Goal: Task Accomplishment & Management: Manage account settings

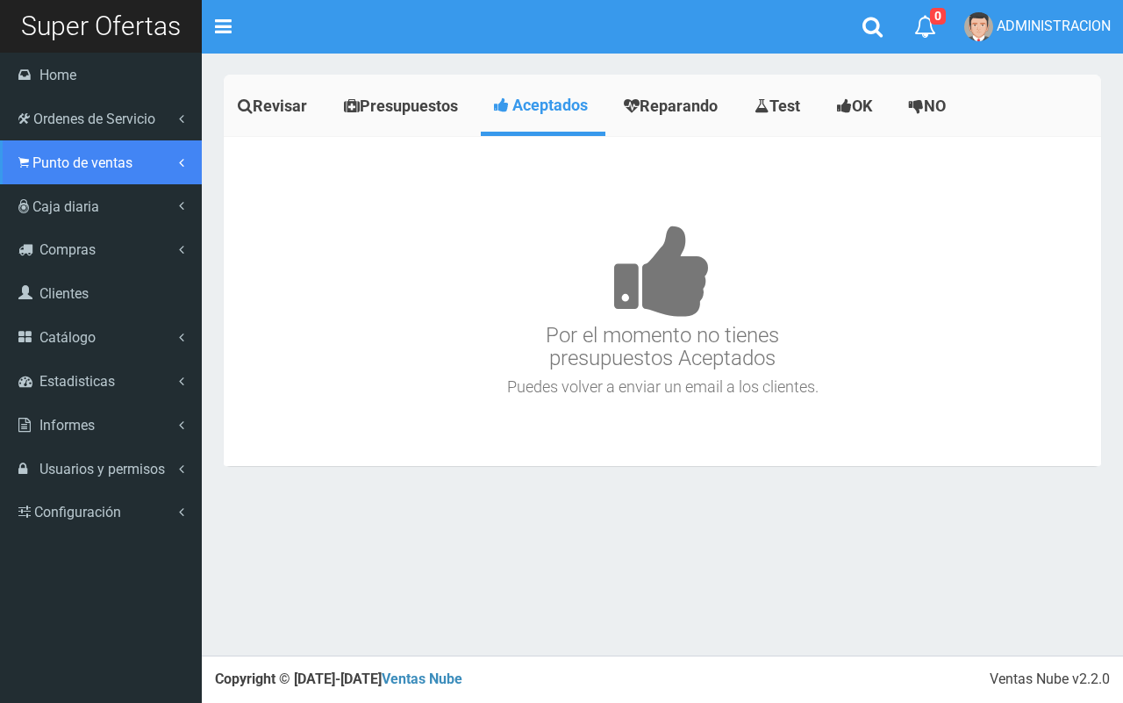
click at [48, 176] on link "Punto de ventas" at bounding box center [101, 162] width 202 height 44
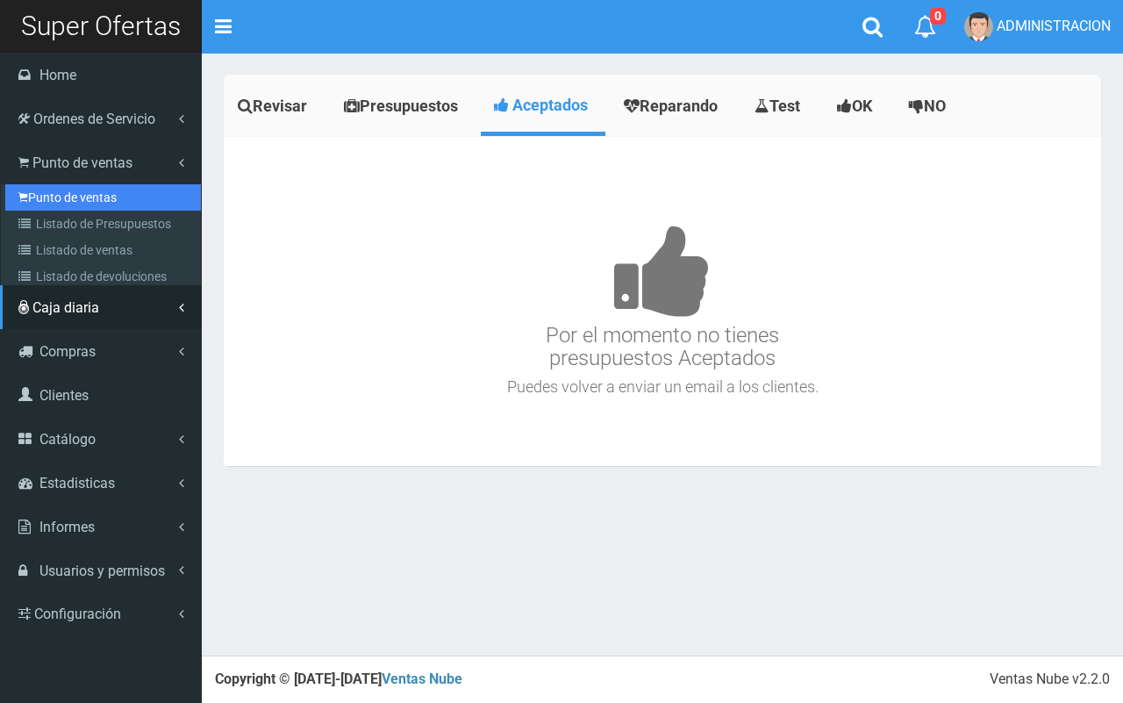
click at [54, 204] on link "Punto de ventas" at bounding box center [103, 197] width 196 height 26
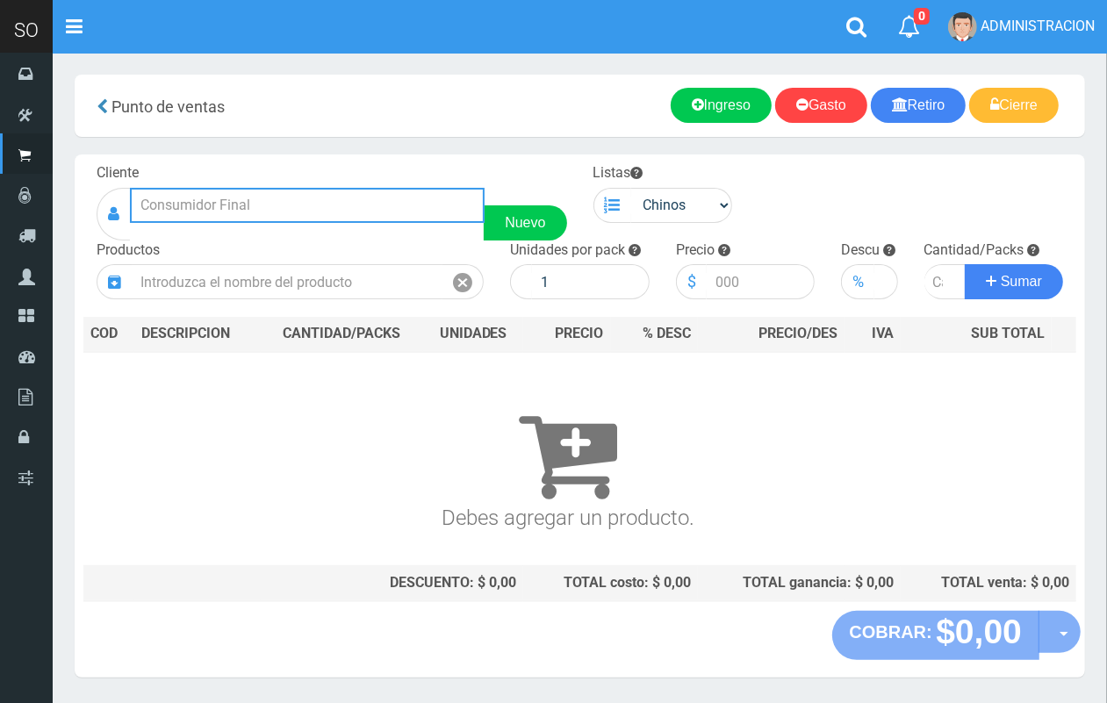
drag, startPoint x: 392, startPoint y: 207, endPoint x: 386, endPoint y: 198, distance: 10.7
click at [391, 208] on input "text" at bounding box center [307, 205] width 355 height 35
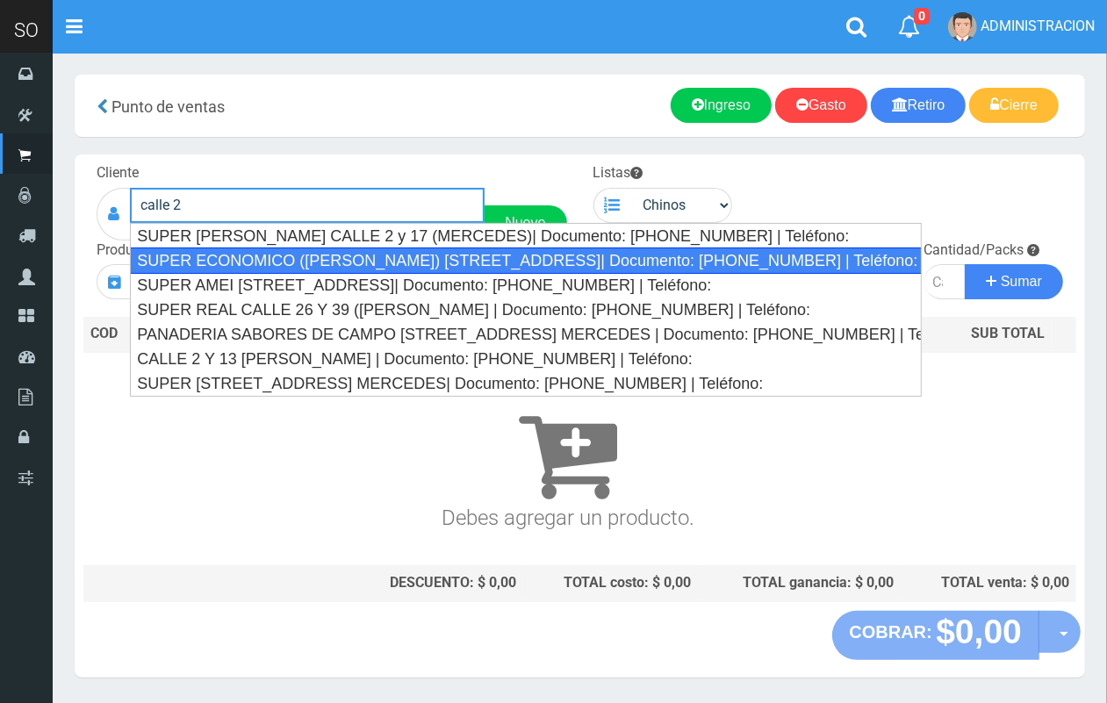
click at [376, 262] on div "SUPER ECONOMICO (LAQUIA) CALLE 2 Y 43 (MERCEDES)| Documento: 2123156468 | Teléf…" at bounding box center [526, 260] width 792 height 26
type input "SUPER ECONOMICO (LAQUIA) CALLE 2 Y 43 (MERCEDES)| Documento: 2123156468 | Teléf…"
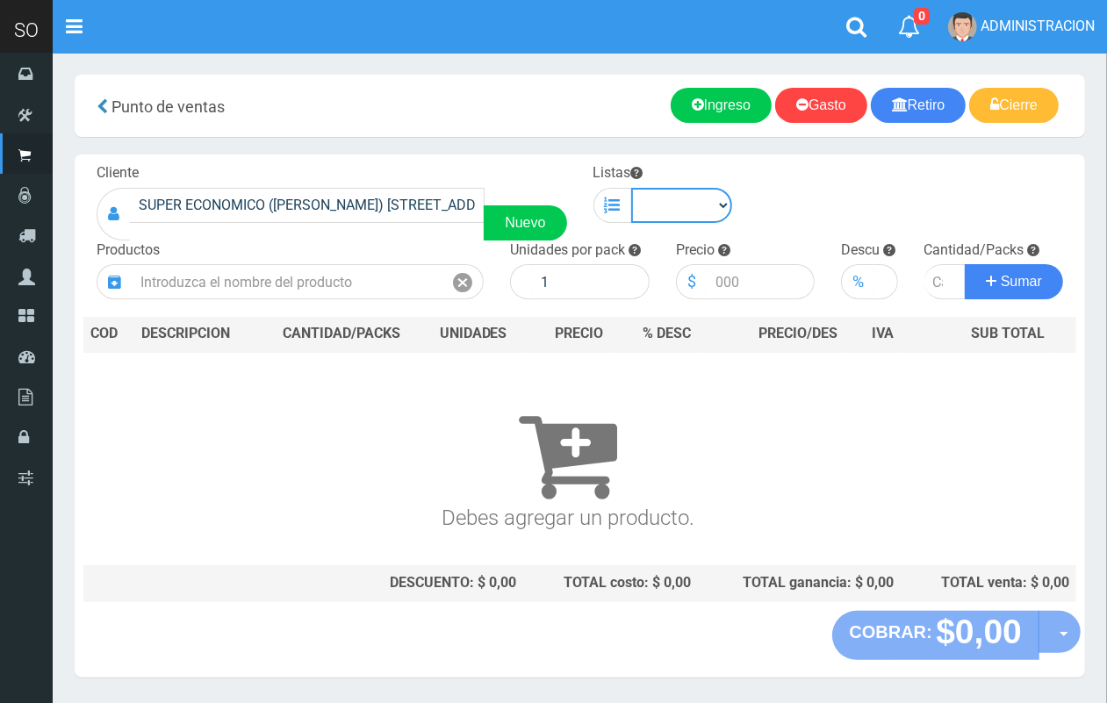
click at [680, 217] on select "Chinos . ." at bounding box center [682, 205] width 102 height 35
select select "1"
click at [631, 188] on select "Chinos . ." at bounding box center [682, 205] width 102 height 35
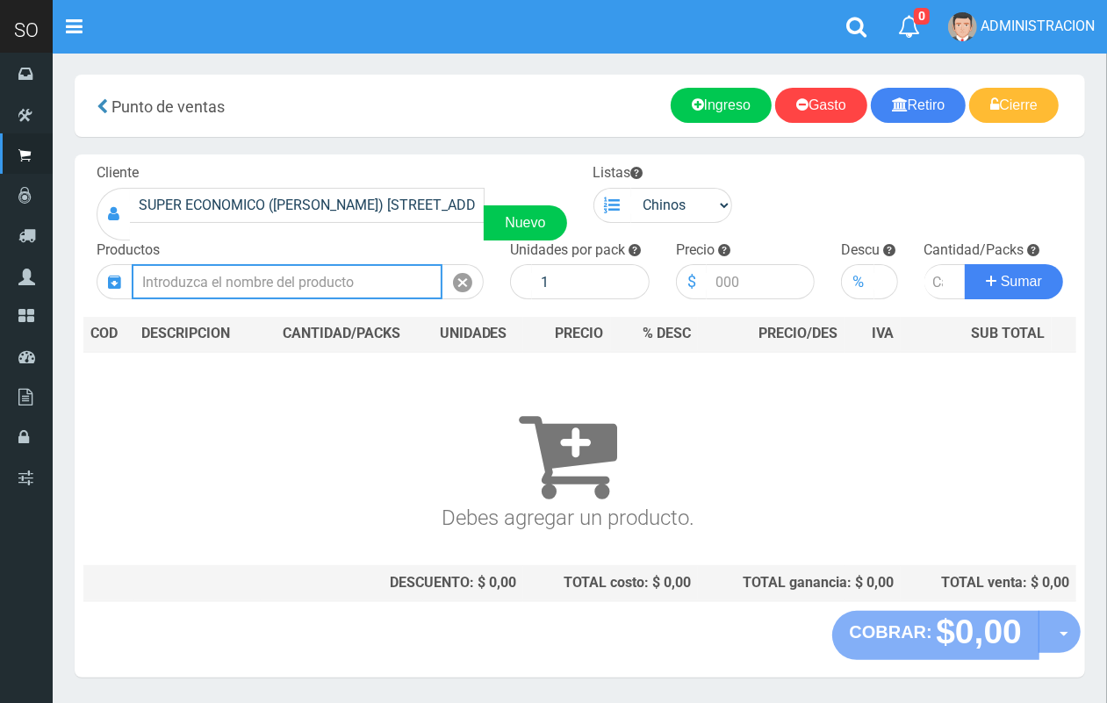
drag, startPoint x: 290, startPoint y: 281, endPoint x: 123, endPoint y: 7, distance: 321.0
click at [290, 279] on input "text" at bounding box center [287, 281] width 311 height 35
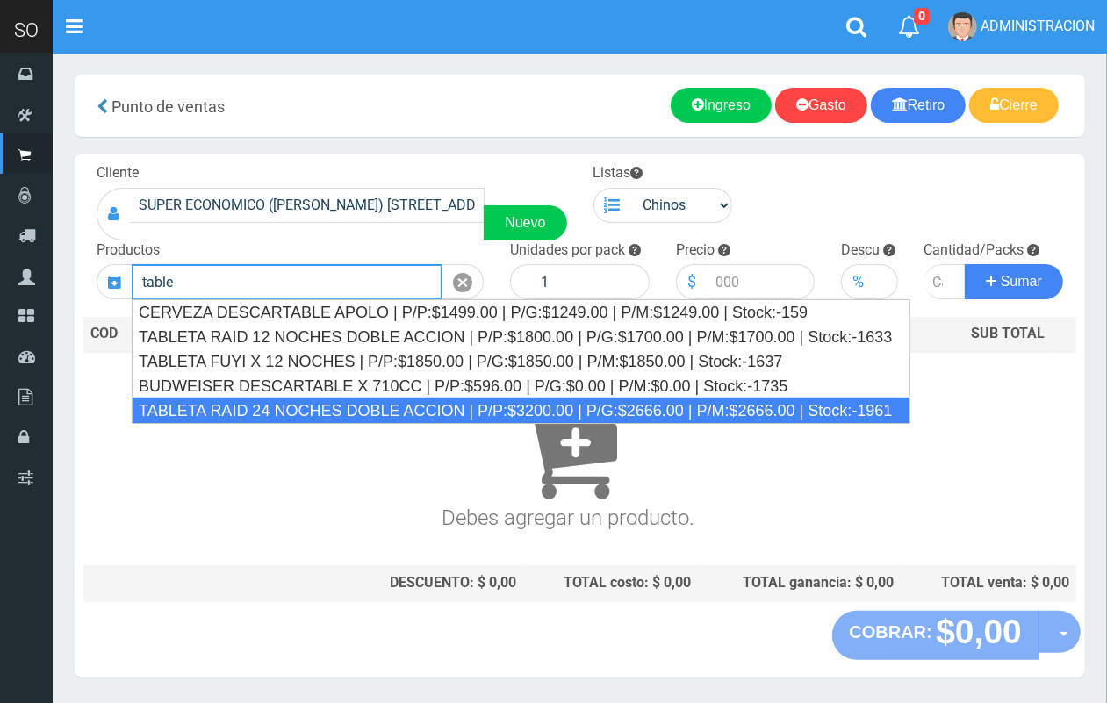
click at [376, 404] on div "TABLETA RAID 24 NOCHES DOBLE ACCION | P/P:$3200.00 | P/G:$2666.00 | P/M:$2666.0…" at bounding box center [521, 411] width 778 height 26
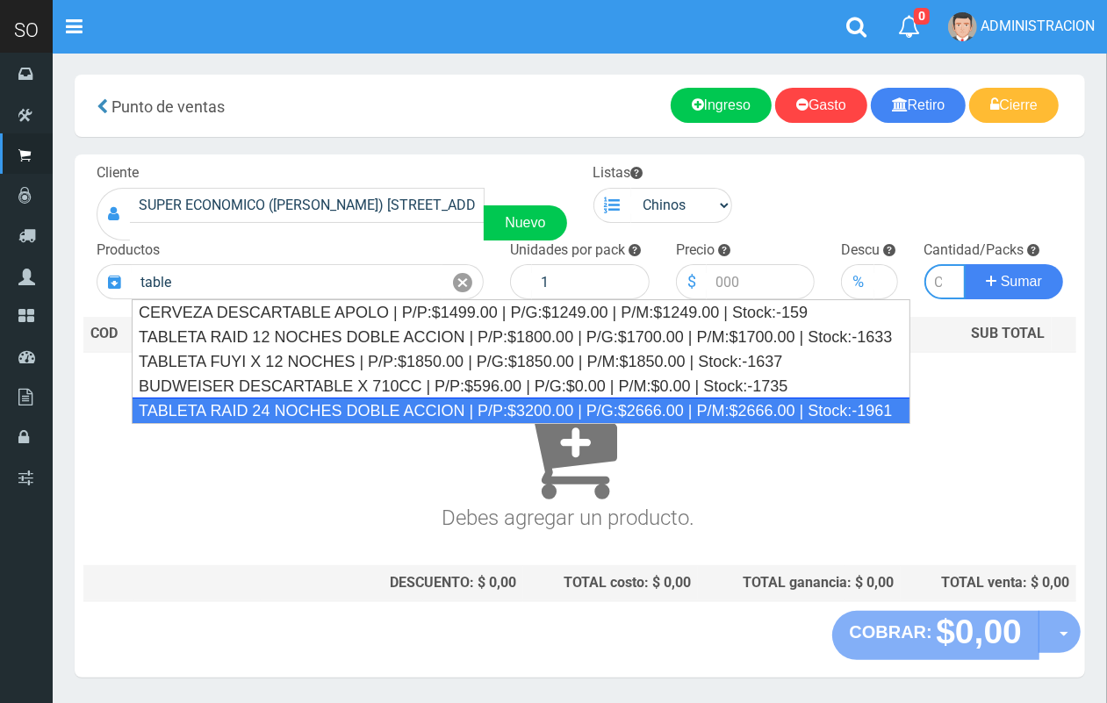
type input "TABLETA RAID 24 NOCHES DOBLE ACCION | P/P:$3200.00 | P/G:$2666.00 | P/M:$2666.0…"
type input "20"
type input "3200.00"
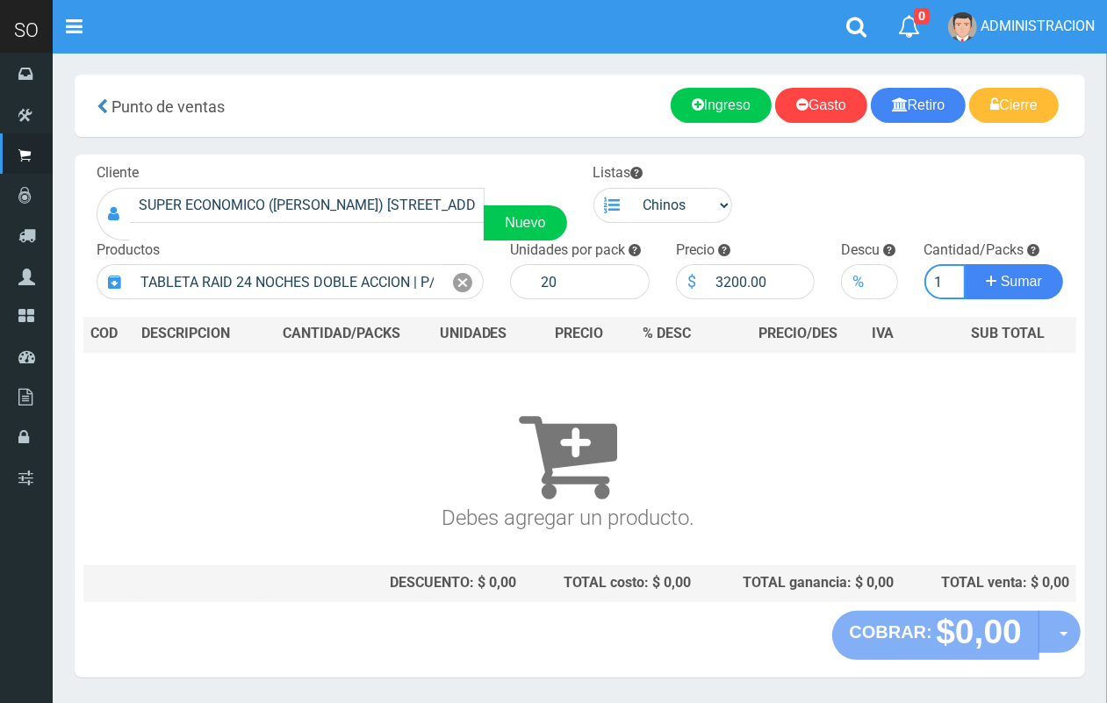
scroll to position [0, 2]
type input "1"
click at [964, 264] on button "Sumar" at bounding box center [1013, 281] width 98 height 35
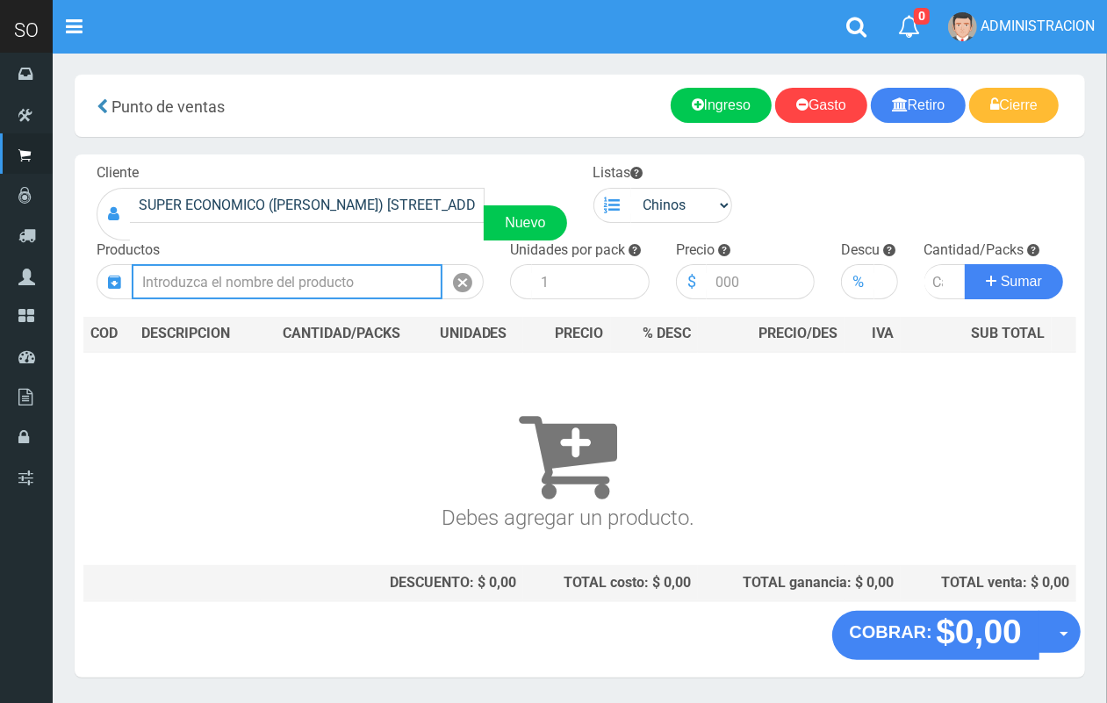
scroll to position [0, 0]
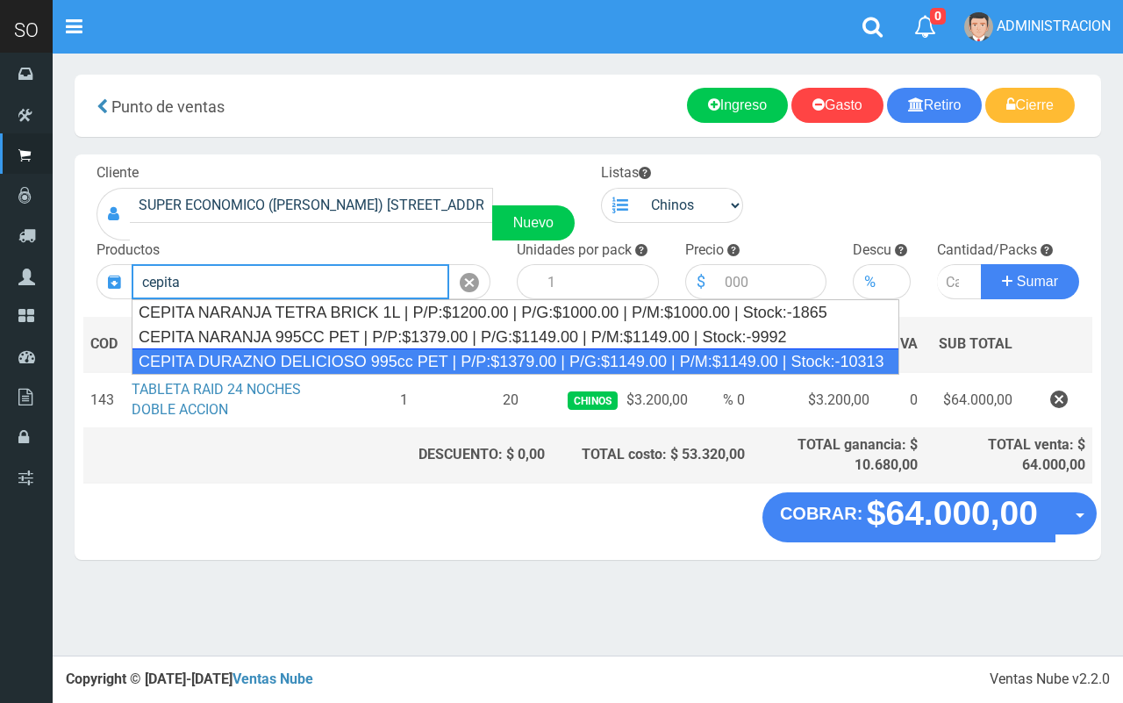
click at [414, 362] on div "CEPITA DURAZNO DELICIOSO 995cc PET | P/P:$1379.00 | P/G:$1149.00 | P/M:$1149.00…" at bounding box center [516, 361] width 768 height 26
type input "CEPITA DURAZNO DELICIOSO 995cc PET | P/P:$1379.00 | P/G:$1149.00 | P/M:$1149.00…"
type input "6"
type input "1379.00"
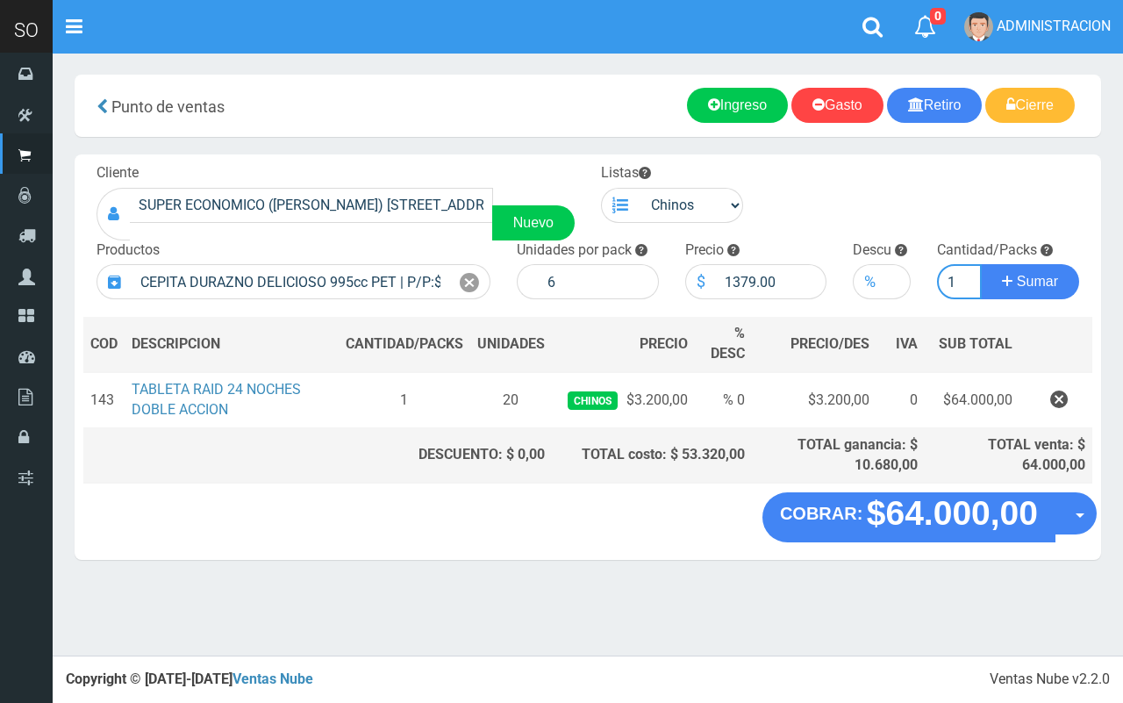
type input "1"
click at [981, 264] on button "Sumar" at bounding box center [1030, 281] width 98 height 35
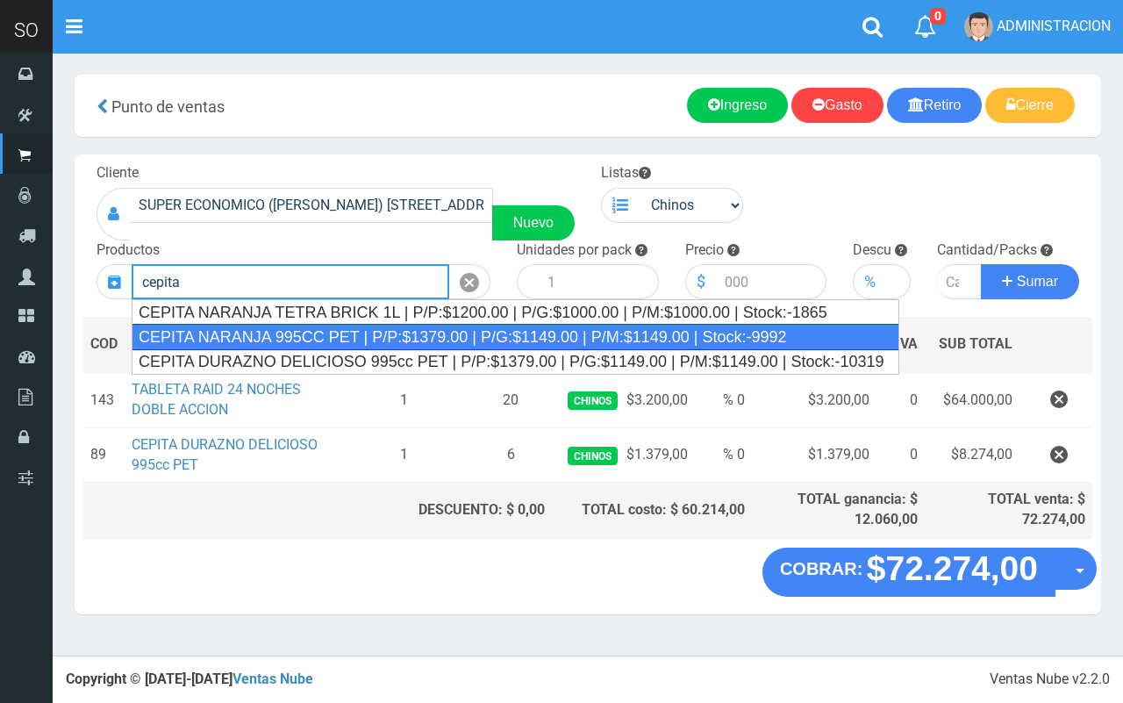
click at [417, 338] on div "CEPITA NARANJA 995CC PET | P/P:$1379.00 | P/G:$1149.00 | P/M:$1149.00 | Stock:-…" at bounding box center [516, 337] width 768 height 26
type input "CEPITA NARANJA 995CC PET | P/P:$1379.00 | P/G:$1149.00 | P/M:$1149.00 | Stock:-…"
type input "6"
type input "1379.00"
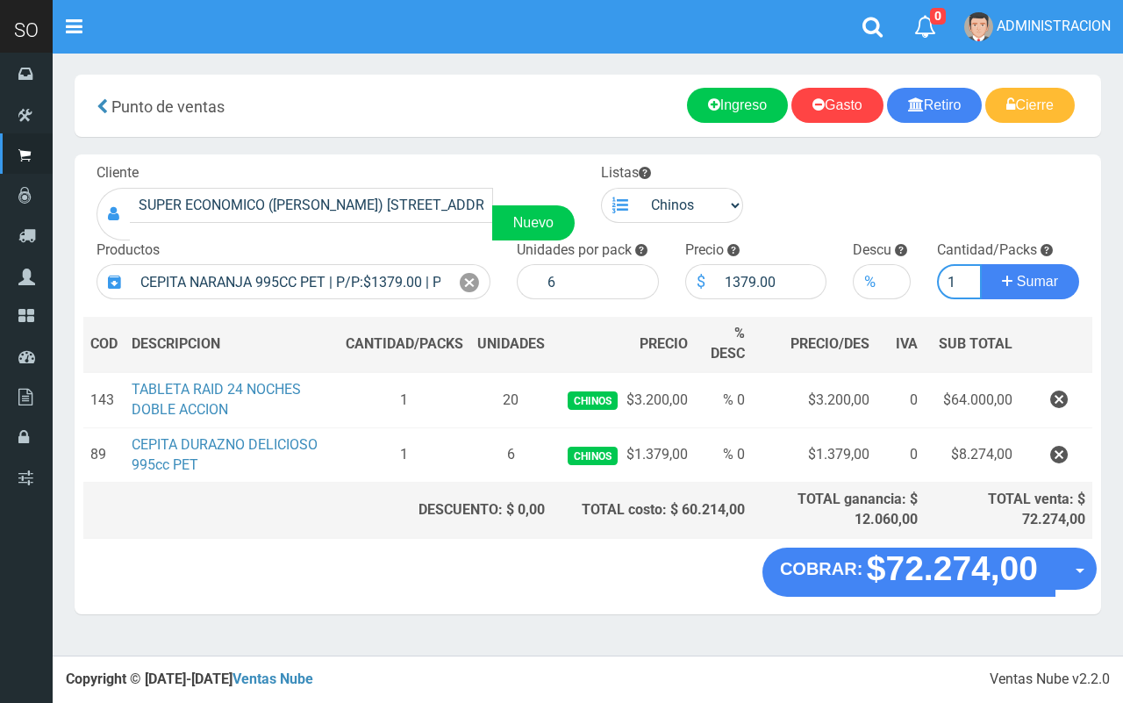
type input "1"
click at [981, 264] on button "Sumar" at bounding box center [1030, 281] width 98 height 35
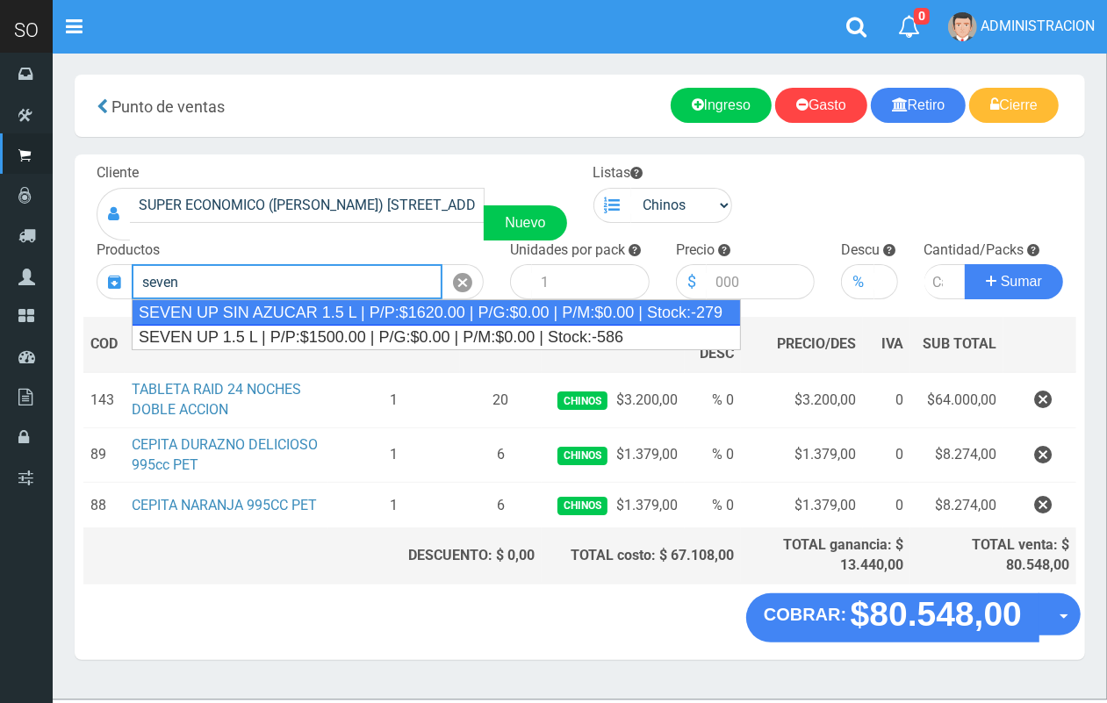
click at [308, 305] on div "SEVEN UP SIN AZUCAR 1.5 L | P/P:$1620.00 | P/G:$0.00 | P/M:$0.00 | Stock:-279" at bounding box center [436, 312] width 609 height 26
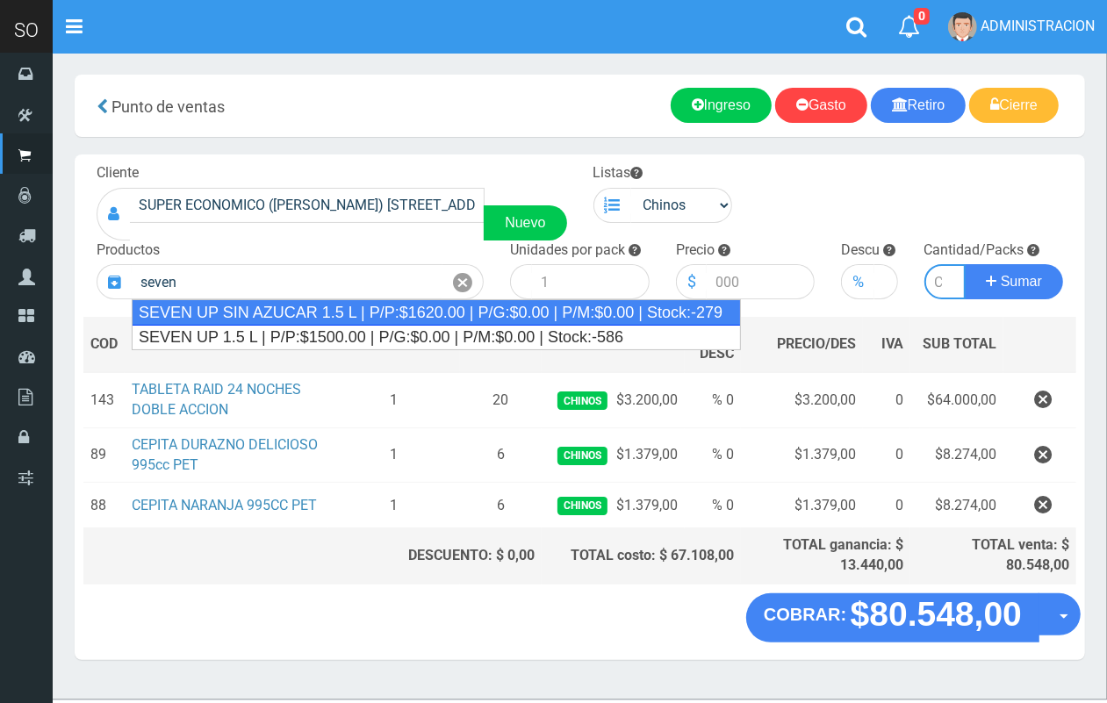
type input "SEVEN UP SIN AZUCAR 1.5 L | P/P:$1620.00 | P/G:$0.00 | P/M:$0.00 | Stock:-279"
type input "6"
type input "1620.00"
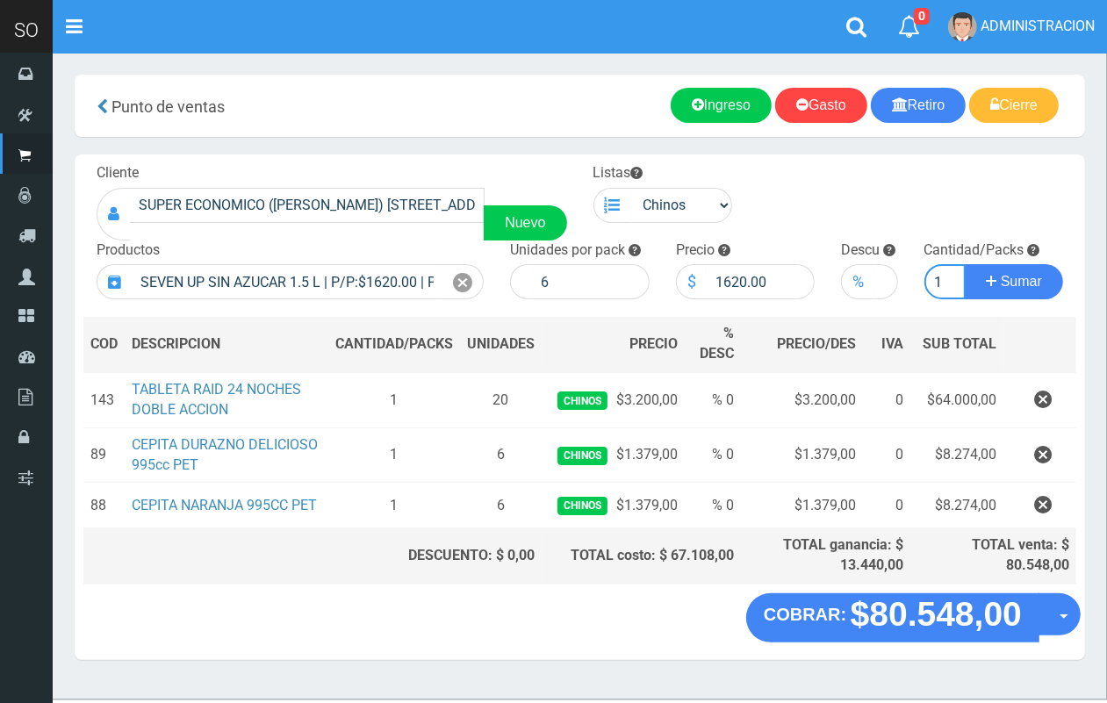
scroll to position [0, 2]
type input "1"
click at [964, 264] on button "Sumar" at bounding box center [1013, 281] width 98 height 35
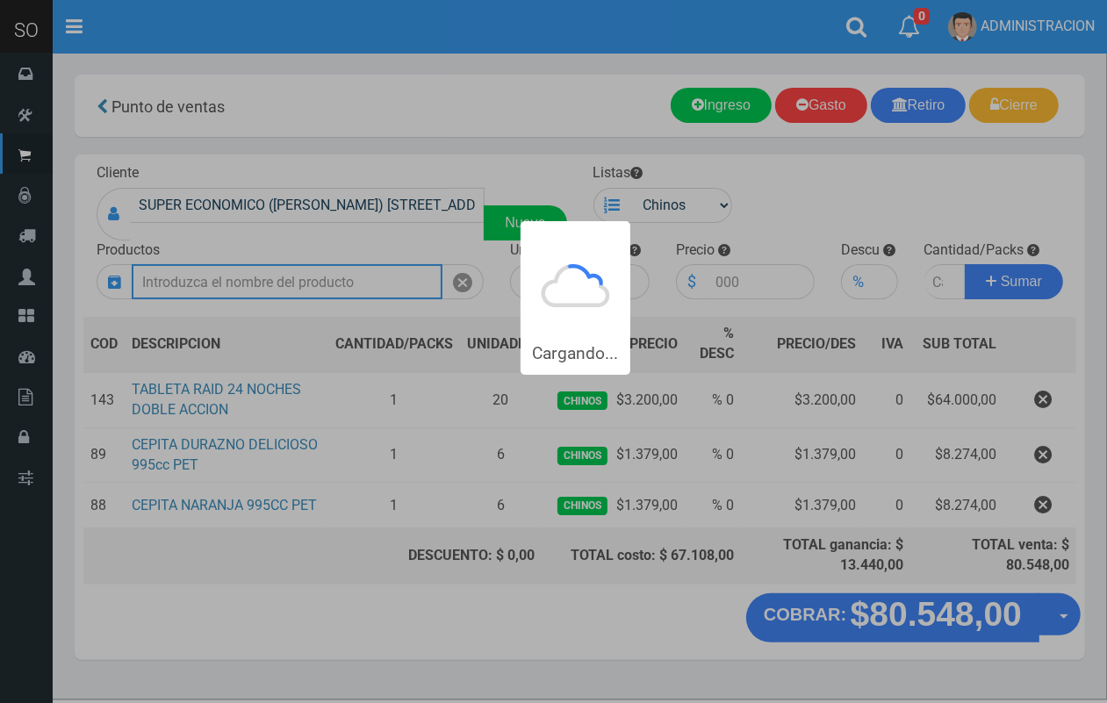
scroll to position [0, 0]
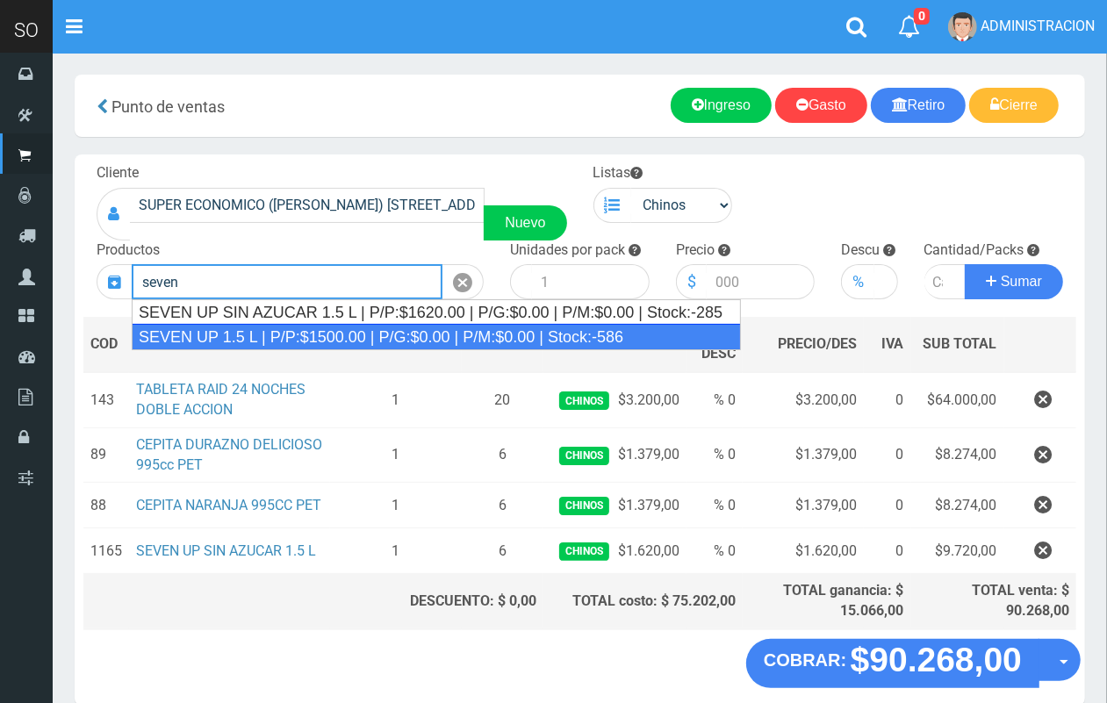
drag, startPoint x: 386, startPoint y: 338, endPoint x: 340, endPoint y: 108, distance: 234.6
click at [383, 334] on div "SEVEN UP 1.5 L | P/P:$1500.00 | P/G:$0.00 | P/M:$0.00 | Stock:-586" at bounding box center [436, 337] width 609 height 26
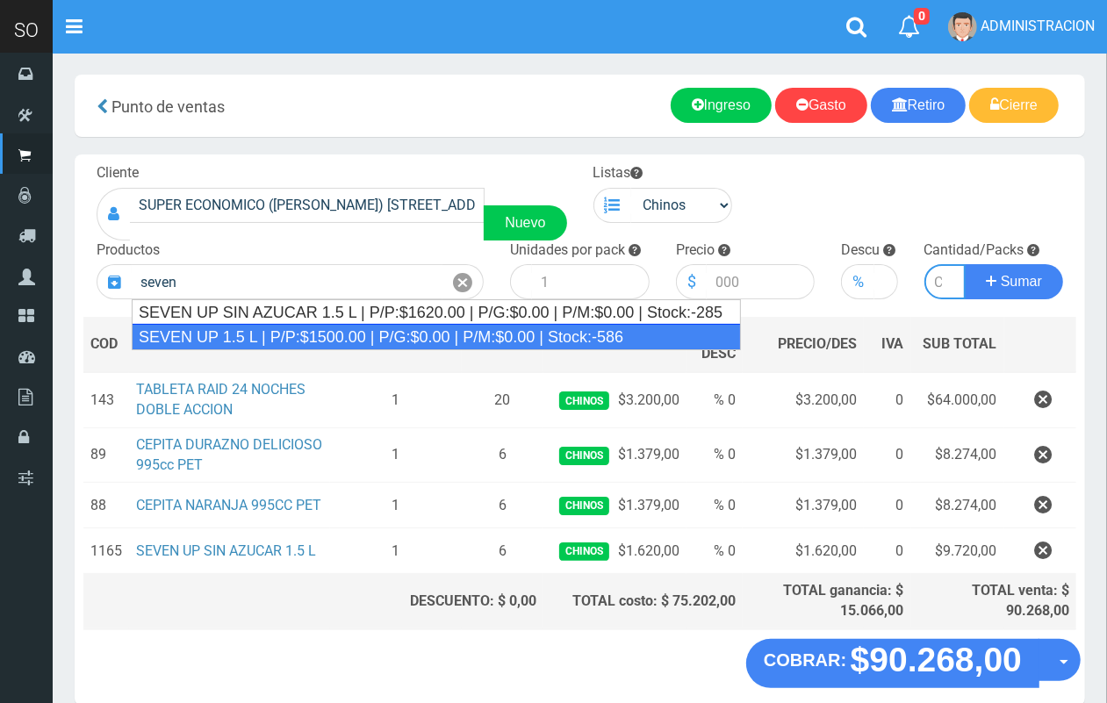
type input "SEVEN UP 1.5 L | P/P:$1500.00 | P/G:$0.00 | P/M:$0.00 | Stock:-586"
type input "6"
type input "1500.00"
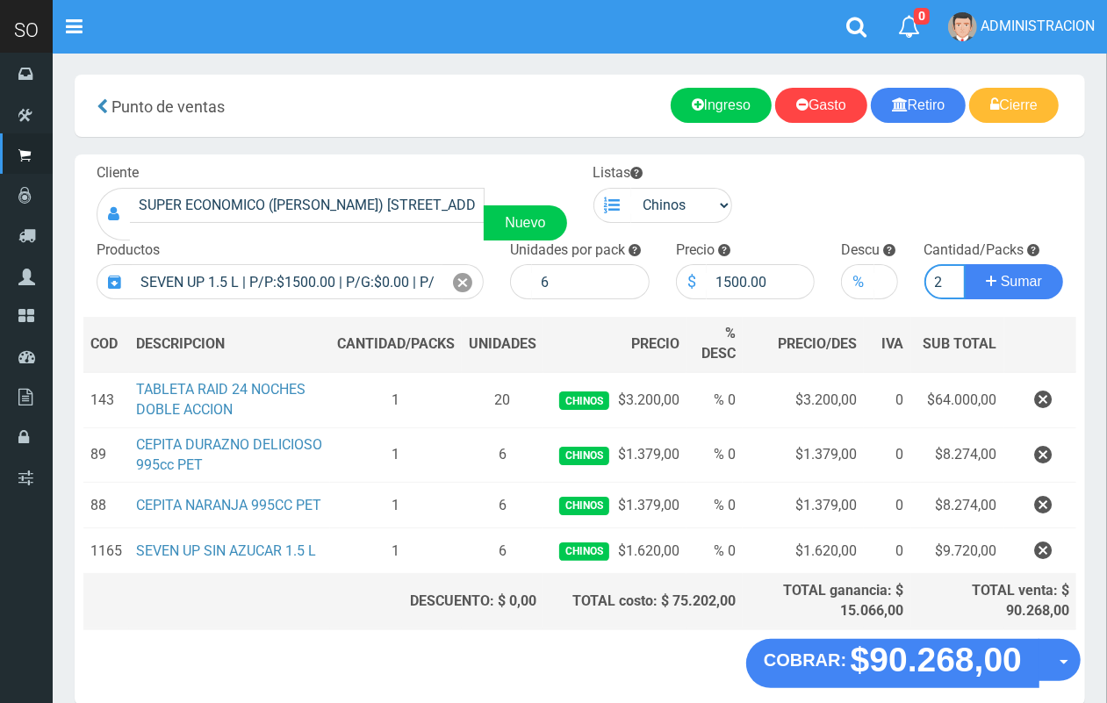
scroll to position [0, 2]
type input "2"
click at [964, 264] on button "Sumar" at bounding box center [1013, 281] width 98 height 35
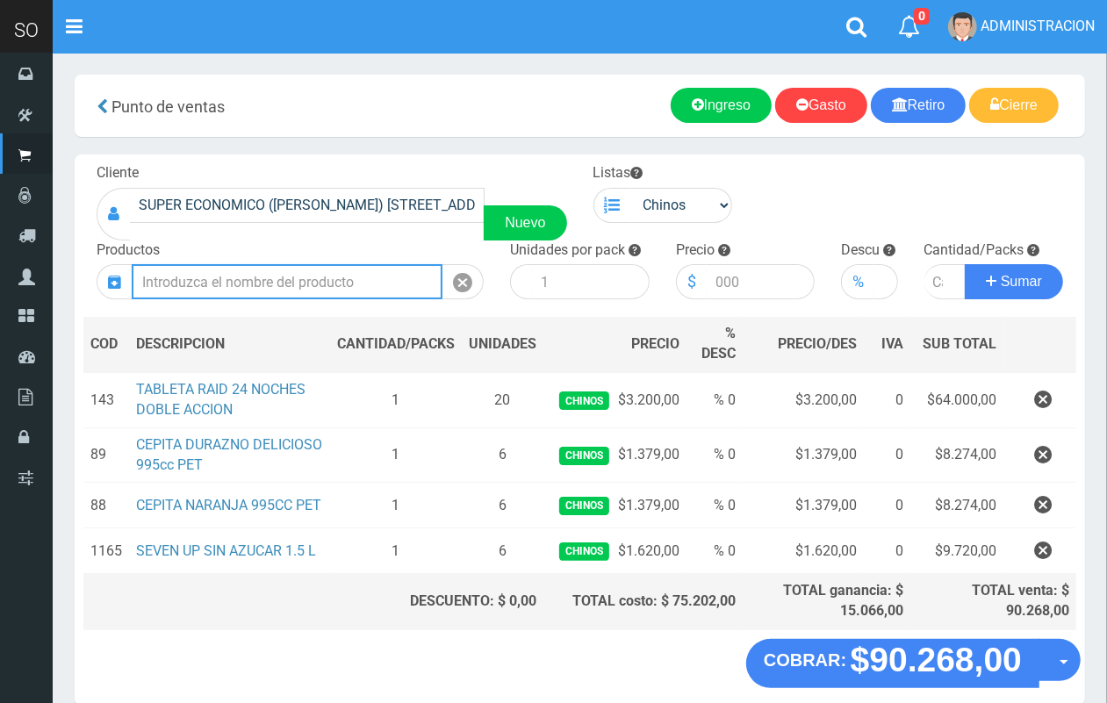
scroll to position [0, 0]
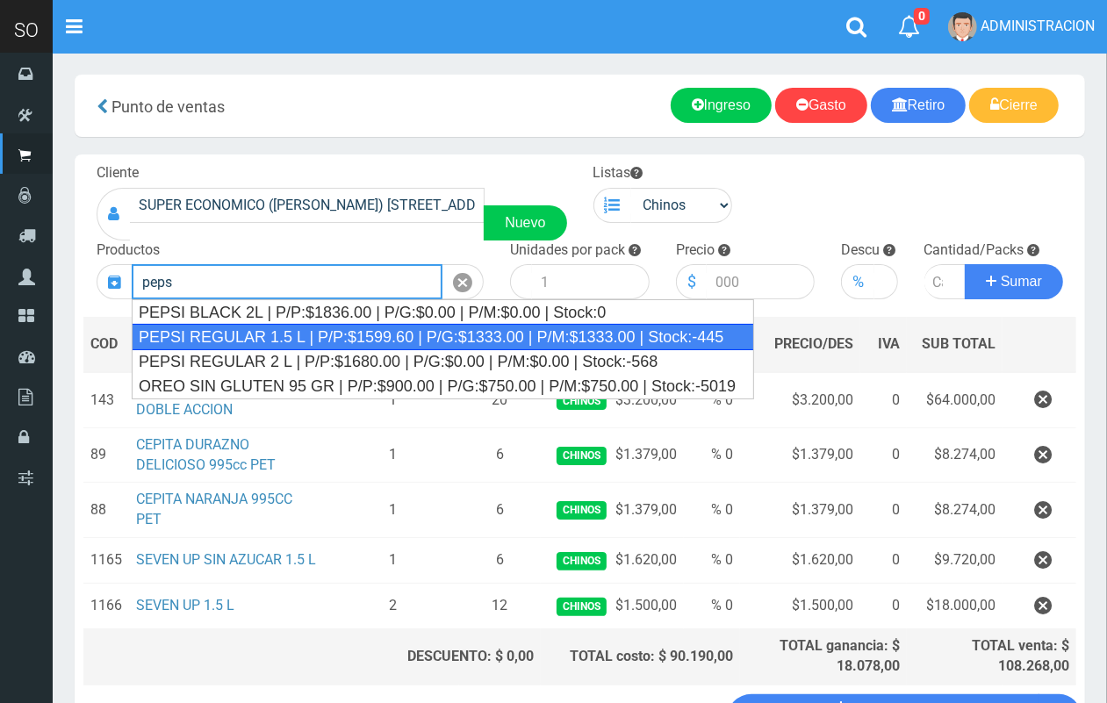
click at [534, 338] on div "PEPSI REGULAR 1.5 L | P/P:$1599.60 | P/G:$1333.00 | P/M:$1333.00 | Stock:-445" at bounding box center [443, 337] width 622 height 26
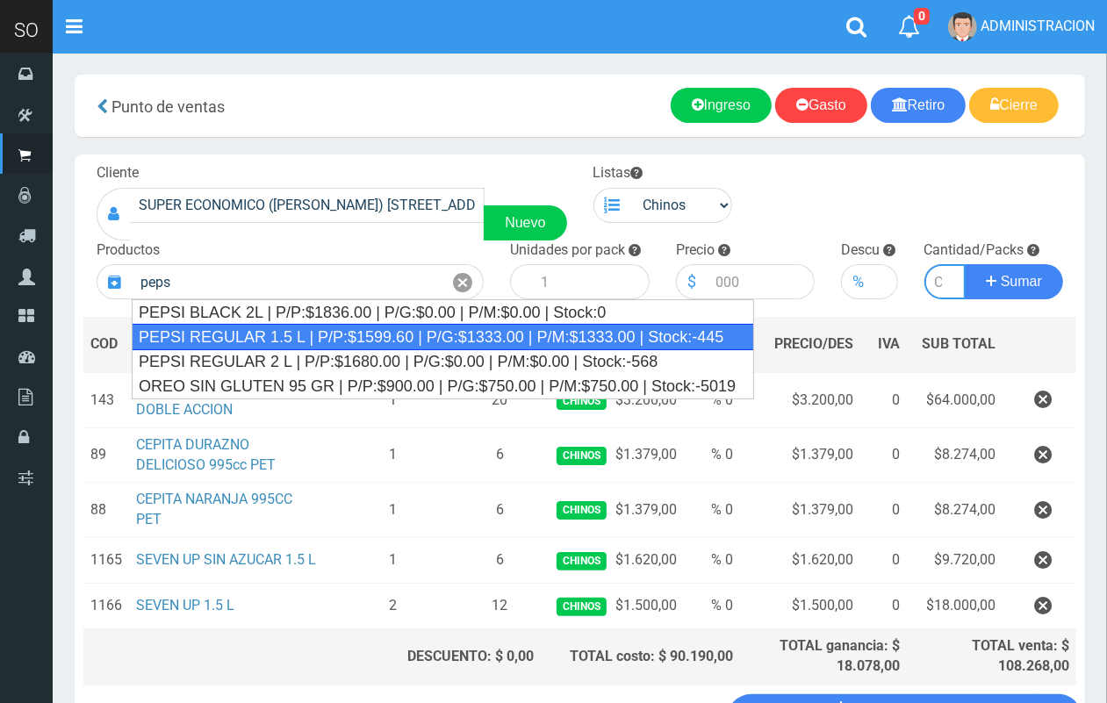
type input "PEPSI REGULAR 1.5 L | P/P:$1599.60 | P/G:$1333.00 | P/M:$1333.00 | Stock:-445"
type input "6"
type input "1599.60"
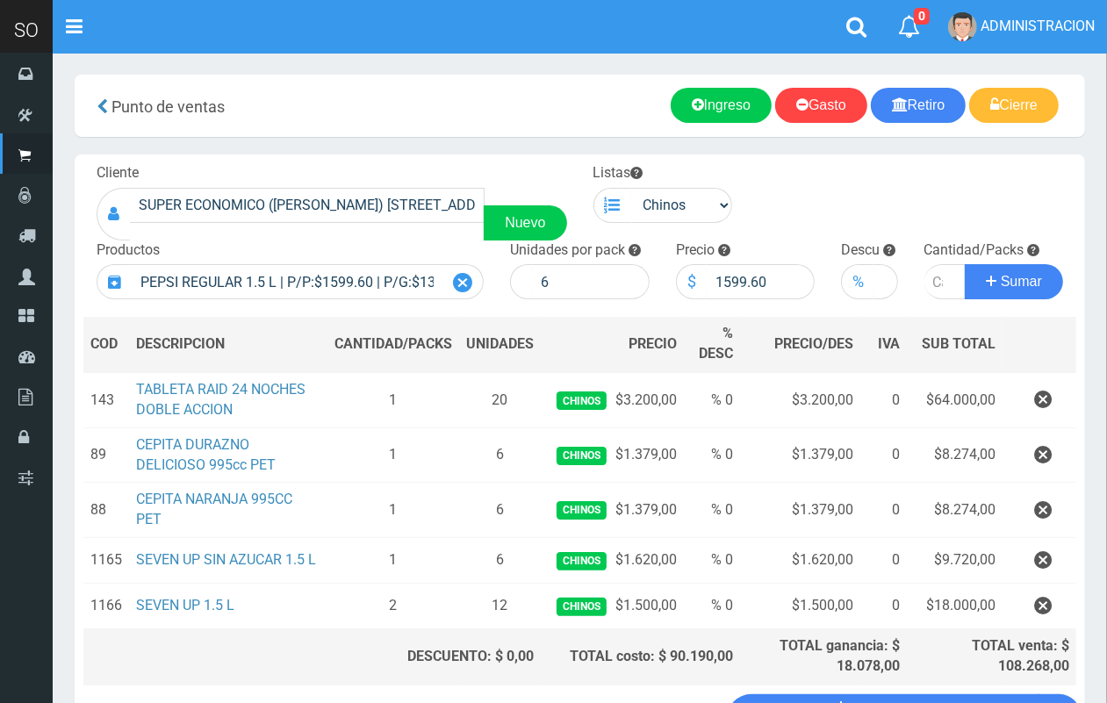
drag, startPoint x: 471, startPoint y: 283, endPoint x: 247, endPoint y: 10, distance: 353.6
click at [470, 283] on icon at bounding box center [462, 282] width 19 height 25
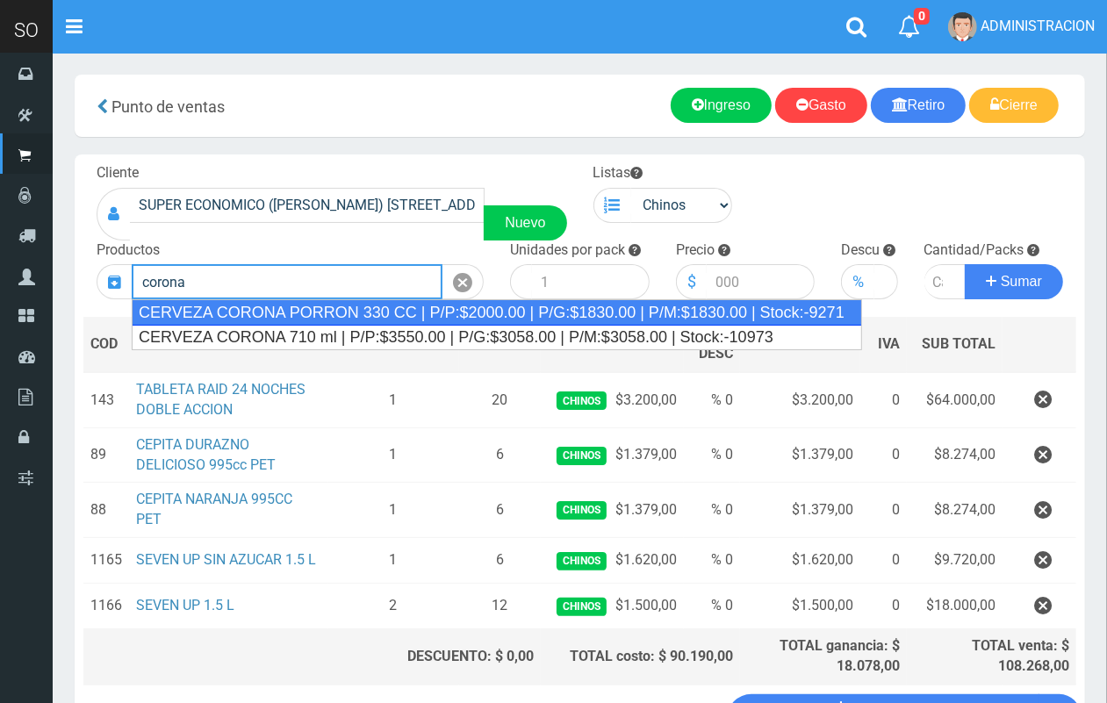
click at [357, 319] on div "CERVEZA CORONA PORRON 330 CC | P/P:$2000.00 | P/G:$1830.00 | P/M:$1830.00 | Sto…" at bounding box center [497, 312] width 730 height 26
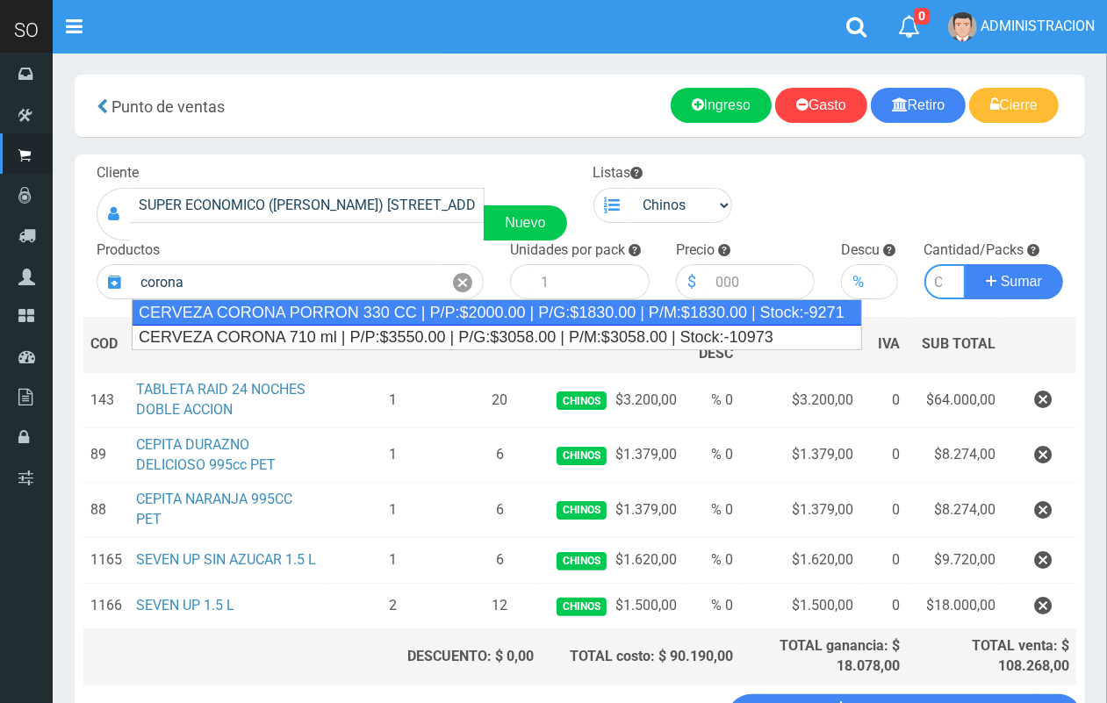
type input "CERVEZA CORONA PORRON 330 CC | P/P:$2000.00 | P/G:$1830.00 | P/M:$1830.00 | Sto…"
type input "24"
type input "2000.00"
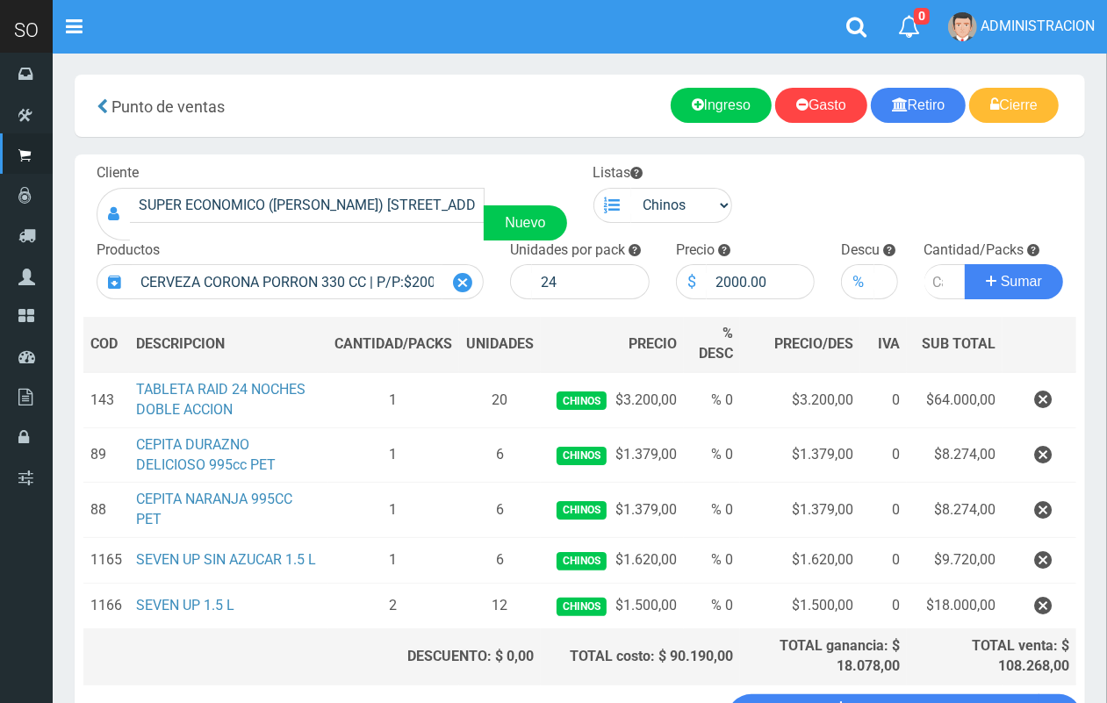
click at [475, 287] on div at bounding box center [462, 281] width 41 height 35
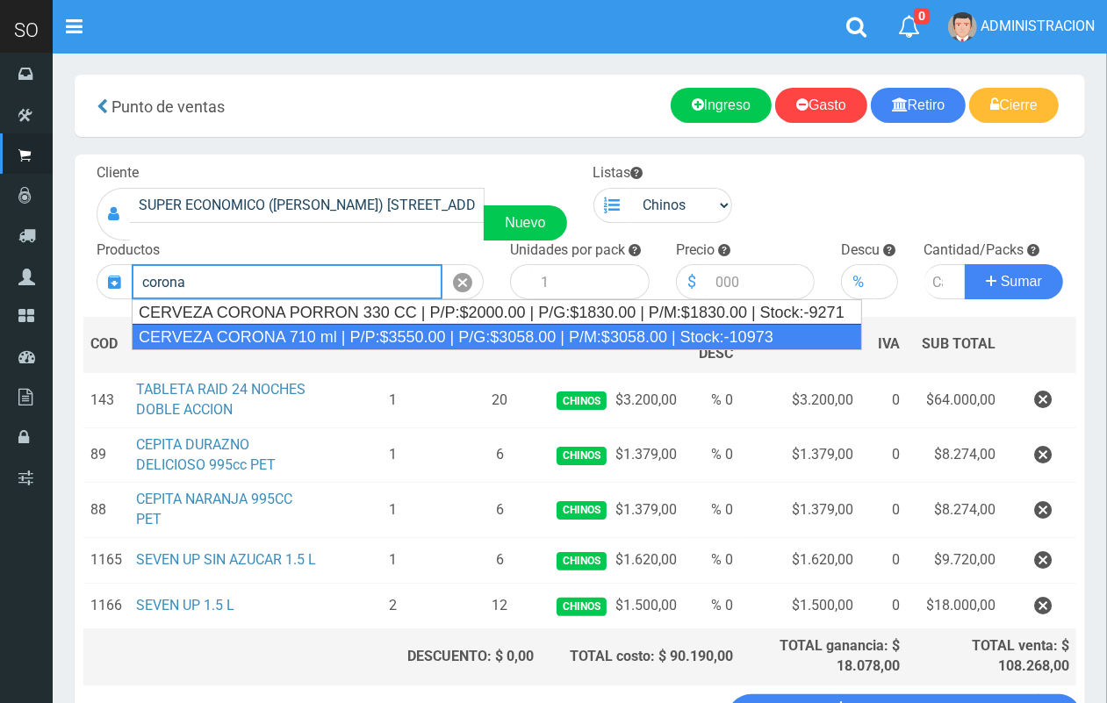
click at [481, 326] on div "CERVEZA CORONA 710 ml | P/P:$3550.00 | P/G:$3058.00 | P/M:$3058.00 | Stock:-109…" at bounding box center [497, 337] width 730 height 26
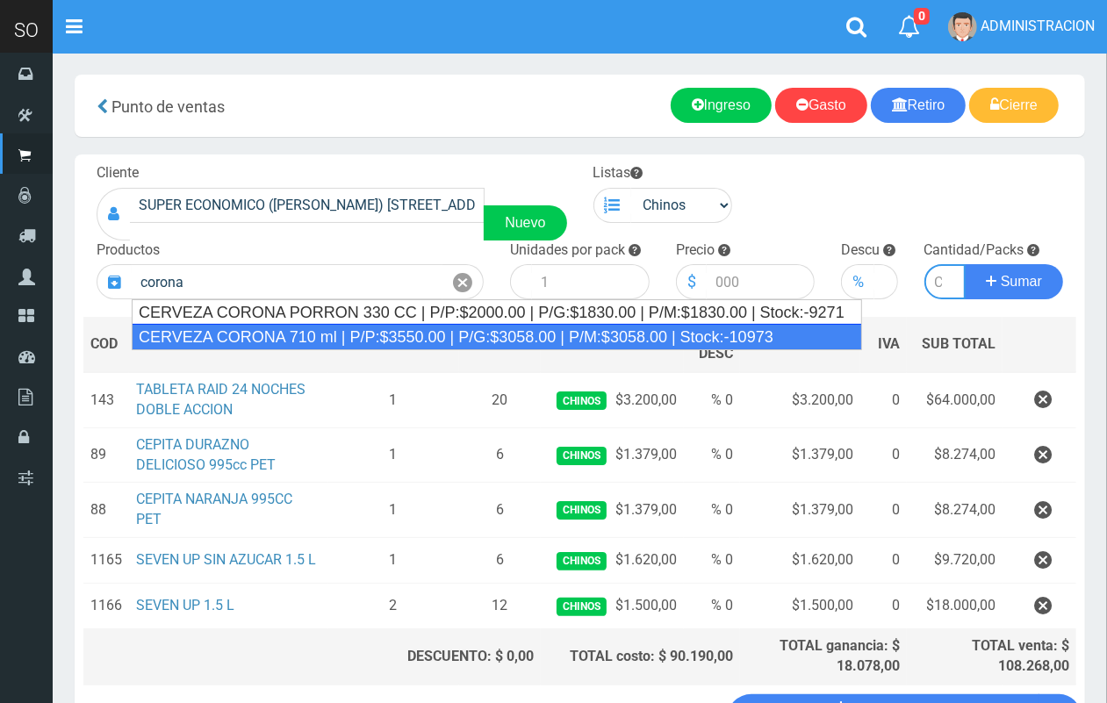
type input "CERVEZA CORONA 710 ml | P/P:$3550.00 | P/G:$3058.00 | P/M:$3058.00 | Stock:-109…"
type input "12"
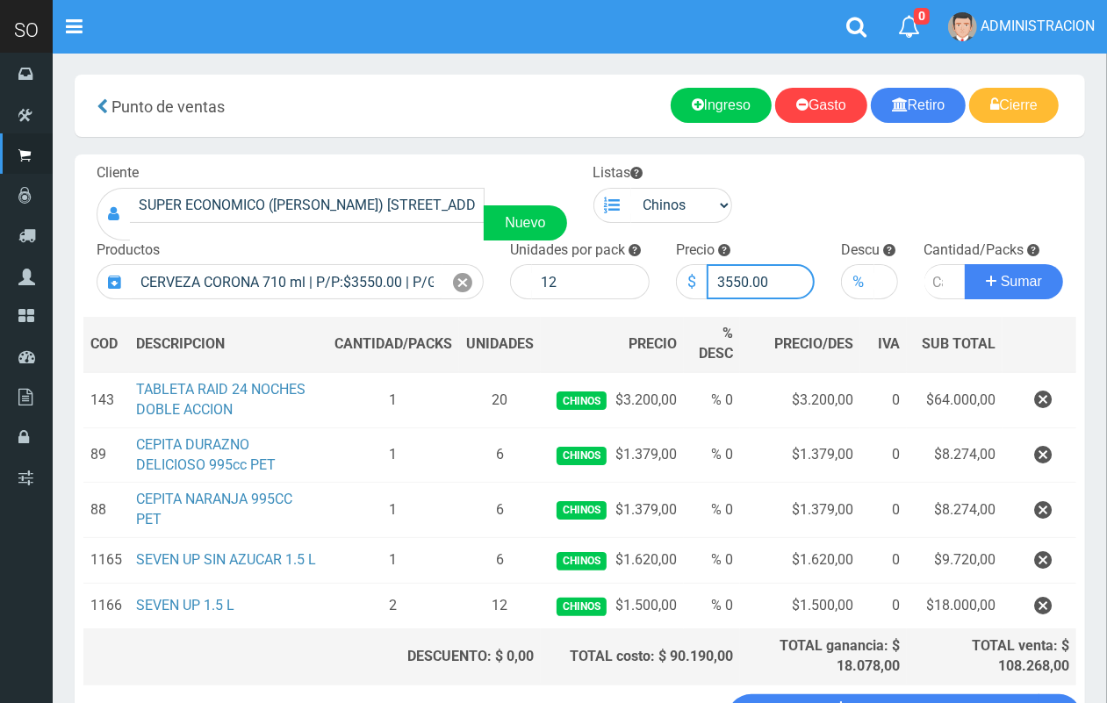
drag, startPoint x: 747, startPoint y: 283, endPoint x: 726, endPoint y: 278, distance: 21.7
click at [726, 278] on input "3550.00" at bounding box center [760, 281] width 109 height 35
type input "3000.00"
click at [927, 281] on input "number" at bounding box center [945, 281] width 42 height 35
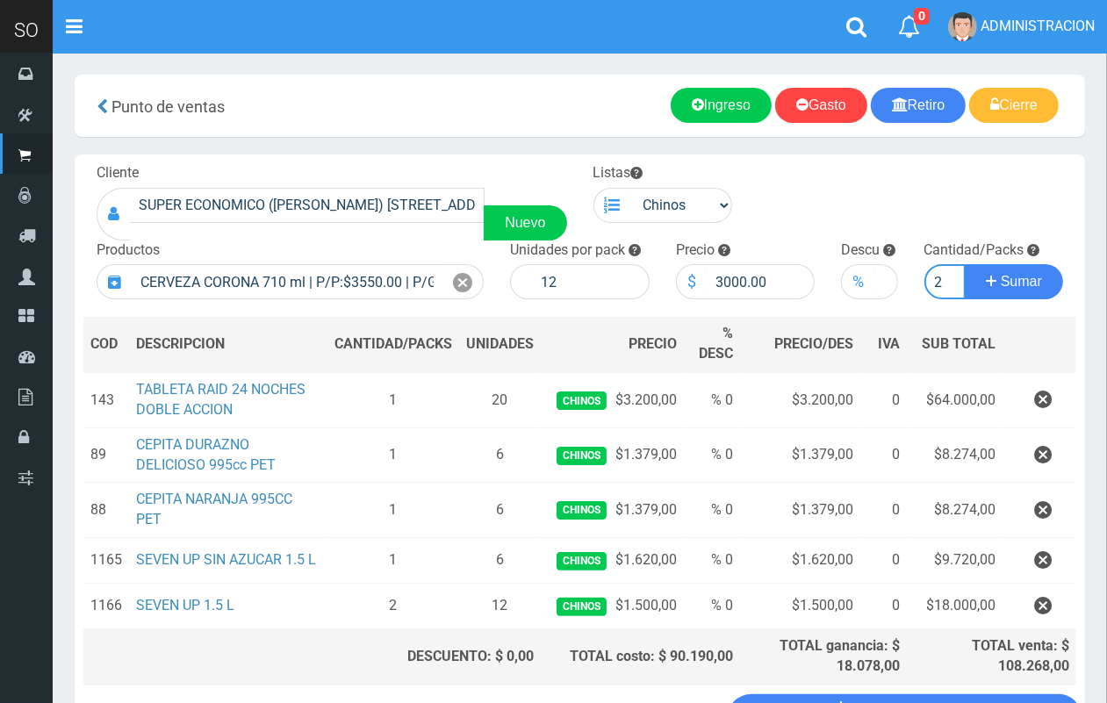
type input "2"
click at [964, 264] on button "Sumar" at bounding box center [1013, 281] width 98 height 35
drag, startPoint x: 454, startPoint y: 277, endPoint x: 427, endPoint y: 286, distance: 27.7
click at [453, 278] on icon at bounding box center [462, 282] width 19 height 25
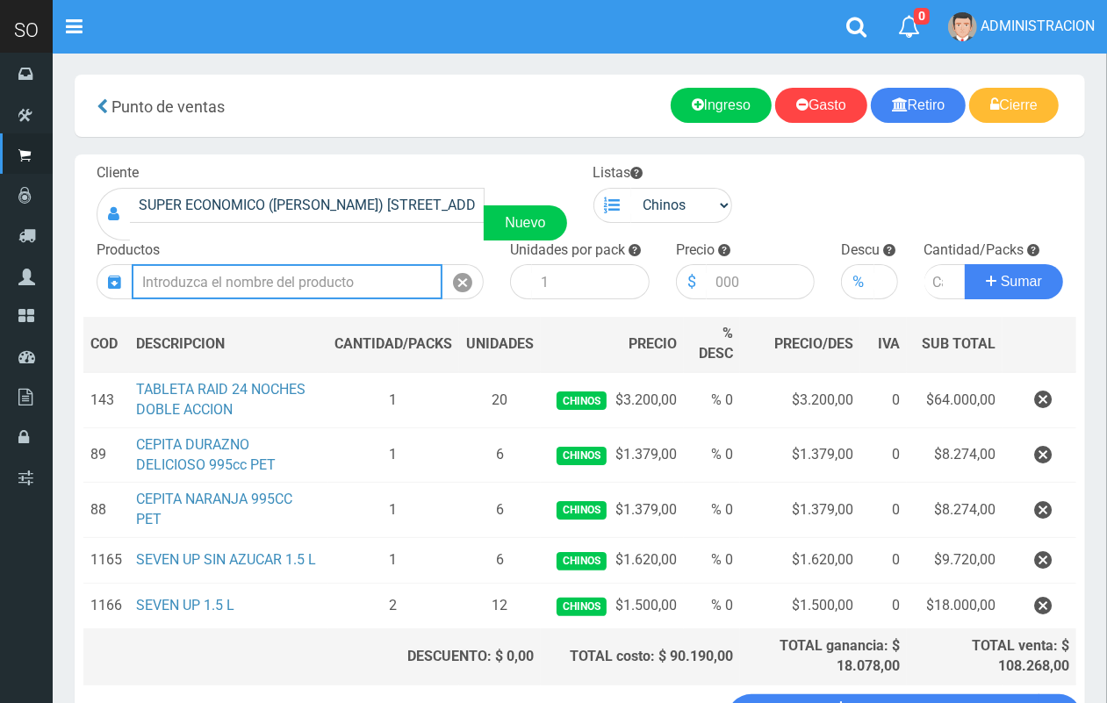
click at [376, 294] on input "text" at bounding box center [287, 281] width 311 height 35
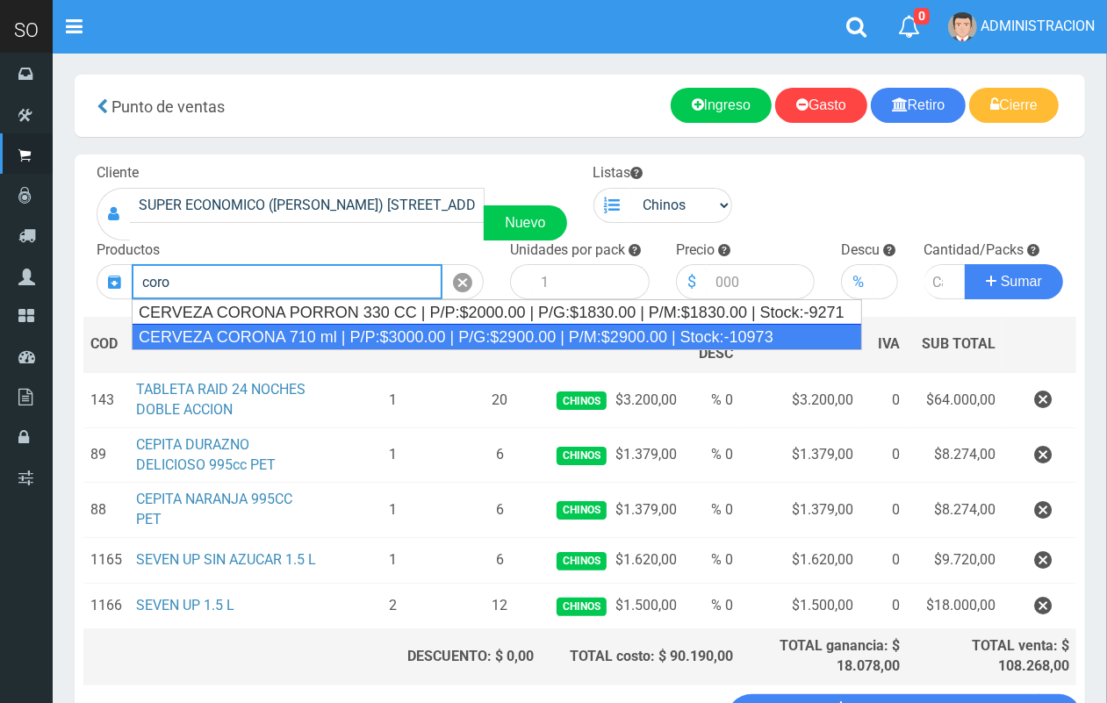
click at [400, 331] on div "CERVEZA CORONA 710 ml | P/P:$3000.00 | P/G:$2900.00 | P/M:$2900.00 | Stock:-109…" at bounding box center [497, 337] width 730 height 26
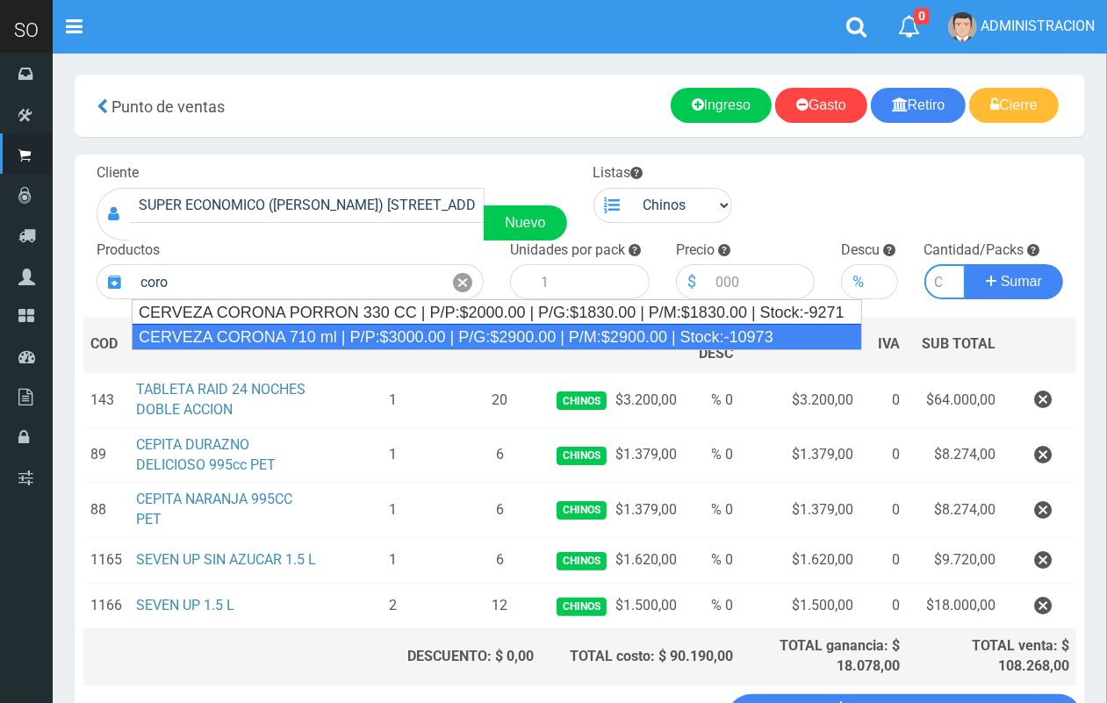
type input "CERVEZA CORONA 710 ml | P/P:$3000.00 | P/G:$2900.00 | P/M:$2900.00 | Stock:-109…"
type input "12"
type input "3000.00"
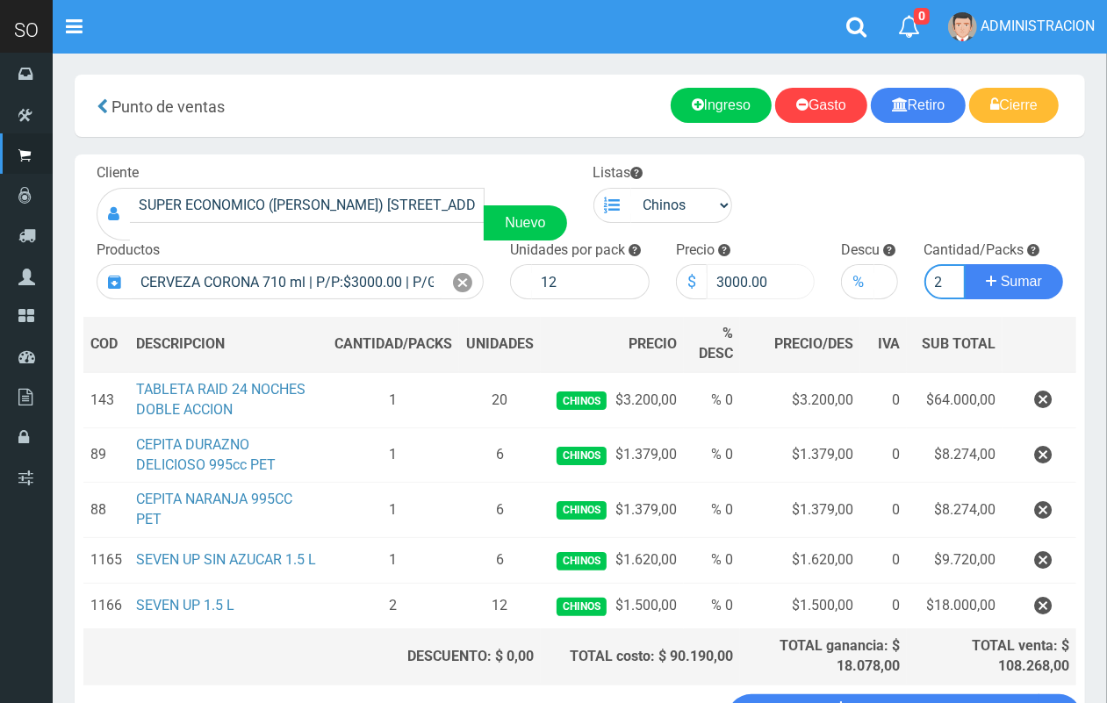
scroll to position [0, 2]
type input "2"
click at [964, 264] on button "Sumar" at bounding box center [1013, 281] width 98 height 35
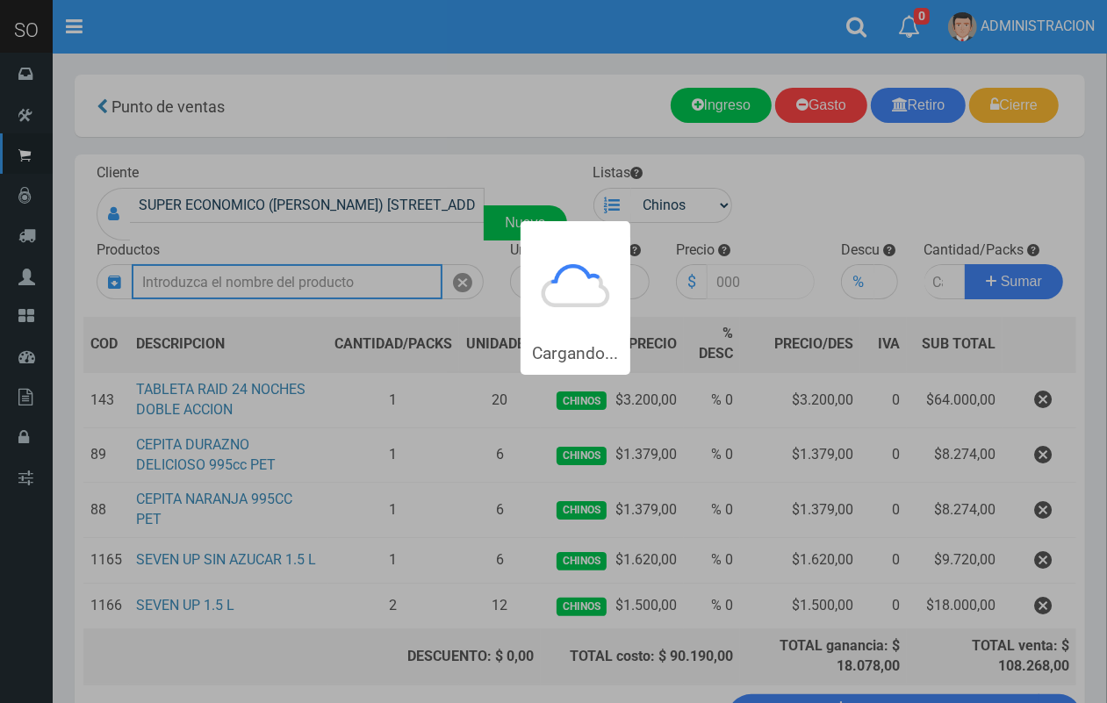
scroll to position [0, 0]
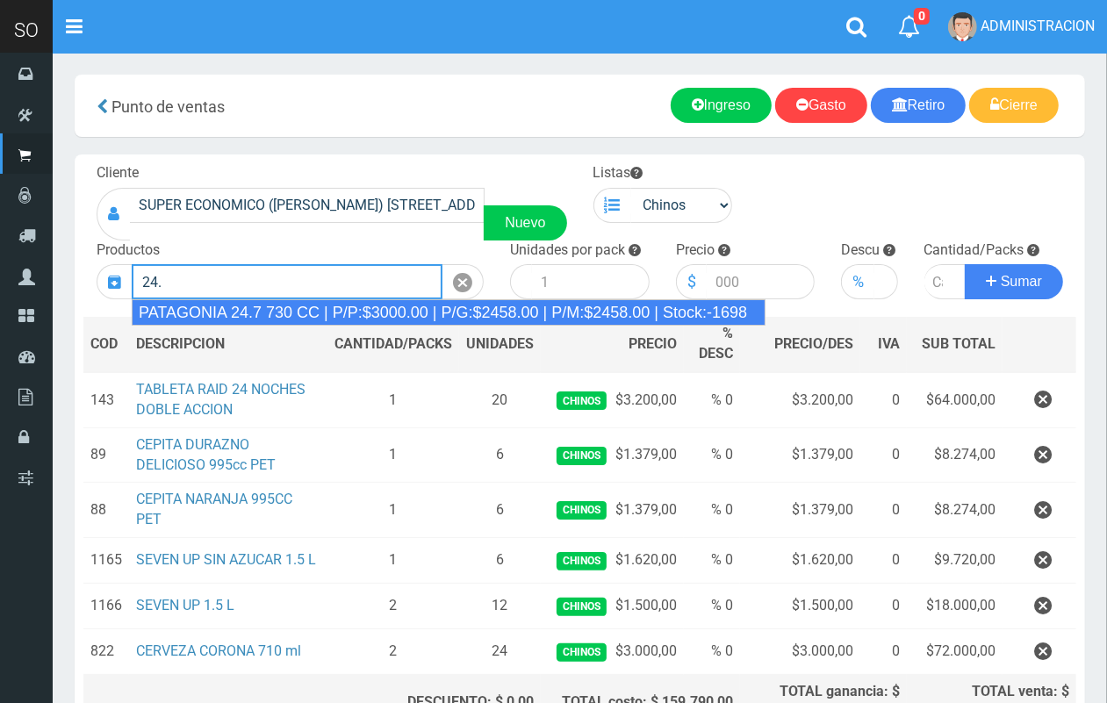
click at [362, 320] on div "PATAGONIA 24.7 730 CC | P/P:$3000.00 | P/G:$2458.00 | P/M:$2458.00 | Stock:-1698" at bounding box center [449, 312] width 634 height 26
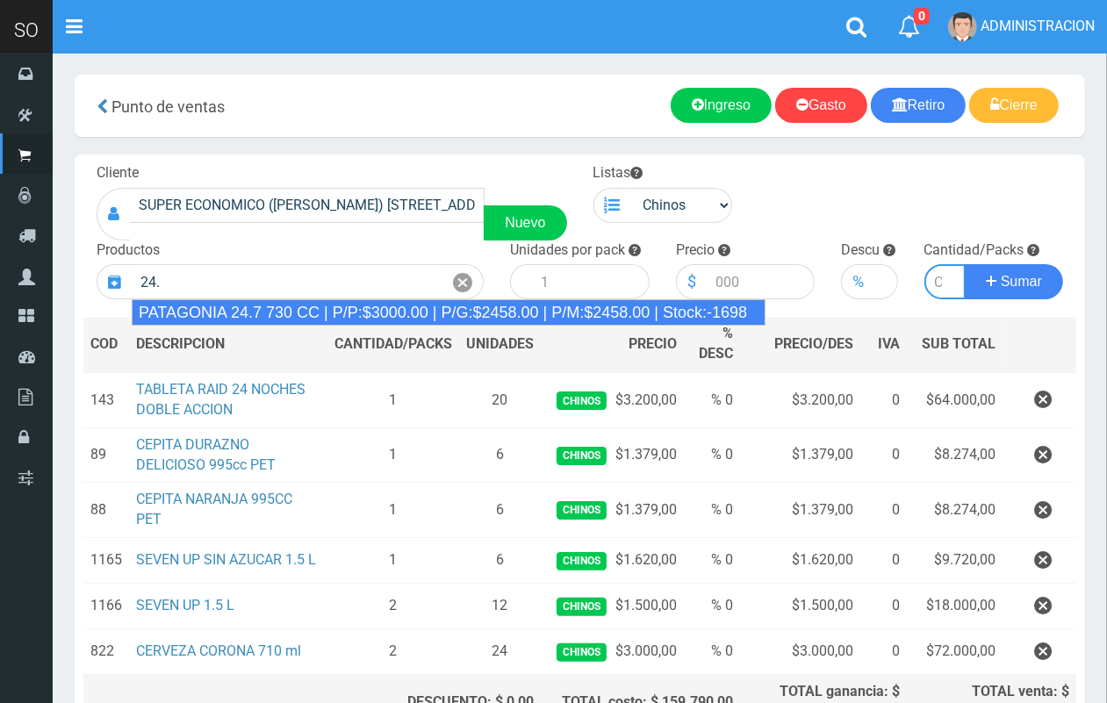
type input "PATAGONIA 24.7 730 CC | P/P:$3000.00 | P/G:$2458.00 | P/M:$2458.00 | Stock:-1698"
type input "6"
type input "3000.00"
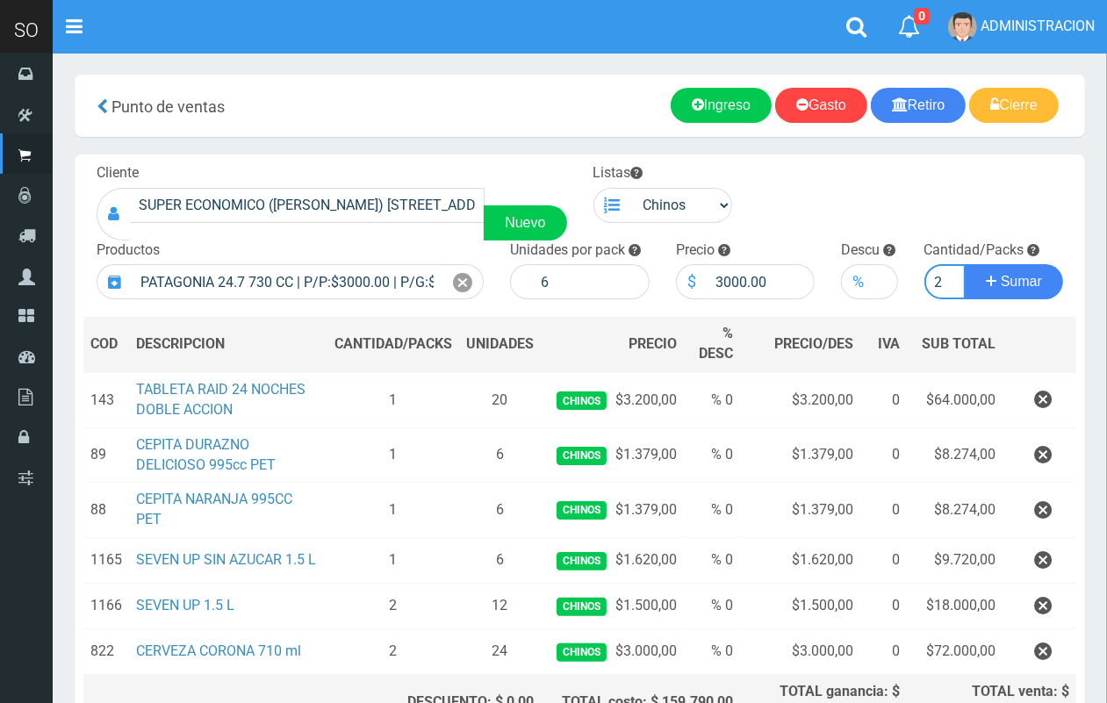
scroll to position [0, 2]
type input "2"
click at [964, 264] on button "Sumar" at bounding box center [1013, 281] width 98 height 35
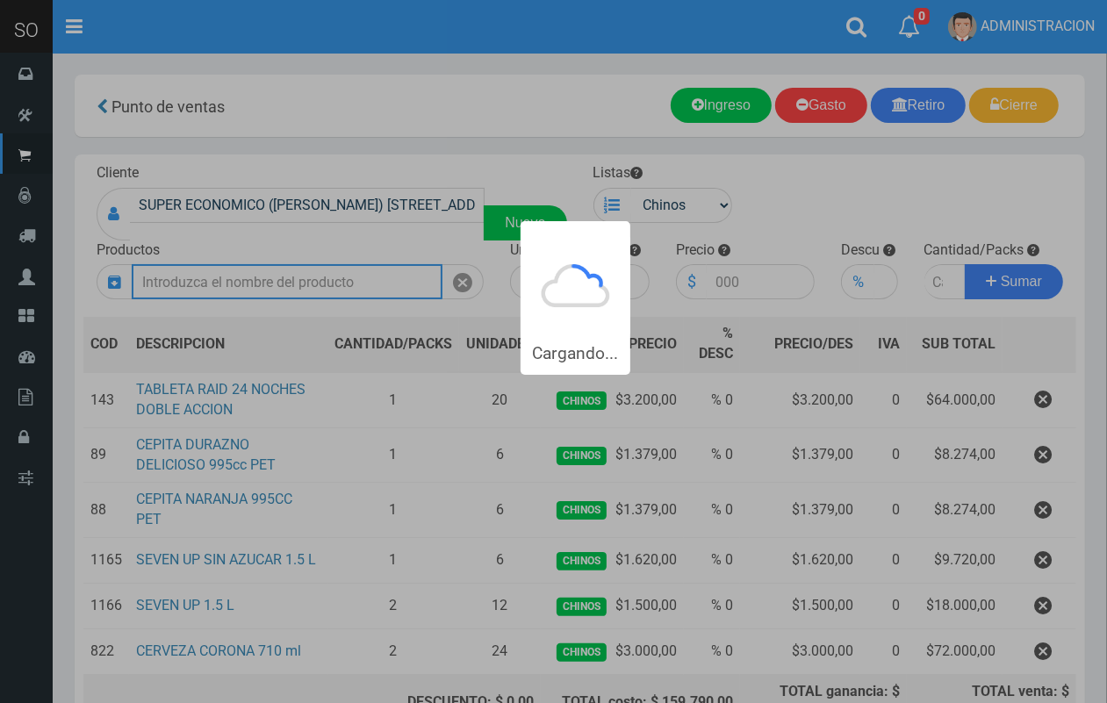
scroll to position [0, 0]
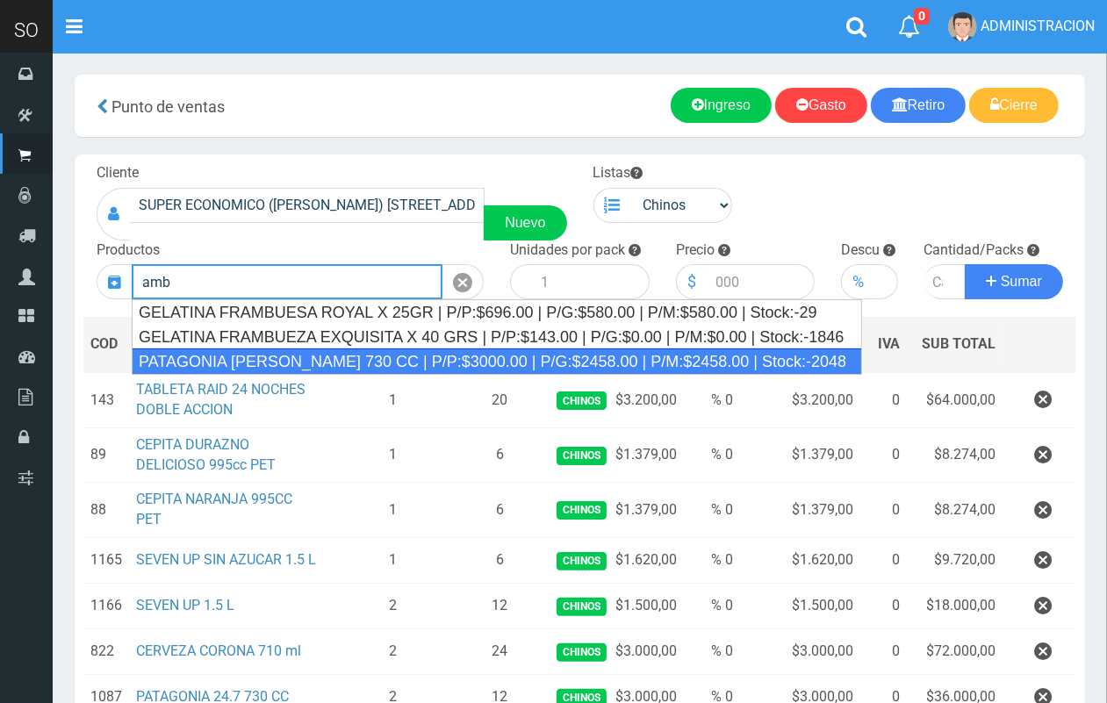
click at [374, 369] on div "PATAGONIA AMBER LAGER 730 CC | P/P:$3000.00 | P/G:$2458.00 | P/M:$2458.00 | Sto…" at bounding box center [497, 361] width 730 height 26
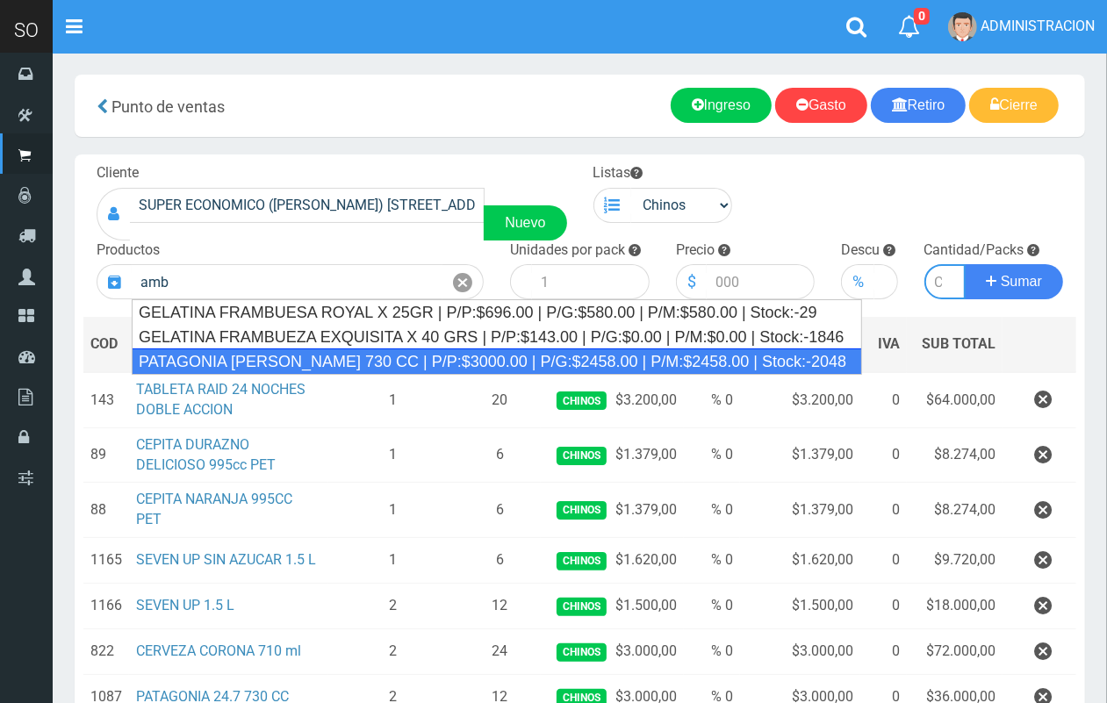
type input "PATAGONIA AMBER LAGER 730 CC | P/P:$3000.00 | P/G:$2458.00 | P/M:$2458.00 | Sto…"
type input "6"
type input "3000.00"
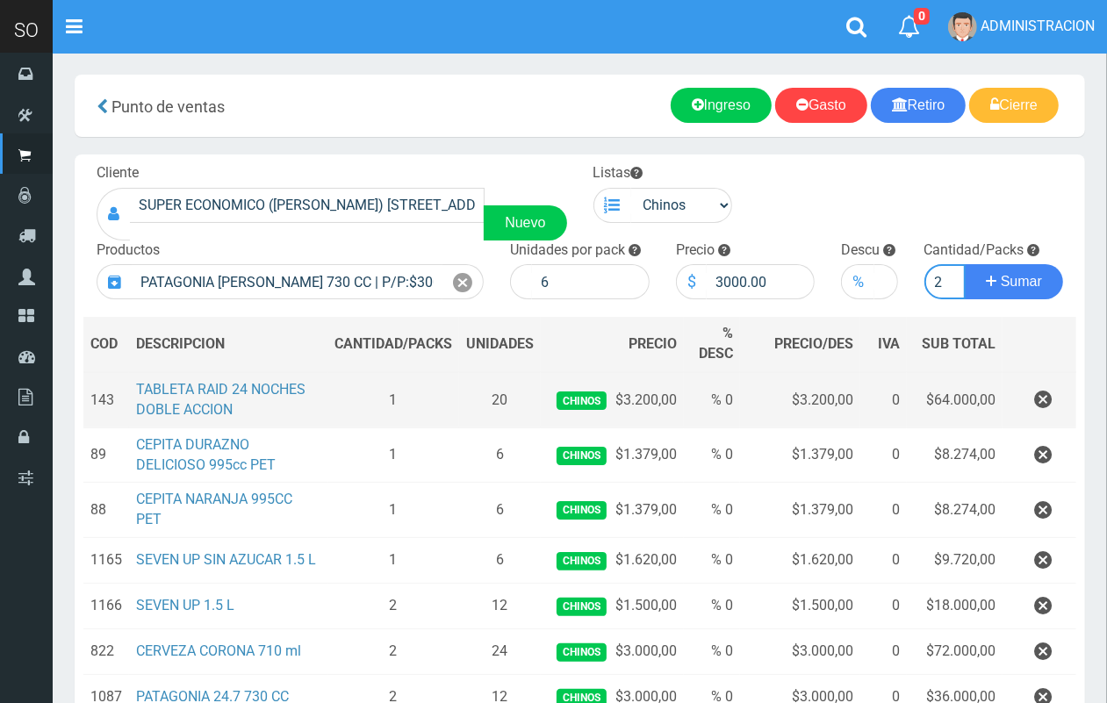
scroll to position [0, 2]
type input "2"
click at [964, 264] on button "Sumar" at bounding box center [1013, 281] width 98 height 35
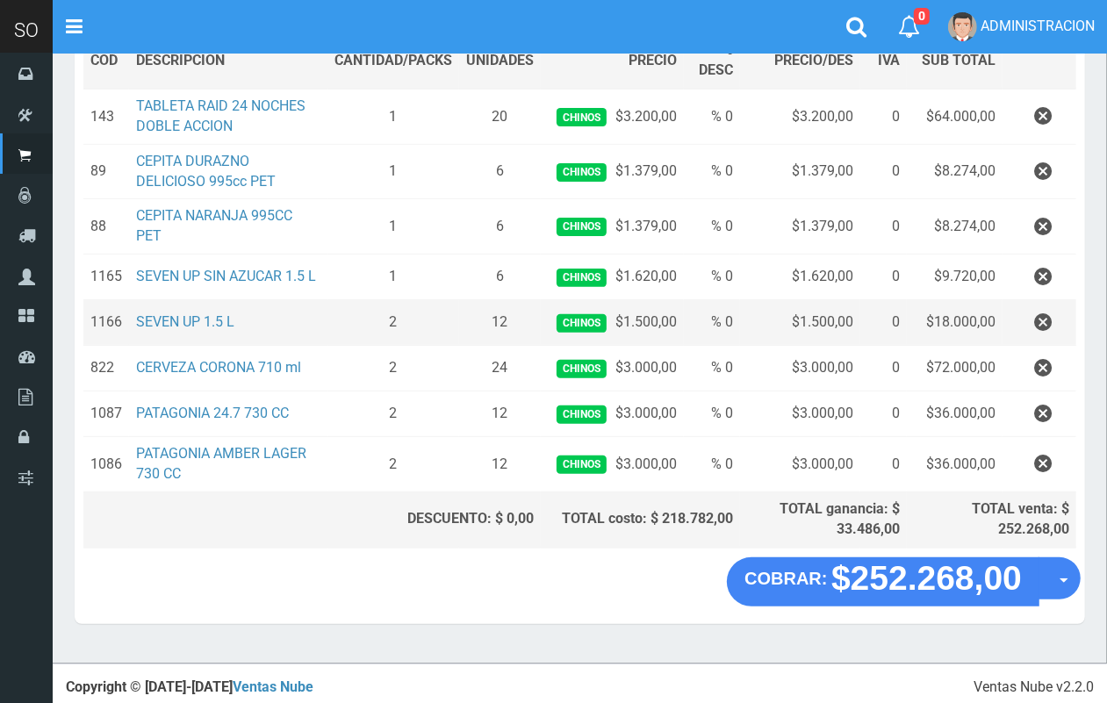
scroll to position [274, 0]
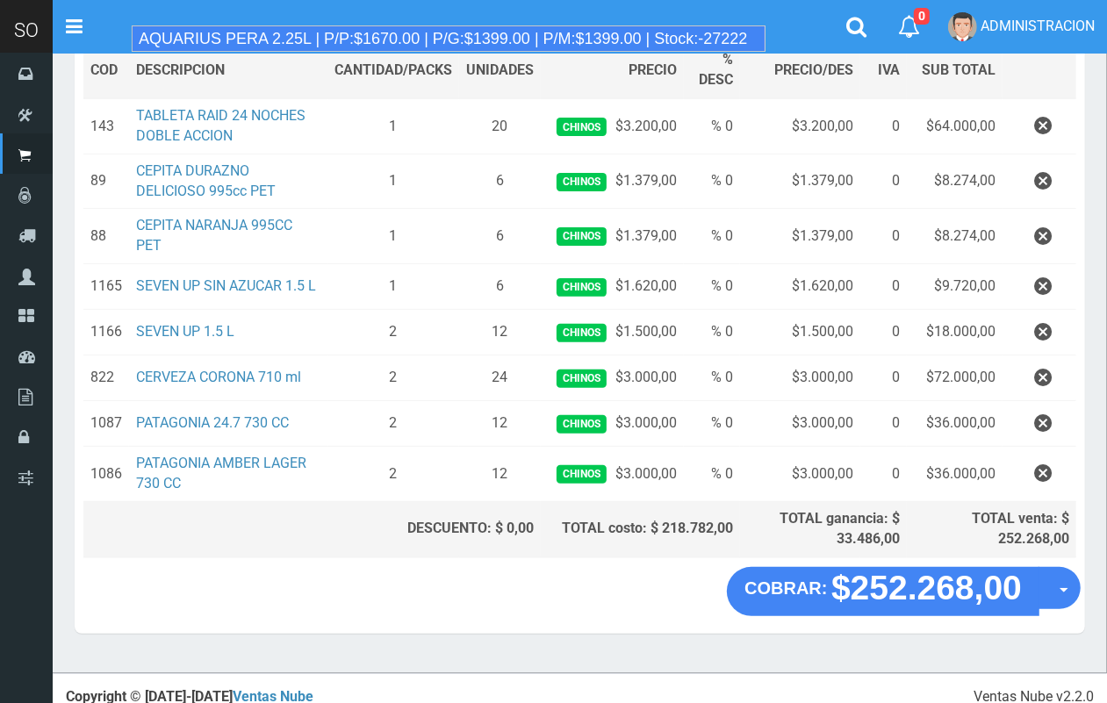
drag, startPoint x: 605, startPoint y: 37, endPoint x: 797, endPoint y: 85, distance: 197.3
click at [605, 36] on div "AQUARIUS PERA 2.25L | P/P:$1670.00 | P/G:$1399.00 | P/M:$1399.00 | Stock:-27222" at bounding box center [449, 38] width 634 height 26
type input "AQUARIUS PERA 2.25L | P/P:$1670.00 | P/G:$1399.00 | P/M:$1399.00 | Stock:-27222"
type input "6"
type input "1670.00"
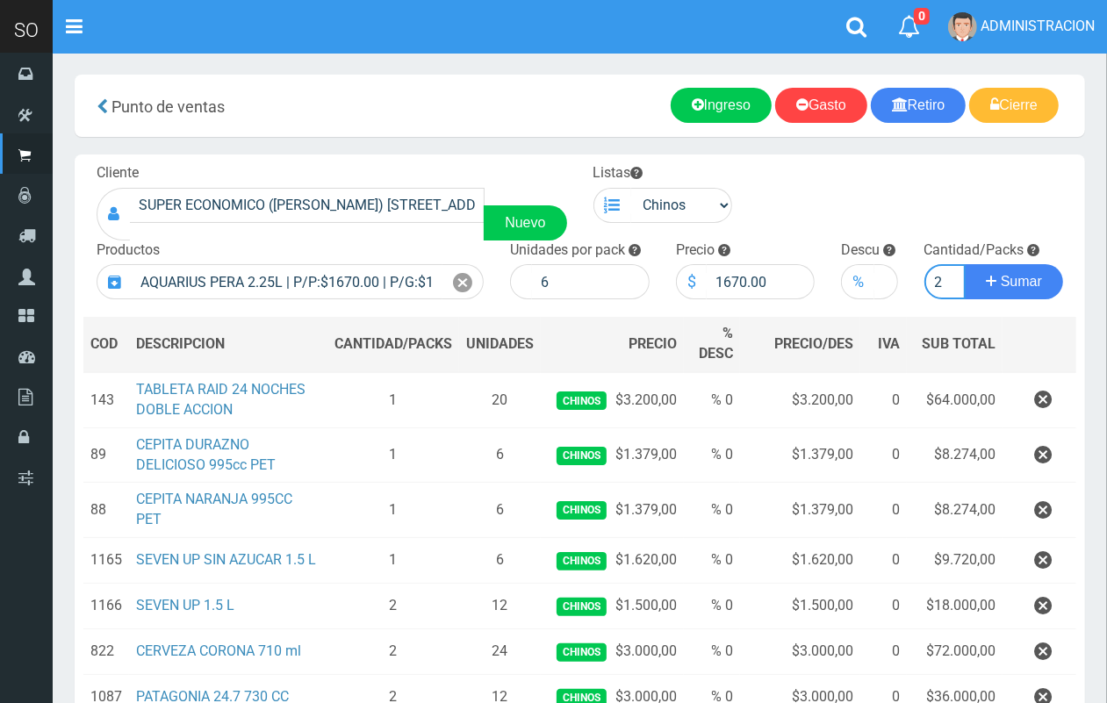
scroll to position [0, 2]
type input "2"
click at [964, 264] on button "Sumar" at bounding box center [1013, 281] width 98 height 35
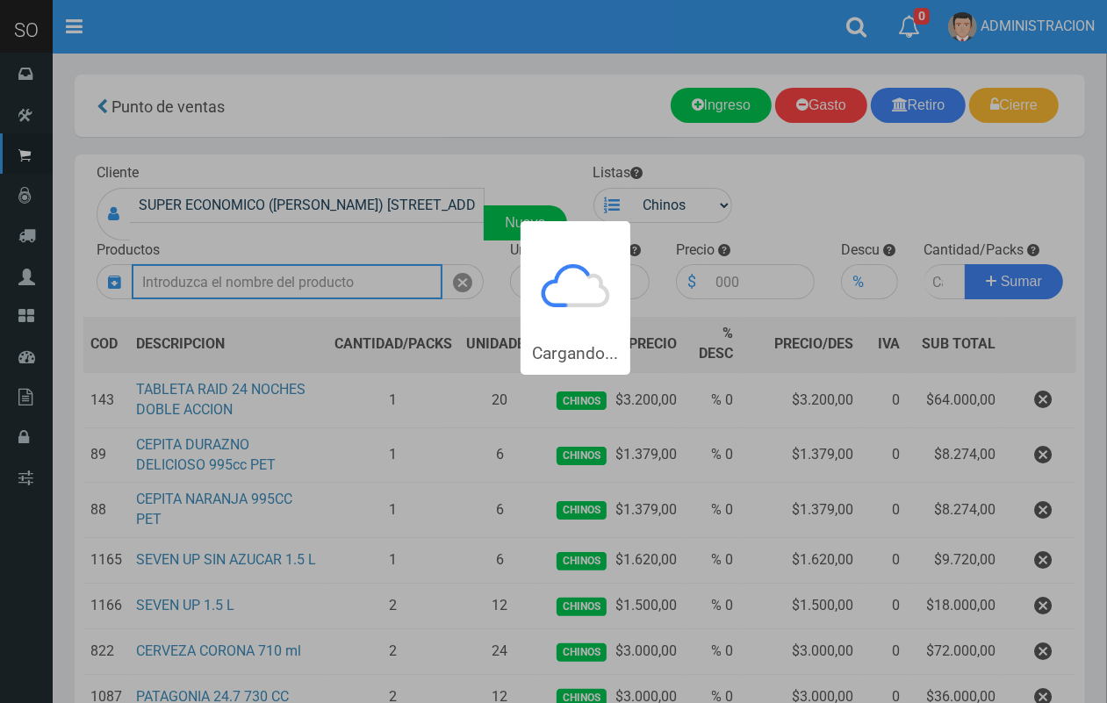
scroll to position [0, 0]
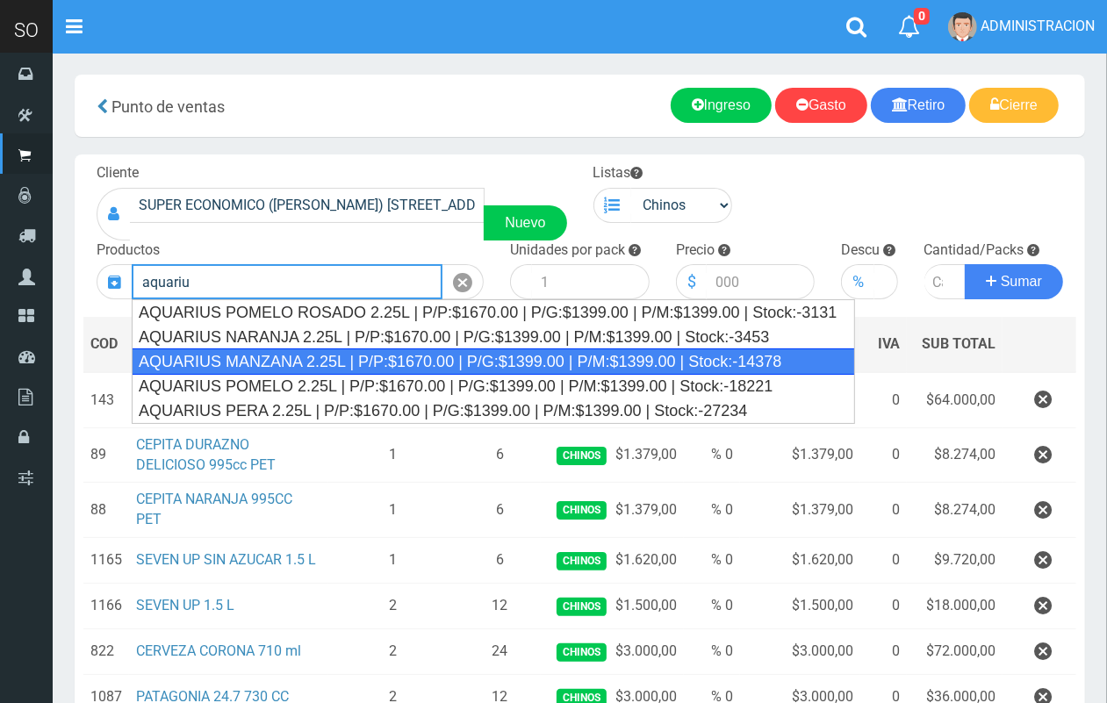
click at [364, 357] on div "AQUARIUS MANZANA 2.25L | P/P:$1670.00 | P/G:$1399.00 | P/M:$1399.00 | Stock:-14…" at bounding box center [493, 361] width 723 height 26
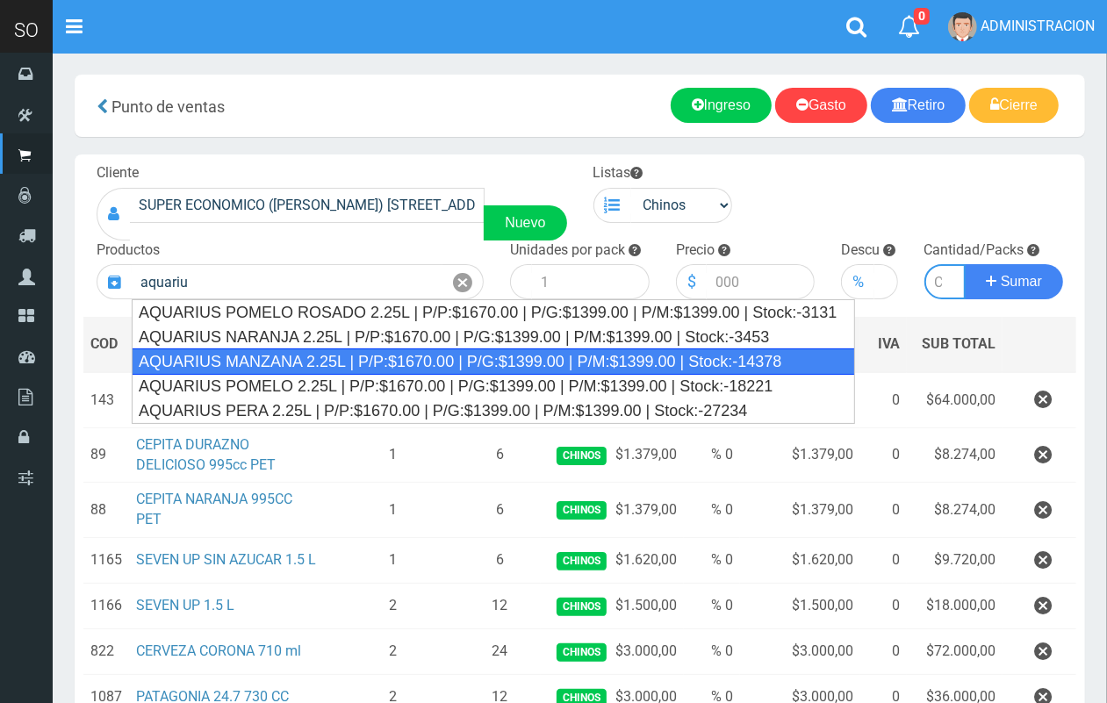
type input "AQUARIUS MANZANA 2.25L | P/P:$1670.00 | P/G:$1399.00 | P/M:$1399.00 | Stock:-14…"
type input "6"
type input "1670.00"
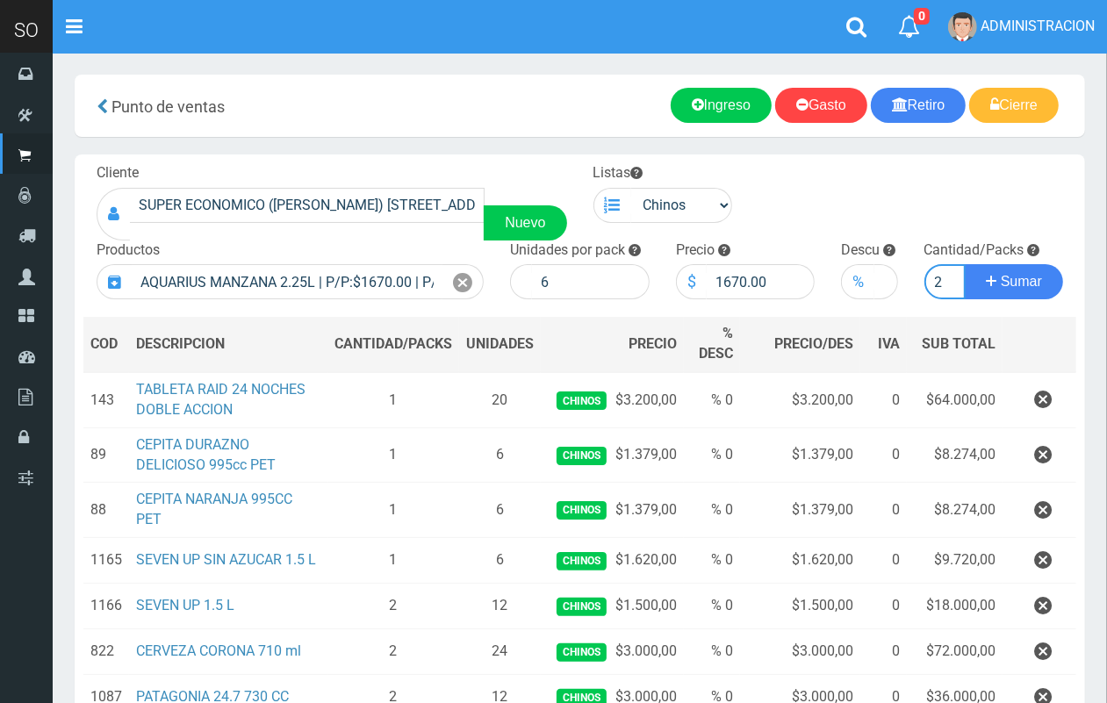
scroll to position [0, 2]
type input "2"
click at [964, 264] on button "Sumar" at bounding box center [1013, 281] width 98 height 35
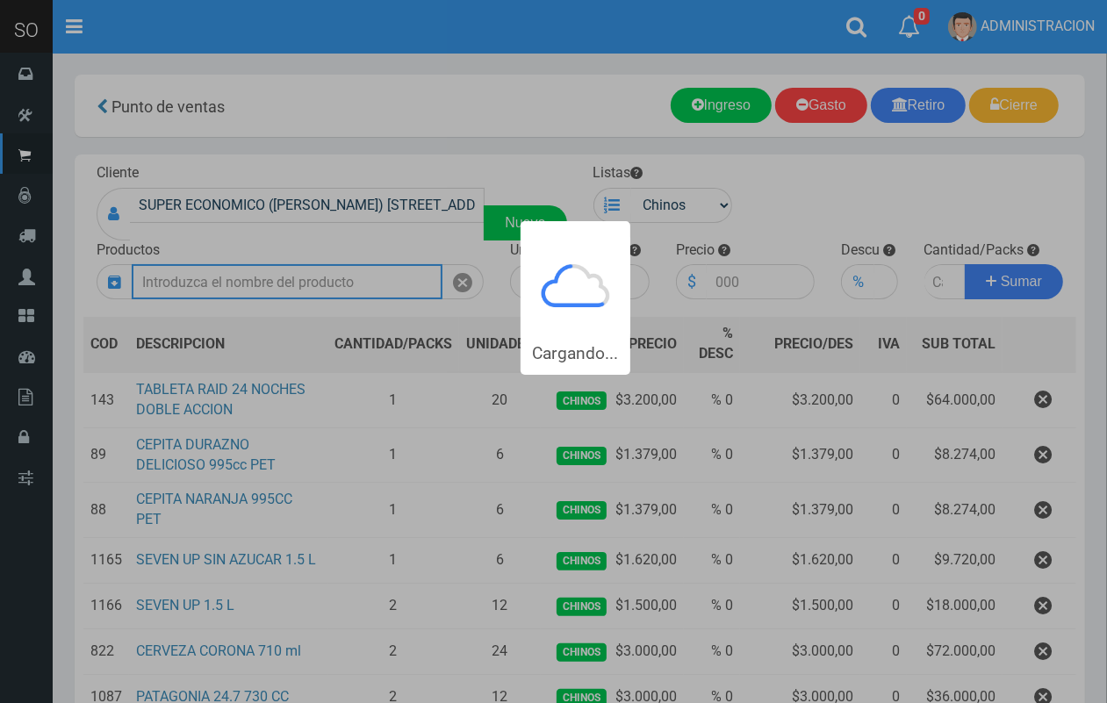
scroll to position [0, 0]
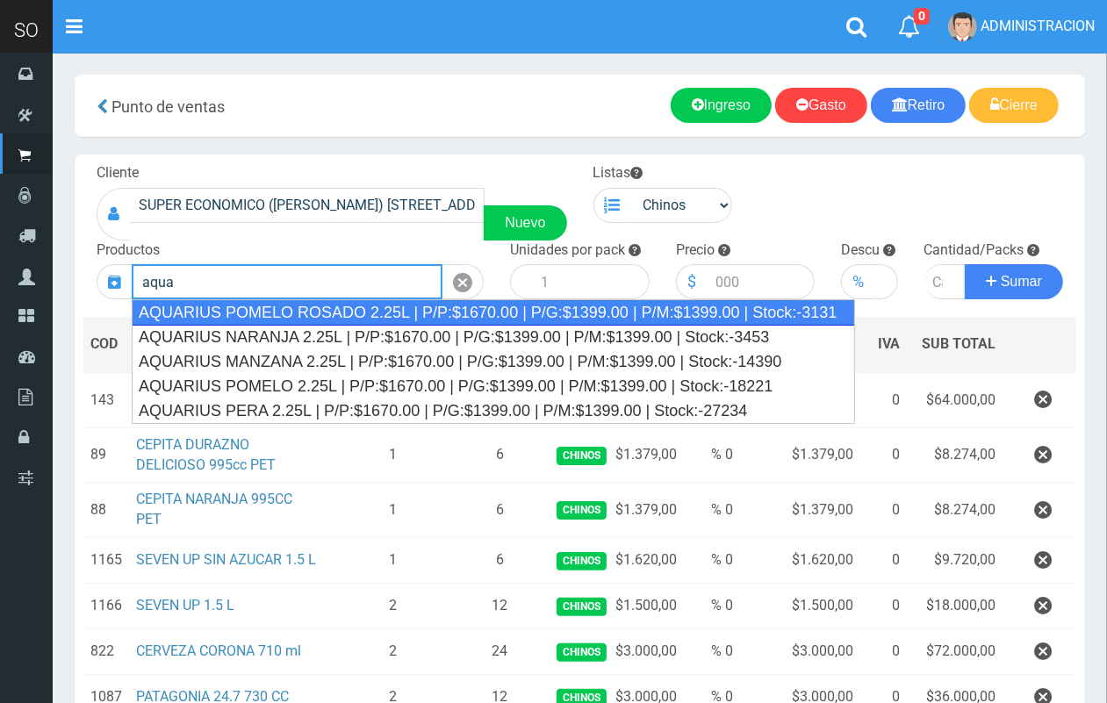
click at [728, 317] on div "AQUARIUS POMELO ROSADO 2.25L | P/P:$1670.00 | P/G:$1399.00 | P/M:$1399.00 | Sto…" at bounding box center [493, 312] width 723 height 26
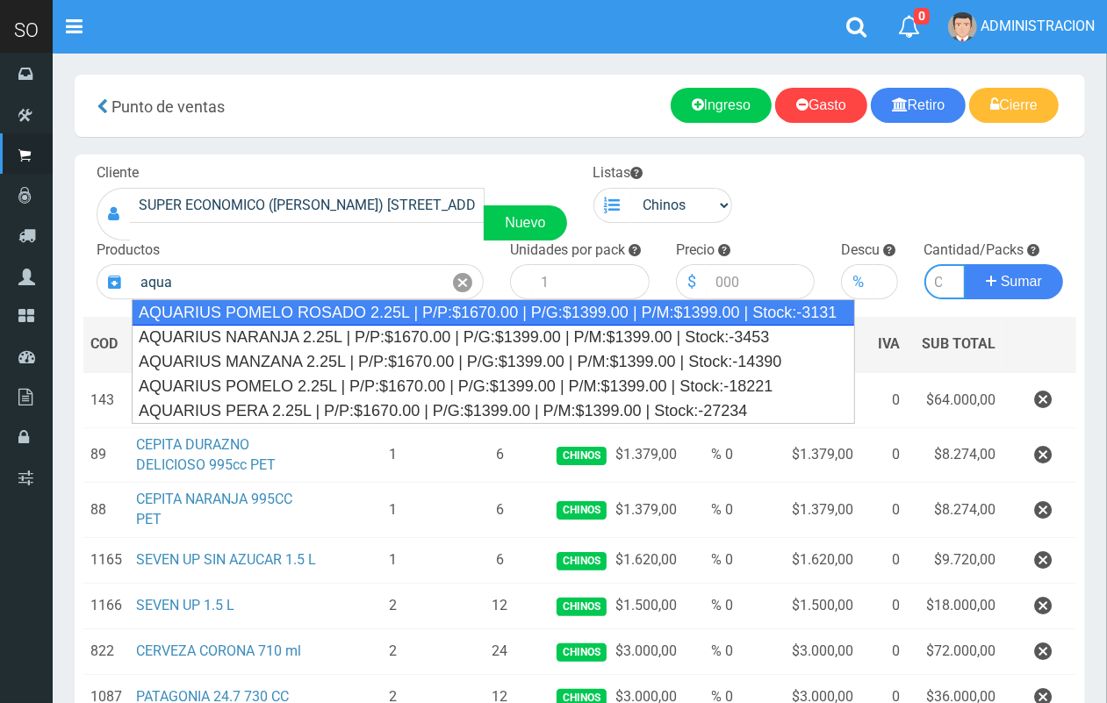
type input "AQUARIUS POMELO ROSADO 2.25L | P/P:$1670.00 | P/G:$1399.00 | P/M:$1399.00 | Sto…"
type input "6"
type input "1670.00"
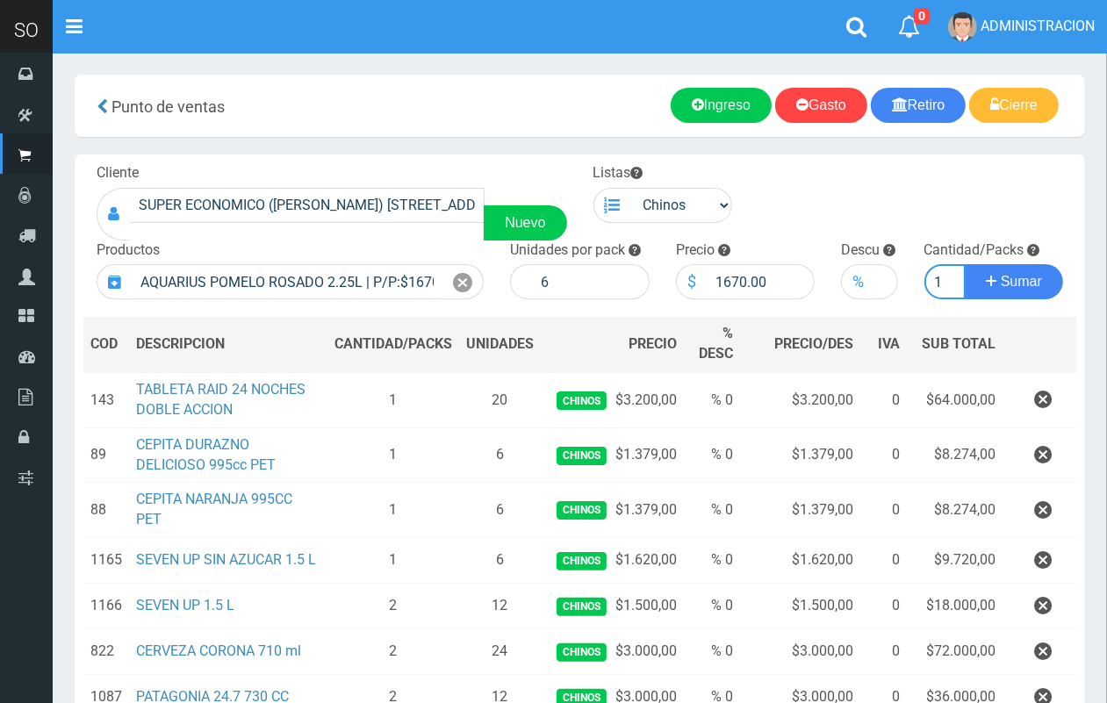
scroll to position [0, 2]
type input "1"
click at [964, 264] on button "Sumar" at bounding box center [1013, 281] width 98 height 35
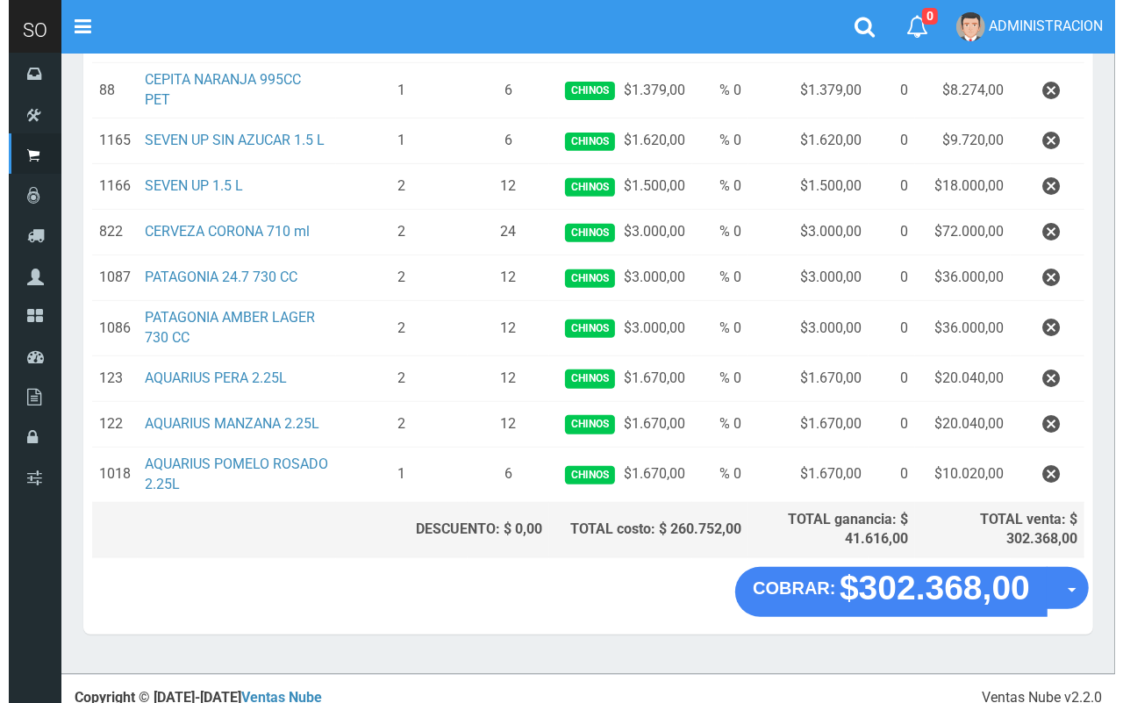
scroll to position [431, 0]
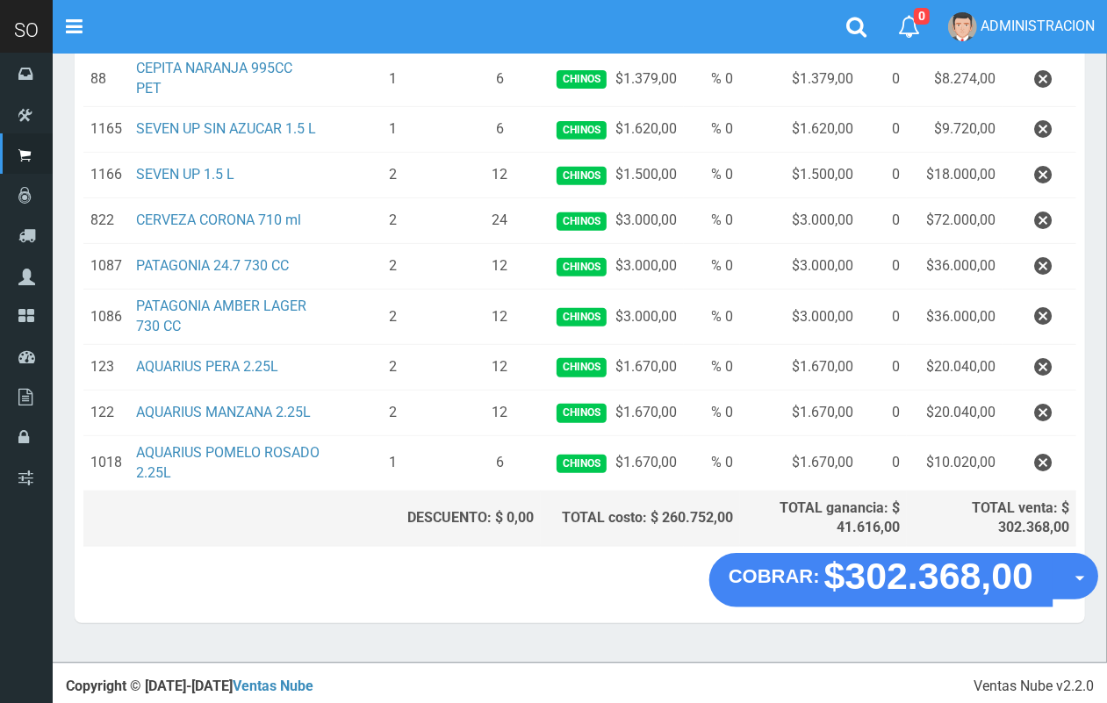
click at [1071, 579] on button "Opciones" at bounding box center [1074, 576] width 47 height 47
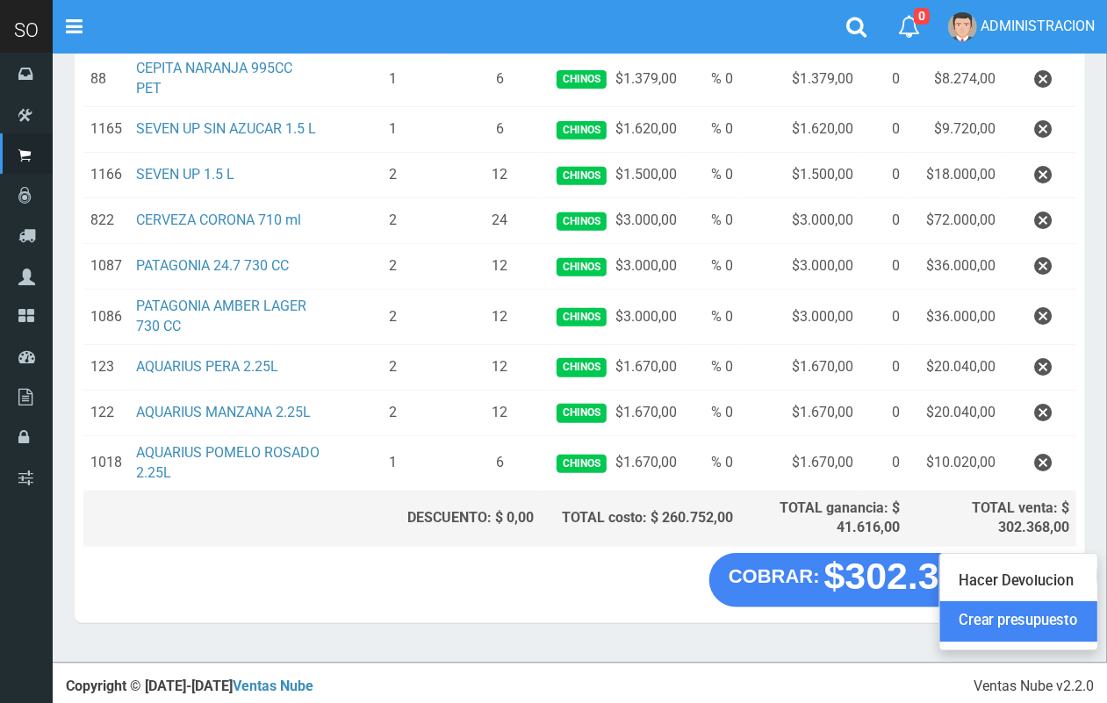
click at [1071, 619] on link "Crear presupuesto" at bounding box center [1018, 622] width 157 height 40
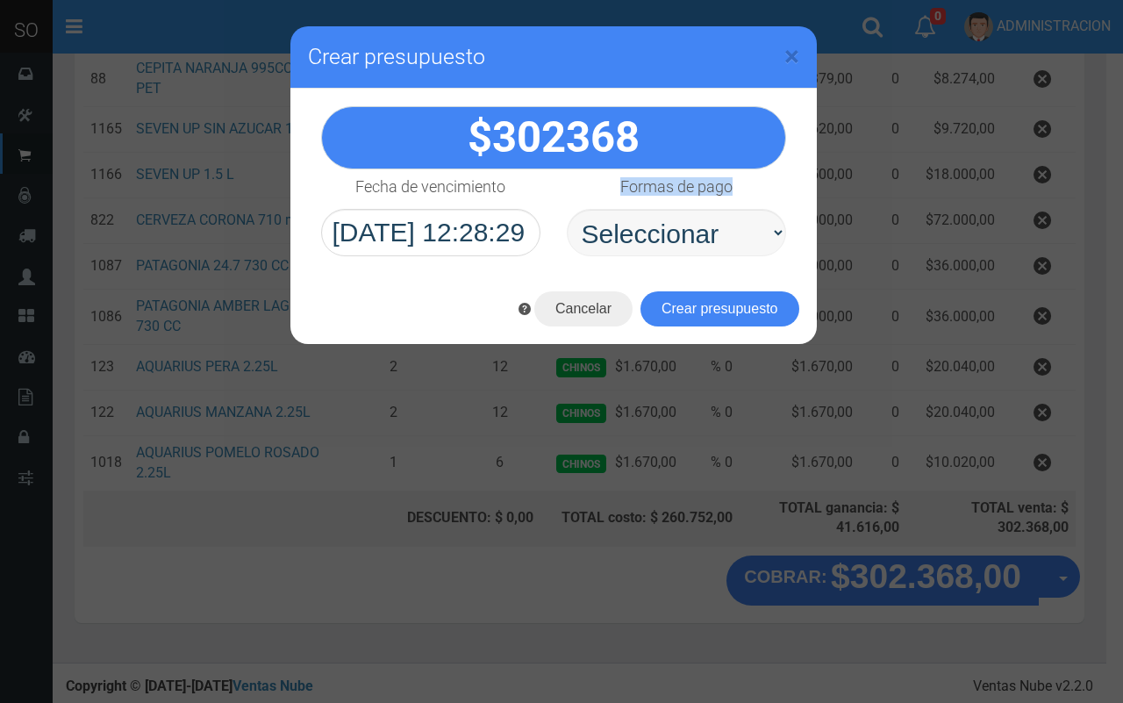
click at [626, 216] on div "Formas de pago Seleccionar Efectivo Tarjeta de Crédito Depósito Débito" at bounding box center [677, 212] width 246 height 87
drag, startPoint x: 637, startPoint y: 240, endPoint x: 641, endPoint y: 254, distance: 15.5
click at [637, 240] on select "Seleccionar Efectivo Tarjeta de Crédito Depósito Débito" at bounding box center [676, 232] width 219 height 47
select select "Efectivo"
click at [567, 209] on select "Seleccionar Efectivo Tarjeta de Crédito Depósito Débito" at bounding box center [676, 232] width 219 height 47
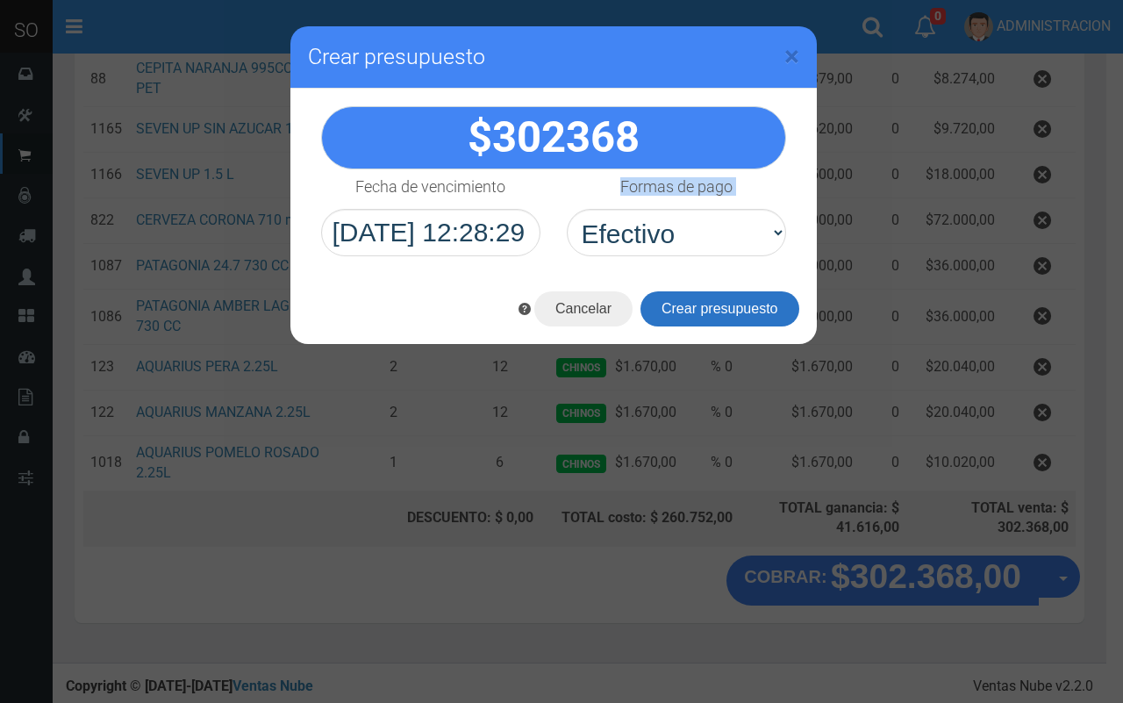
click at [682, 316] on button "Crear presupuesto" at bounding box center [720, 308] width 159 height 35
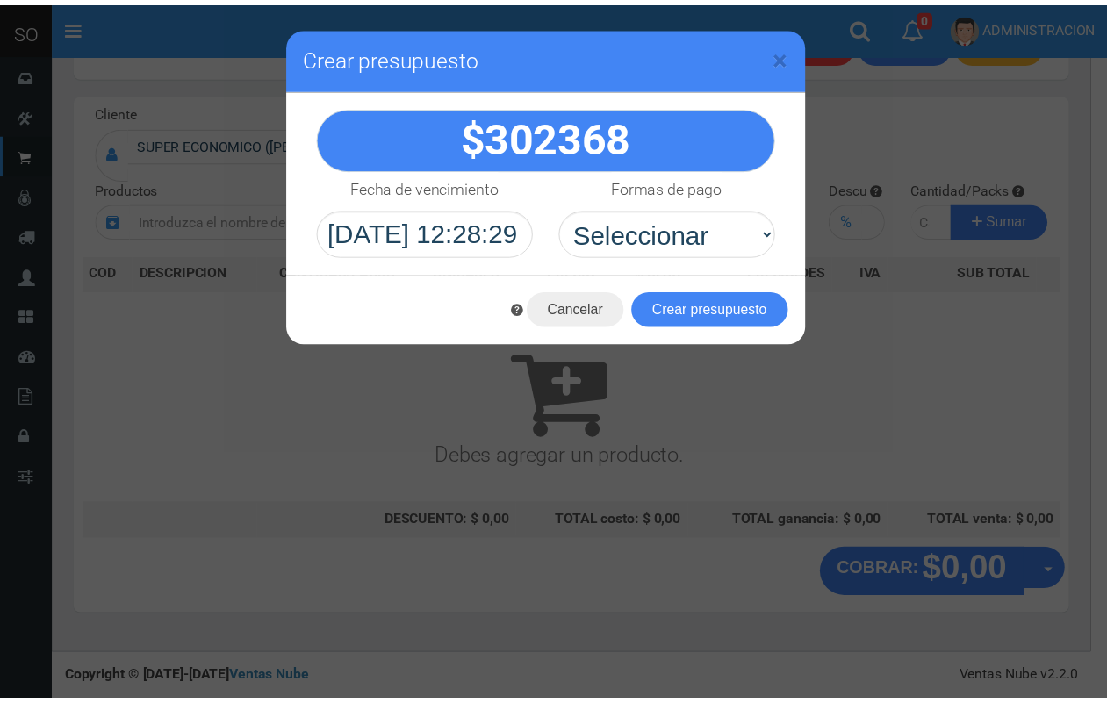
scroll to position [0, 0]
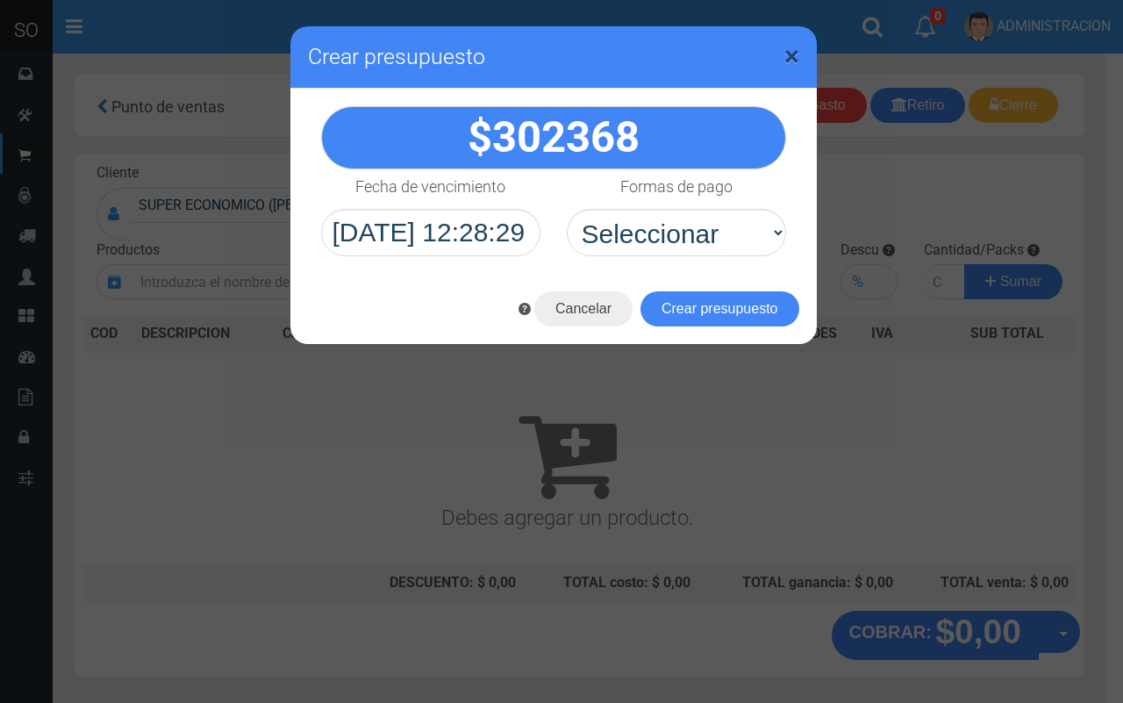
click at [799, 53] on span "×" at bounding box center [792, 55] width 15 height 33
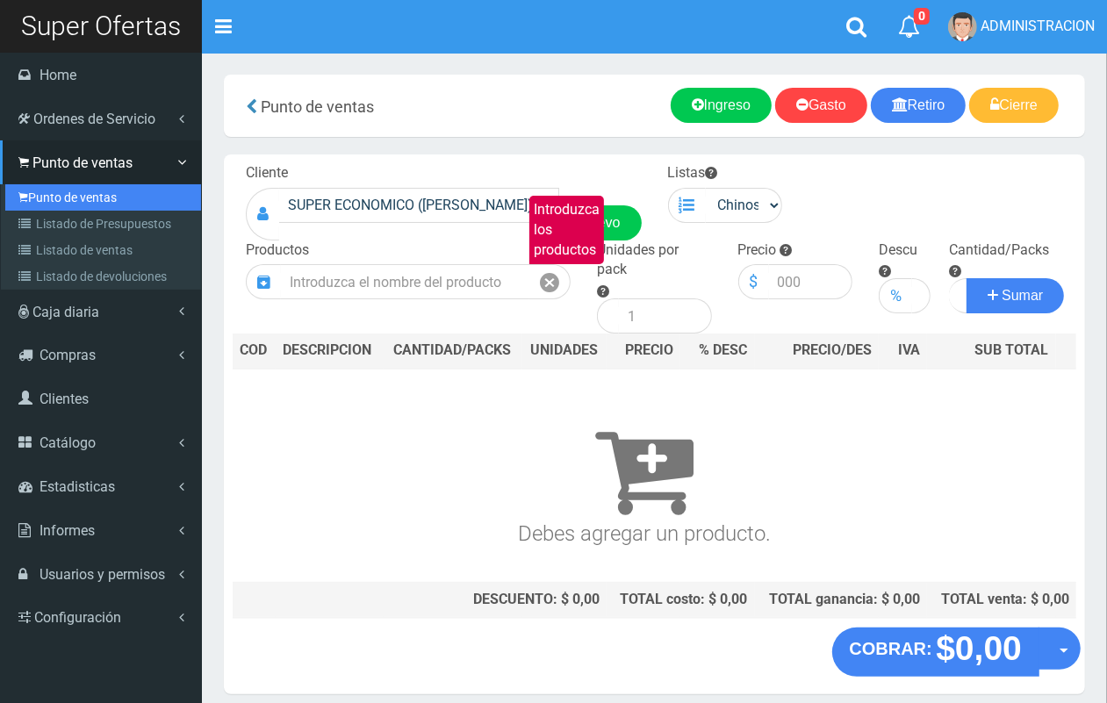
click at [44, 191] on link "Punto de ventas" at bounding box center [103, 197] width 196 height 26
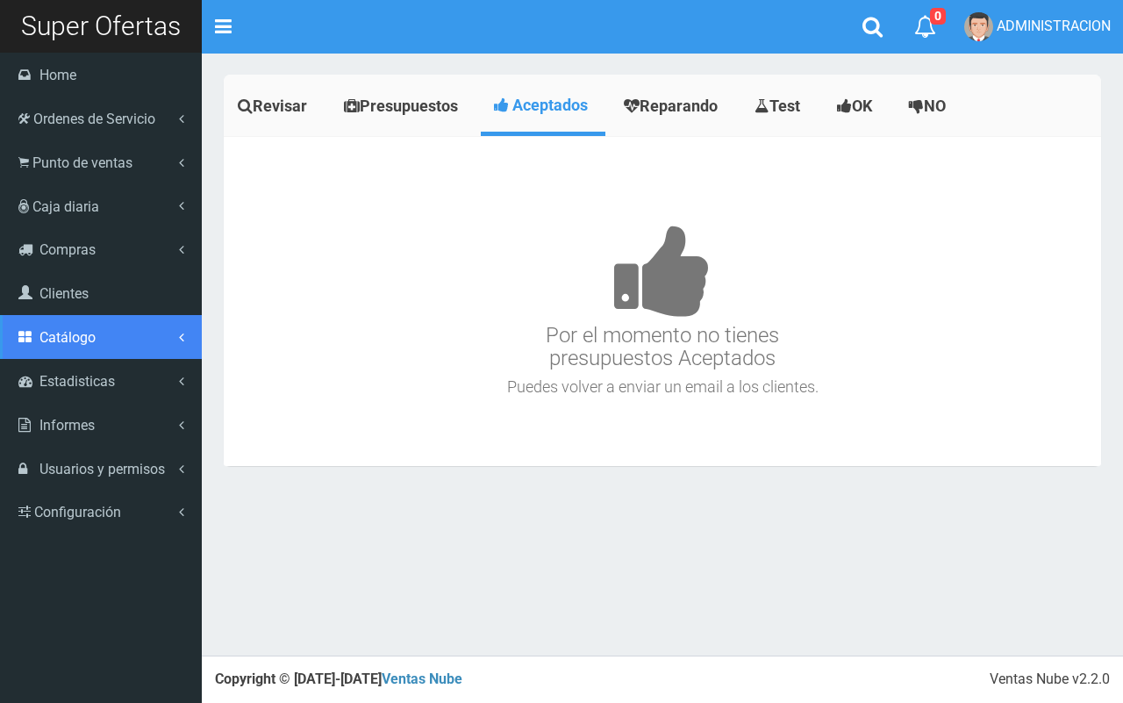
click at [50, 344] on span "Catálogo" at bounding box center [67, 337] width 56 height 17
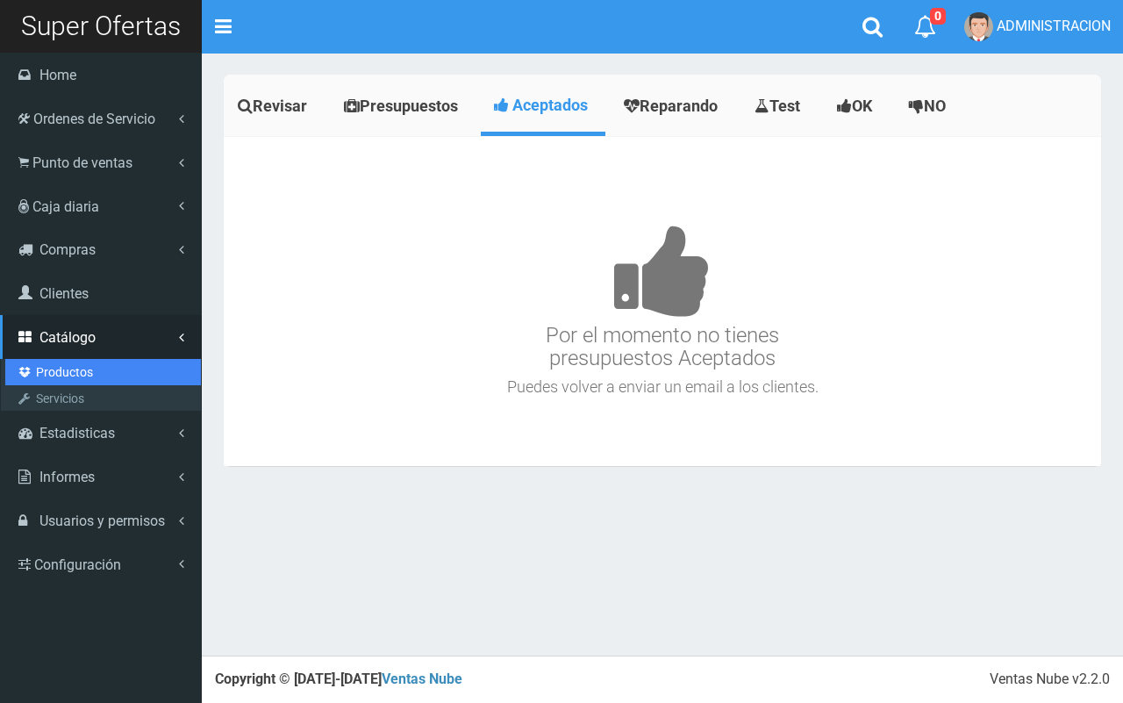
click at [79, 369] on link "Productos" at bounding box center [103, 372] width 196 height 26
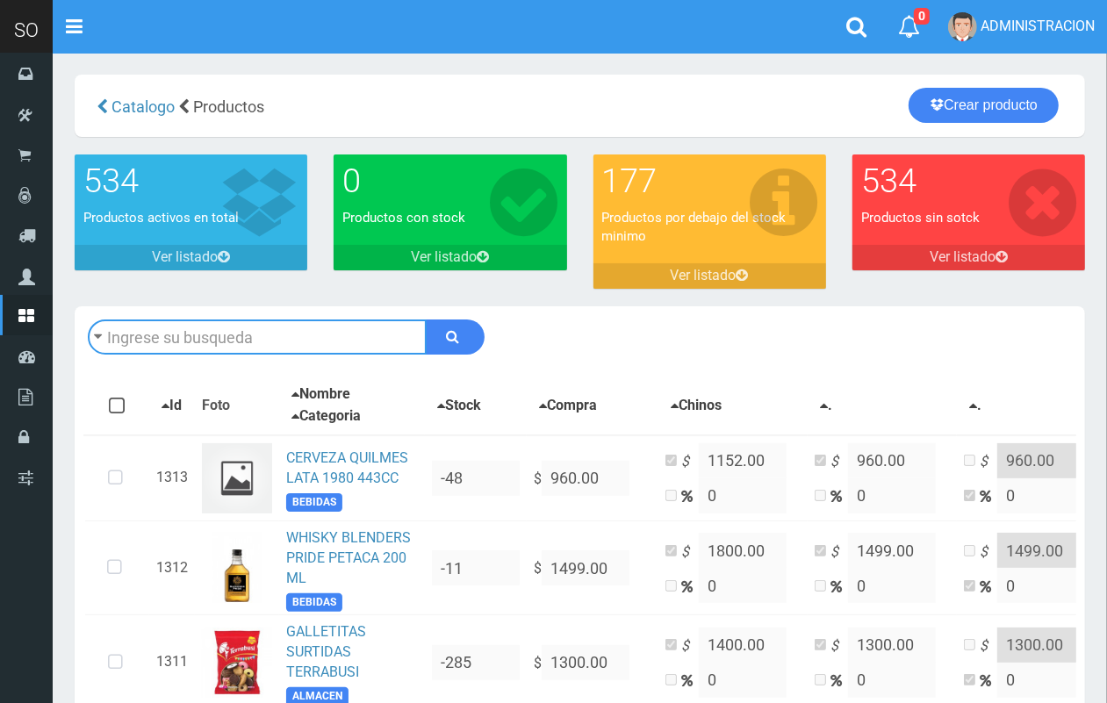
click at [266, 340] on input "text" at bounding box center [257, 336] width 339 height 35
type input "o"
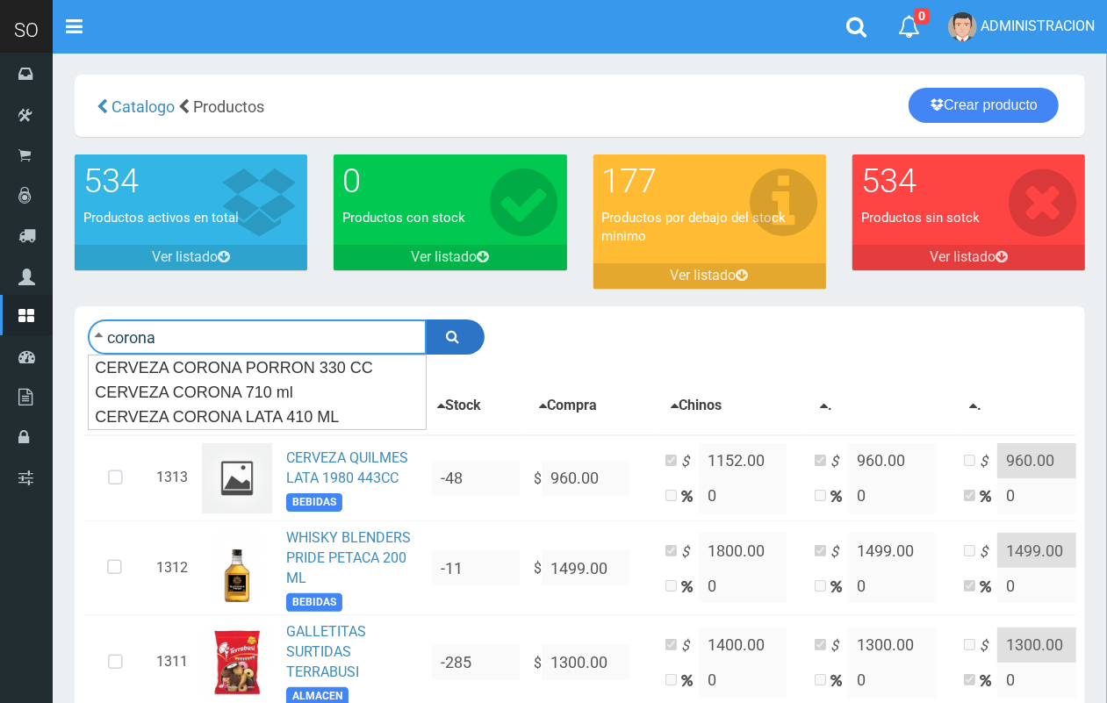
type input "corona"
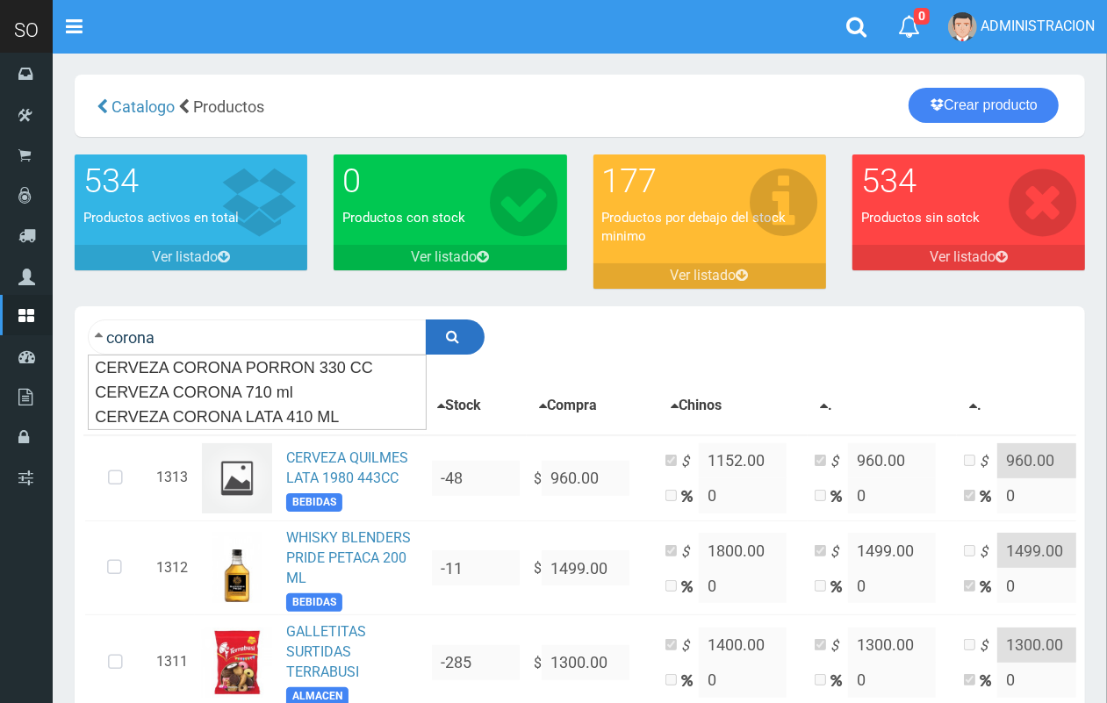
drag, startPoint x: 455, startPoint y: 348, endPoint x: 852, endPoint y: 362, distance: 397.7
click at [454, 348] on icon "submit" at bounding box center [453, 336] width 13 height 25
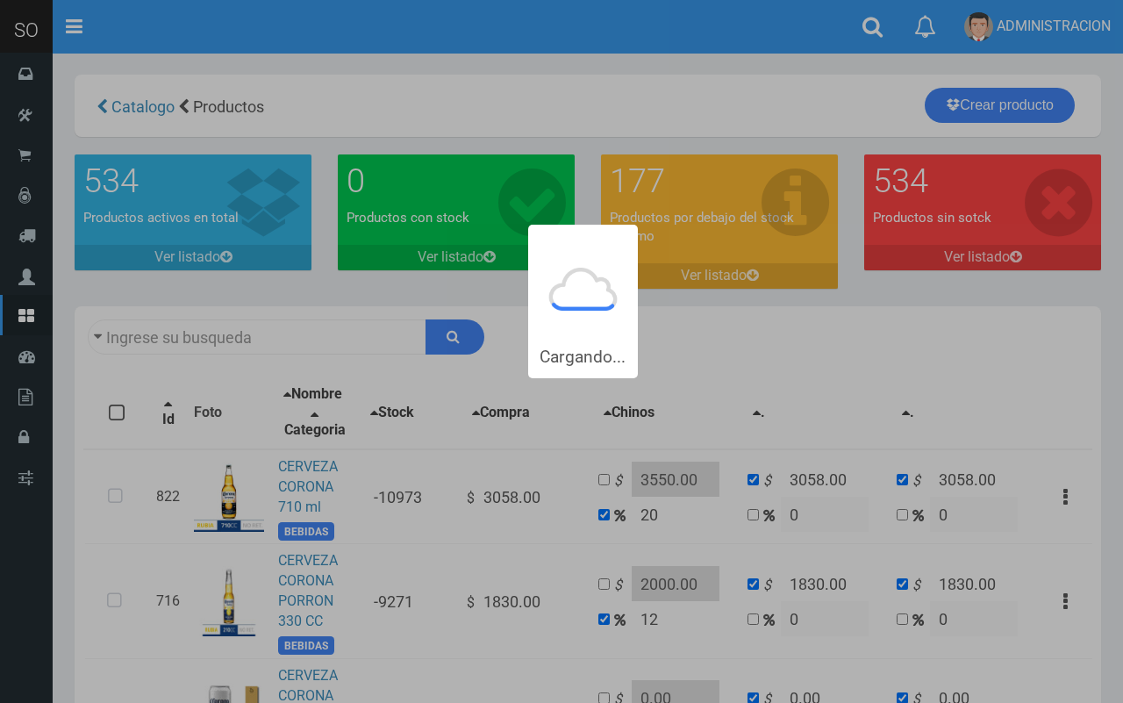
type input "corona"
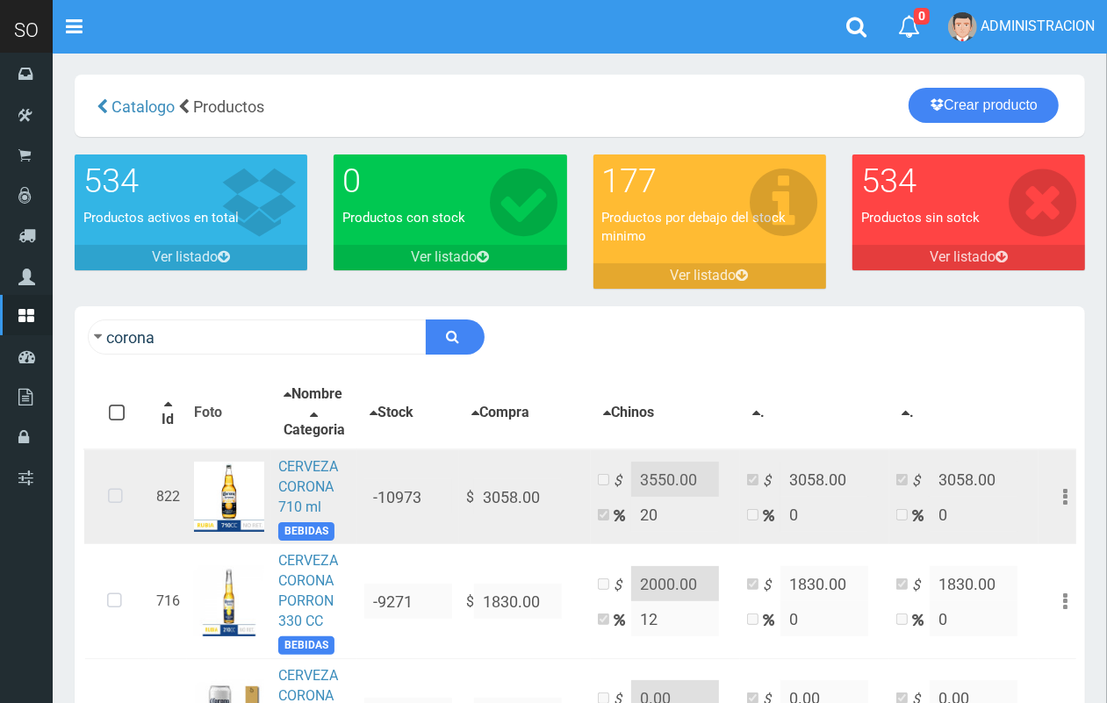
click at [112, 514] on icon at bounding box center [115, 497] width 47 height 58
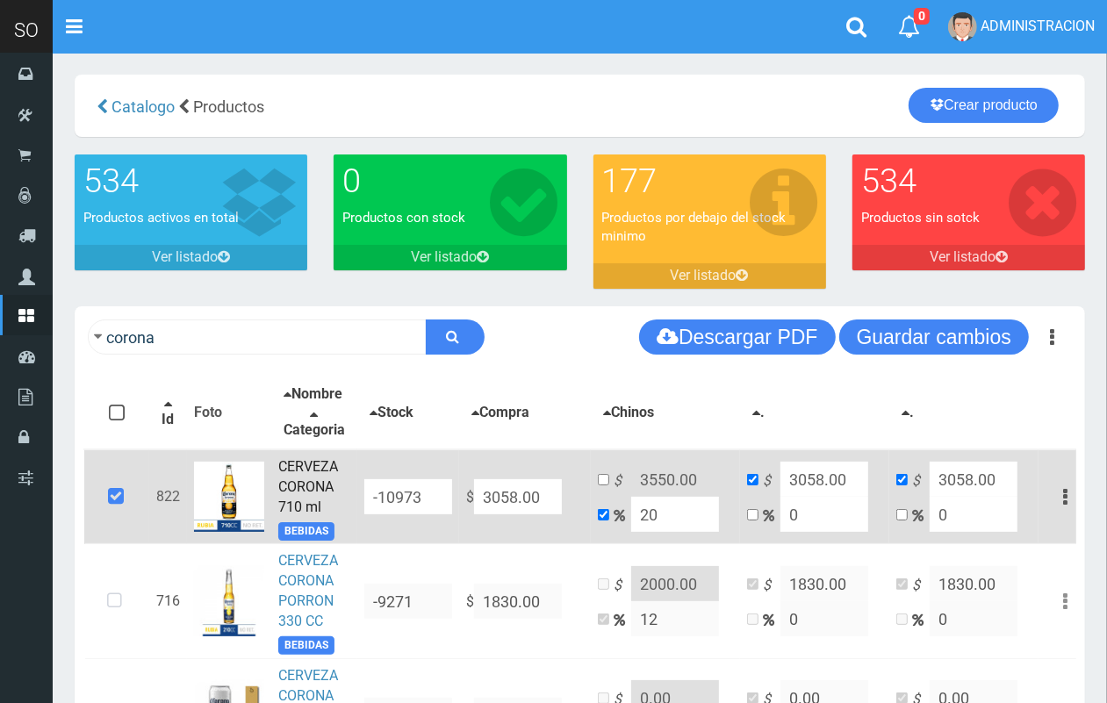
drag, startPoint x: 544, startPoint y: 511, endPoint x: 470, endPoint y: 507, distance: 73.8
click at [470, 507] on td "$ 3058.00" at bounding box center [525, 496] width 132 height 95
type input "3"
type input "3.6"
type input "3"
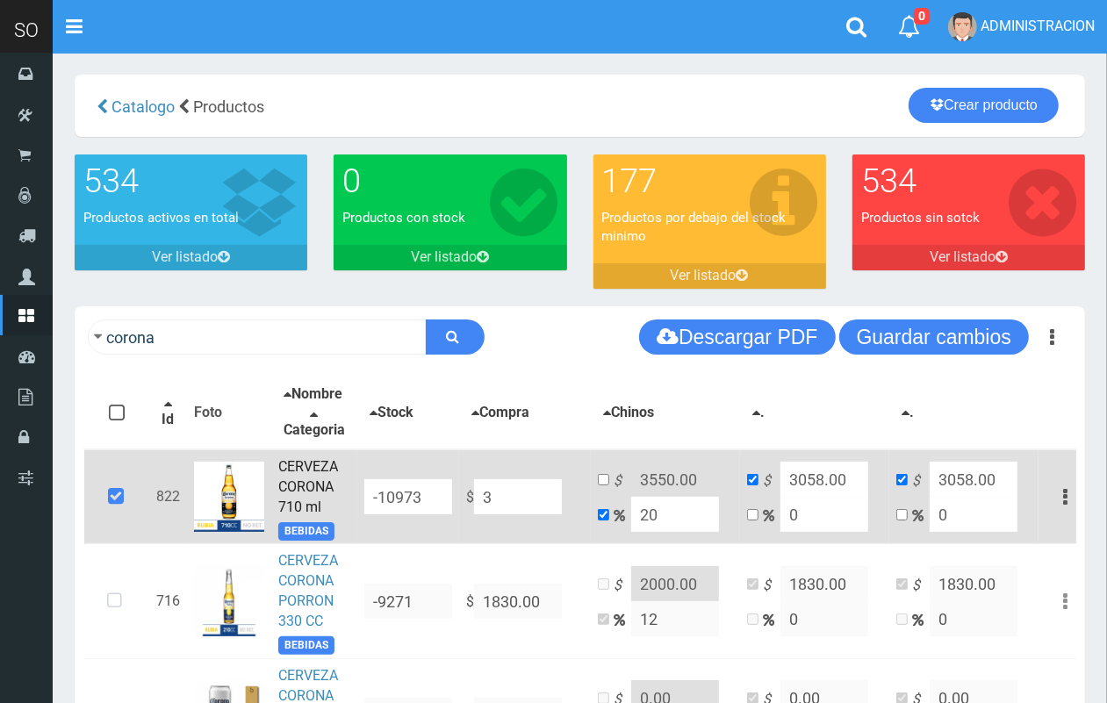
type input "3"
type input "30"
type input "36"
type input "30"
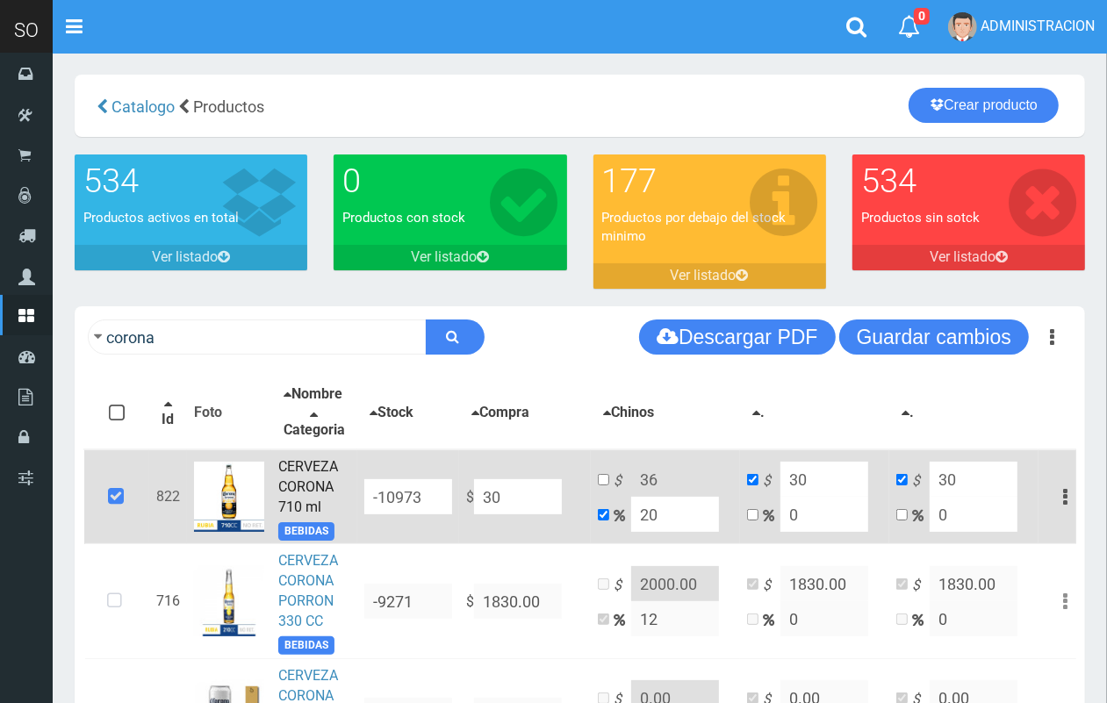
type input "300"
type input "360"
type input "300"
type input "3000"
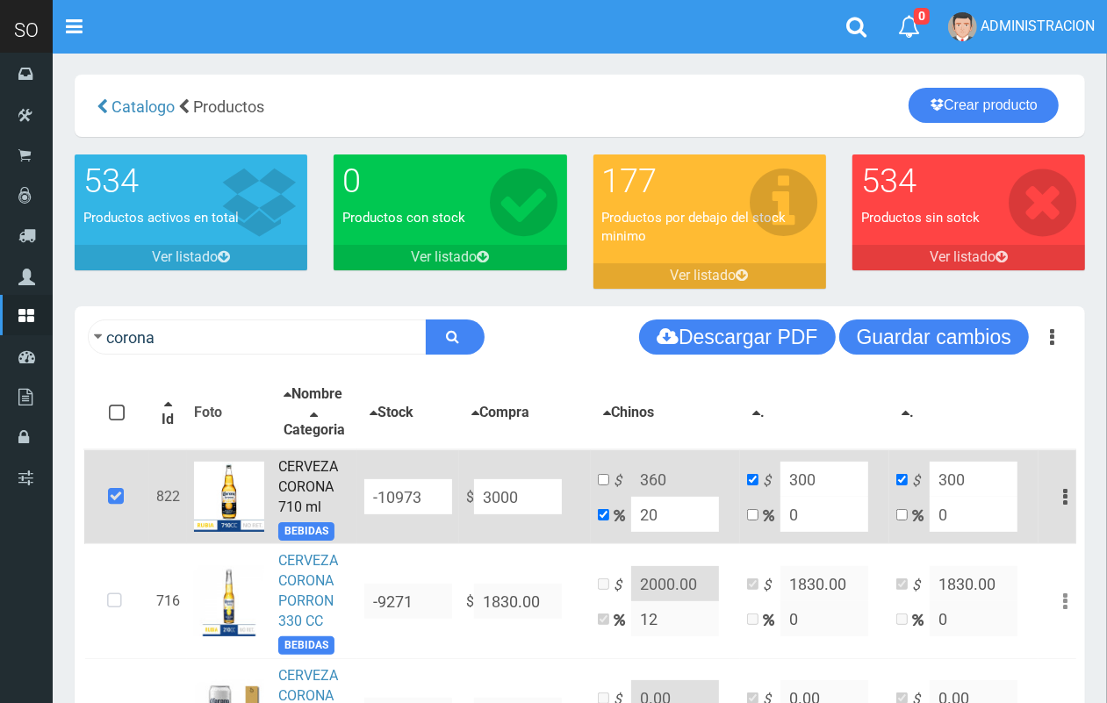
type input "3600"
type input "3000"
drag, startPoint x: 545, startPoint y: 505, endPoint x: 417, endPoint y: 505, distance: 128.1
click at [417, 505] on tr "822 CERVEZA CORONA 710 ml BEBIDAS -10973 $ 3000.00 $ 3600 20 $ 3000 0 $ 3000 0 …" at bounding box center [587, 496] width 1007 height 95
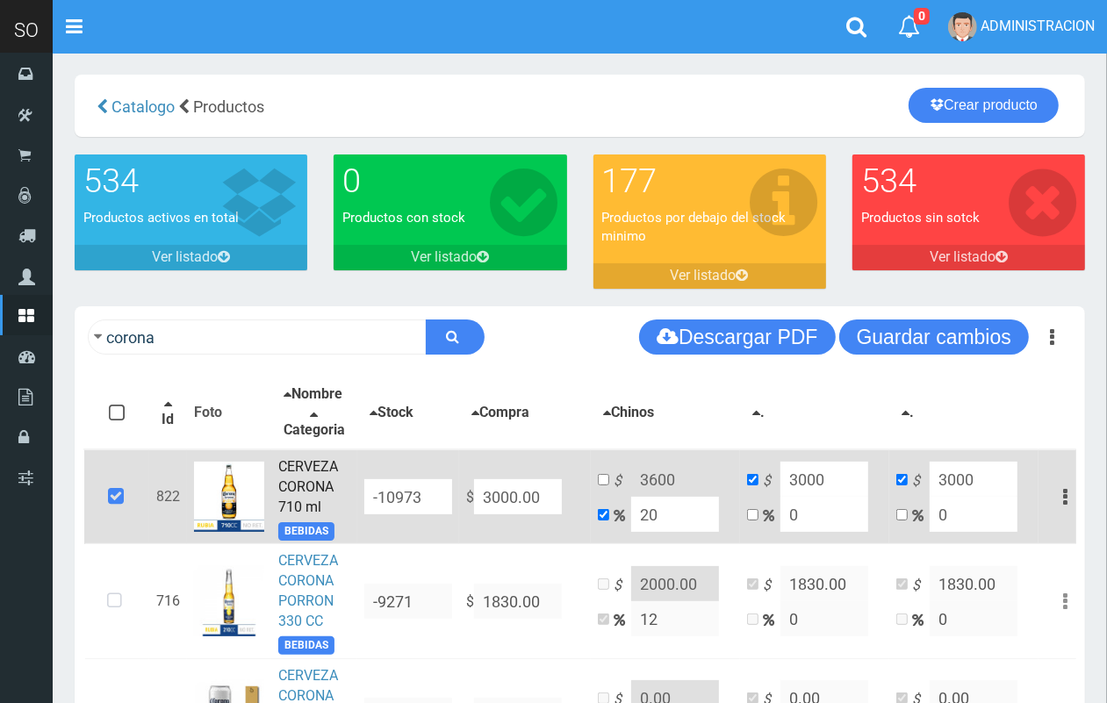
type input "2"
type input "2.4"
type input "2"
type input "29"
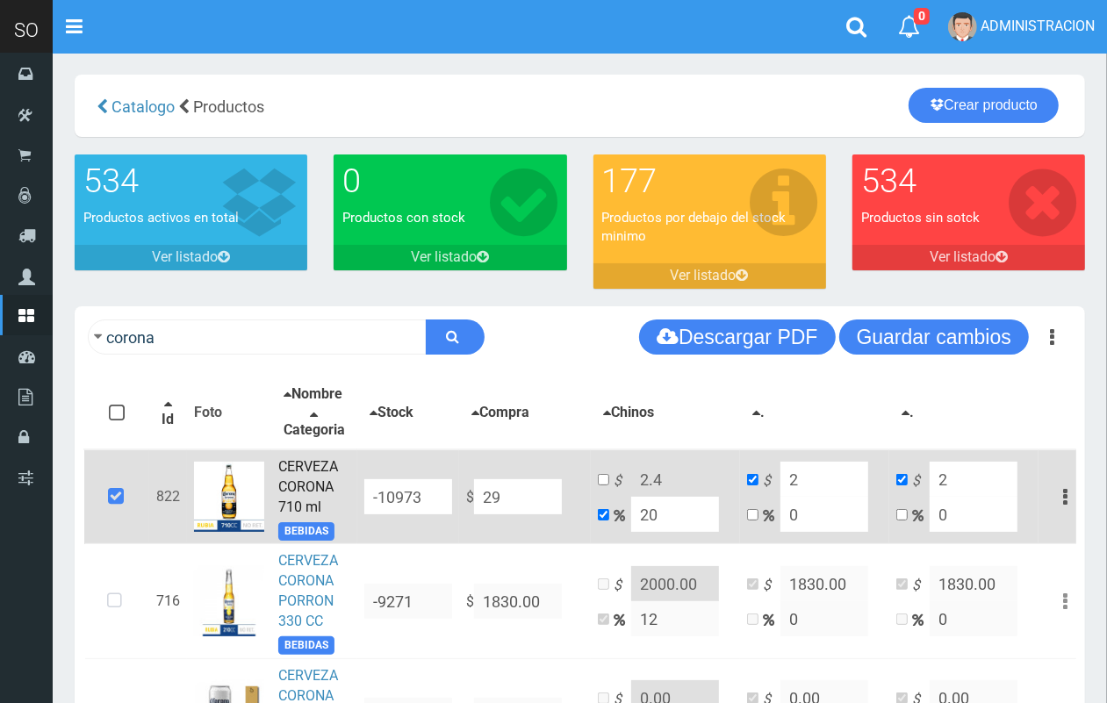
type input "34.8"
type input "29"
type input "290"
type input "348"
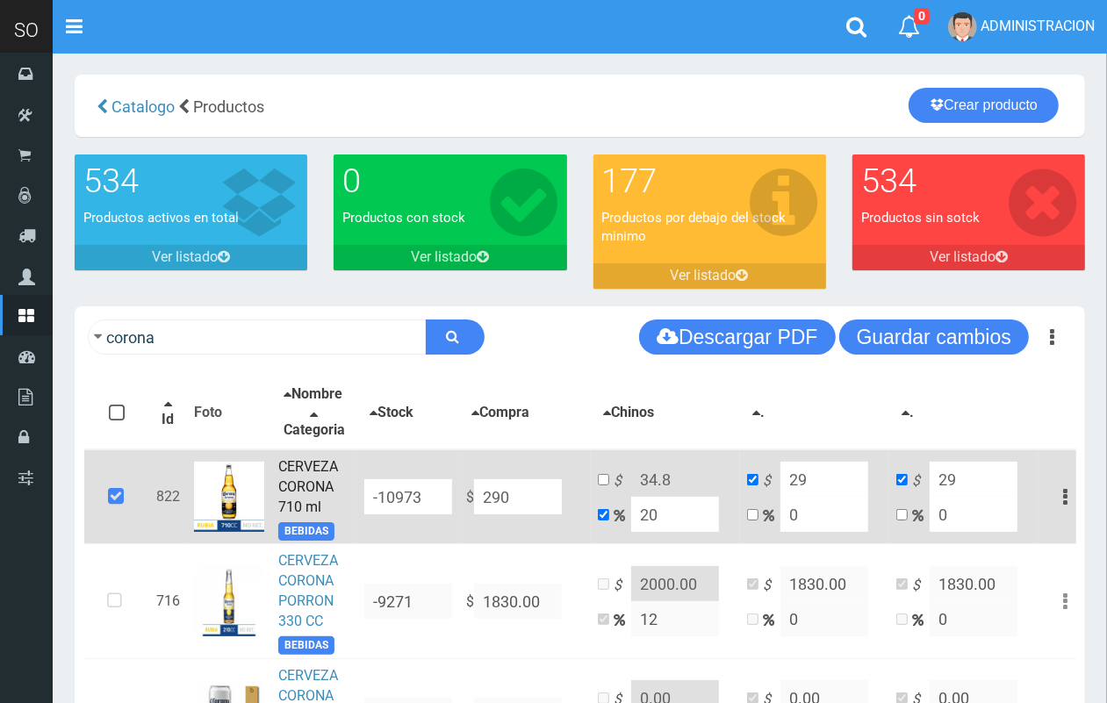
type input "290"
type input "2900"
type input "3480"
type input "2900"
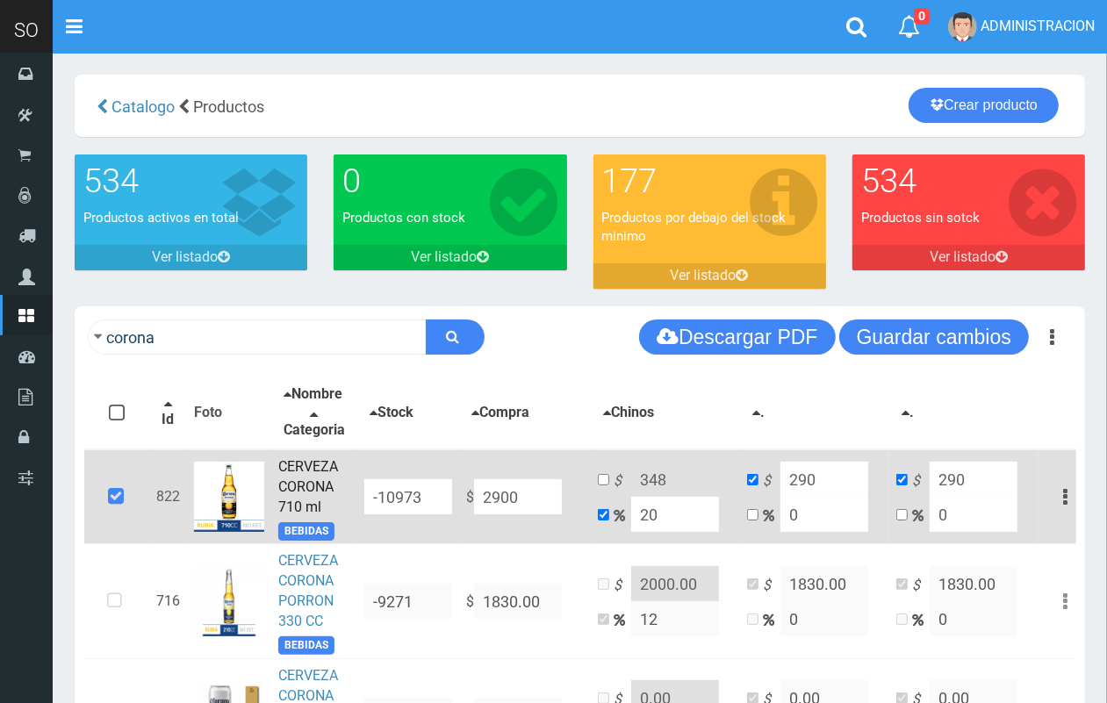
type input "2900"
type input "2900.00"
click at [602, 485] on input "checkbox" at bounding box center [603, 479] width 11 height 11
checkbox input "true"
checkbox input "false"
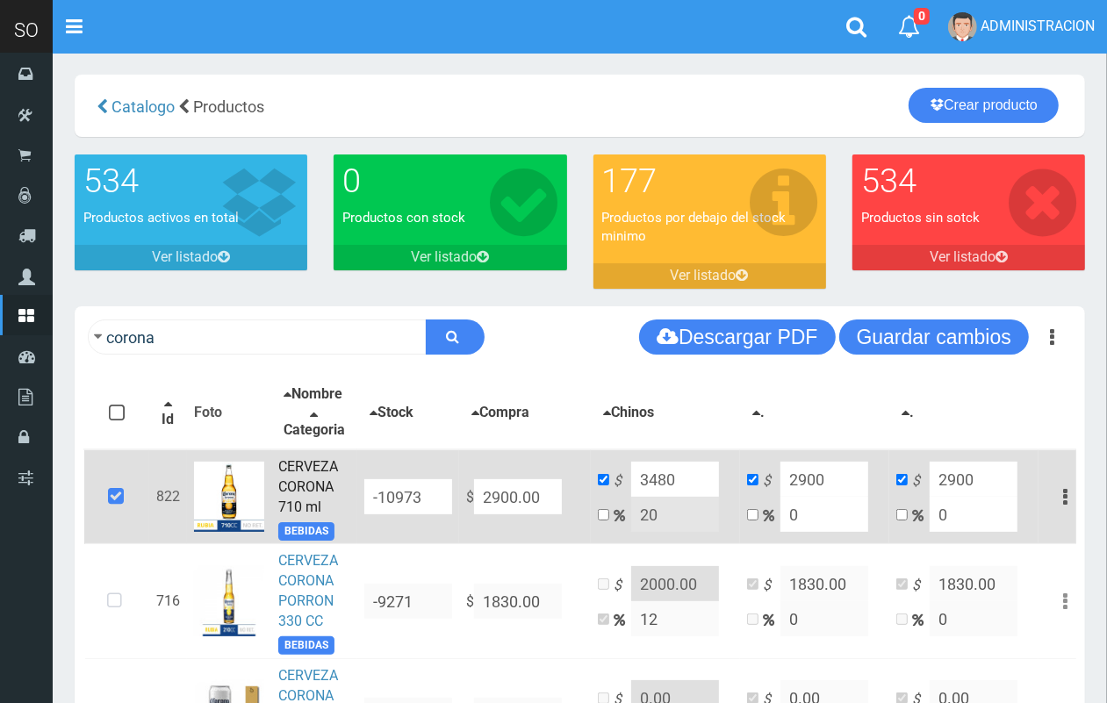
drag, startPoint x: 691, startPoint y: 494, endPoint x: 602, endPoint y: 483, distance: 90.2
click at [602, 483] on td "$ 3480 20" at bounding box center [665, 496] width 149 height 95
type input "3000.00"
drag, startPoint x: 949, startPoint y: 339, endPoint x: 722, endPoint y: 75, distance: 347.9
click at [946, 338] on button "Guardar cambios" at bounding box center [934, 336] width 190 height 35
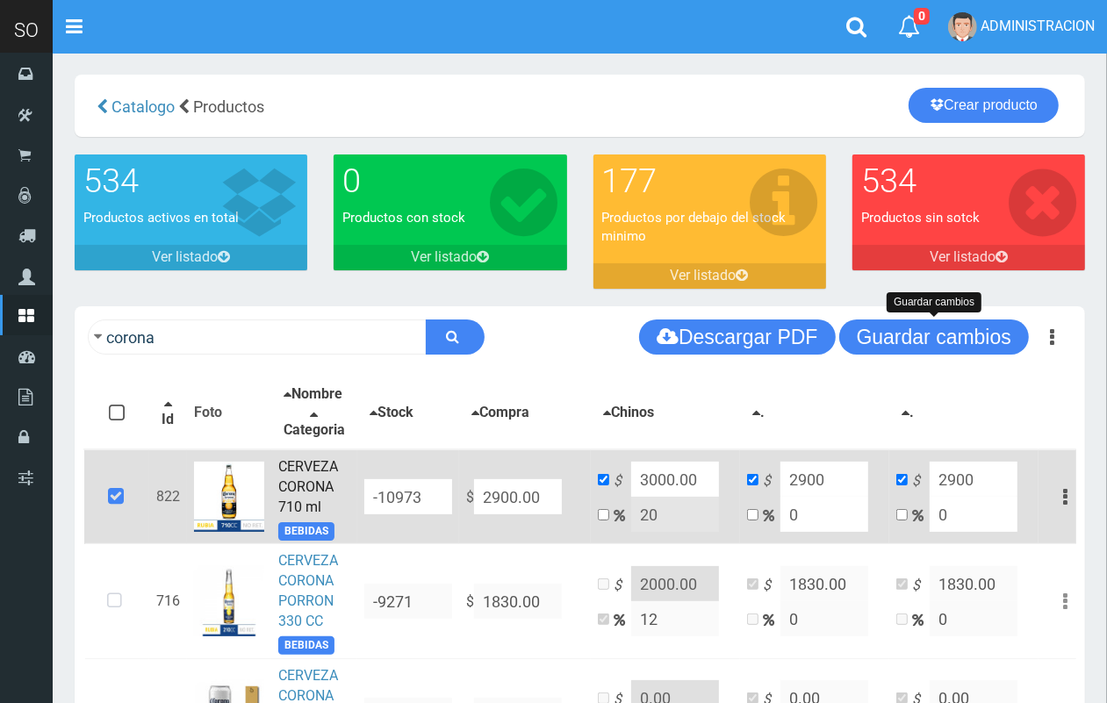
click at [108, 613] on div "× Listo! Se guardaron los cambios de 1 productos con exito!" at bounding box center [197, 625] width 307 height 85
click at [118, 613] on div "× Listo! Se guardaron los cambios de 1 productos con exito!" at bounding box center [197, 625] width 307 height 85
click at [107, 613] on div "× Listo! Se guardaron los cambios de 1 productos con exito!" at bounding box center [197, 625] width 307 height 85
click at [971, 343] on button "Guardar cambios" at bounding box center [934, 336] width 190 height 35
click at [525, 365] on div "corona Descargar PDF Guardar cambios Guardar cambios 150" at bounding box center [580, 336] width 1010 height 61
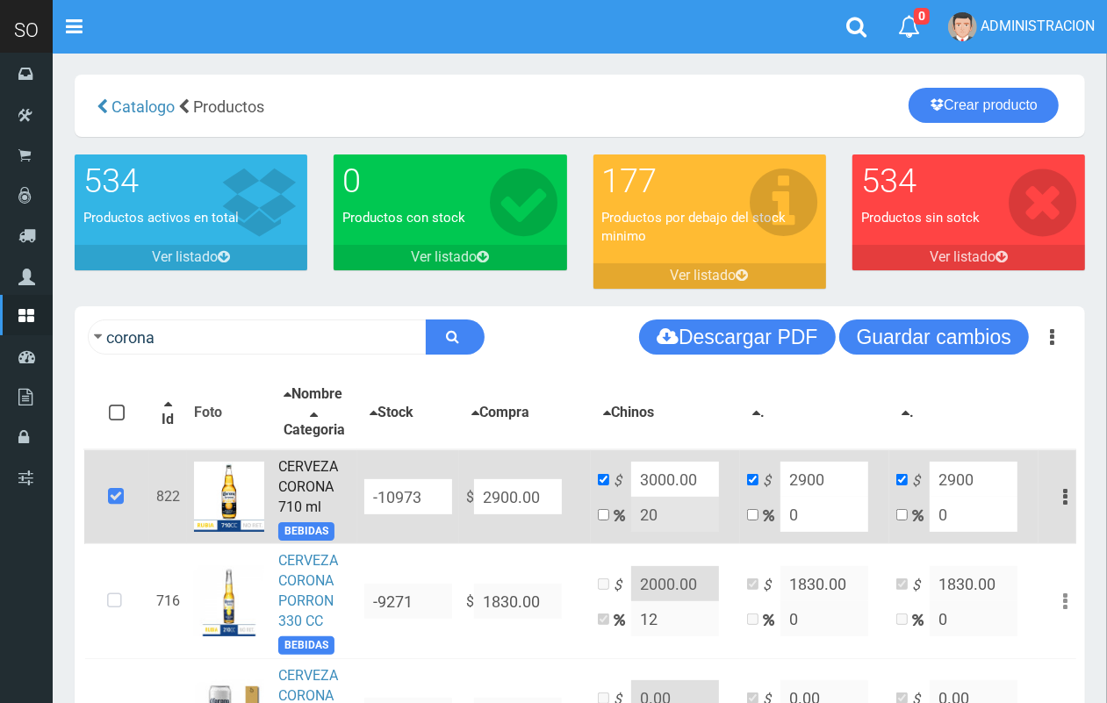
click at [339, 605] on button "×" at bounding box center [334, 605] width 15 height 28
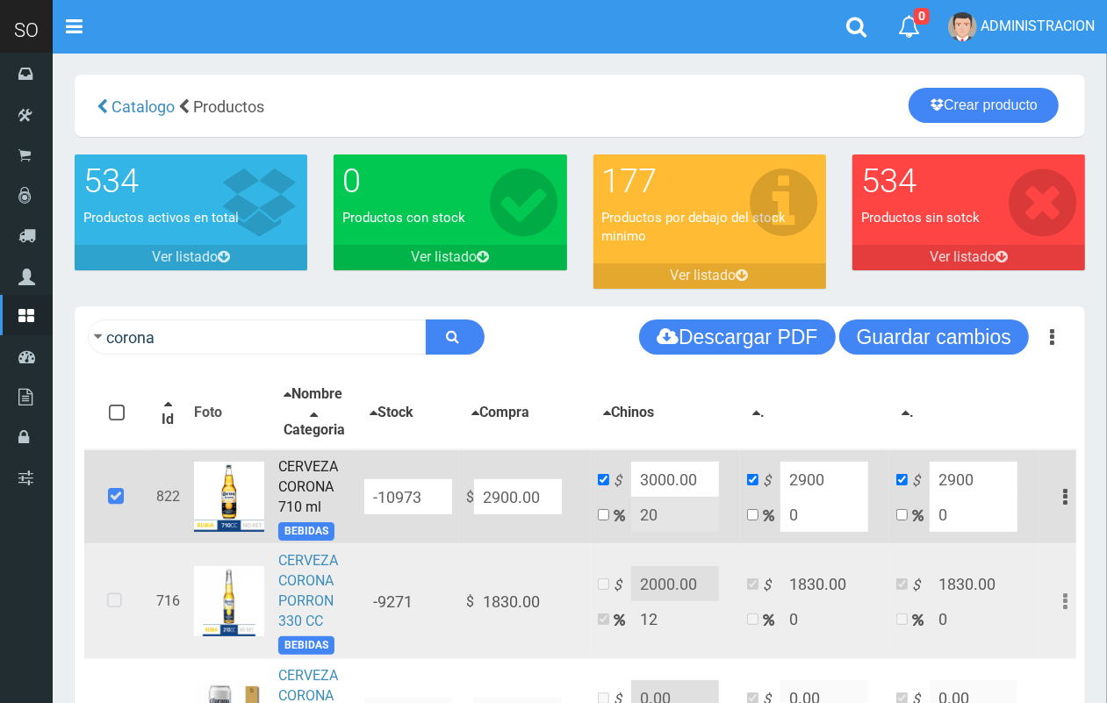
click at [116, 613] on icon at bounding box center [114, 601] width 47 height 58
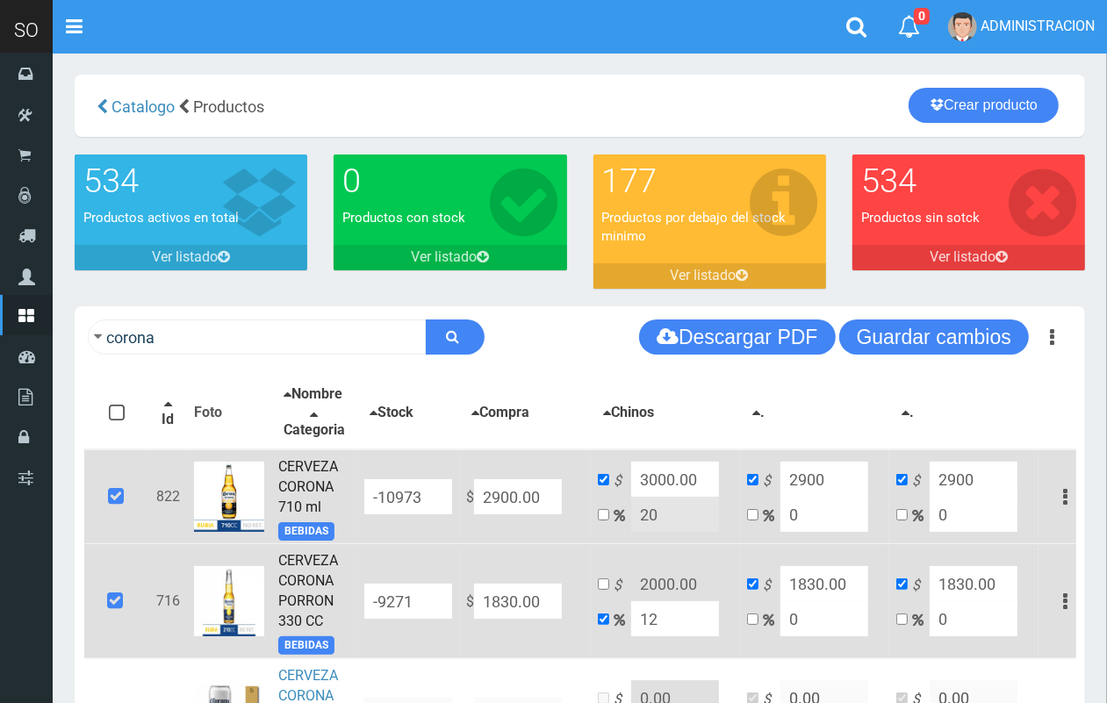
click at [116, 613] on icon at bounding box center [114, 601] width 47 height 58
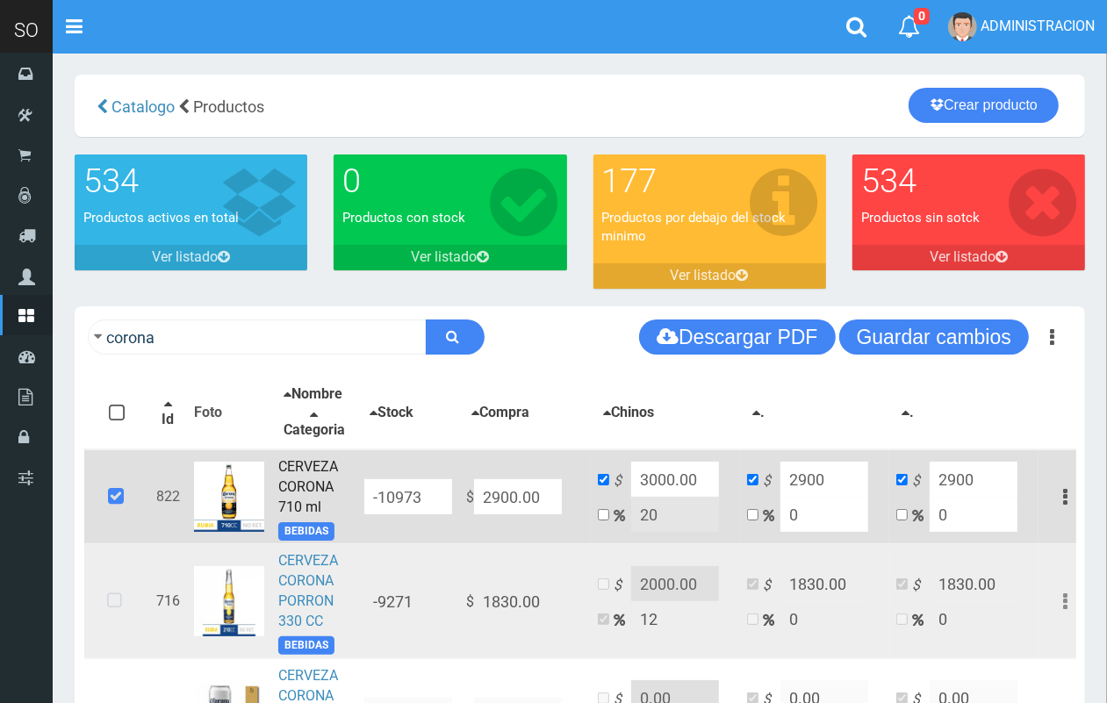
click at [118, 613] on icon at bounding box center [114, 601] width 47 height 58
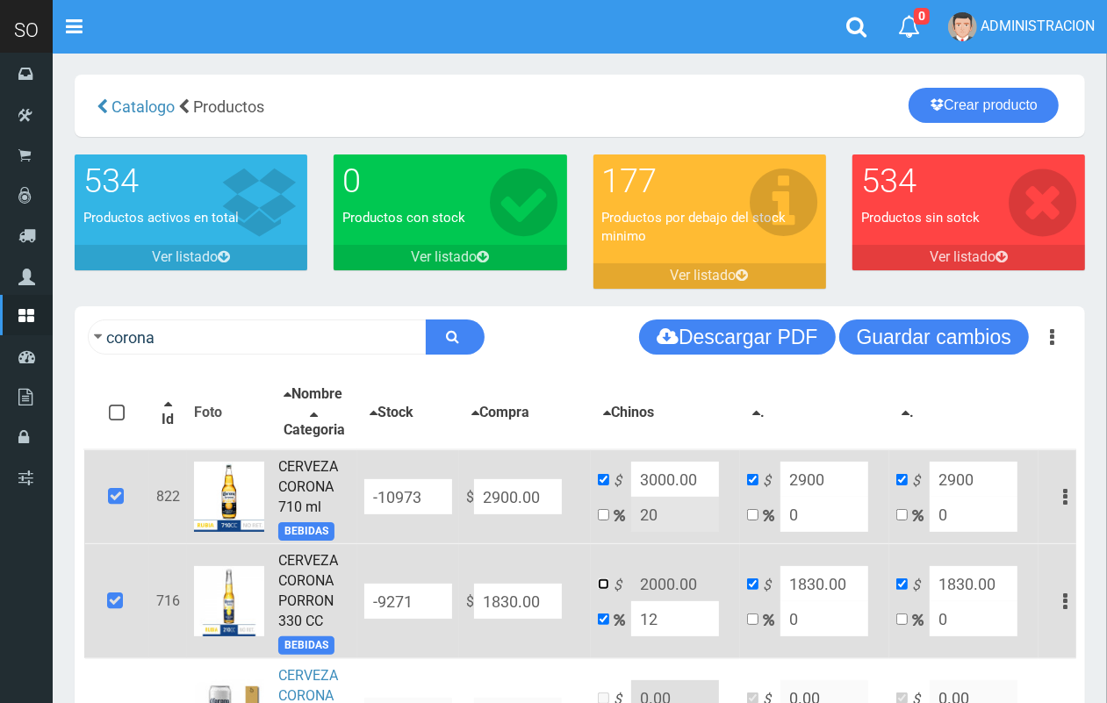
click at [593, 597] on td "$ 2000.00 12" at bounding box center [665, 601] width 149 height 114
click at [601, 590] on input "checkbox" at bounding box center [603, 583] width 11 height 11
checkbox input "true"
checkbox input "false"
drag, startPoint x: 704, startPoint y: 598, endPoint x: 624, endPoint y: 593, distance: 80.0
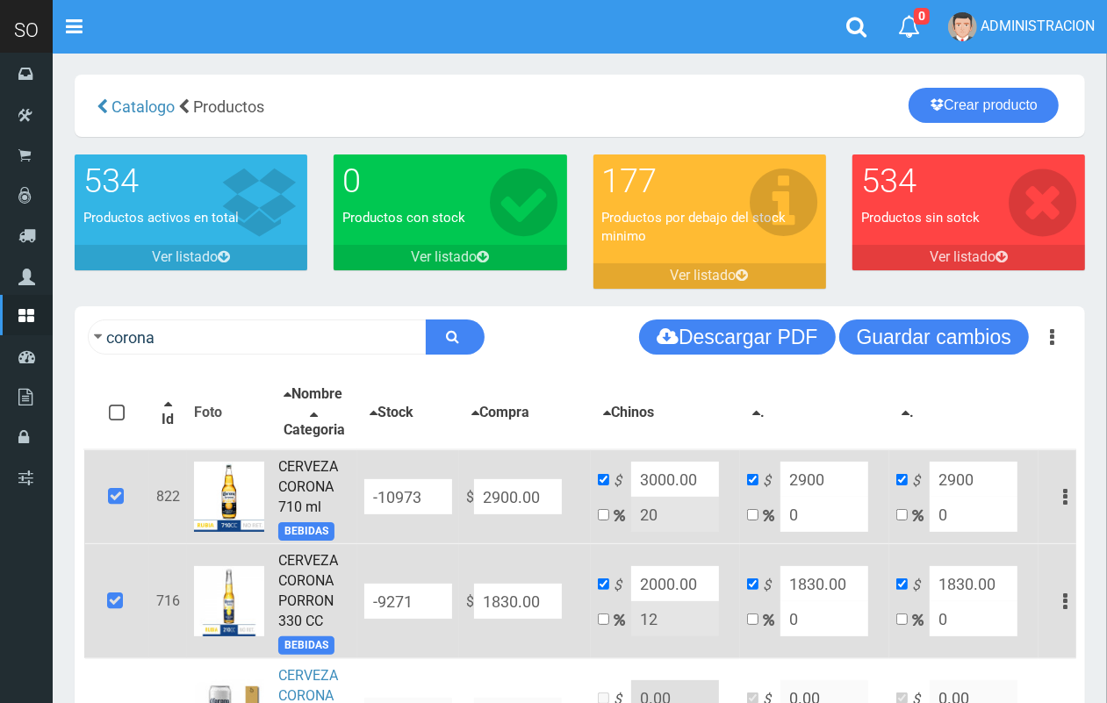
click at [624, 593] on td "$ 2000.00 12" at bounding box center [665, 601] width 149 height 114
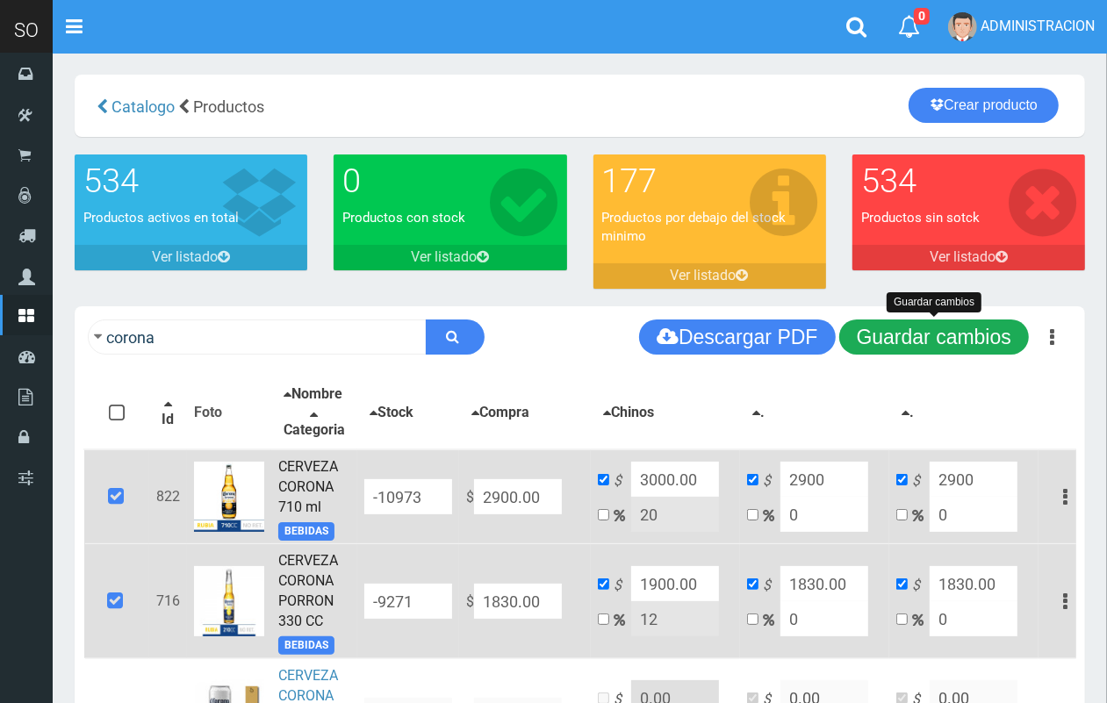
type input "1900.00"
drag, startPoint x: 963, startPoint y: 344, endPoint x: 848, endPoint y: 282, distance: 130.8
click at [962, 343] on button "Guardar cambios" at bounding box center [934, 336] width 190 height 35
click at [914, 343] on button "Guardar cambios" at bounding box center [934, 336] width 190 height 35
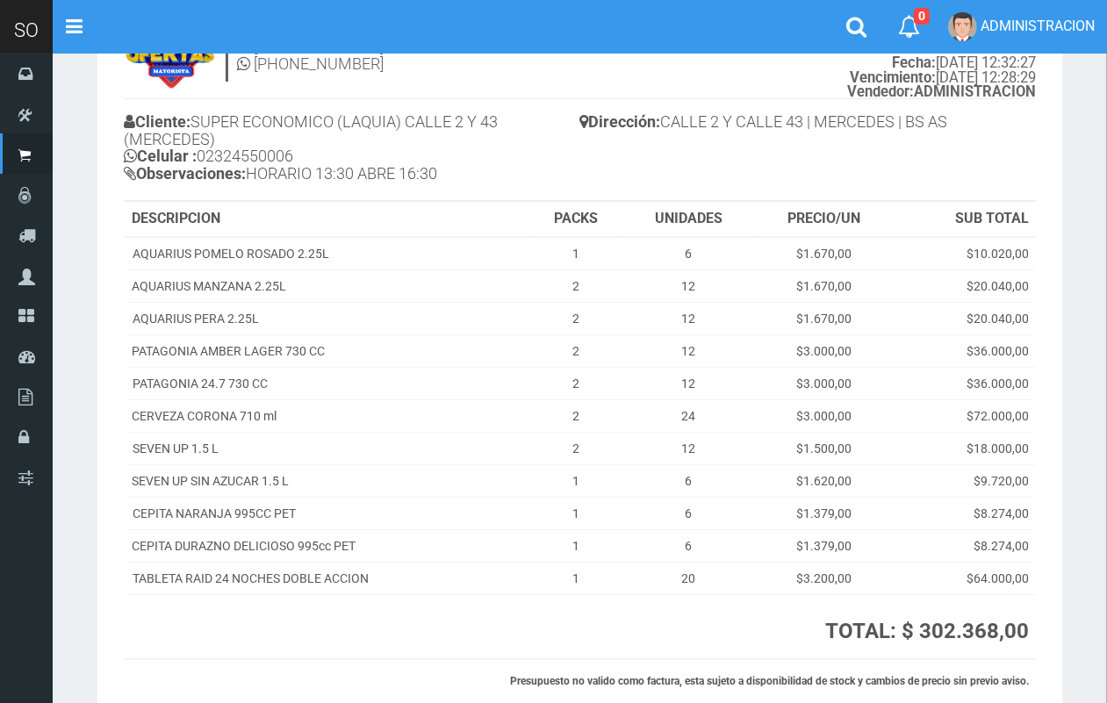
scroll to position [93, 0]
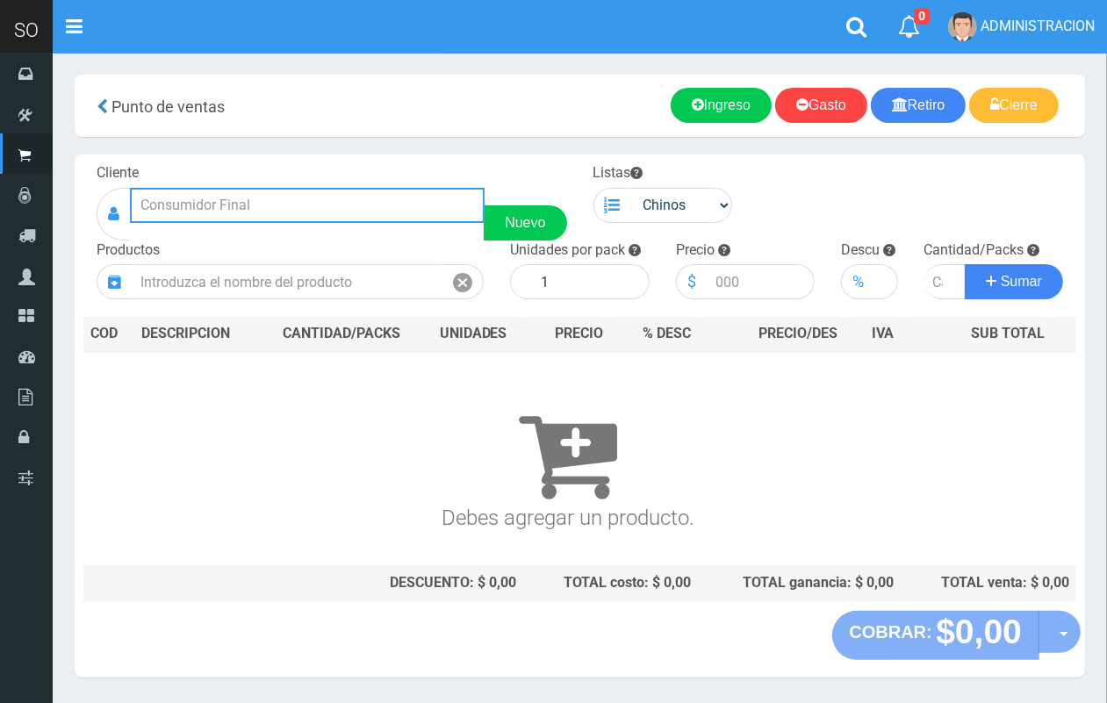
click at [254, 209] on input "text" at bounding box center [307, 205] width 355 height 35
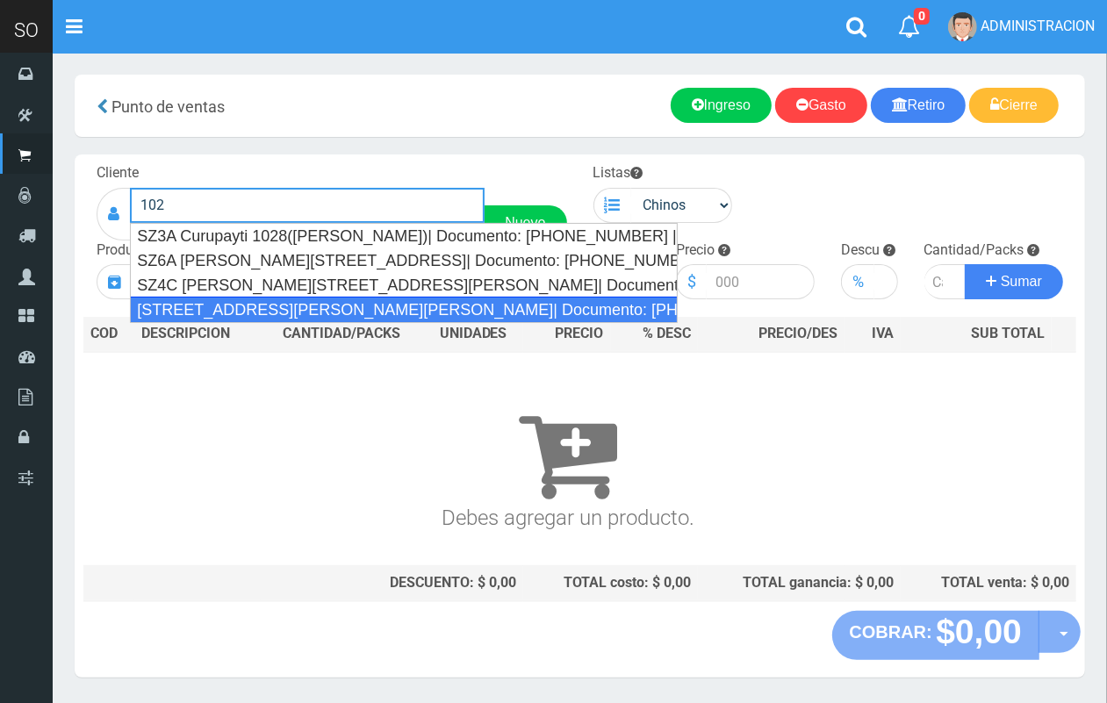
click at [290, 299] on div "[STREET_ADDRESS][PERSON_NAME][PERSON_NAME]| Documento: [PHONE_NUMBER] | Teléfon…" at bounding box center [404, 310] width 548 height 26
type input "[STREET_ADDRESS][PERSON_NAME][PERSON_NAME]| Documento: [PHONE_NUMBER] | Teléfon…"
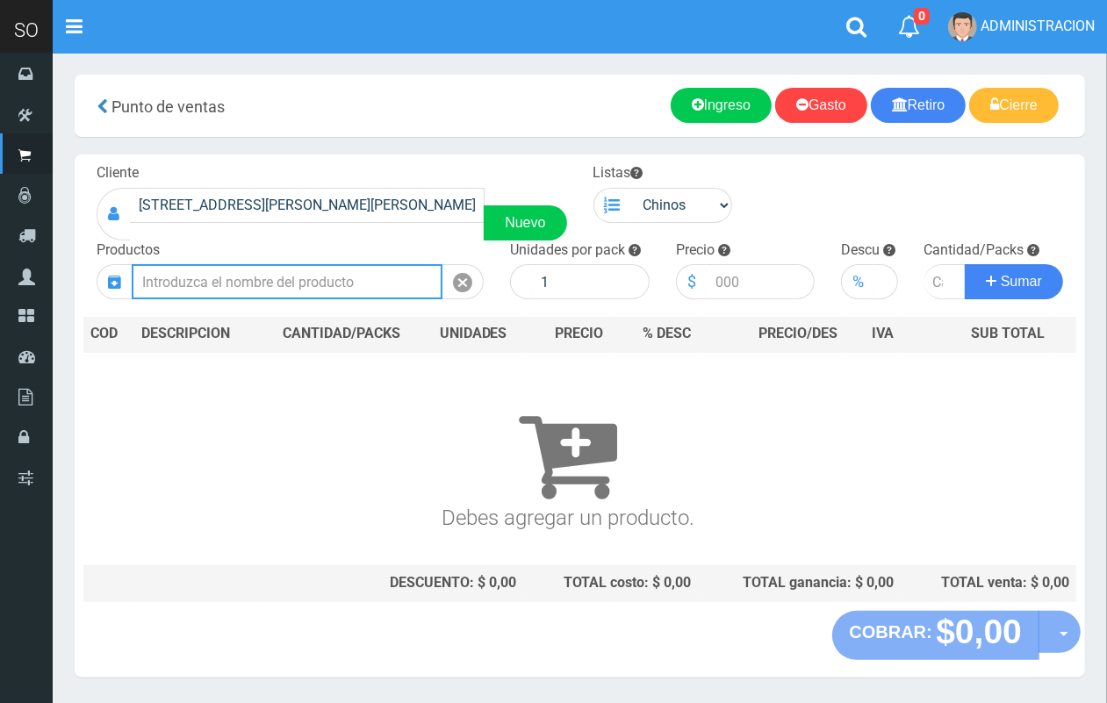
click at [355, 286] on input "text" at bounding box center [287, 281] width 311 height 35
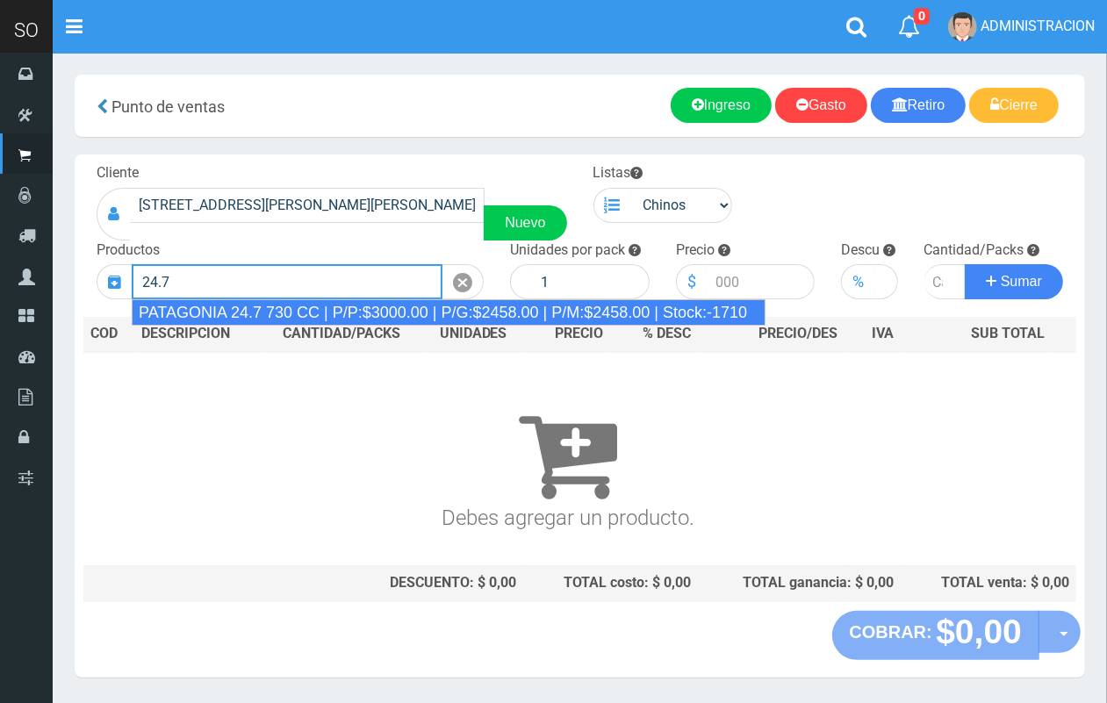
click at [397, 305] on div "PATAGONIA 24.7 730 CC | P/P:$3000.00 | P/G:$2458.00 | P/M:$2458.00 | Stock:-1710" at bounding box center [449, 312] width 634 height 26
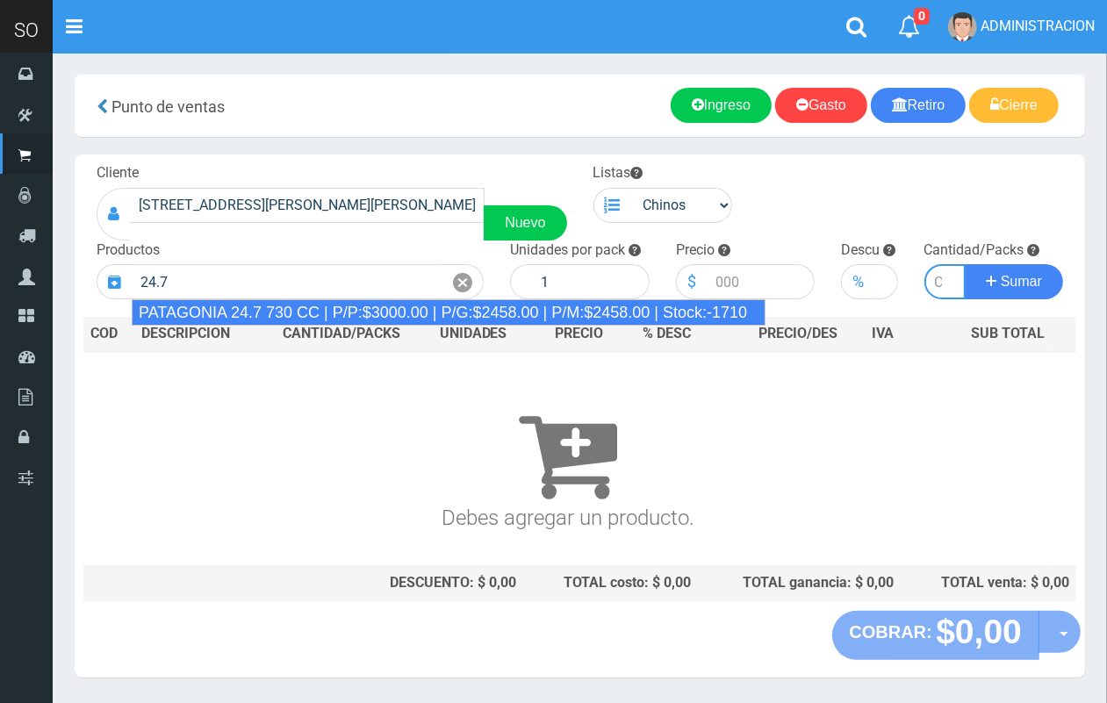
type input "PATAGONIA 24.7 730 CC | P/P:$3000.00 | P/G:$2458.00 | P/M:$2458.00 | Stock:-1710"
type input "6"
type input "3000.00"
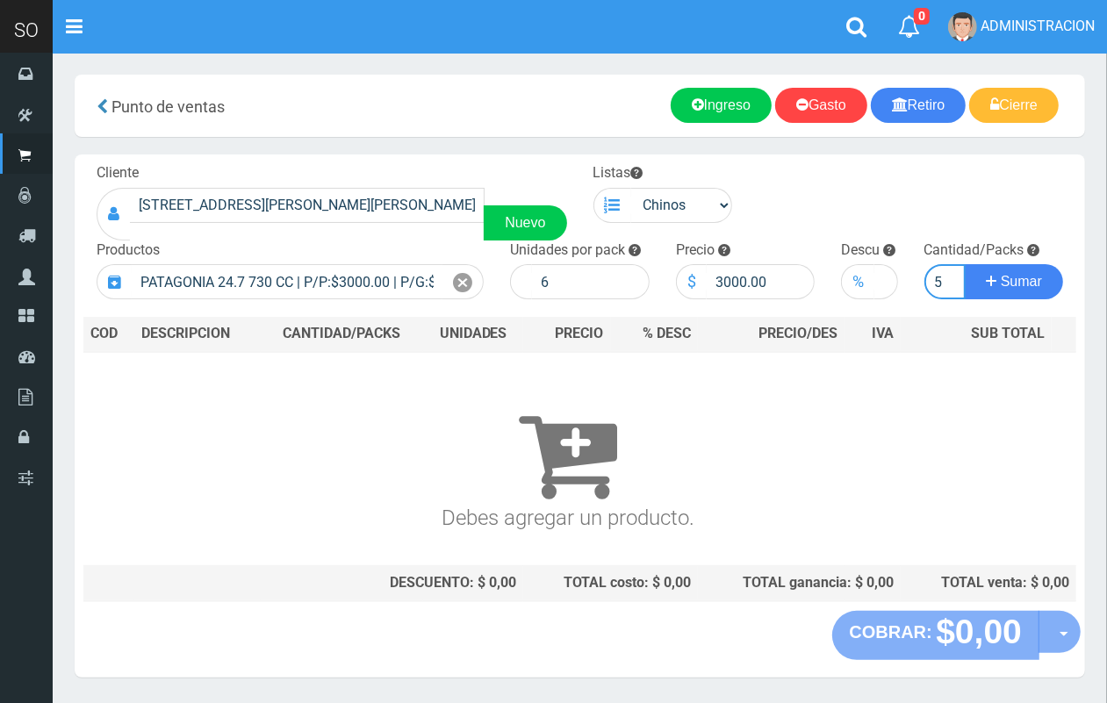
scroll to position [0, 2]
type input "5"
click at [964, 264] on button "Sumar" at bounding box center [1013, 281] width 98 height 35
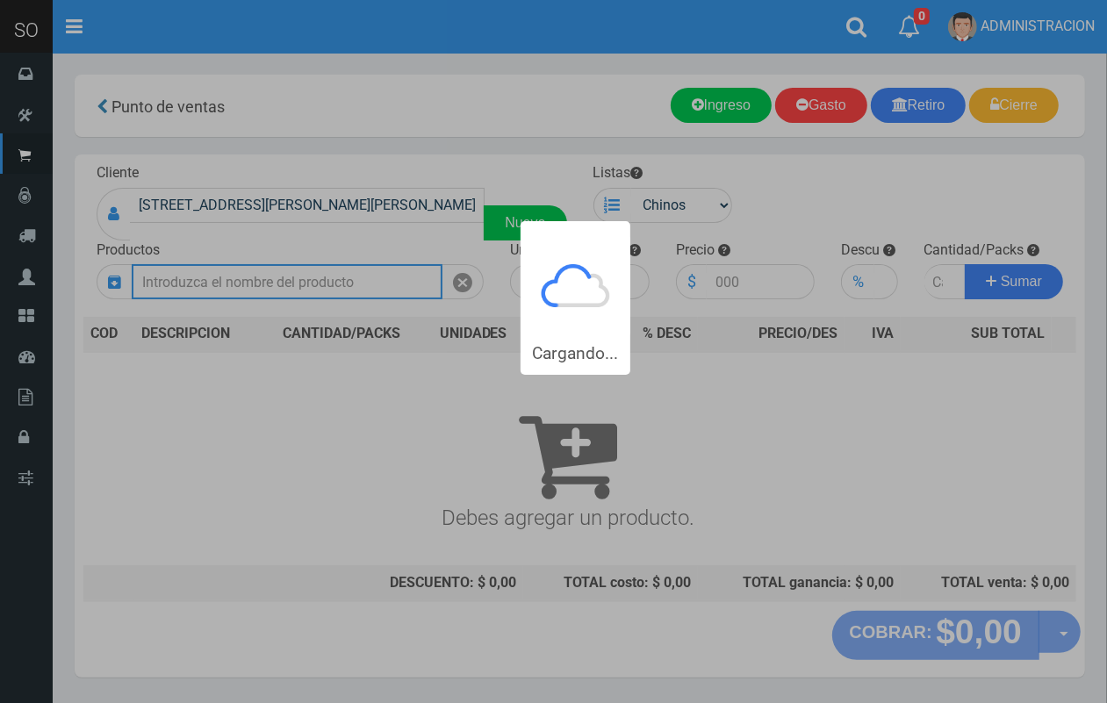
scroll to position [0, 0]
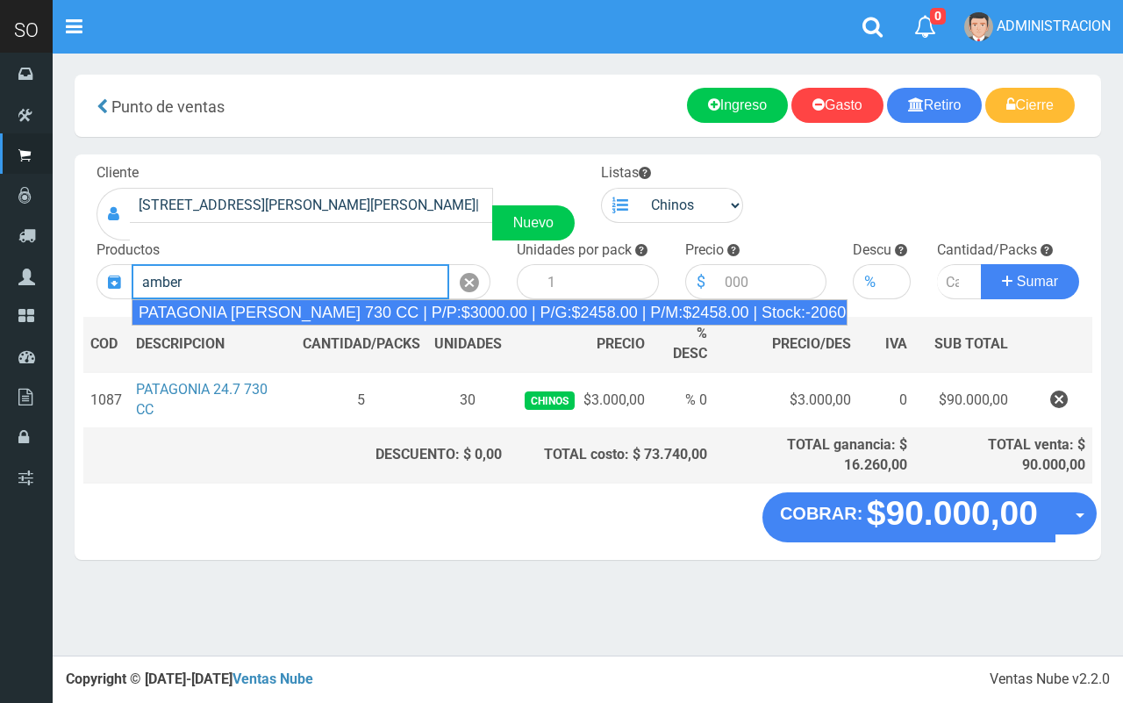
click at [410, 312] on div "PATAGONIA AMBER LAGER 730 CC | P/P:$3000.00 | P/G:$2458.00 | P/M:$2458.00 | Sto…" at bounding box center [490, 312] width 716 height 26
type input "PATAGONIA AMBER LAGER 730 CC | P/P:$3000.00 | P/G:$2458.00 | P/M:$2458.00 | Sto…"
type input "6"
type input "3000.00"
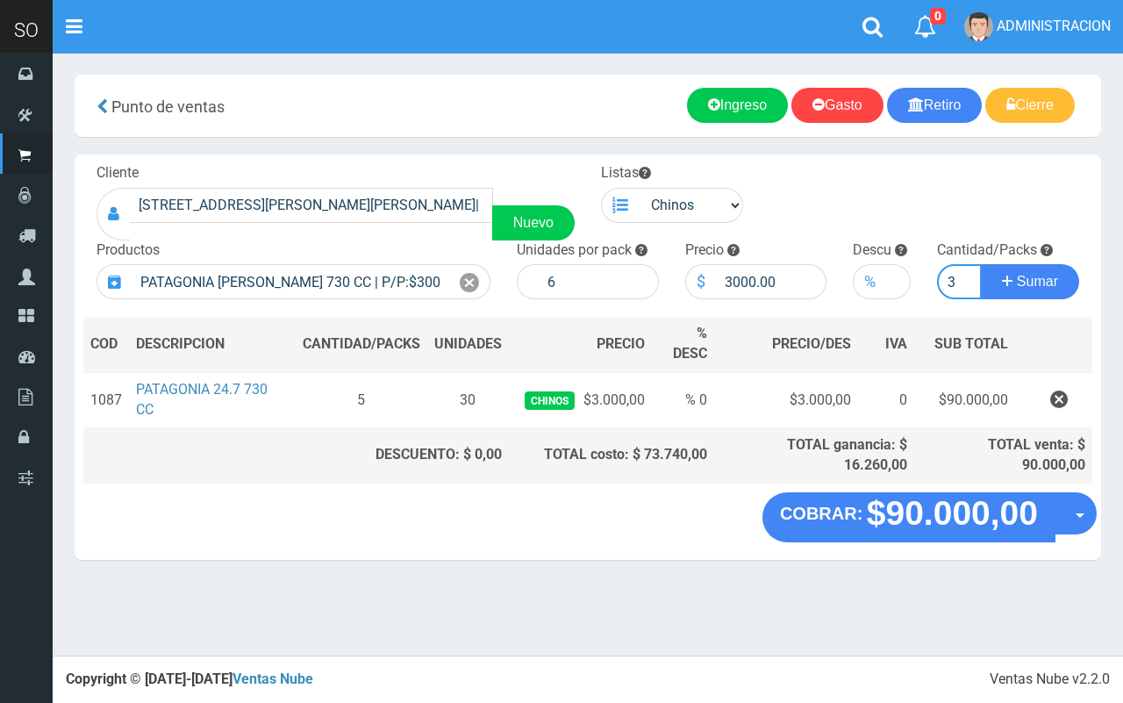
type input "3"
click at [981, 264] on button "Sumar" at bounding box center [1030, 281] width 98 height 35
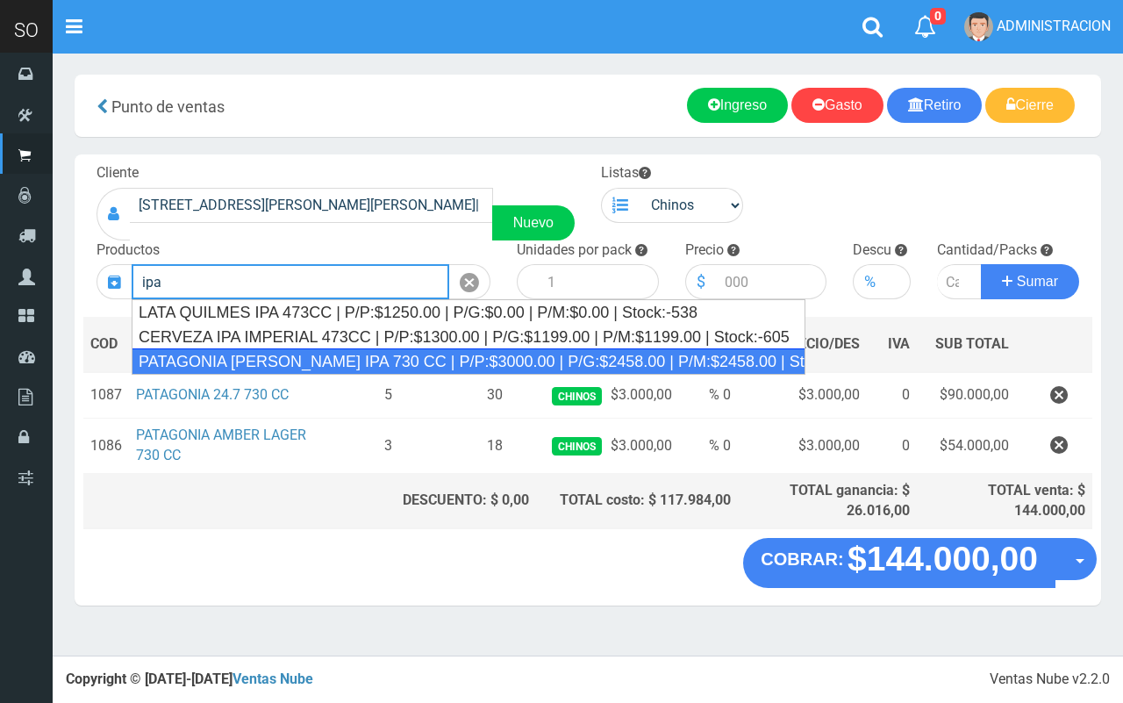
click at [421, 357] on div "PATAGONIA VERA IPA 730 CC | P/P:$3000.00 | P/G:$2458.00 | P/M:$2458.00 | Stock:…" at bounding box center [469, 361] width 674 height 26
type input "PATAGONIA VERA IPA 730 CC | P/P:$3000.00 | P/G:$2458.00 | P/M:$2458.00 | Stock:…"
type input "6"
type input "3000.00"
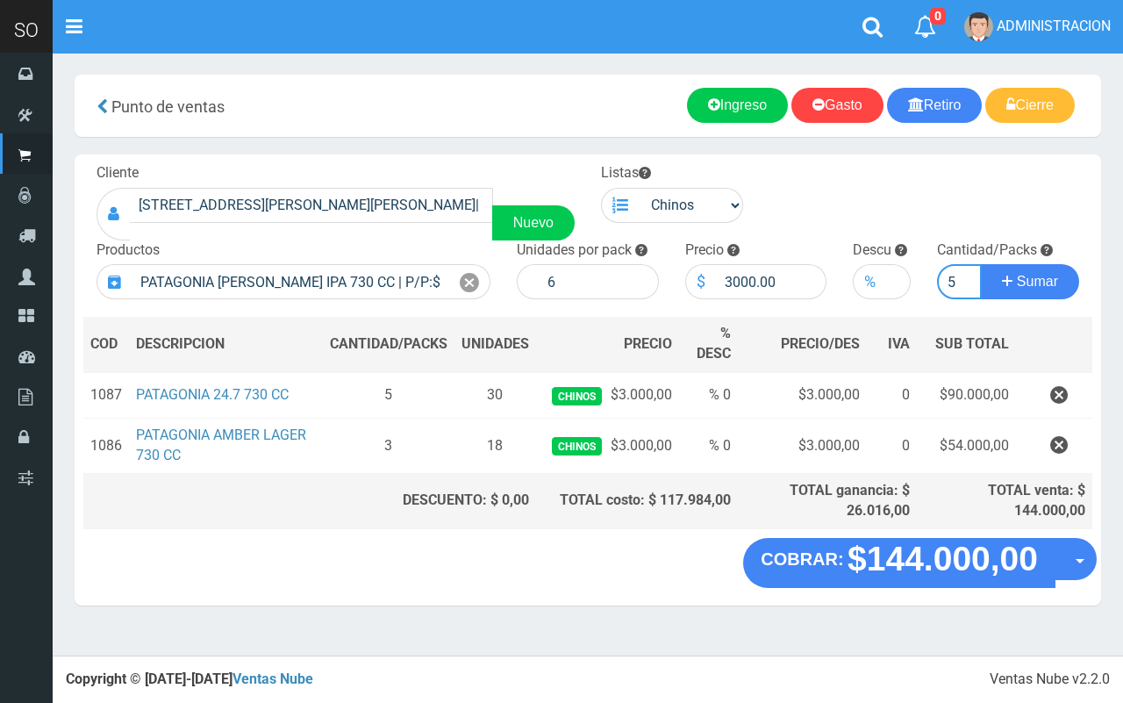
type input "5"
click at [981, 264] on button "Sumar" at bounding box center [1030, 281] width 98 height 35
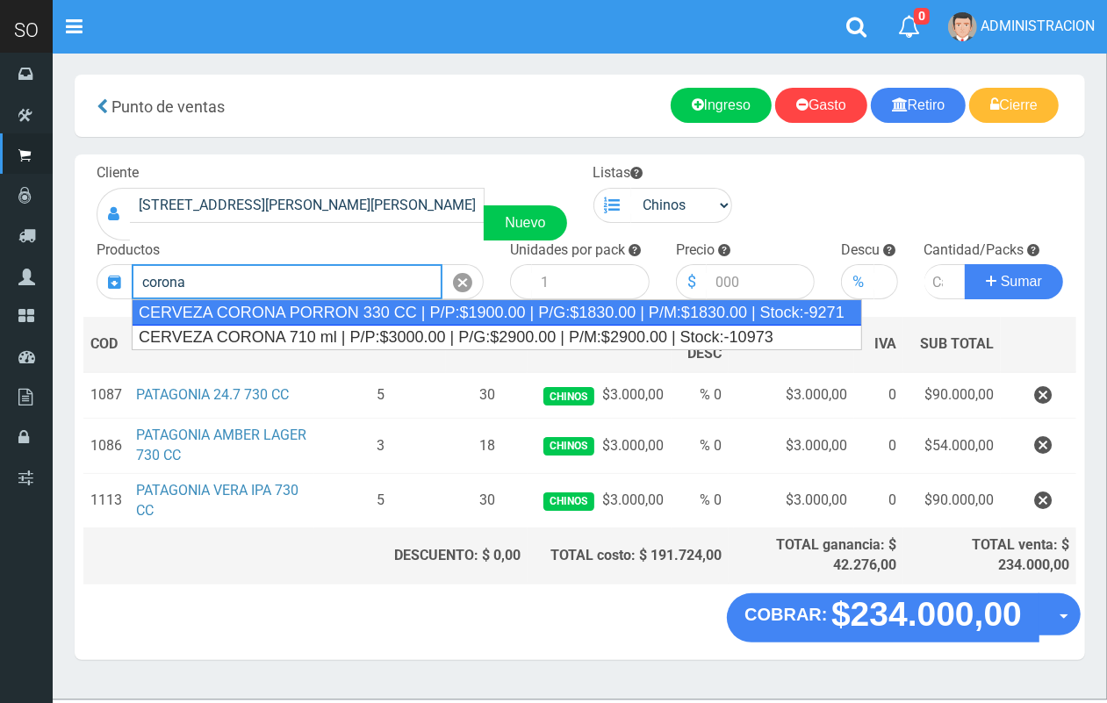
click at [364, 312] on div "CERVEZA CORONA PORRON 330 CC | P/P:$1900.00 | P/G:$1830.00 | P/M:$1830.00 | Sto…" at bounding box center [497, 312] width 730 height 26
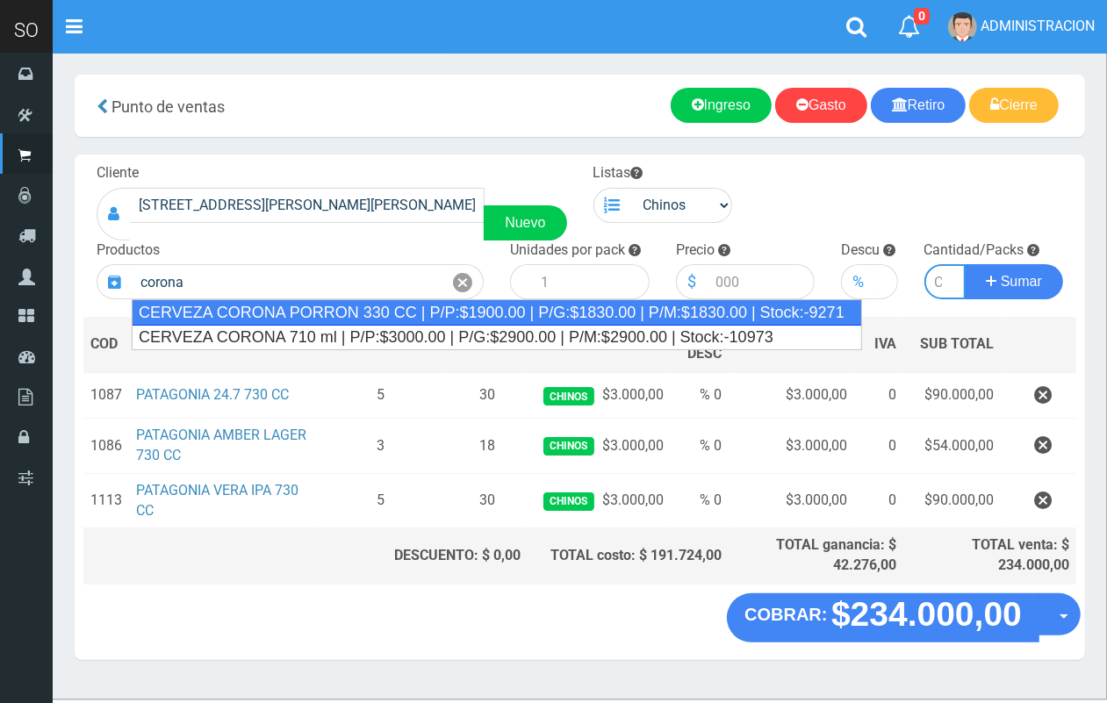
type input "CERVEZA CORONA PORRON 330 CC | P/P:$1900.00 | P/G:$1830.00 | P/M:$1830.00 | Sto…"
type input "24"
type input "1900.00"
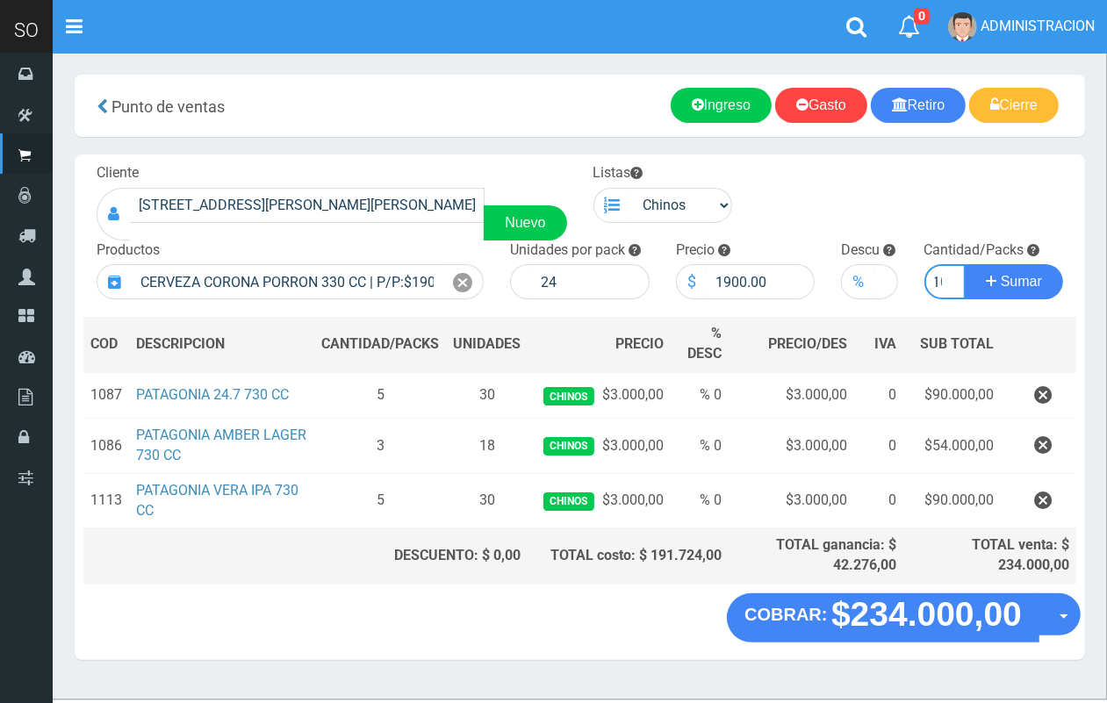
scroll to position [0, 10]
type input "10"
click at [964, 264] on button "Sumar" at bounding box center [1013, 281] width 98 height 35
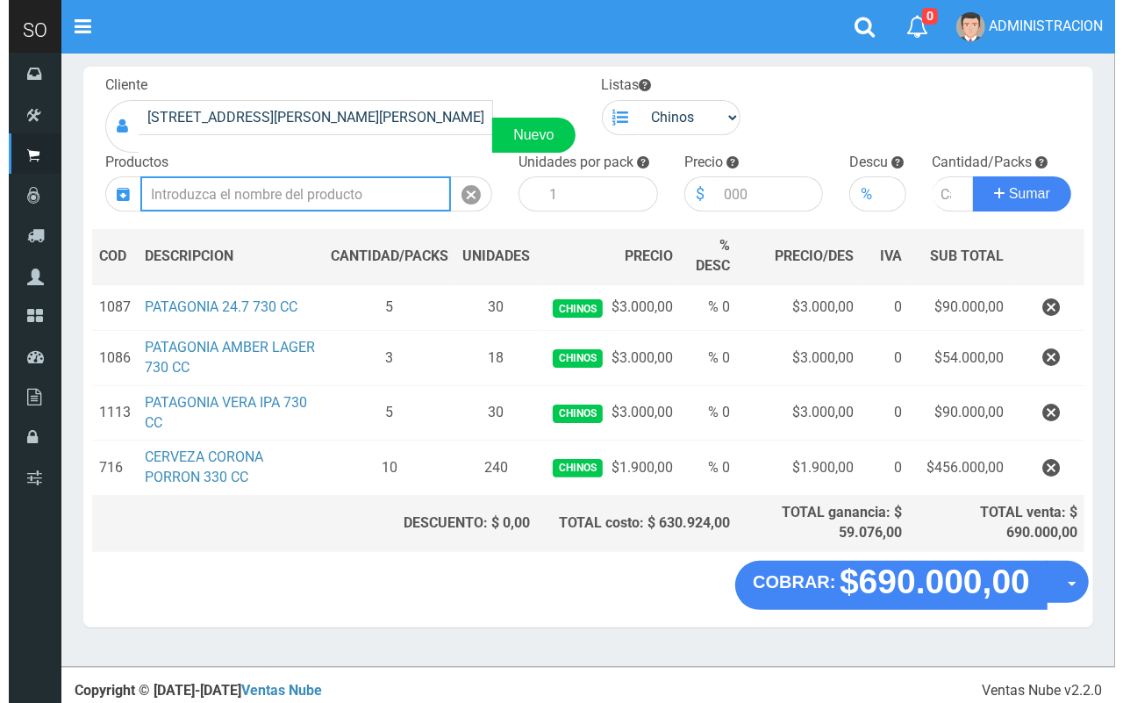
scroll to position [92, 0]
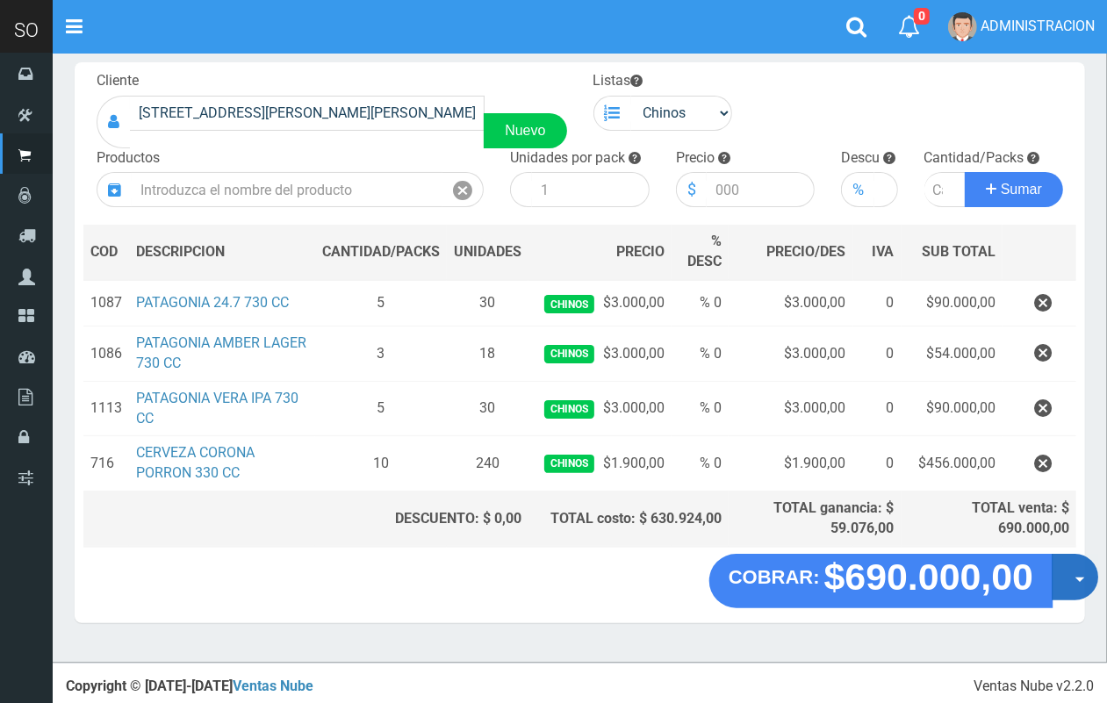
click at [1071, 589] on button "Opciones" at bounding box center [1074, 577] width 47 height 47
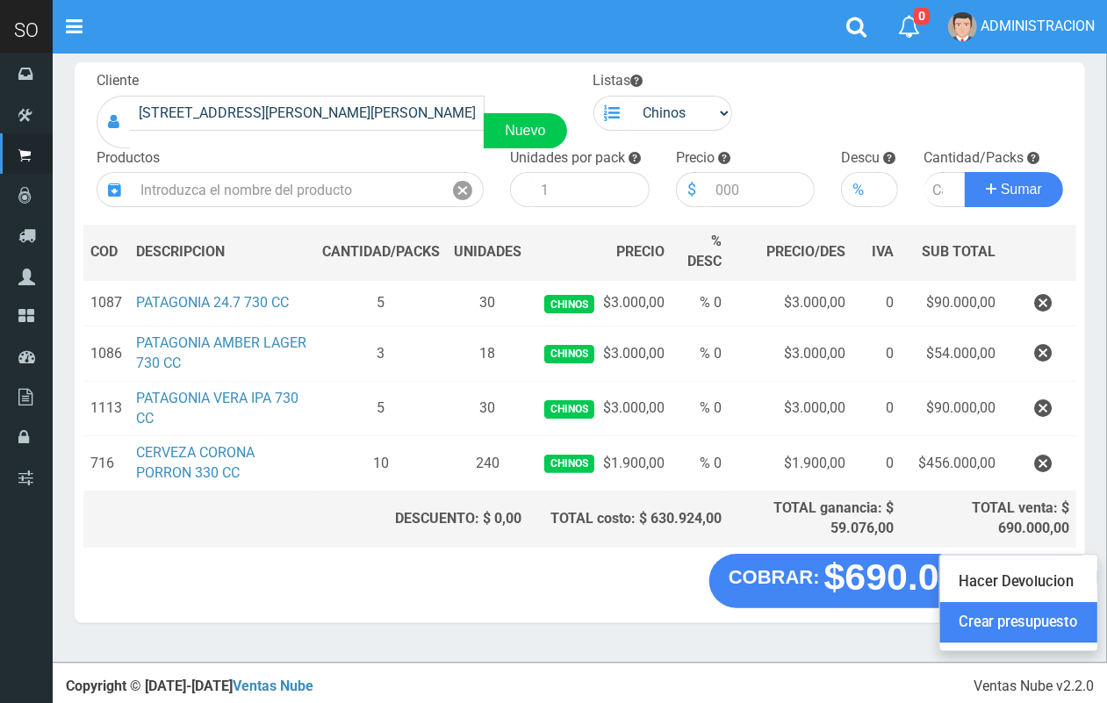
click at [1076, 630] on link "Crear presupuesto" at bounding box center [1018, 622] width 157 height 40
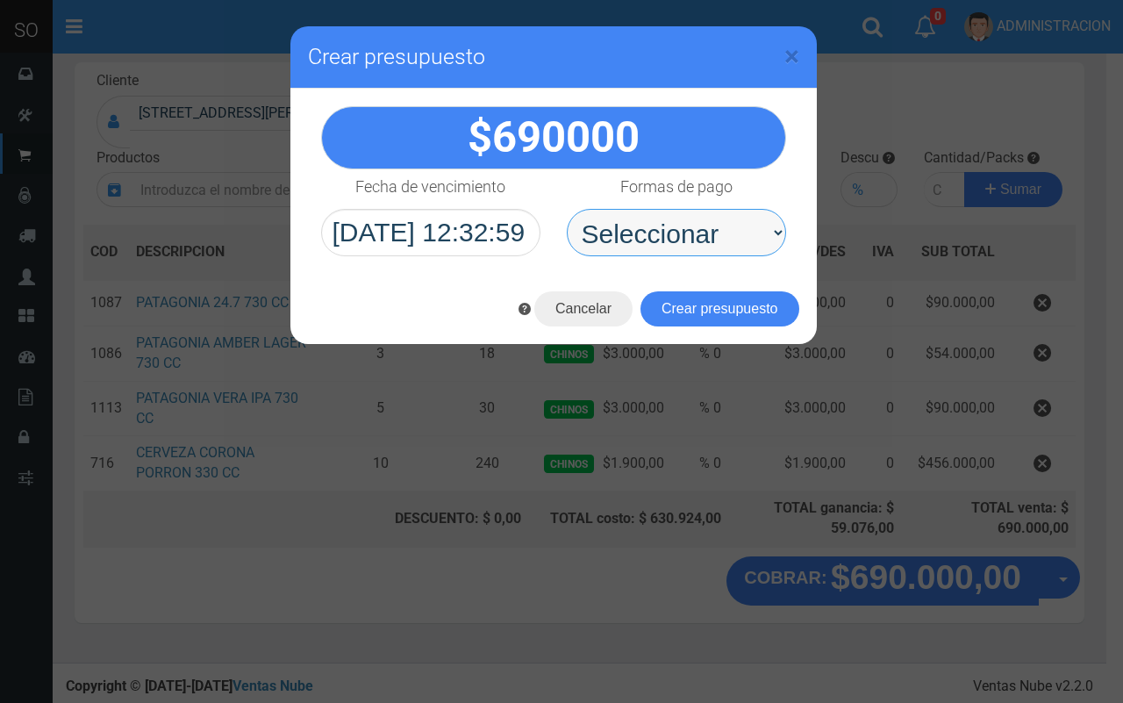
drag, startPoint x: 614, startPoint y: 237, endPoint x: 621, endPoint y: 253, distance: 17.3
click at [615, 241] on select "Seleccionar Efectivo Tarjeta de Crédito Depósito Débito" at bounding box center [676, 232] width 219 height 47
select select "Efectivo"
click at [567, 209] on select "Seleccionar Efectivo Tarjeta de Crédito Depósito Débito" at bounding box center [676, 232] width 219 height 47
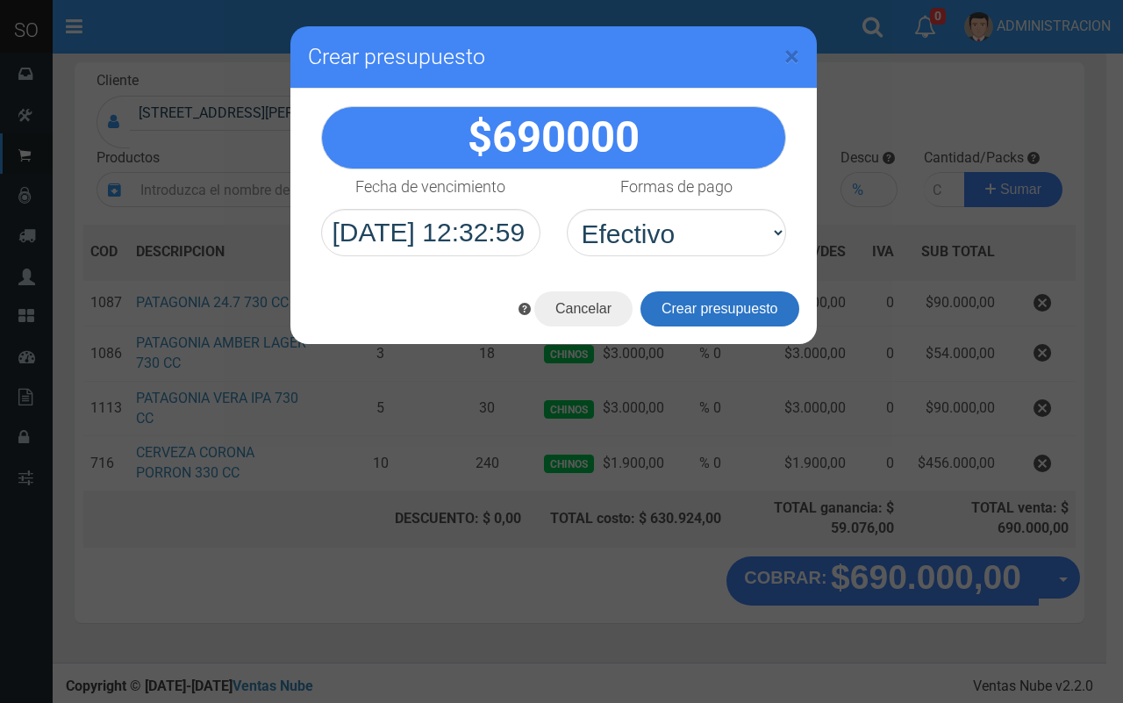
click at [682, 314] on button "Crear presupuesto" at bounding box center [720, 308] width 159 height 35
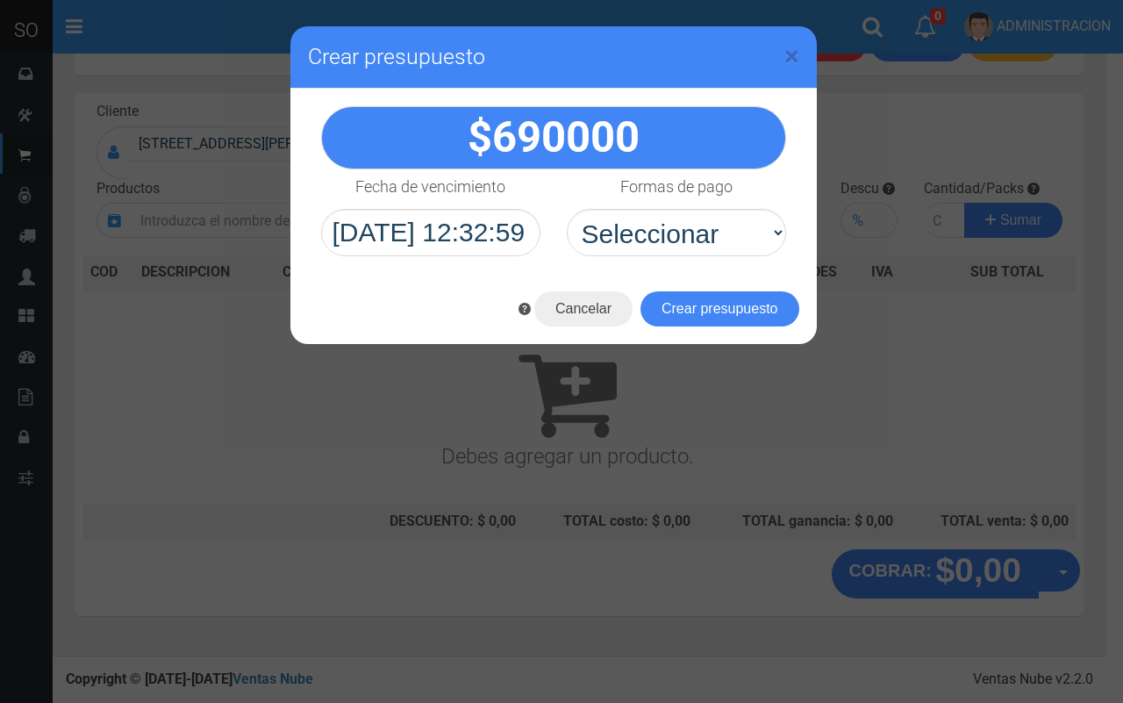
scroll to position [53, 0]
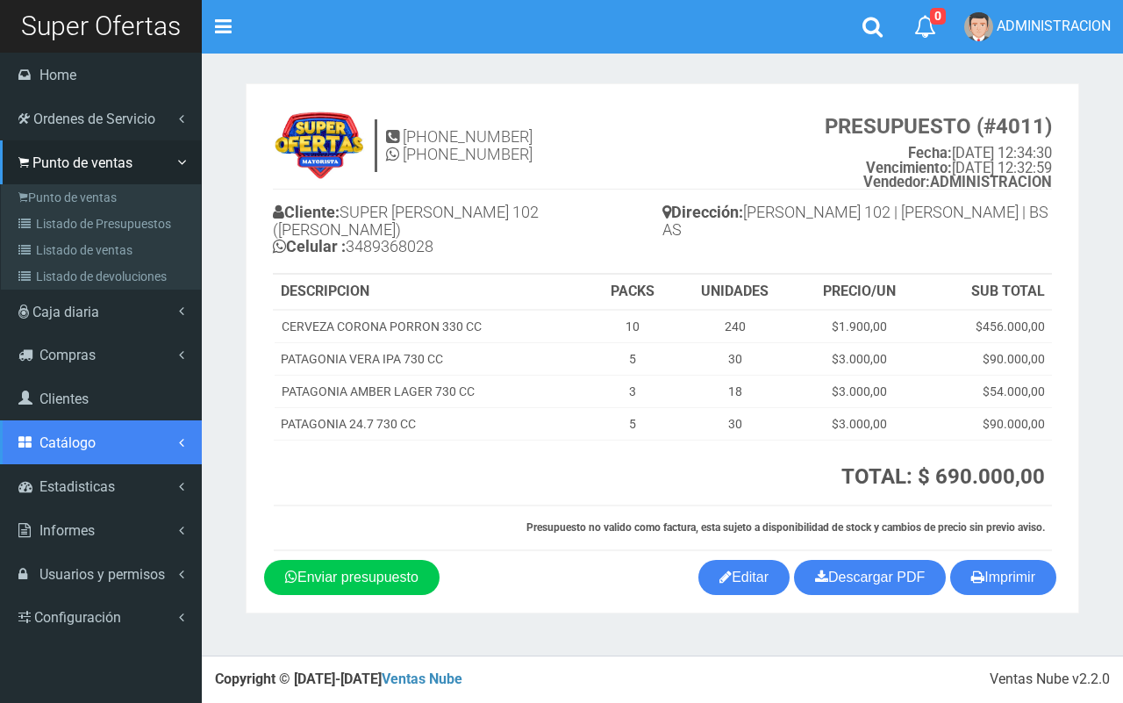
click at [83, 448] on span "Catálogo" at bounding box center [67, 442] width 56 height 17
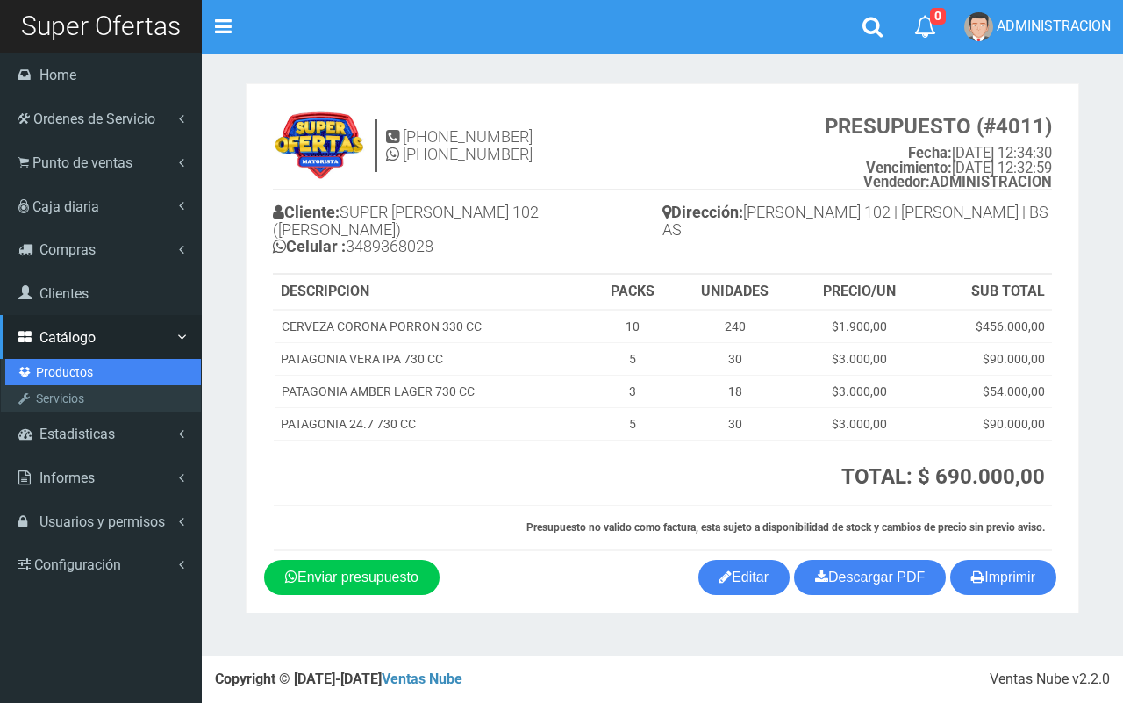
click at [85, 370] on link "Productos" at bounding box center [103, 372] width 196 height 26
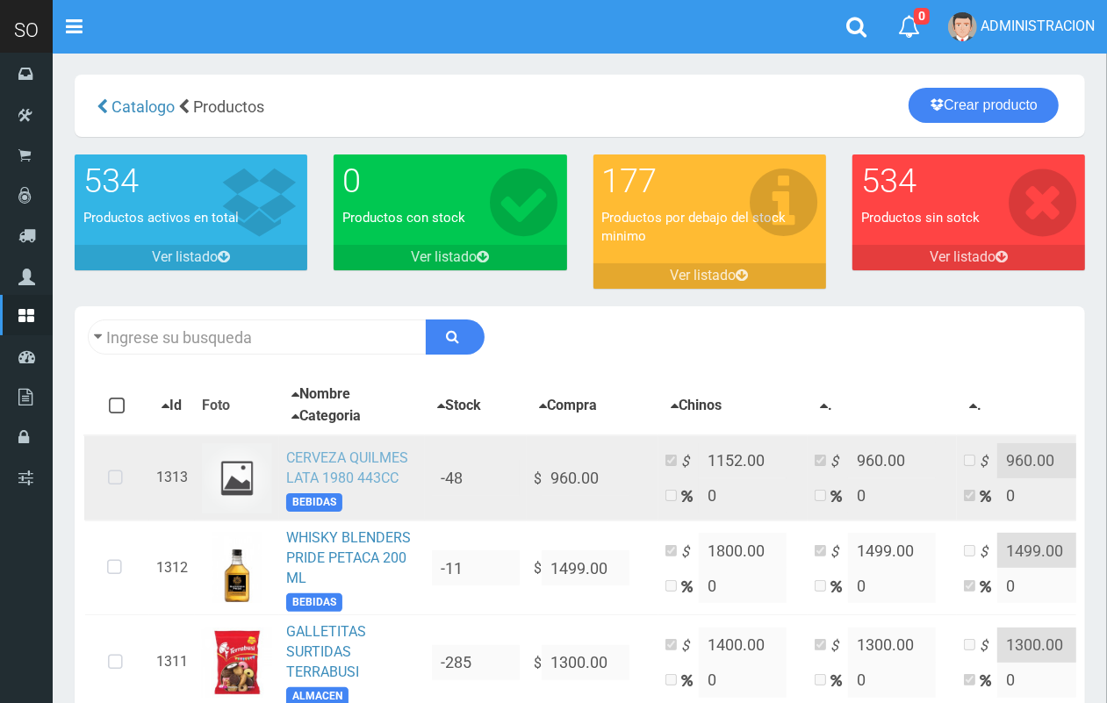
click at [340, 474] on link "CERVEZA QUILMES LATA 1980 443CC" at bounding box center [347, 467] width 122 height 37
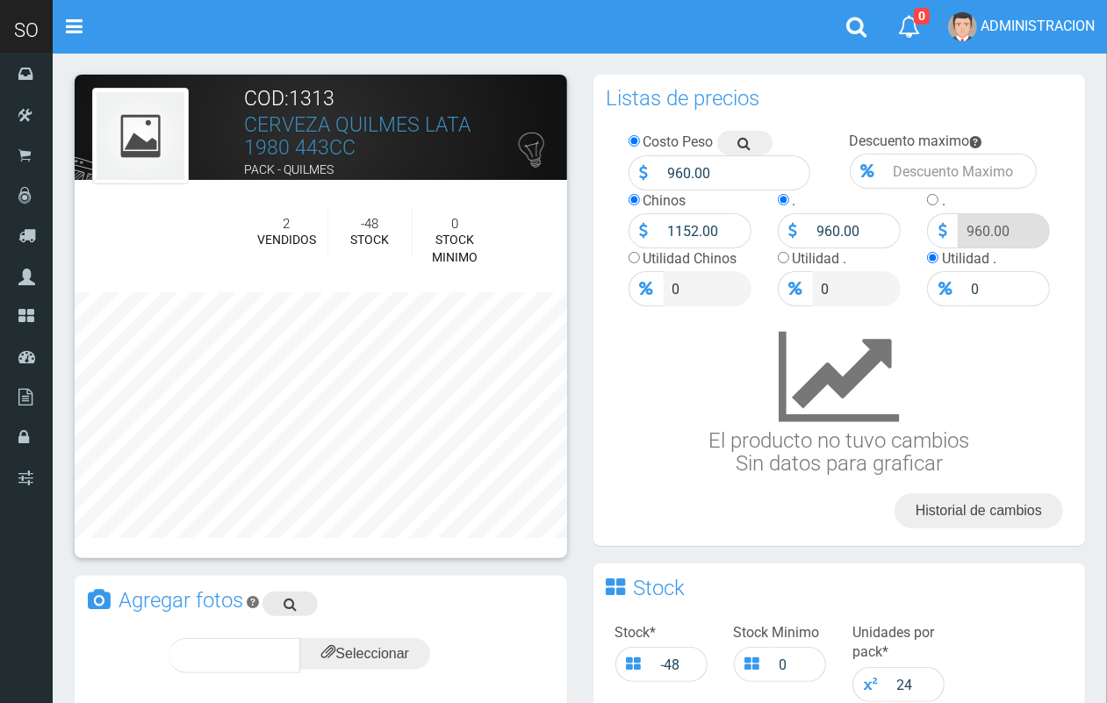
click at [275, 598] on link at bounding box center [289, 603] width 55 height 25
click at [283, 601] on link at bounding box center [289, 603] width 55 height 25
click at [376, 665] on input "file" at bounding box center [365, 654] width 130 height 32
click at [412, 645] on div "subir" at bounding box center [407, 655] width 87 height 35
click at [400, 655] on span "subir" at bounding box center [407, 655] width 45 height 15
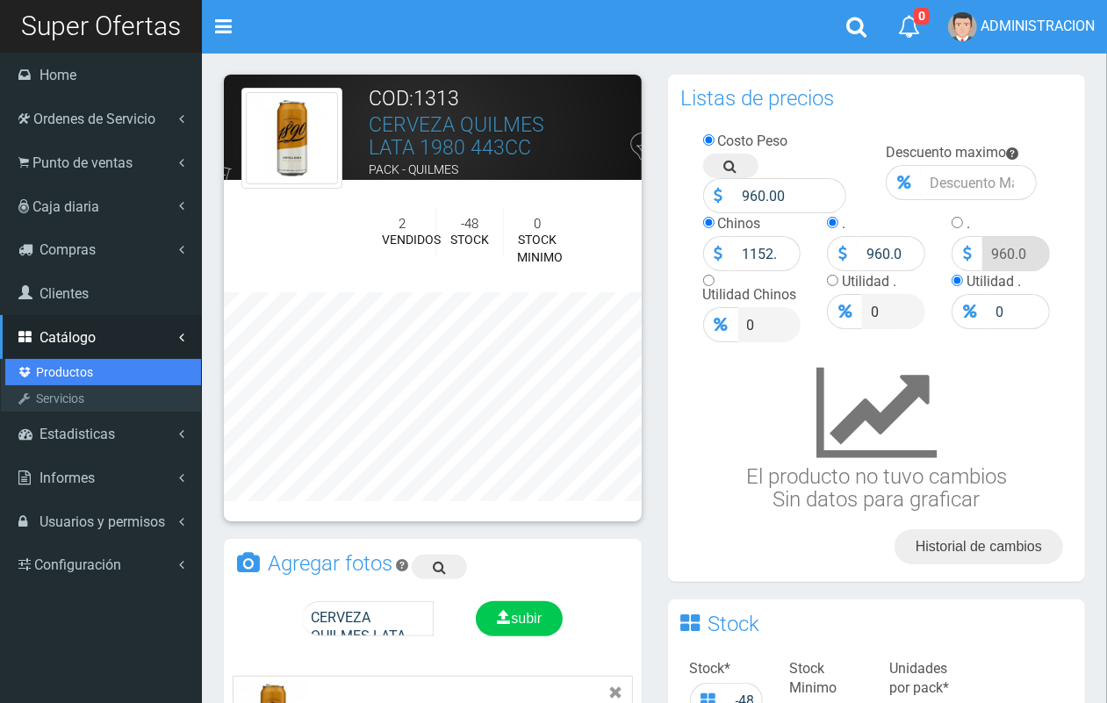
click at [49, 370] on link "Productos" at bounding box center [103, 372] width 196 height 26
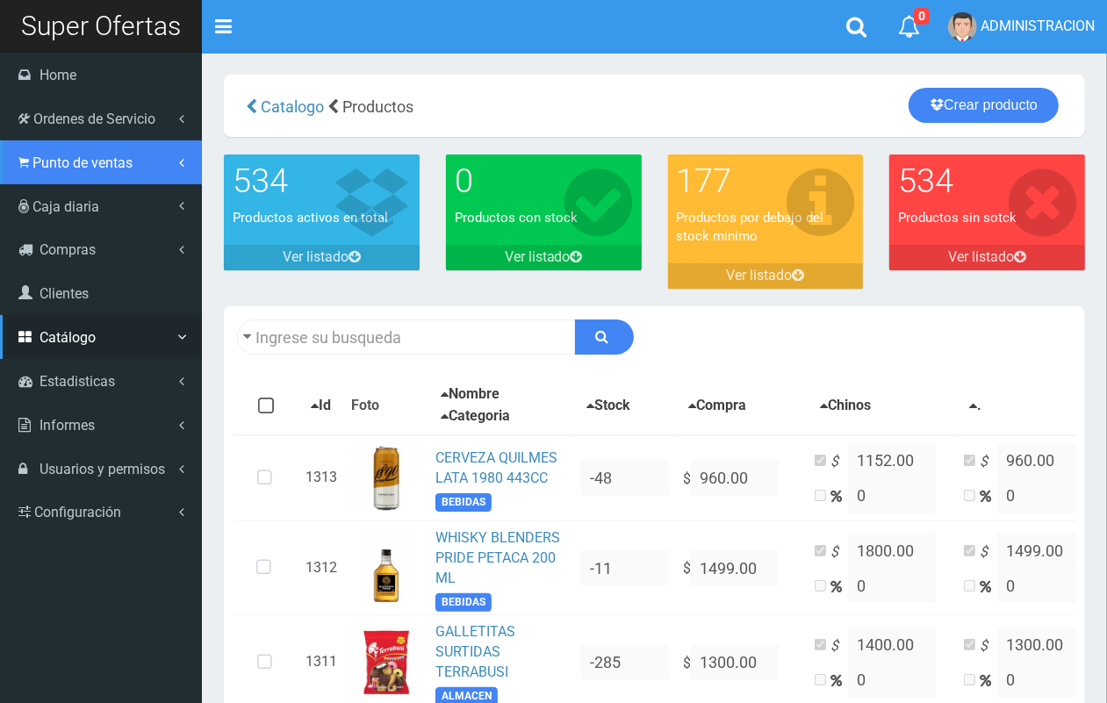
click at [66, 163] on span "Punto de ventas" at bounding box center [82, 162] width 100 height 17
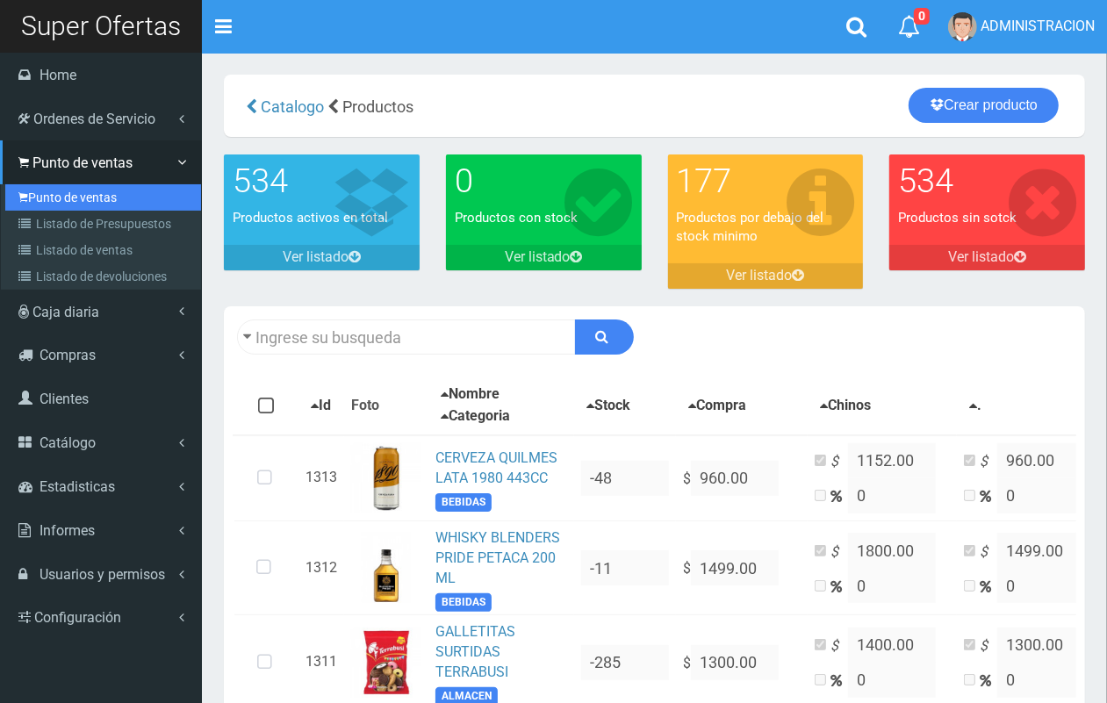
click at [83, 203] on link "Punto de ventas" at bounding box center [103, 197] width 196 height 26
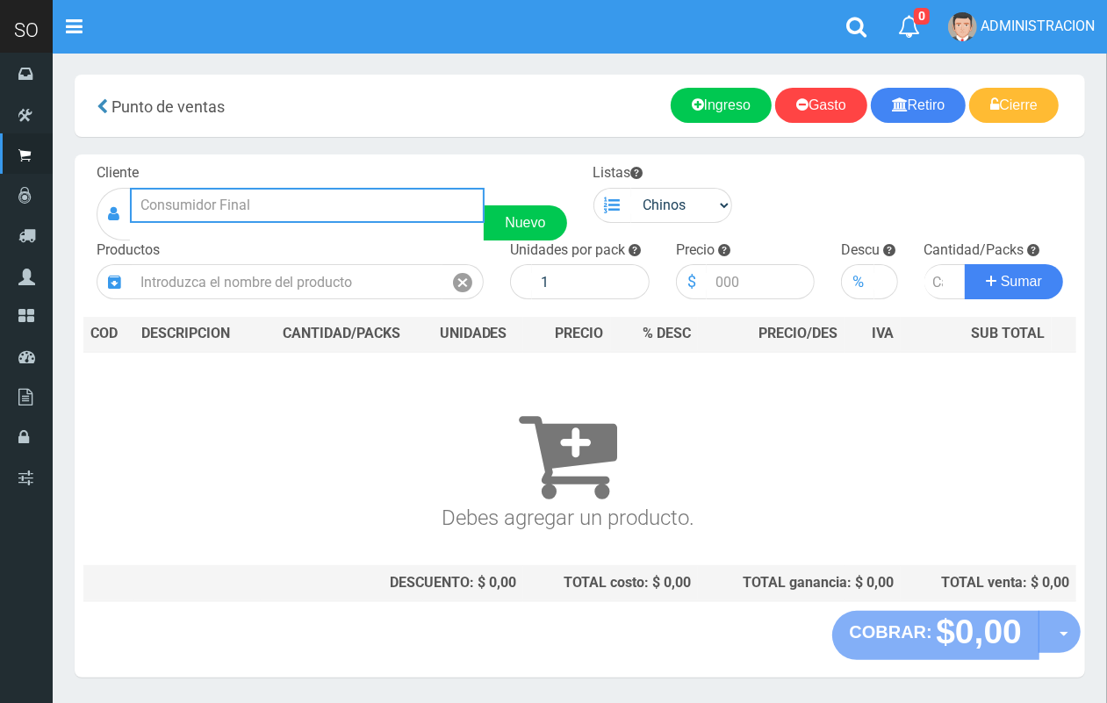
click at [290, 204] on input "text" at bounding box center [307, 205] width 355 height 35
type input "juan"
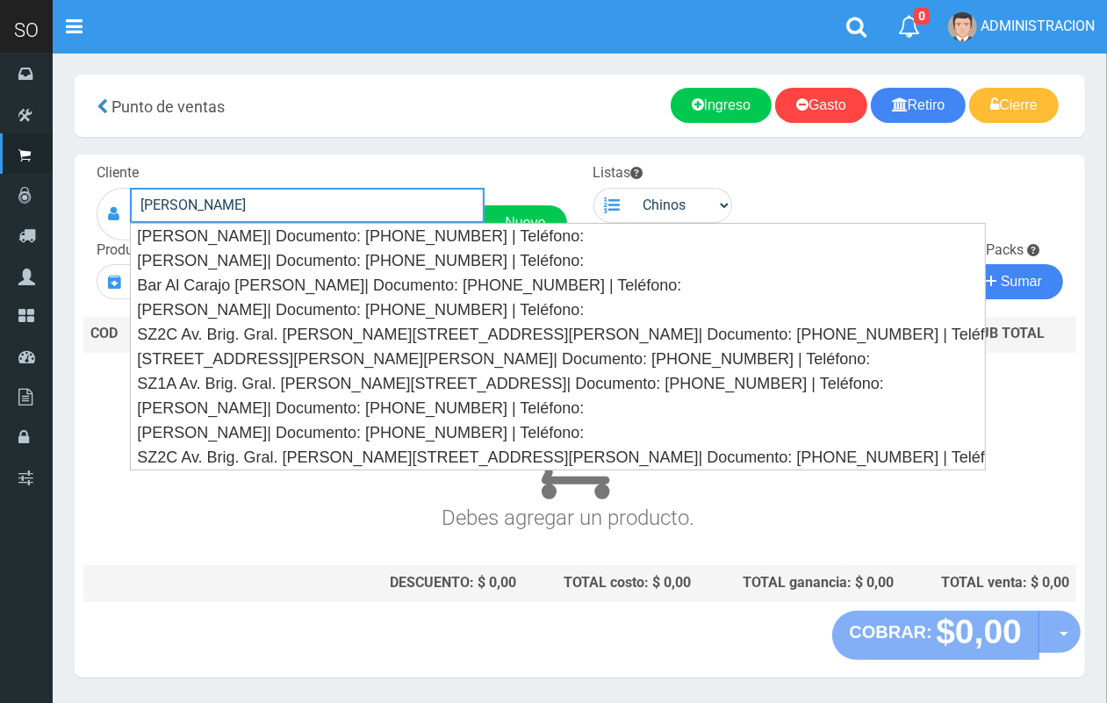
drag, startPoint x: 290, startPoint y: 204, endPoint x: 124, endPoint y: 200, distance: 166.8
click at [124, 200] on div "juan Nuevo" at bounding box center [332, 214] width 470 height 53
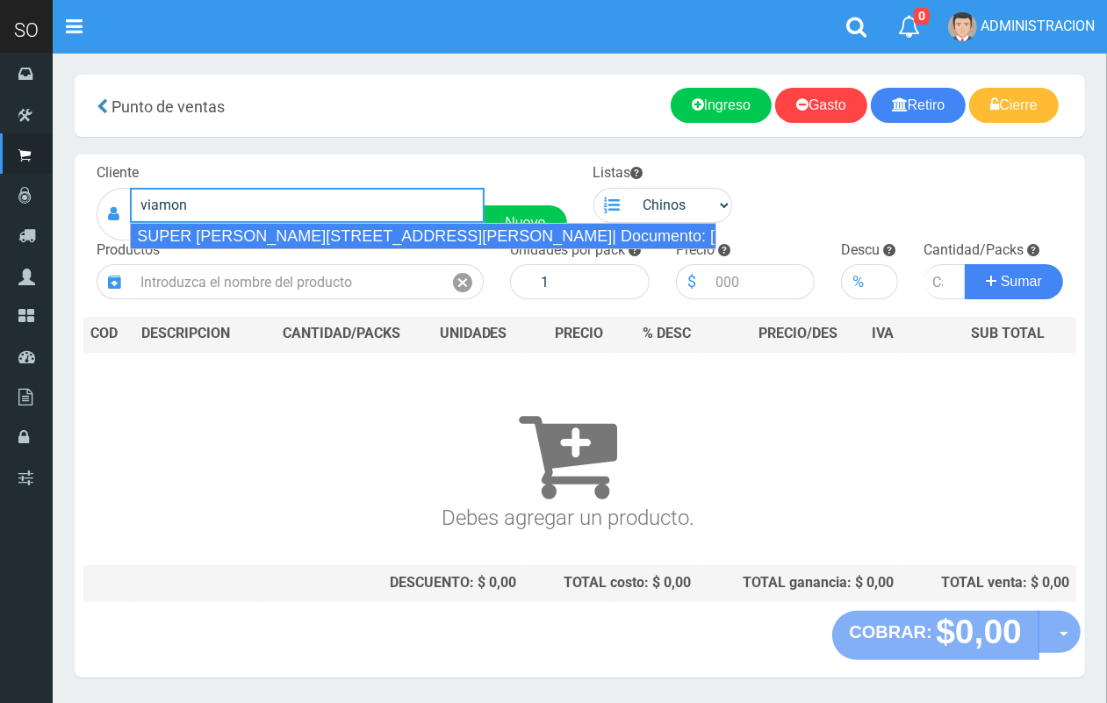
drag, startPoint x: 176, startPoint y: 243, endPoint x: 194, endPoint y: 243, distance: 17.6
click at [177, 243] on div "SUPER VIAMONTE 608(JUAN) (CAMPANA)| Documento: 21555566 | Teléfono:" at bounding box center [423, 236] width 586 height 26
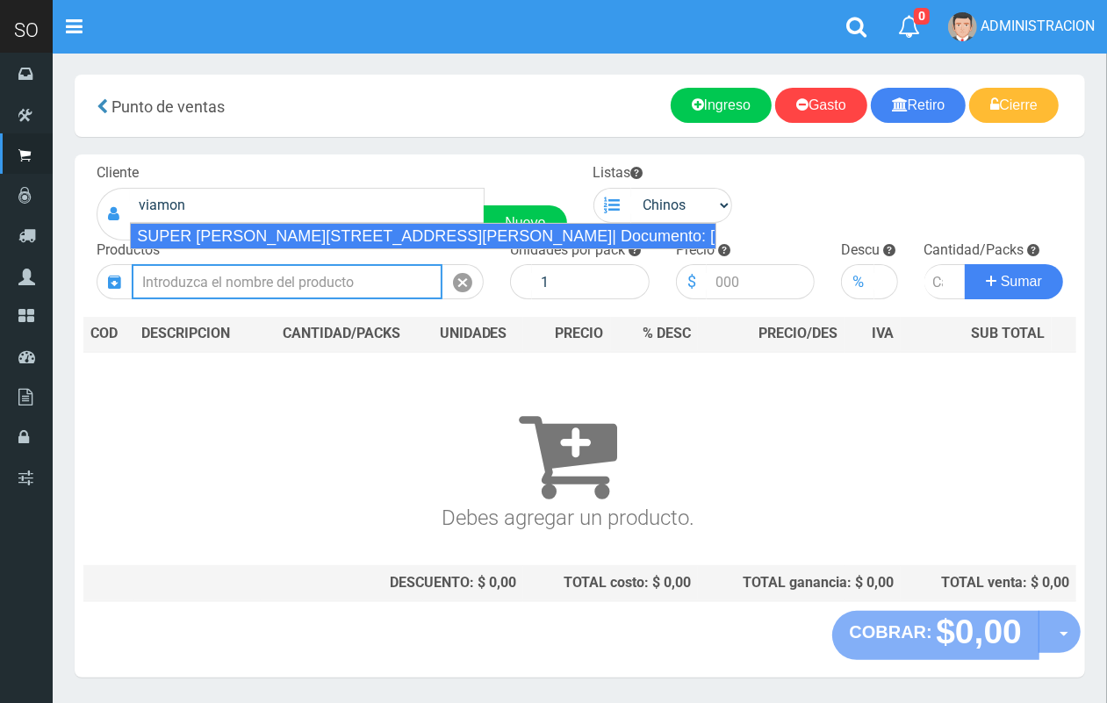
type input "SUPER VIAMONTE 608(JUAN) (CAMPANA)| Documento: 21555566 | Teléfono:"
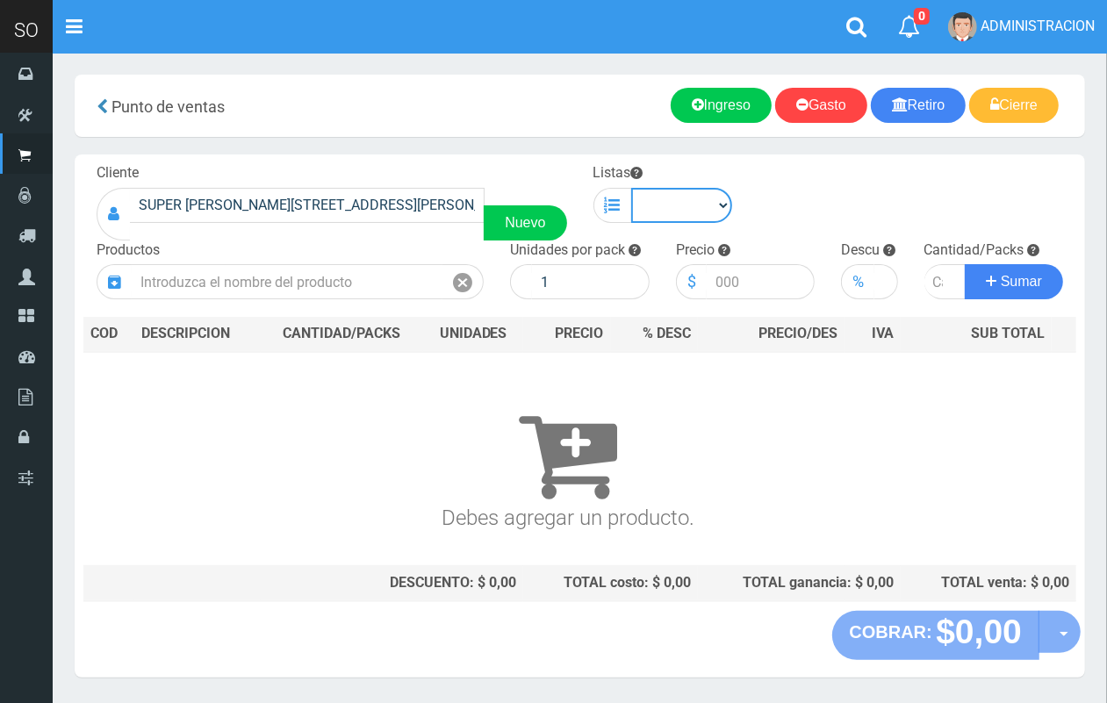
drag, startPoint x: 699, startPoint y: 204, endPoint x: 691, endPoint y: 221, distance: 18.9
click at [696, 208] on select "Chinos . ." at bounding box center [682, 205] width 102 height 35
select select "1"
click at [631, 188] on select "Chinos . ." at bounding box center [682, 205] width 102 height 35
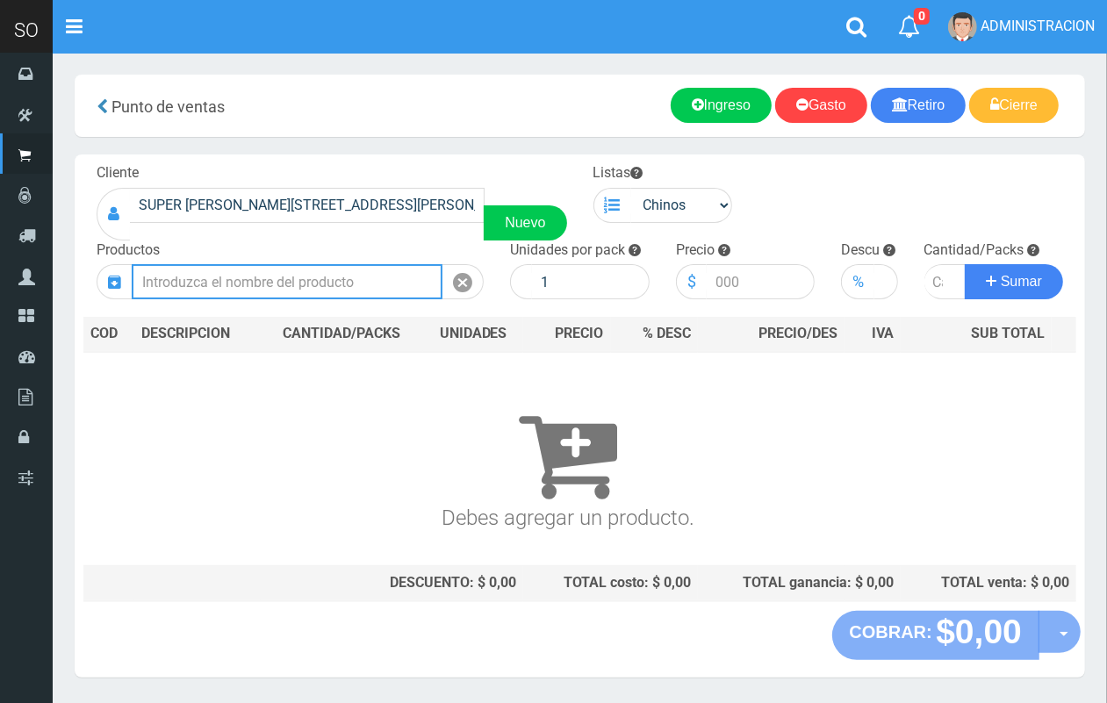
drag, startPoint x: 365, startPoint y: 288, endPoint x: 244, endPoint y: 14, distance: 299.4
click at [364, 286] on input "text" at bounding box center [287, 281] width 311 height 35
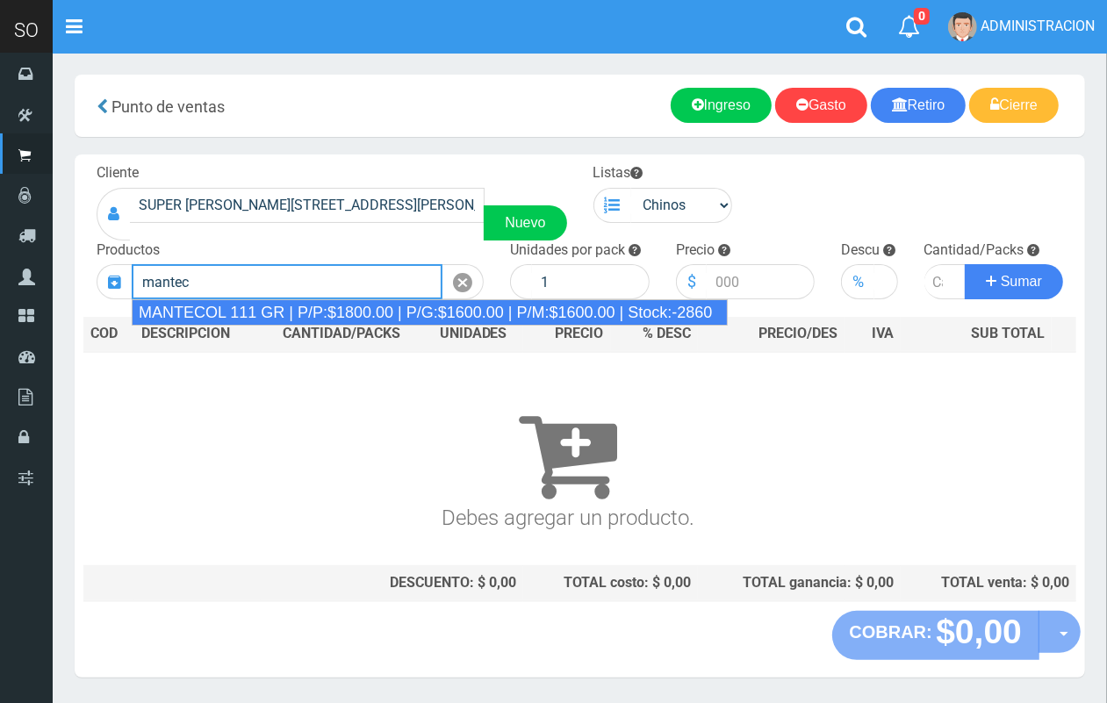
click at [331, 304] on div "MANTECOL 111 GR | P/P:$1800.00 | P/G:$1600.00 | P/M:$1600.00 | Stock:-2860" at bounding box center [430, 312] width 596 height 26
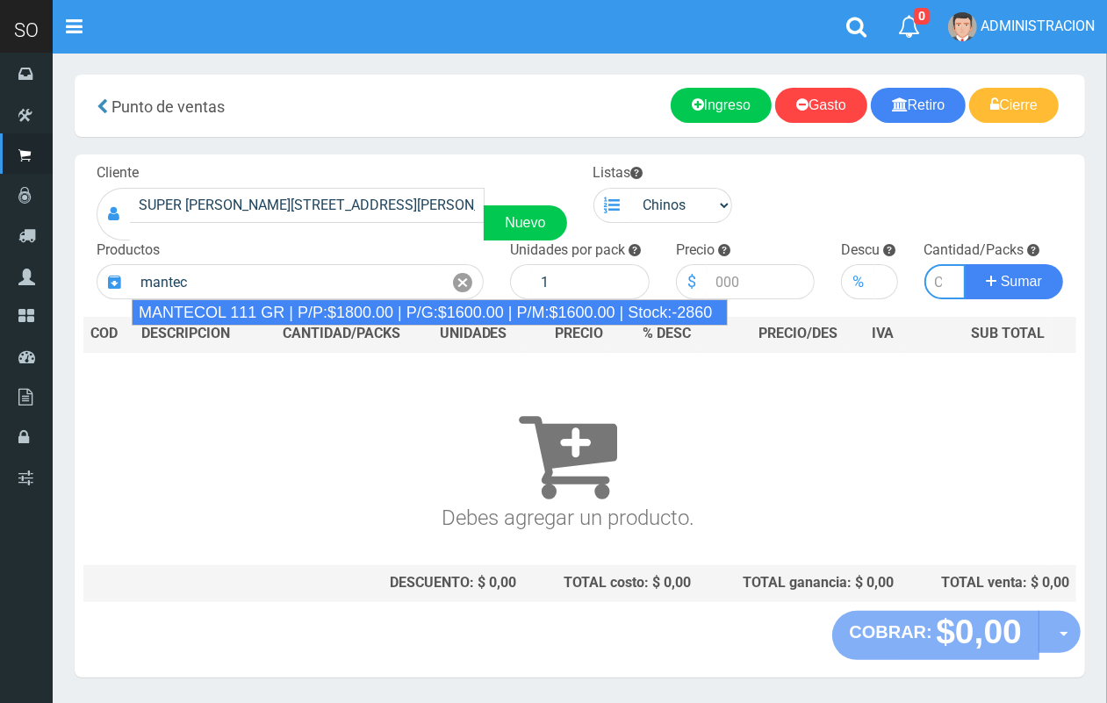
type input "MANTECOL 111 GR | P/P:$1800.00 | P/G:$1600.00 | P/M:$1600.00 | Stock:-2860"
type input "40"
type input "1800.00"
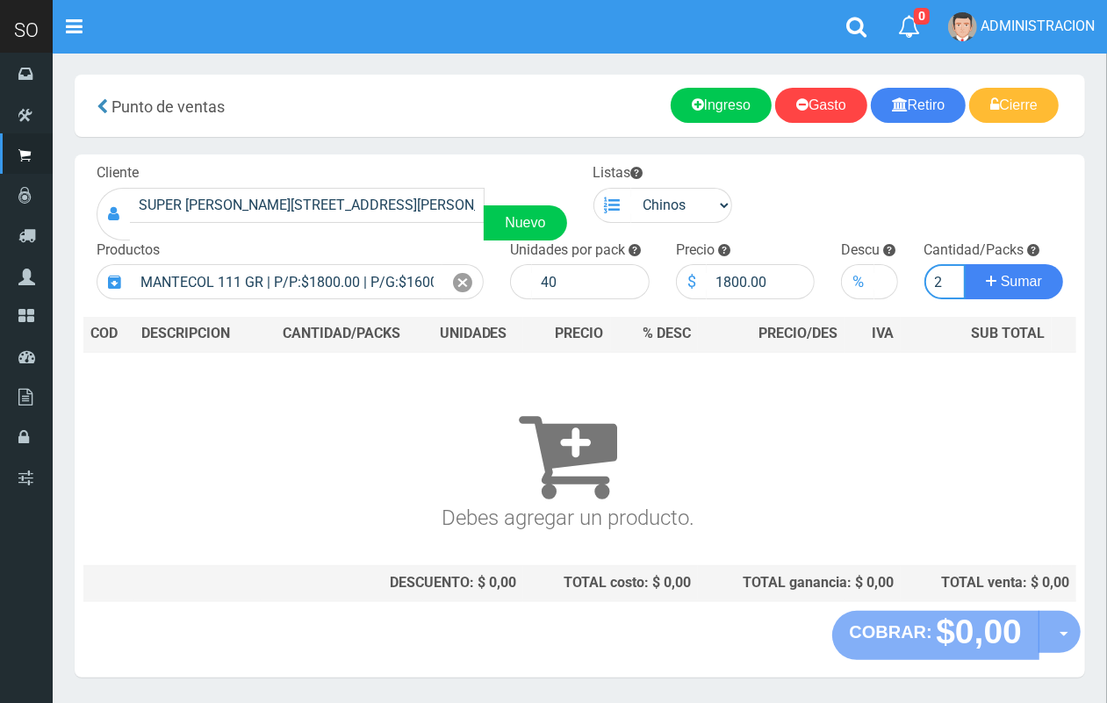
scroll to position [0, 2]
type input "2"
click at [964, 264] on button "Sumar" at bounding box center [1013, 281] width 98 height 35
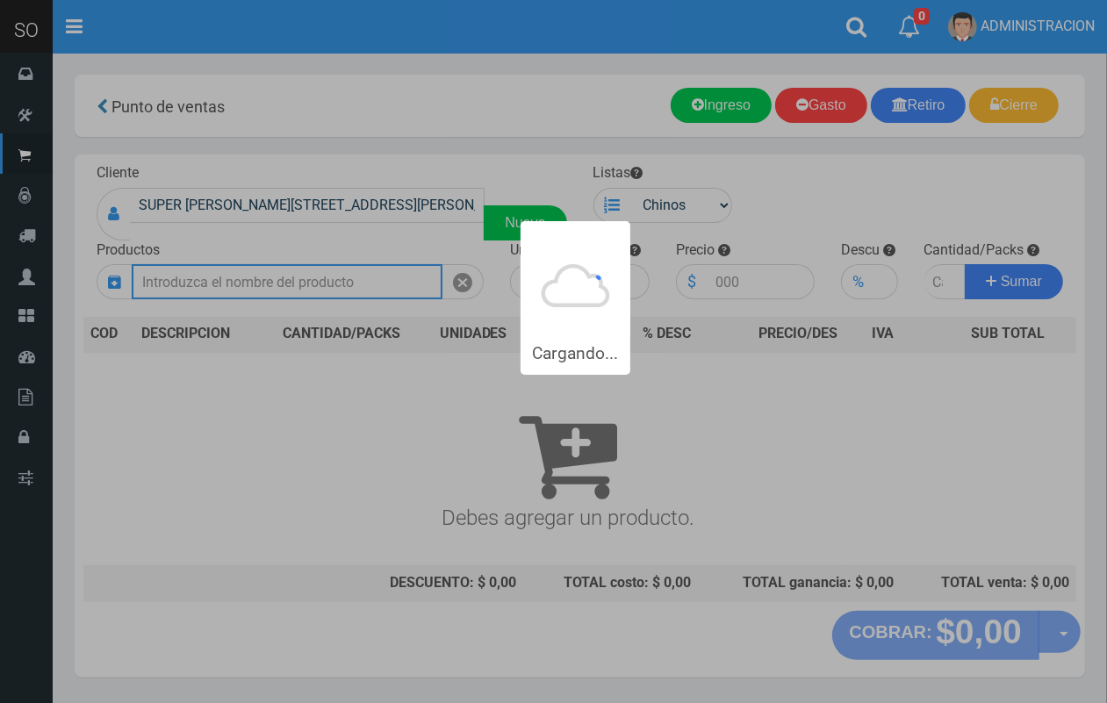
scroll to position [0, 0]
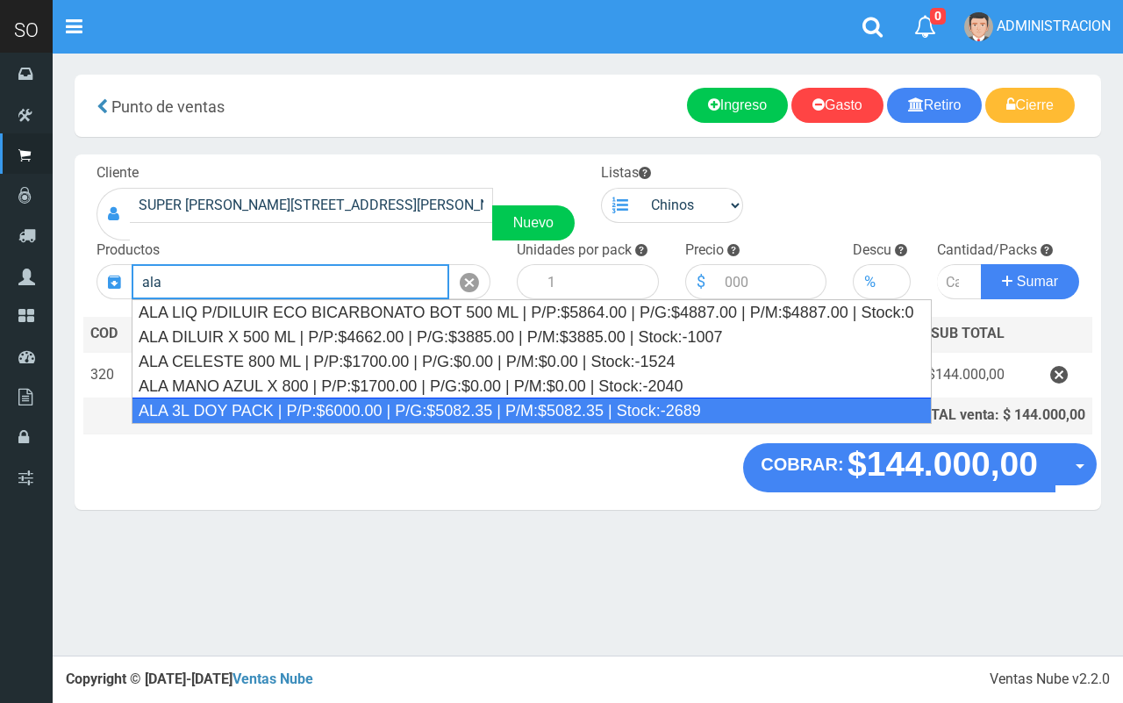
click at [369, 408] on div "ALA 3L DOY PACK | P/P:$6000.00 | P/G:$5082.35 | P/M:$5082.35 | Stock:-2689" at bounding box center [532, 411] width 800 height 26
type input "ALA 3L DOY PACK | P/P:$6000.00 | P/G:$5082.35 | P/M:$5082.35 | Stock:-2689"
type input "4"
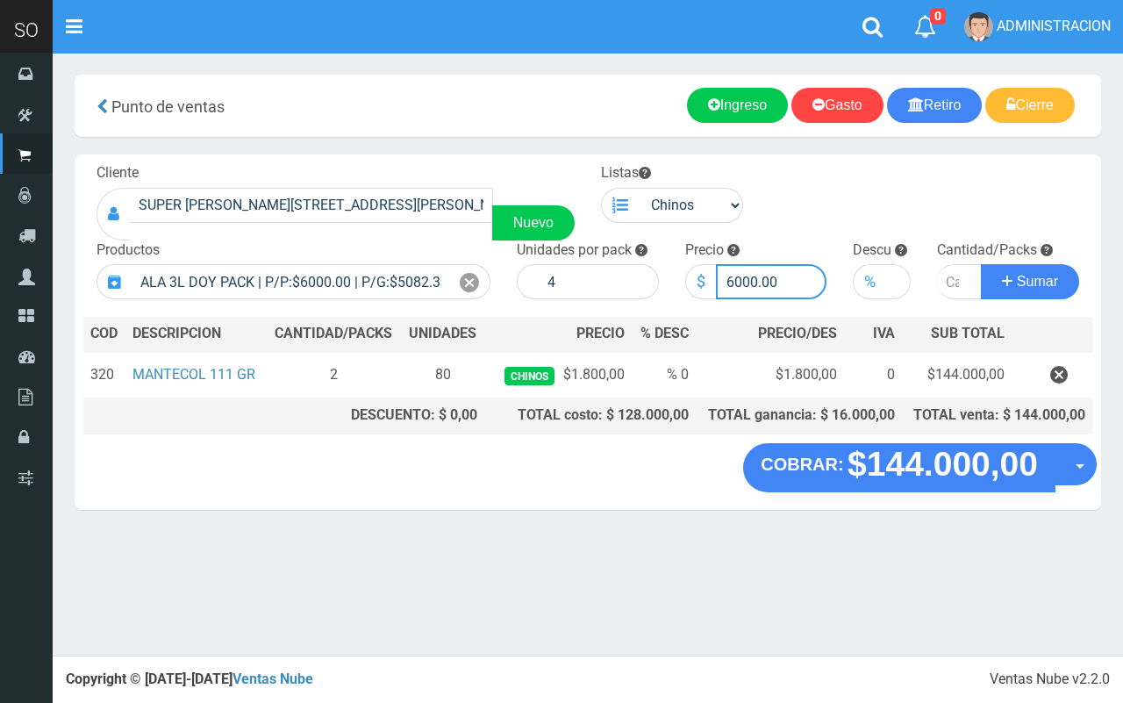
drag, startPoint x: 755, startPoint y: 276, endPoint x: 735, endPoint y: 274, distance: 19.5
click at [735, 274] on input "6000.00" at bounding box center [771, 281] width 111 height 35
type input "6700.00"
click at [943, 282] on input "number" at bounding box center [959, 281] width 45 height 35
type input "1"
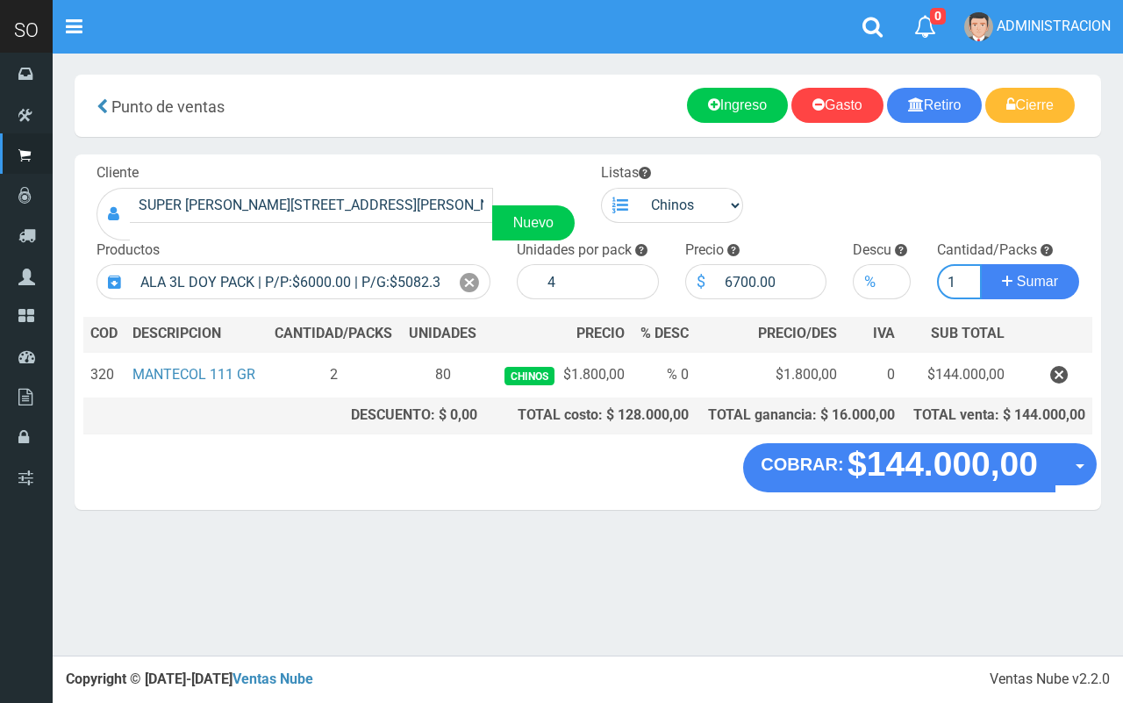
click at [981, 264] on button "Sumar" at bounding box center [1030, 281] width 98 height 35
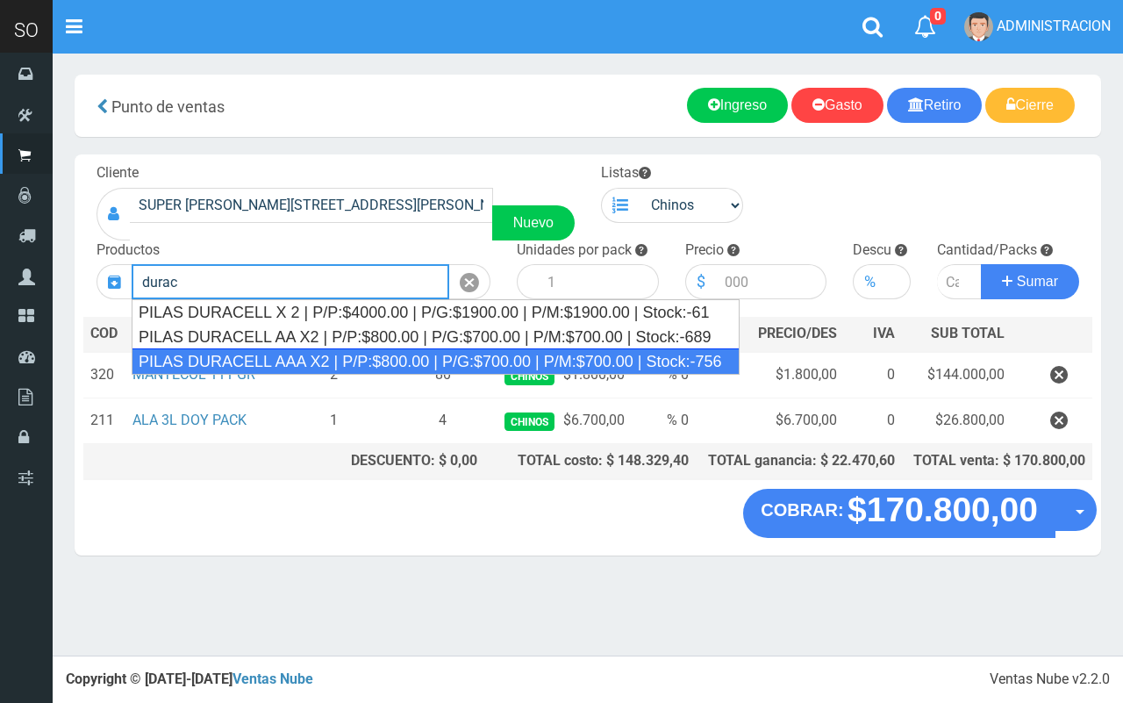
click at [332, 349] on div "PILAS DURACELL AAA X2 | P/P:$800.00 | P/G:$700.00 | P/M:$700.00 | Stock:-756" at bounding box center [436, 361] width 608 height 26
type input "PILAS DURACELL AAA X2 | P/P:$800.00 | P/G:$700.00 | P/M:$700.00 | Stock:-756"
type input "12"
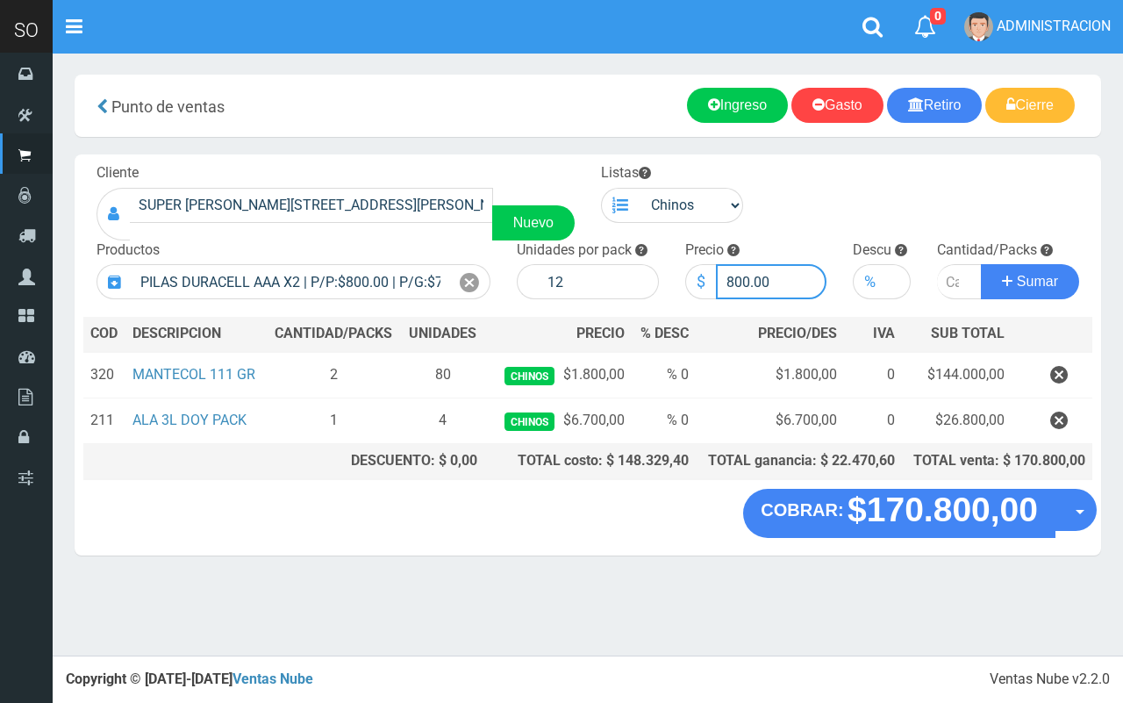
drag, startPoint x: 750, startPoint y: 272, endPoint x: 735, endPoint y: 269, distance: 15.1
click at [735, 269] on input "800.00" at bounding box center [771, 281] width 111 height 35
type input "890.00"
click at [943, 279] on input "number" at bounding box center [959, 281] width 45 height 35
type input "5"
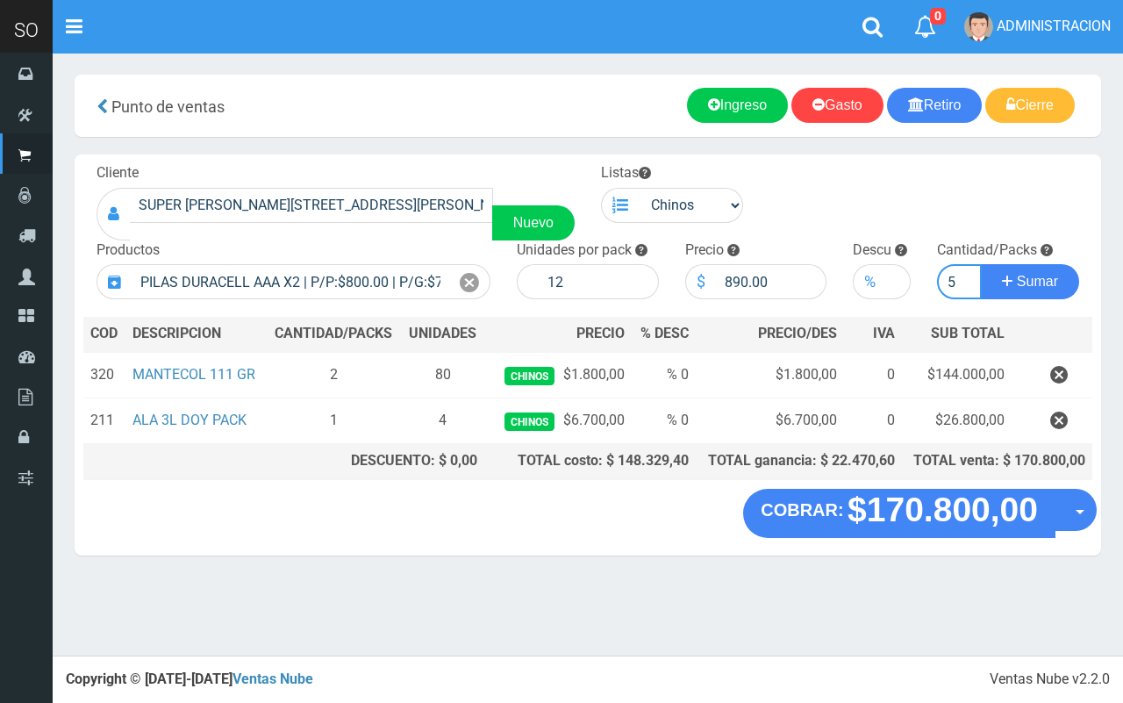
click at [981, 264] on button "Sumar" at bounding box center [1030, 281] width 98 height 35
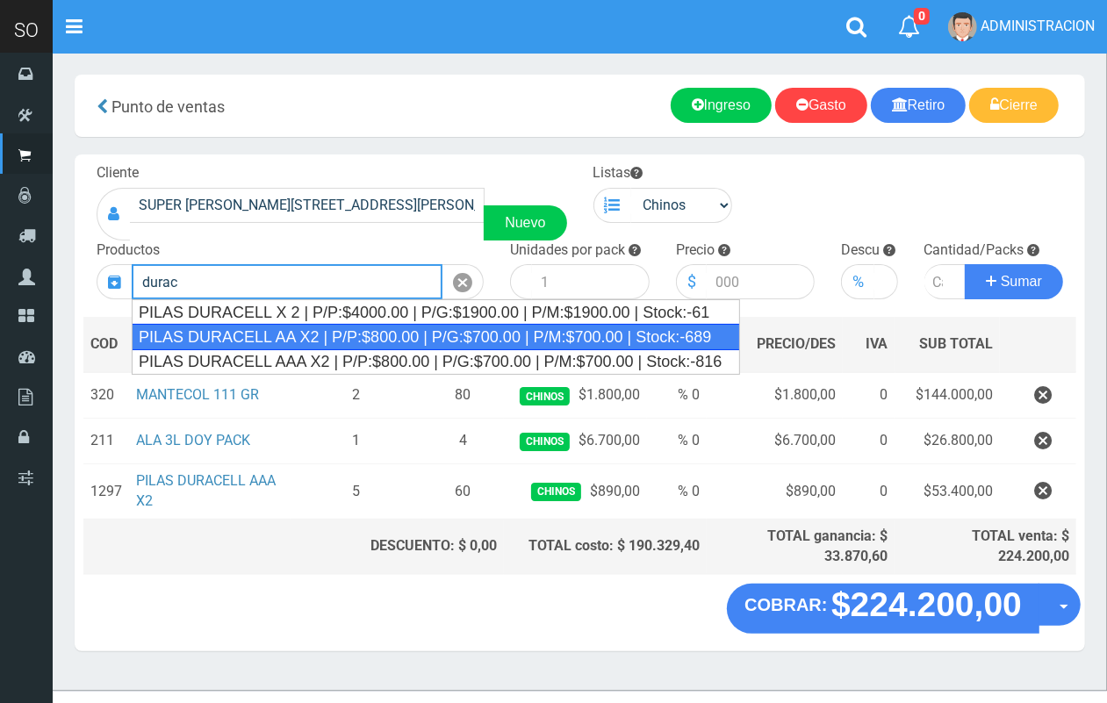
click at [345, 336] on div "PILAS DURACELL AA X2 | P/P:$800.00 | P/G:$700.00 | P/M:$700.00 | Stock:-689" at bounding box center [436, 337] width 608 height 26
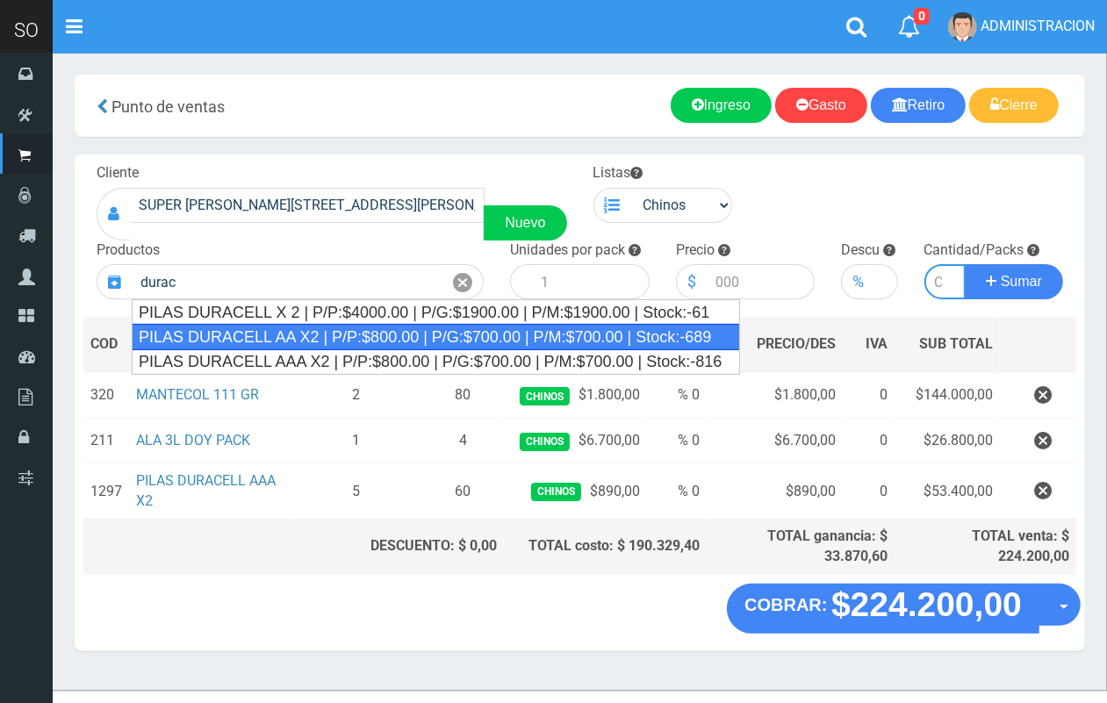
type input "PILAS DURACELL AA X2 | P/P:$800.00 | P/G:$700.00 | P/M:$700.00 | Stock:-689"
type input "12"
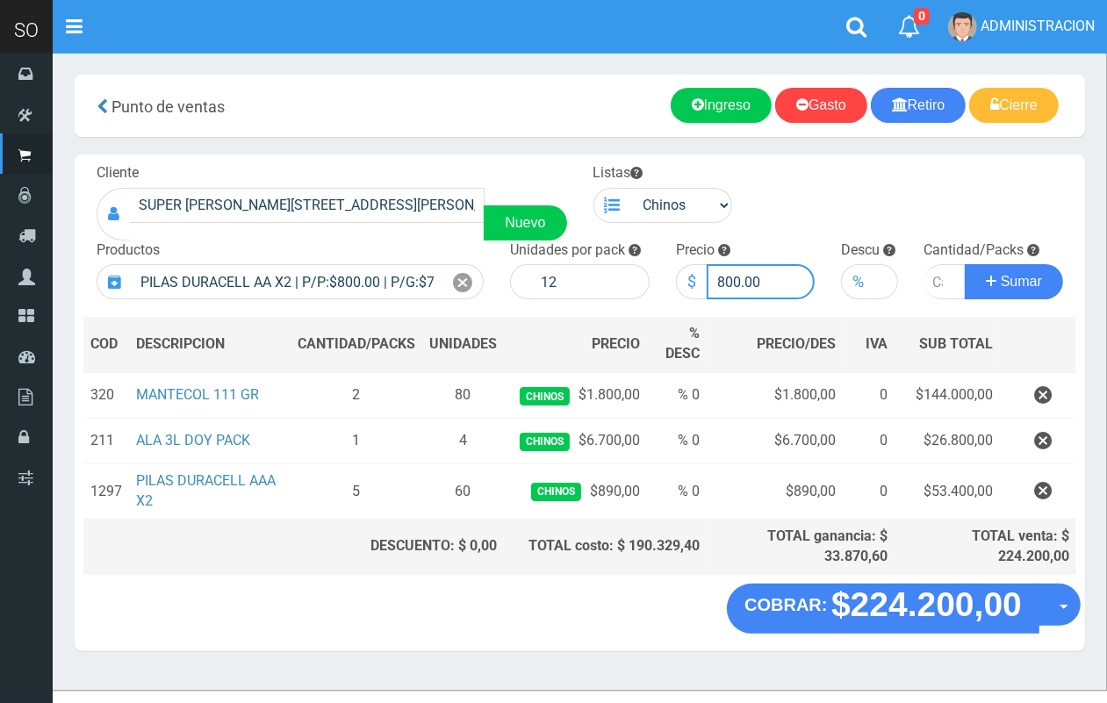
drag, startPoint x: 738, startPoint y: 273, endPoint x: 726, endPoint y: 273, distance: 12.3
click at [726, 273] on input "800.00" at bounding box center [760, 281] width 109 height 35
type input "890.00"
click at [930, 286] on input "number" at bounding box center [945, 281] width 42 height 35
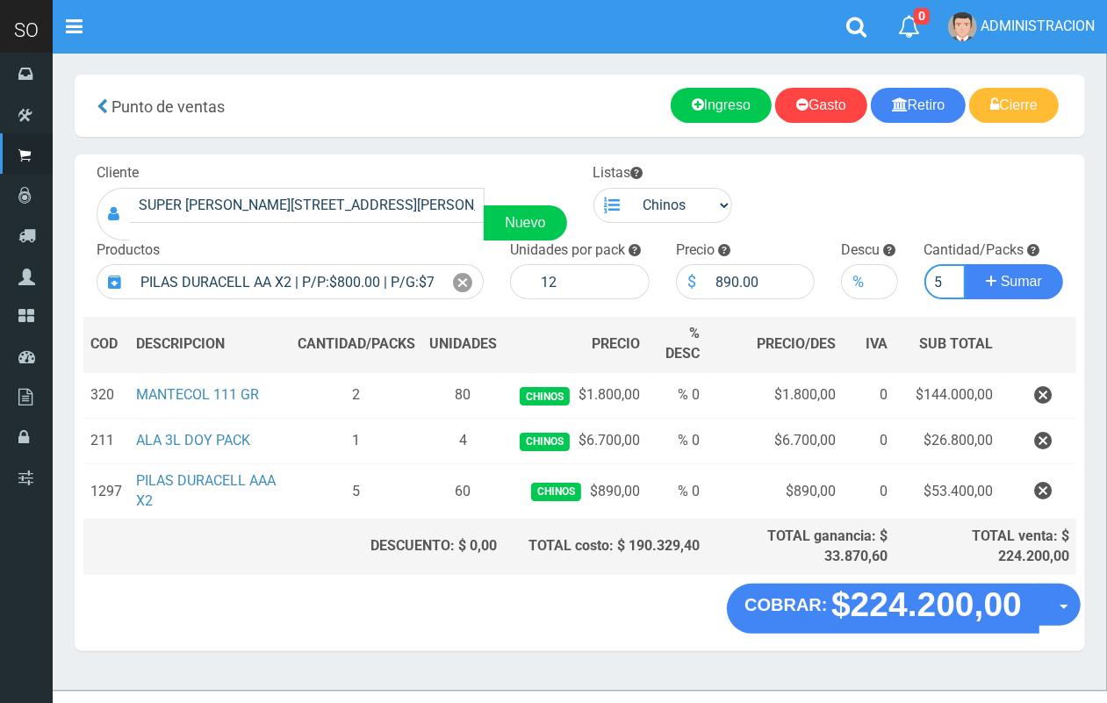
type input "5"
click at [964, 264] on button "Sumar" at bounding box center [1013, 281] width 98 height 35
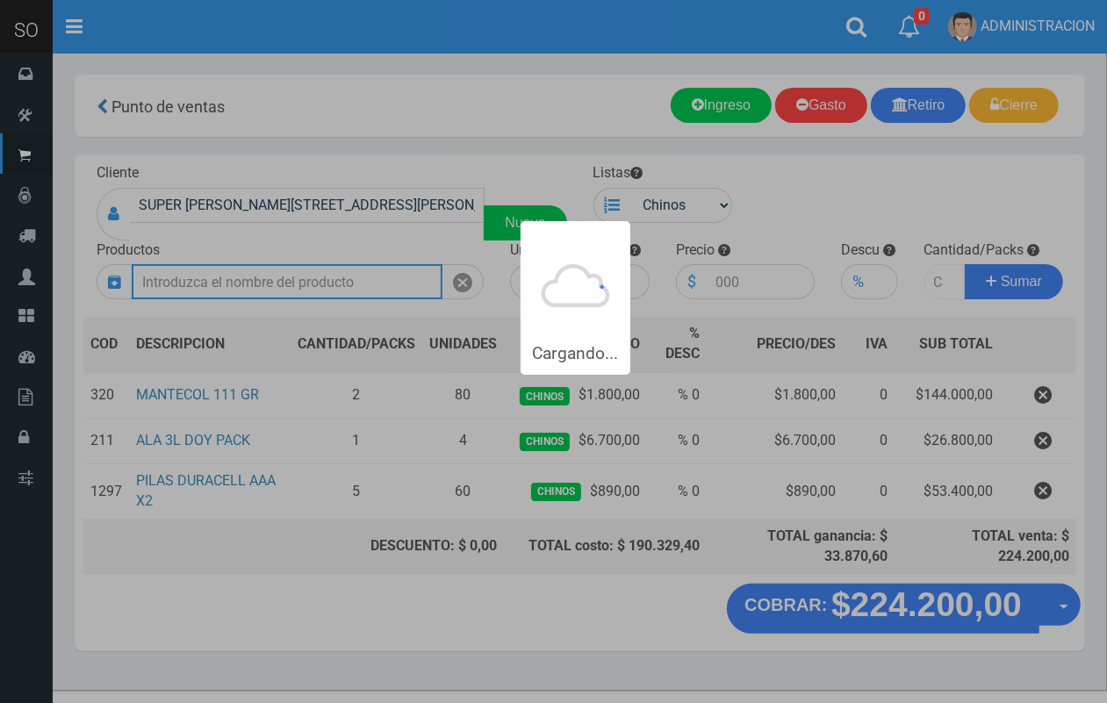
scroll to position [0, 0]
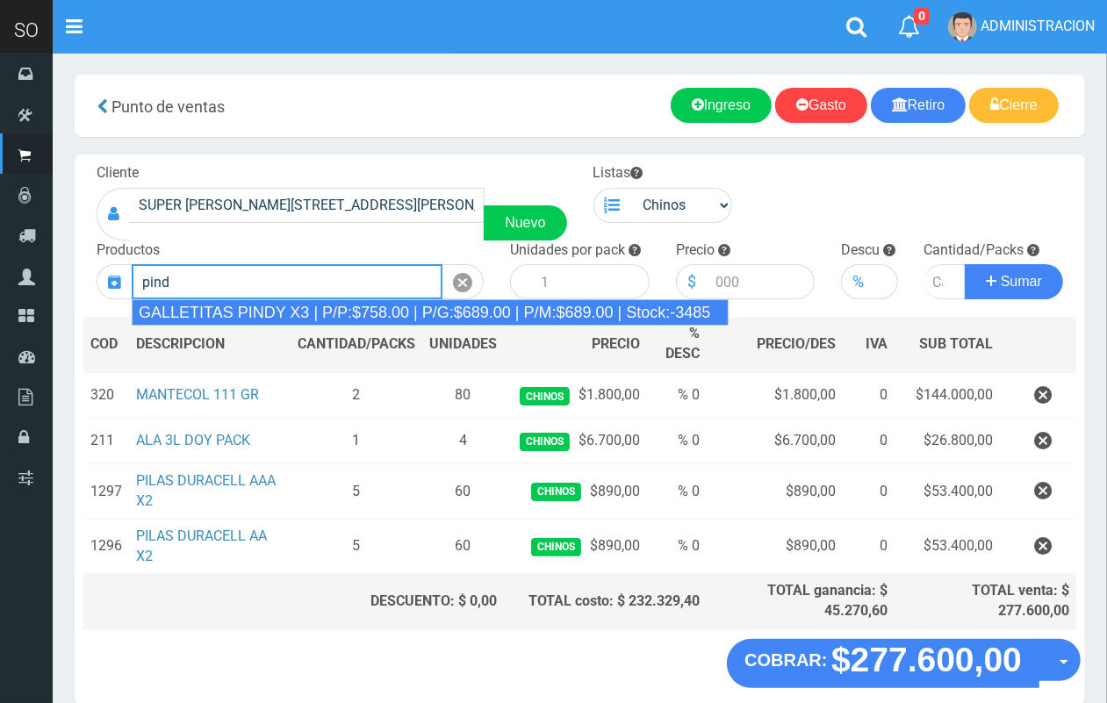
click at [353, 318] on div "GALLETITAS PINDY X3 | P/P:$758.00 | P/G:$689.00 | P/M:$689.00 | Stock:-3485" at bounding box center [430, 312] width 597 height 26
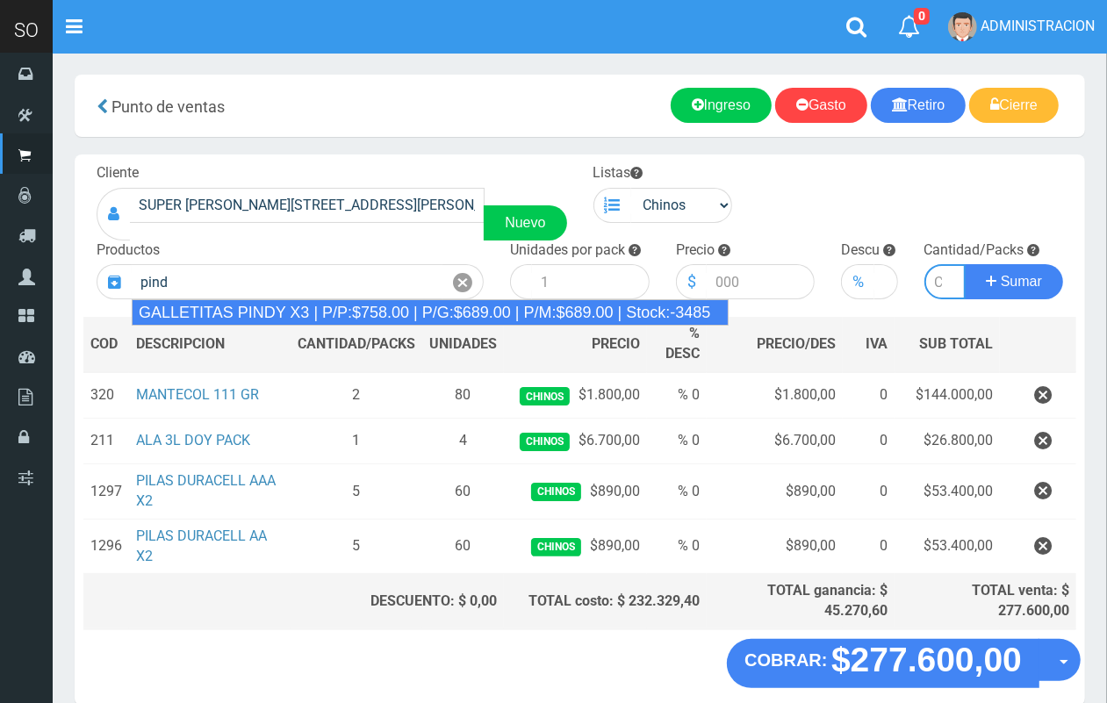
type input "GALLETITAS PINDY X3 | P/P:$758.00 | P/G:$689.00 | P/M:$689.00 | Stock:-3485"
type input "12"
type input "758.00"
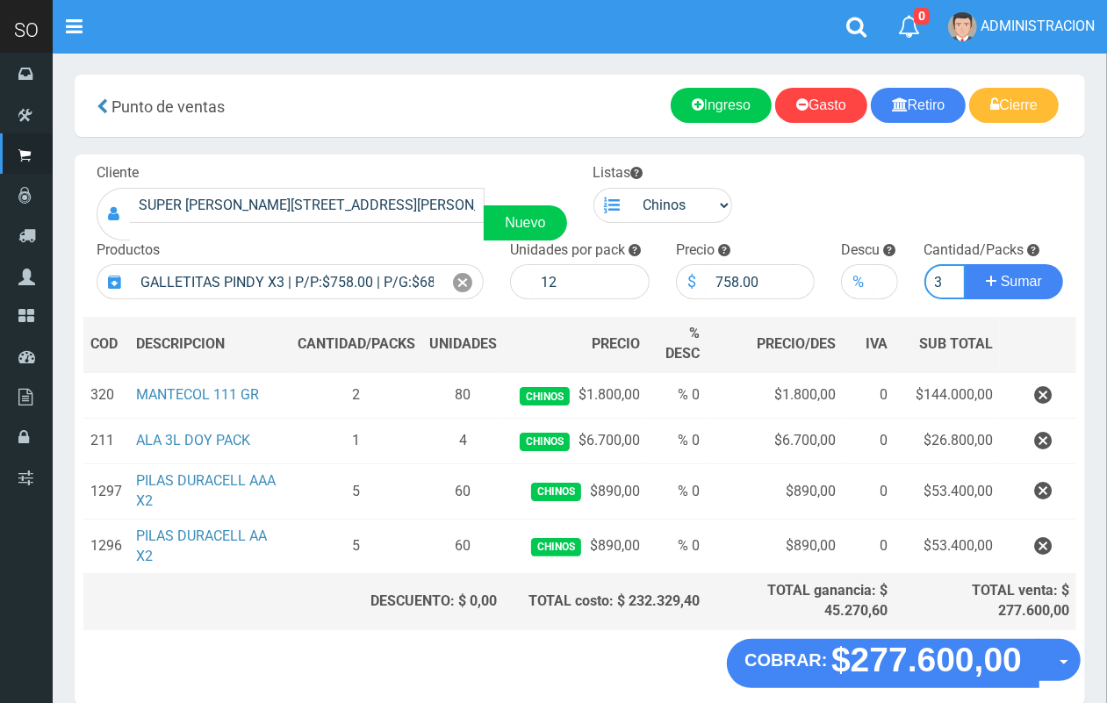
scroll to position [0, 2]
type input "3"
click at [964, 264] on button "Sumar" at bounding box center [1013, 281] width 98 height 35
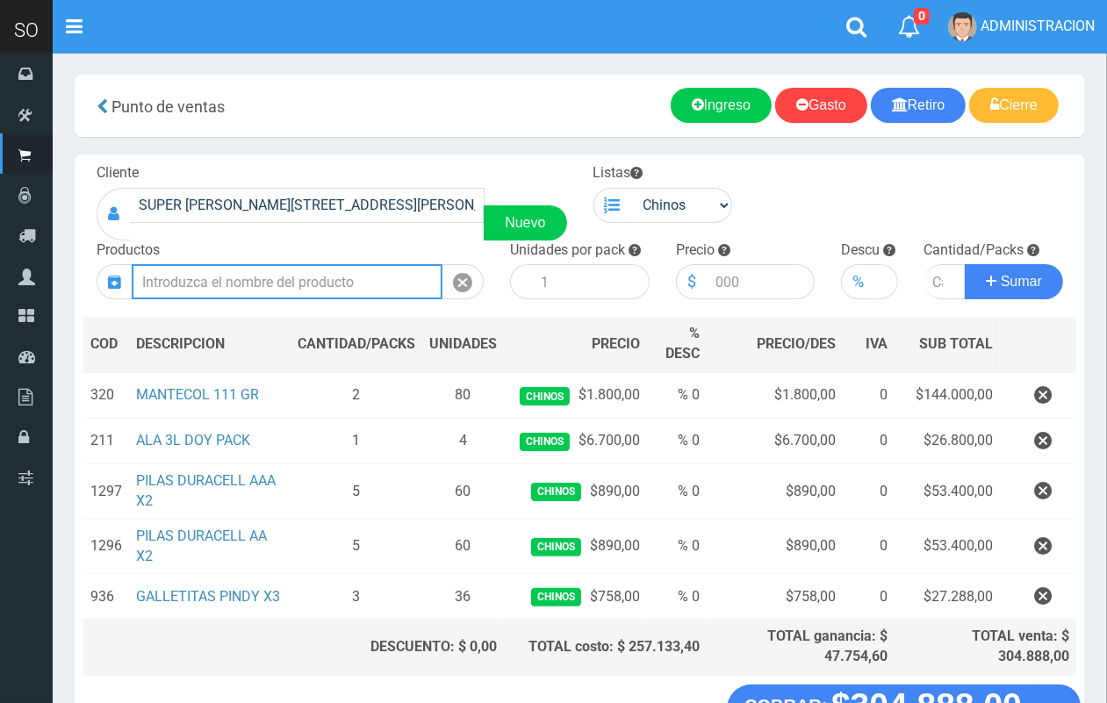
scroll to position [128, 0]
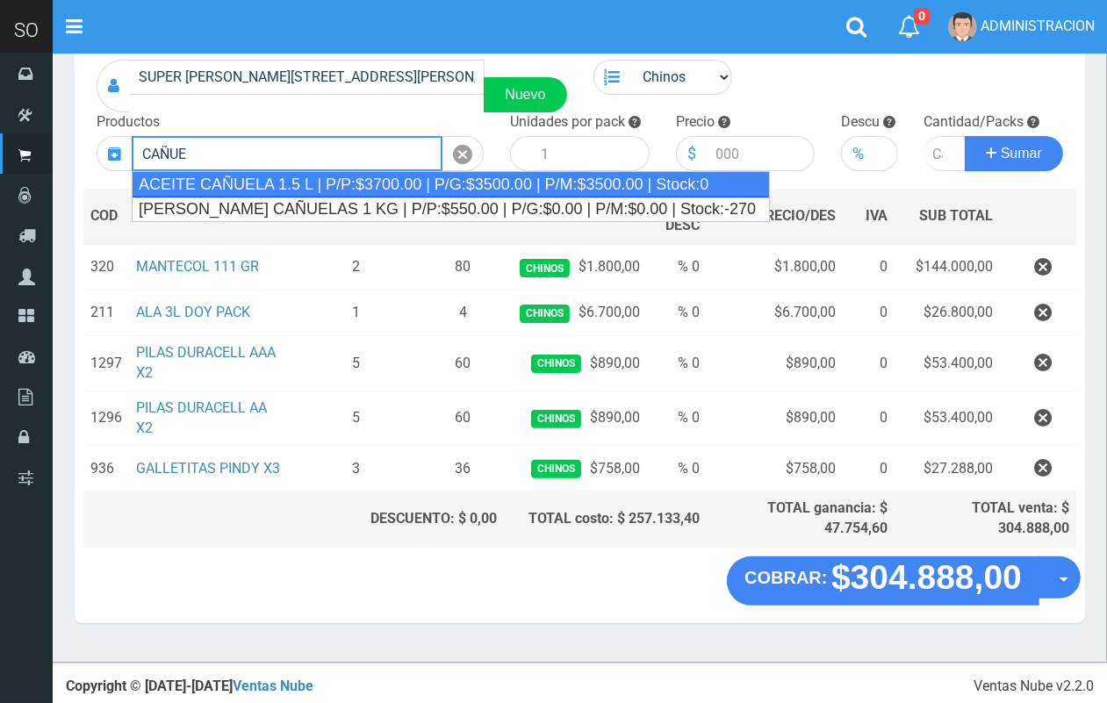
click at [305, 178] on div "ACEITE CAÑUELA 1.5 L | P/P:$3700.00 | P/G:$3500.00 | P/M:$3500.00 | Stock:0" at bounding box center [451, 184] width 638 height 26
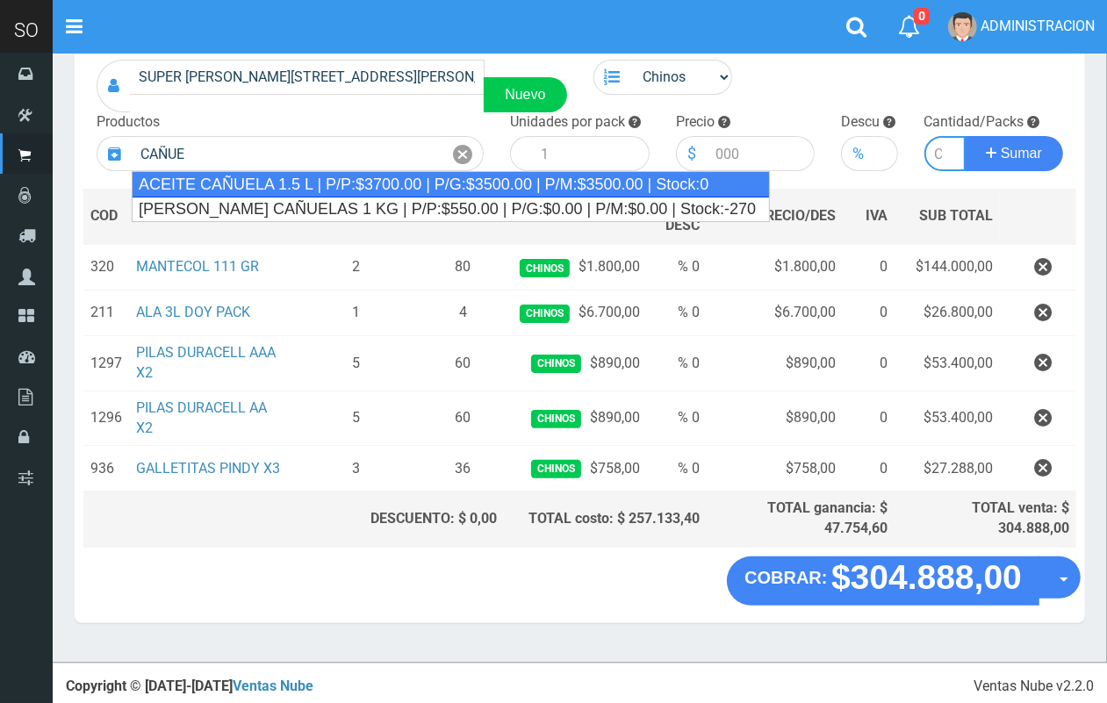
type input "ACEITE CAÑUELA 1.5 L | P/P:$3700.00 | P/G:$3500.00 | P/M:$3500.00 | Stock:0"
type input "12"
type input "3700.00"
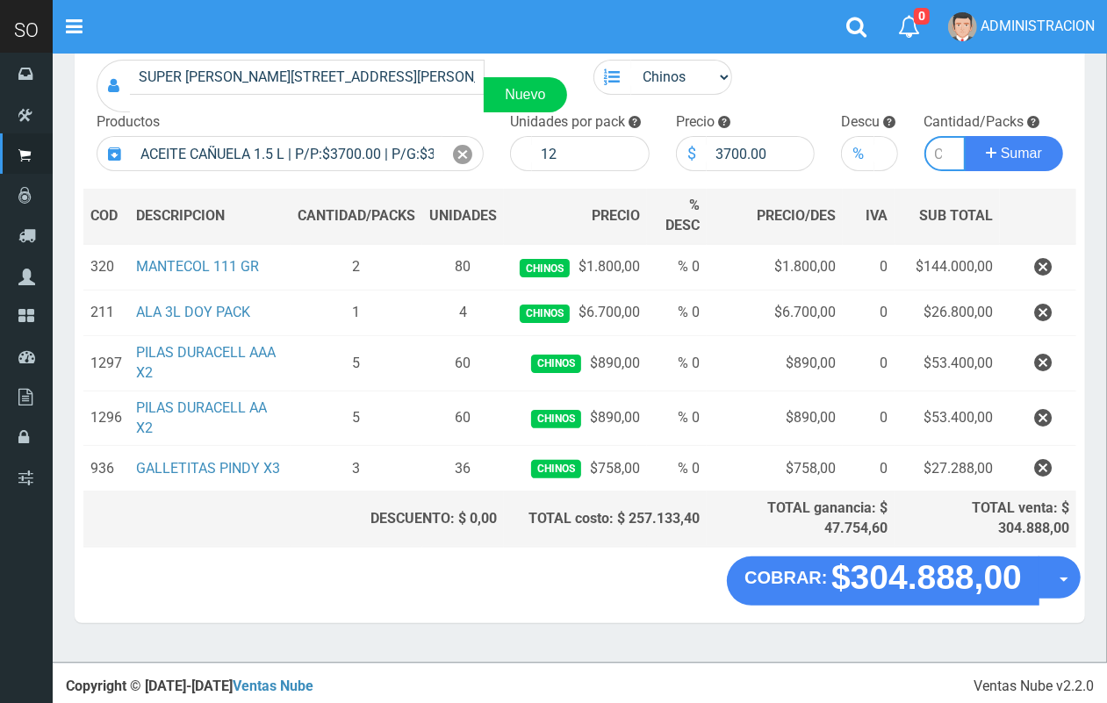
type input "5"
type input "3"
click at [964, 136] on button "Sumar" at bounding box center [1013, 153] width 98 height 35
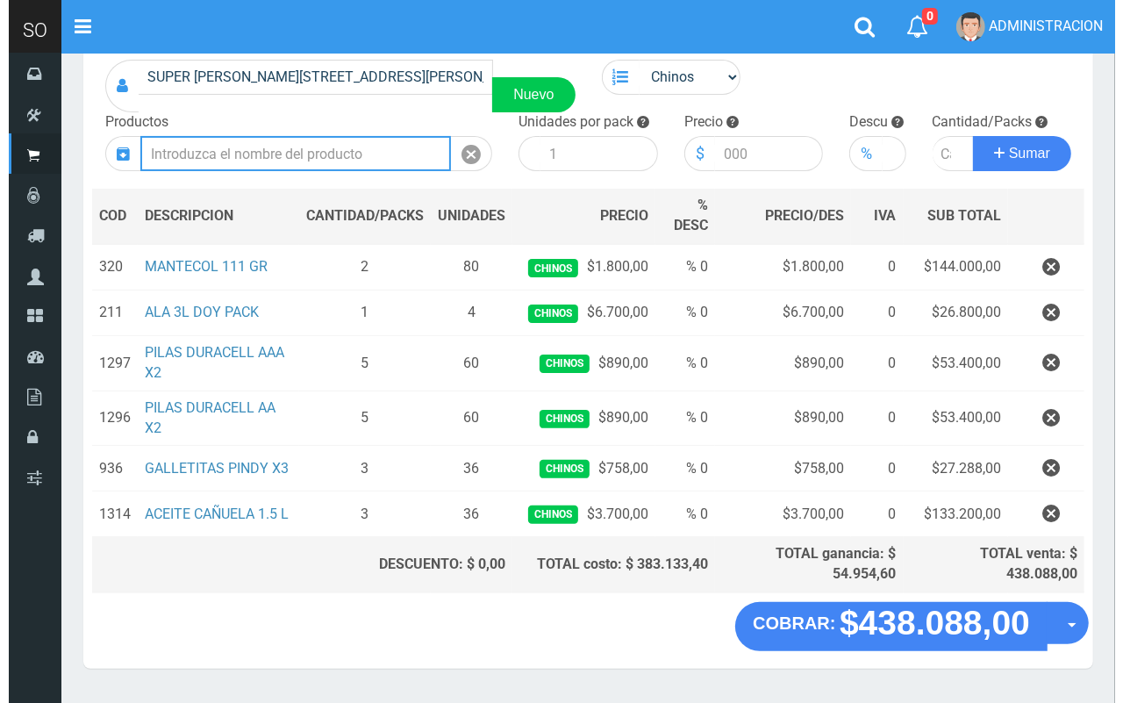
scroll to position [174, 0]
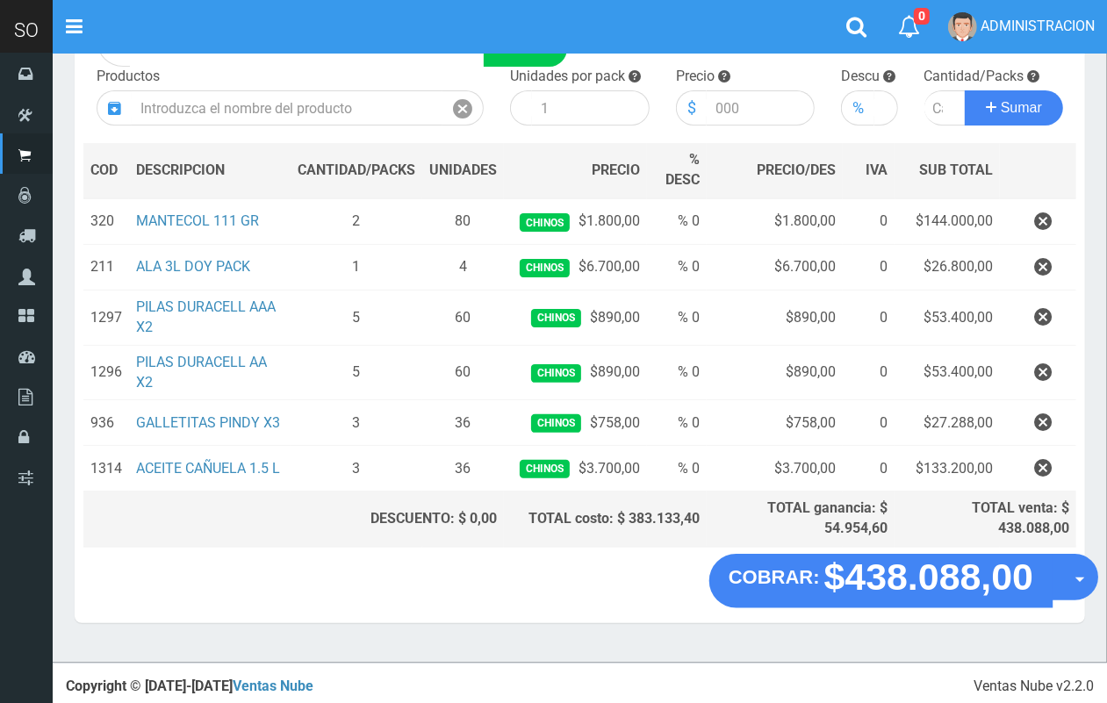
drag, startPoint x: 1071, startPoint y: 591, endPoint x: 1068, endPoint y: 620, distance: 29.2
click at [1071, 592] on button "Opciones" at bounding box center [1074, 577] width 47 height 47
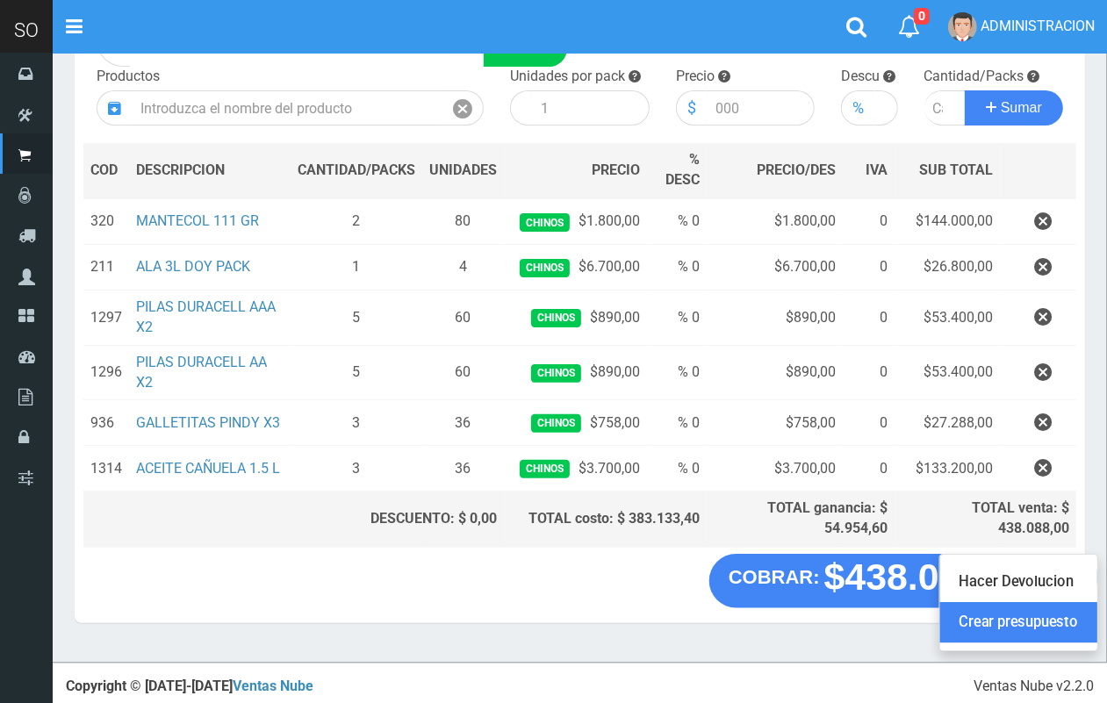
click at [1068, 621] on link "Crear presupuesto" at bounding box center [1018, 623] width 157 height 40
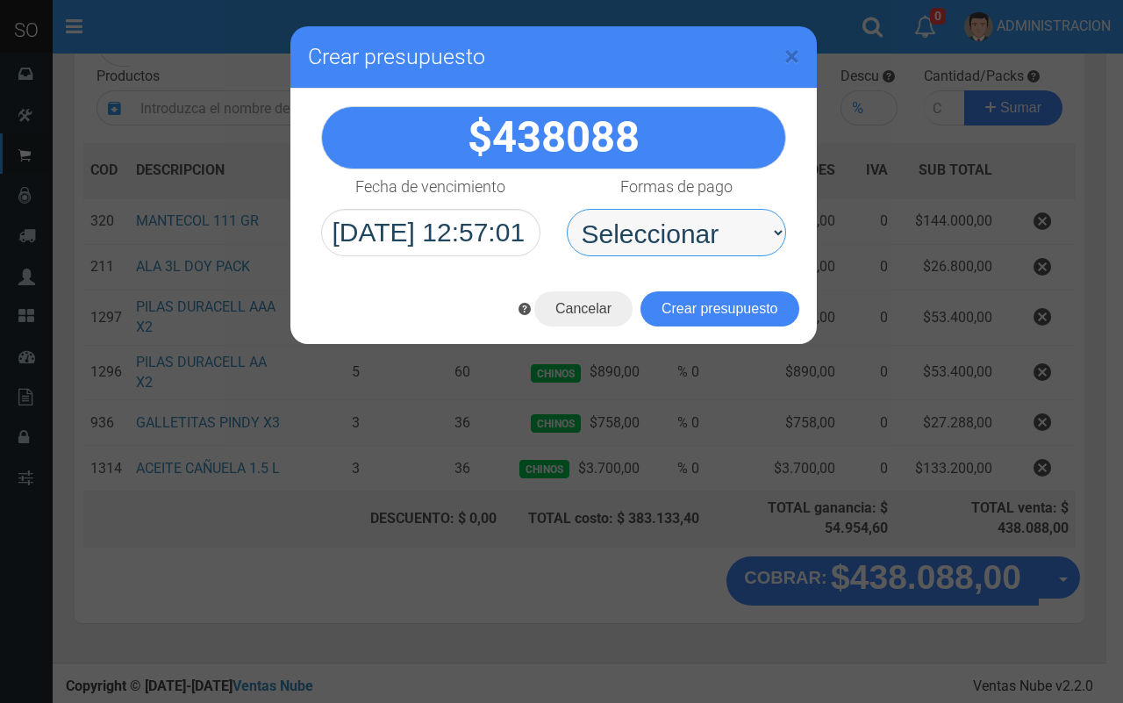
drag, startPoint x: 711, startPoint y: 237, endPoint x: 712, endPoint y: 247, distance: 10.6
click at [711, 240] on select "Seleccionar Efectivo Tarjeta de Crédito Depósito Débito" at bounding box center [676, 232] width 219 height 47
select select "Efectivo"
click at [567, 209] on select "Seleccionar Efectivo Tarjeta de Crédito Depósito Débito" at bounding box center [676, 232] width 219 height 47
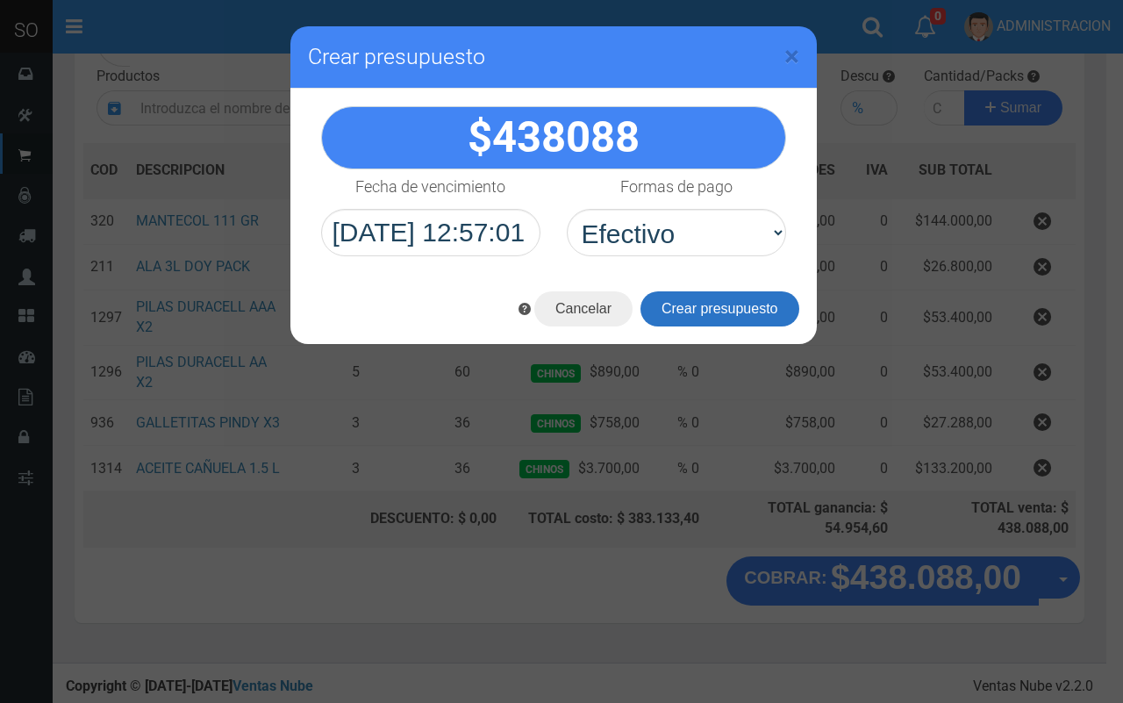
click at [716, 312] on button "Crear presupuesto" at bounding box center [720, 308] width 159 height 35
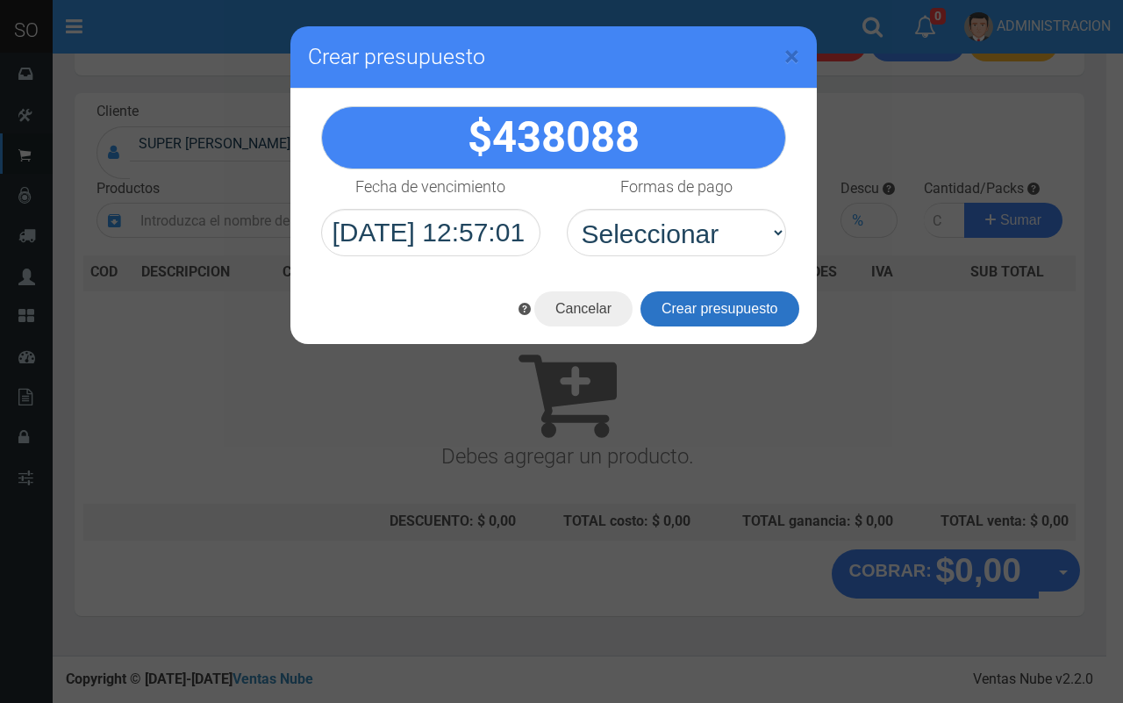
scroll to position [53, 0]
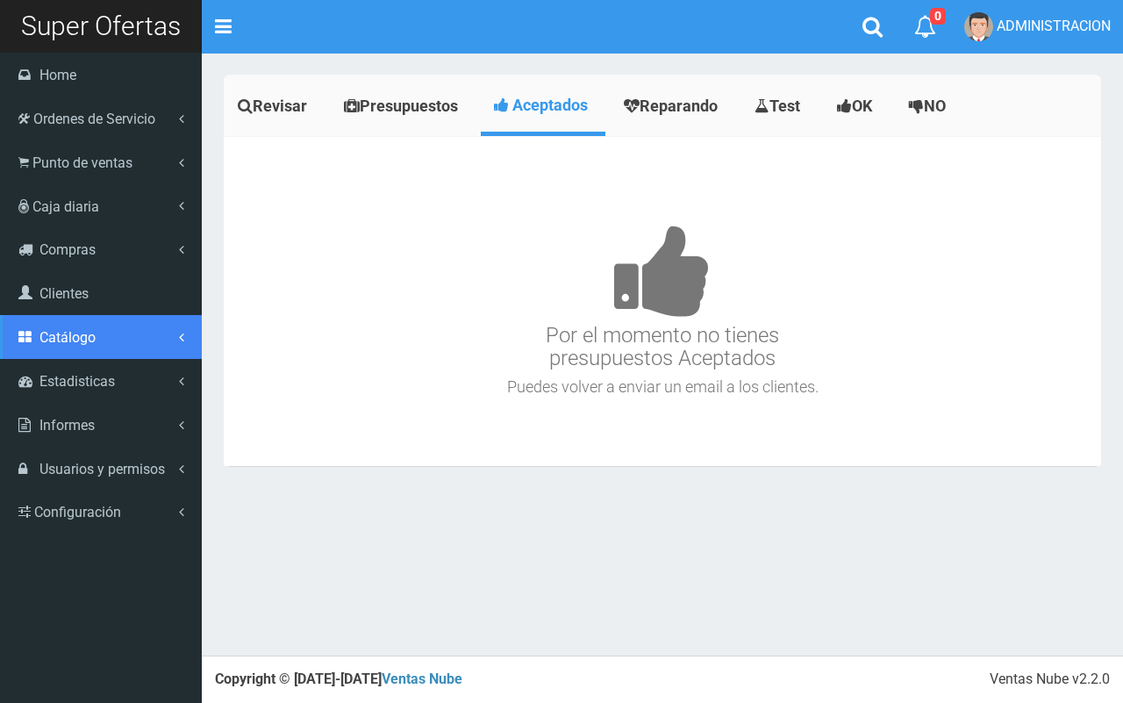
click at [62, 347] on link "Catálogo" at bounding box center [101, 337] width 202 height 44
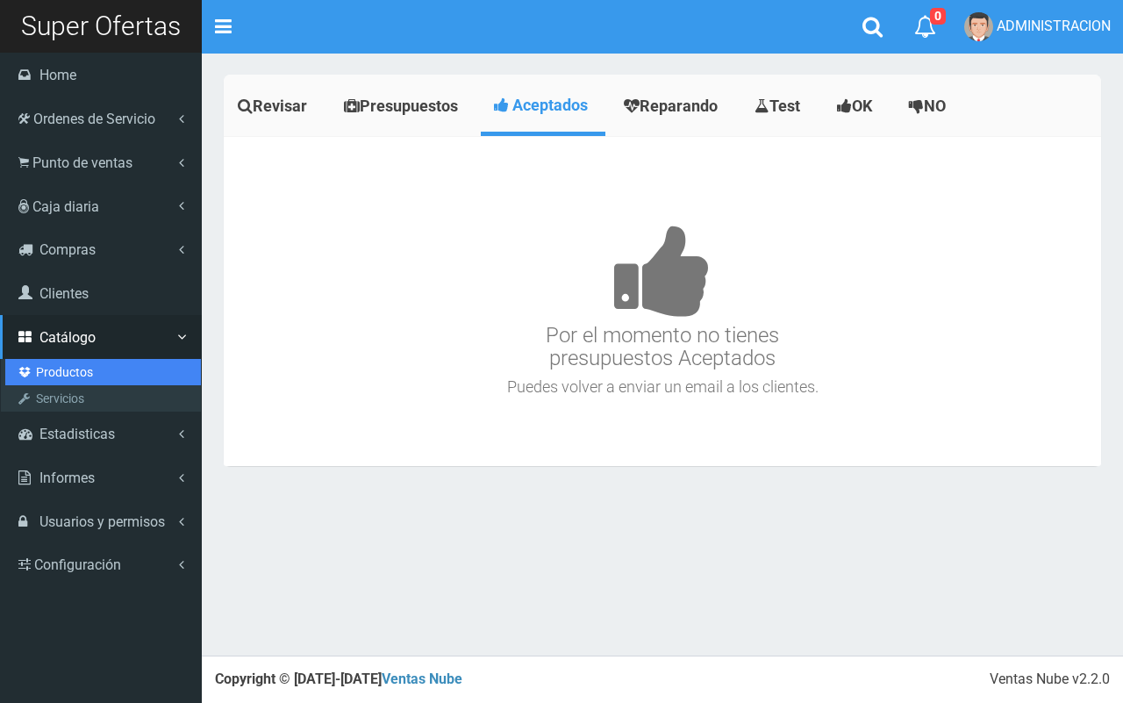
click at [64, 367] on link "Productos" at bounding box center [103, 372] width 196 height 26
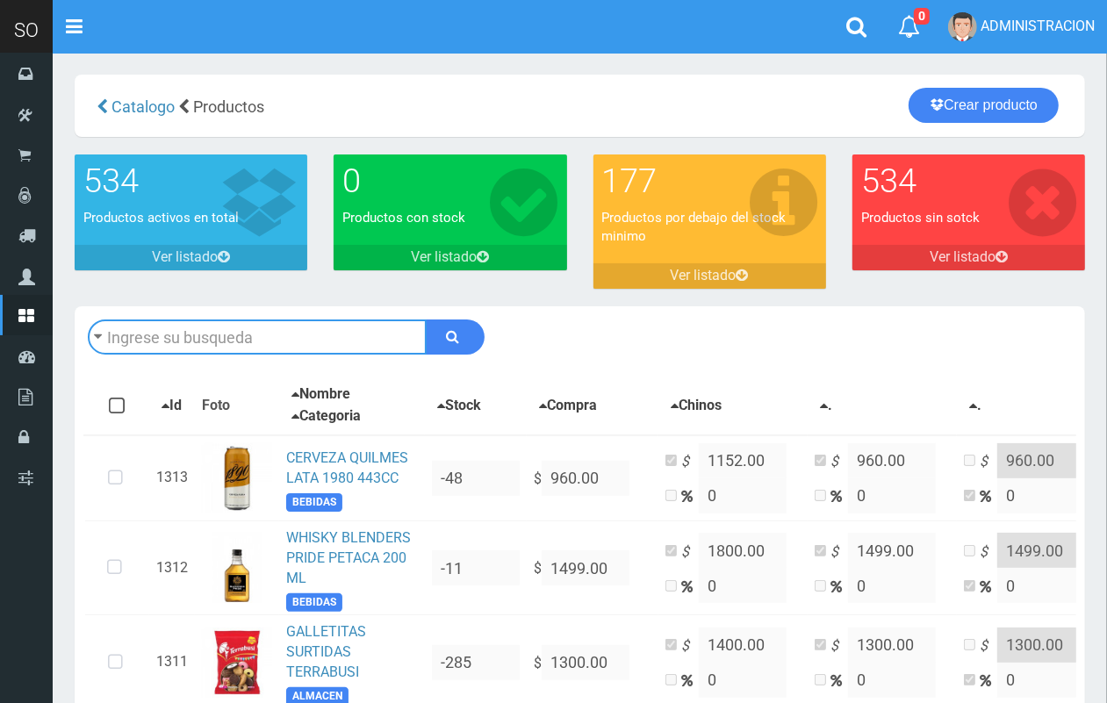
click at [226, 342] on input "text" at bounding box center [257, 336] width 339 height 35
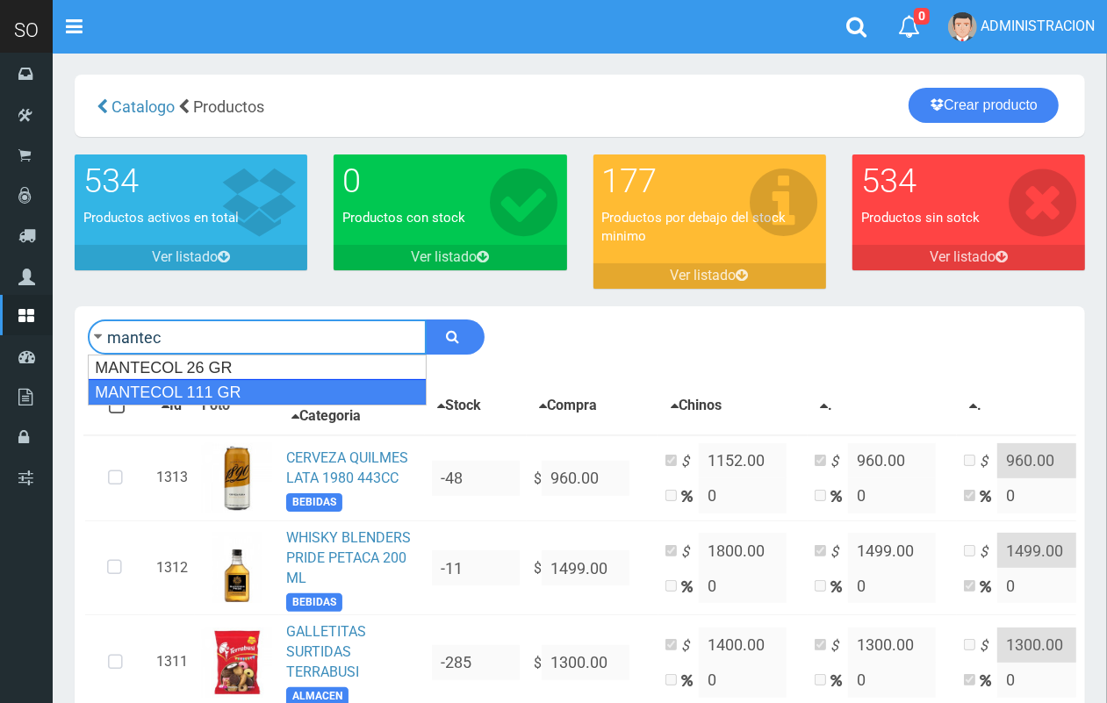
drag, startPoint x: 297, startPoint y: 398, endPoint x: 441, endPoint y: 365, distance: 147.5
click at [298, 396] on div "MANTECOL 111 GR" at bounding box center [257, 392] width 339 height 26
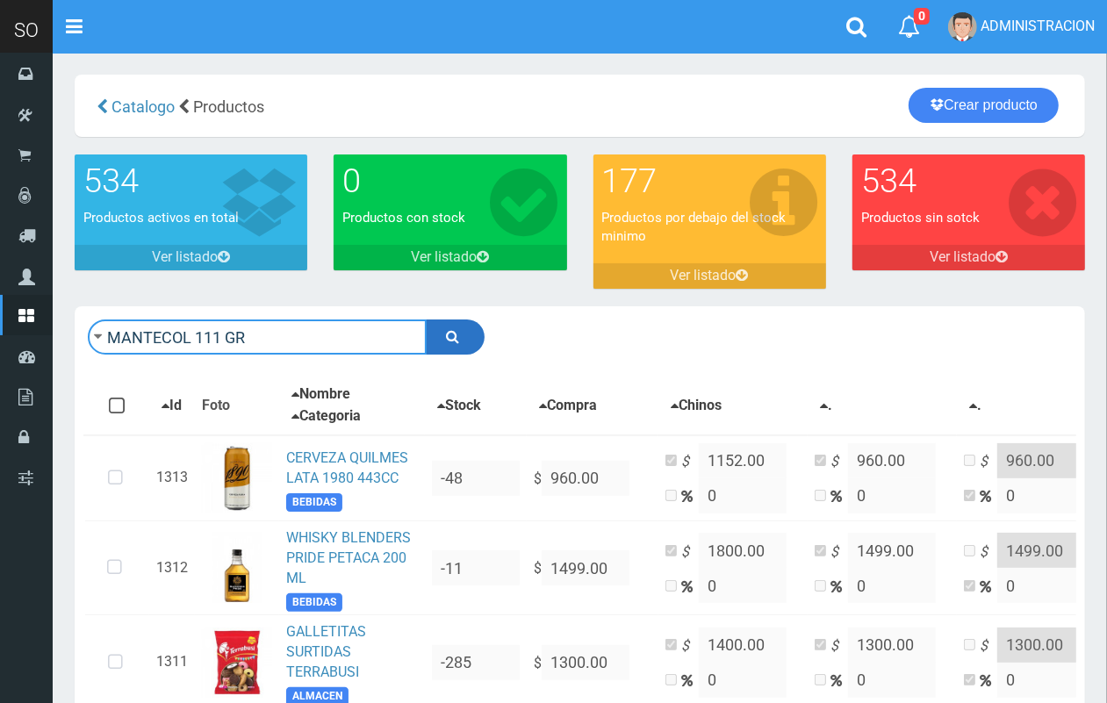
type input "MANTECOL 111 GR"
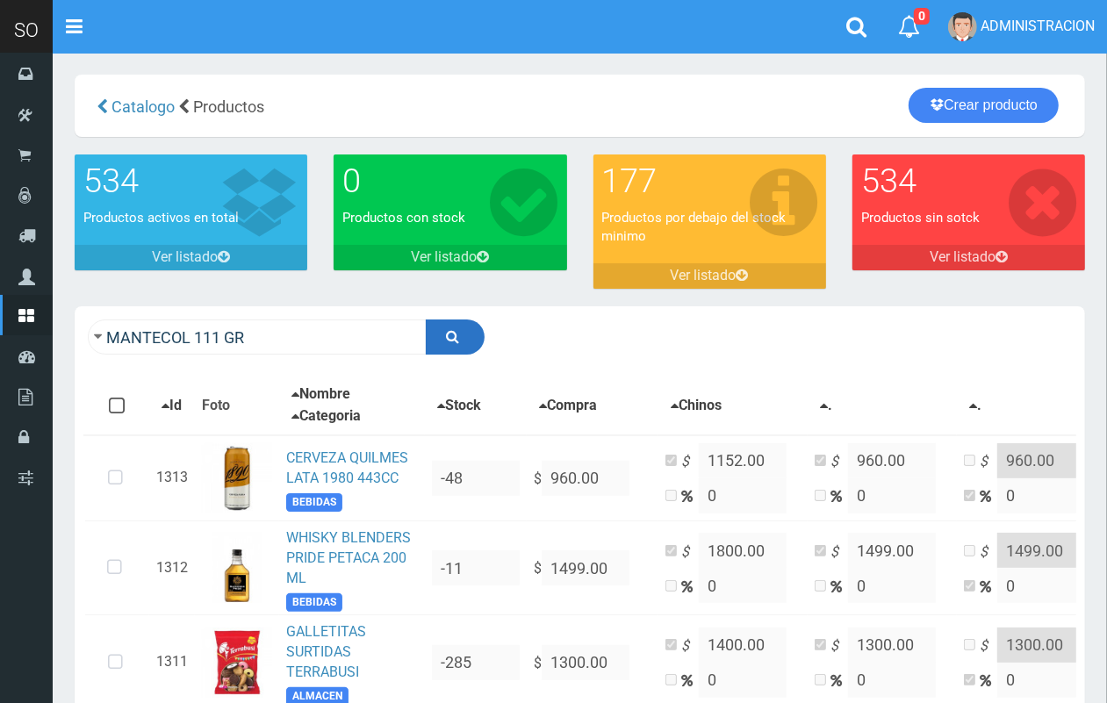
click at [461, 347] on button "submit" at bounding box center [455, 336] width 59 height 35
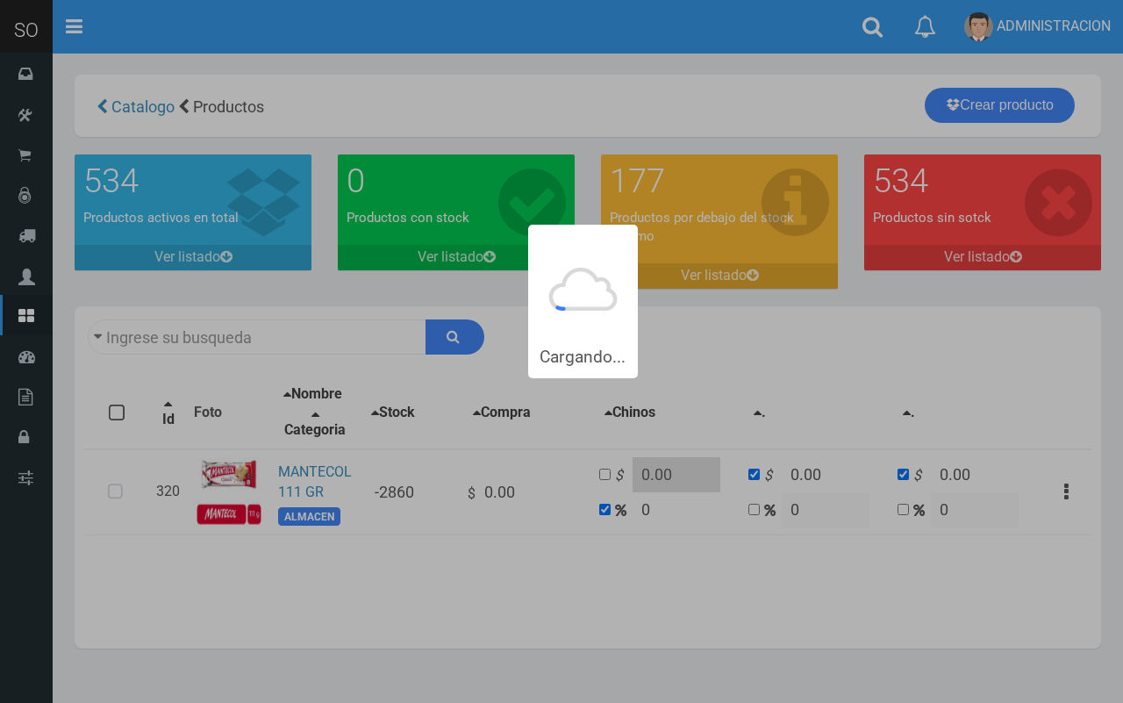
type input "MANTECOL 111+GR"
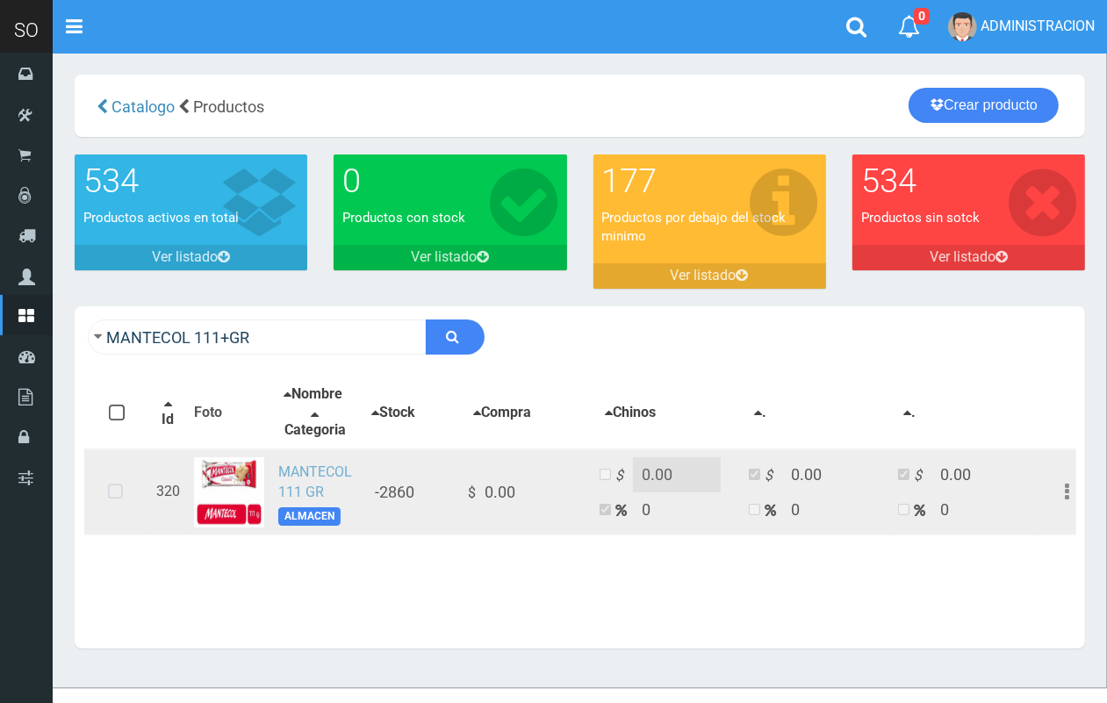
click at [298, 475] on link "MANTECOL 111 GR" at bounding box center [315, 481] width 74 height 37
click at [117, 487] on icon at bounding box center [115, 492] width 47 height 58
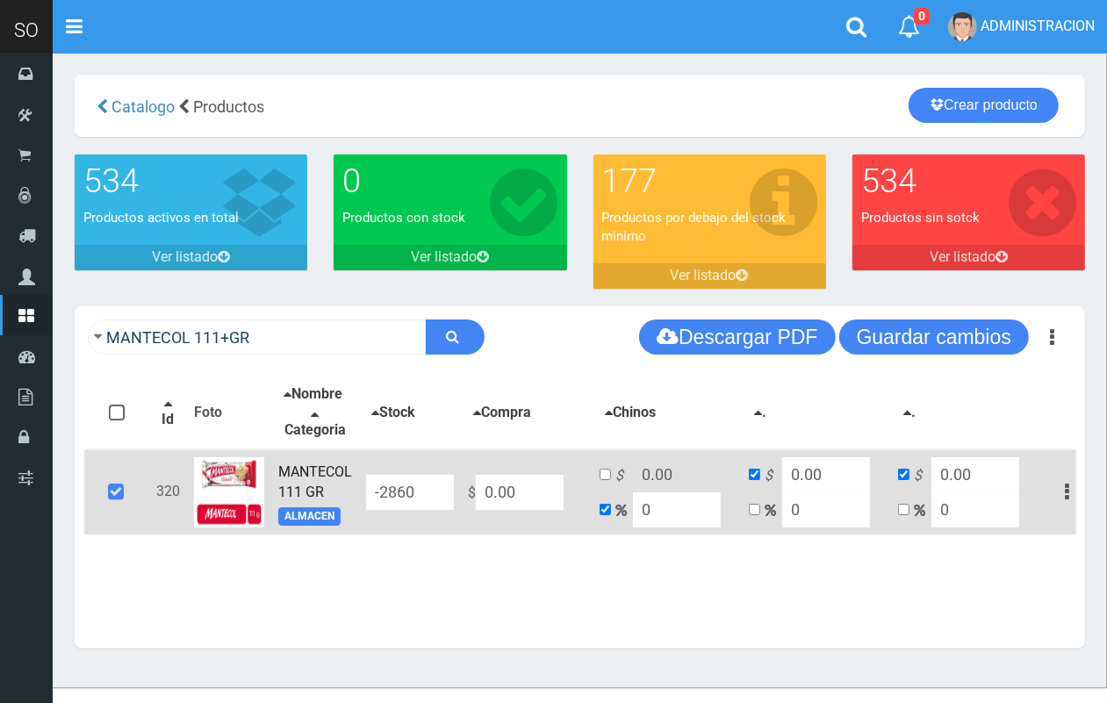
drag, startPoint x: 549, startPoint y: 480, endPoint x: 476, endPoint y: 492, distance: 74.7
click at [476, 492] on input "0.00" at bounding box center [520, 492] width 88 height 35
type input "1"
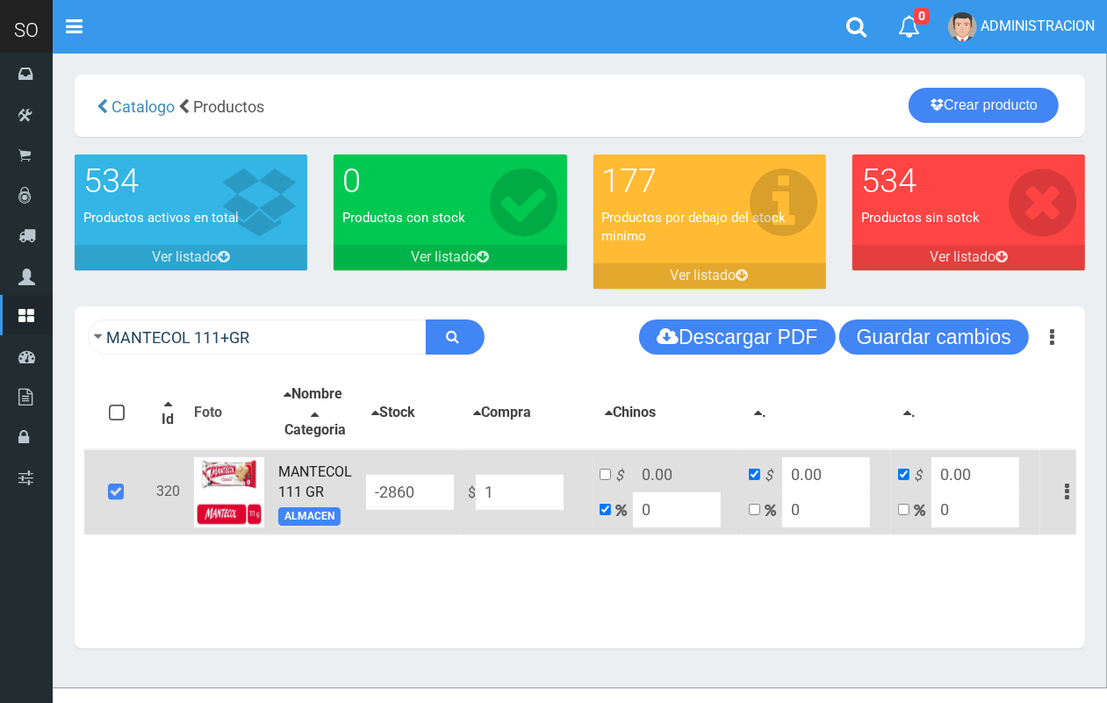
type input "1"
type input "16"
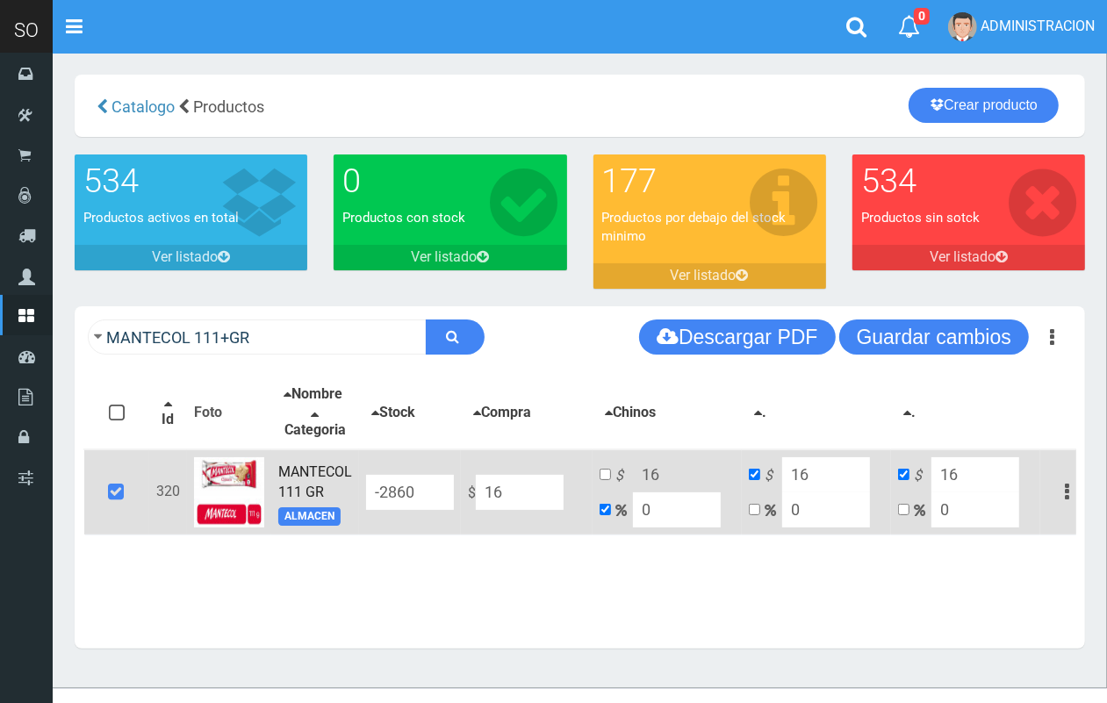
type input "160"
type input "1600"
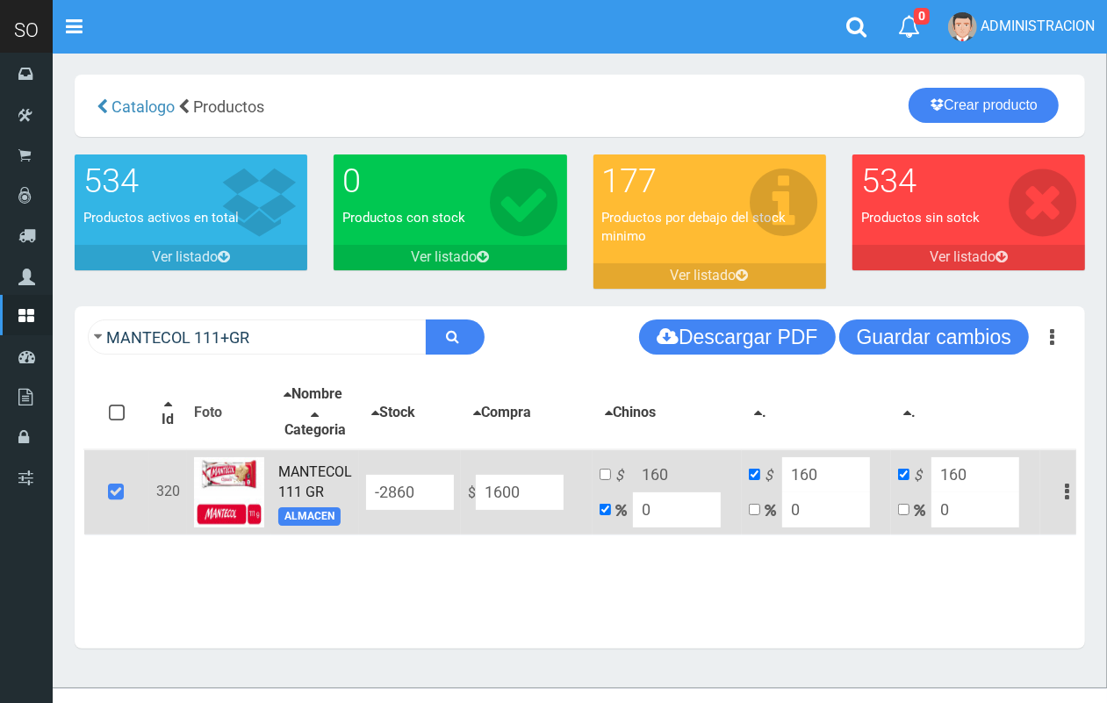
type input "1600"
type input "1600.00"
click at [604, 471] on input "checkbox" at bounding box center [604, 474] width 11 height 11
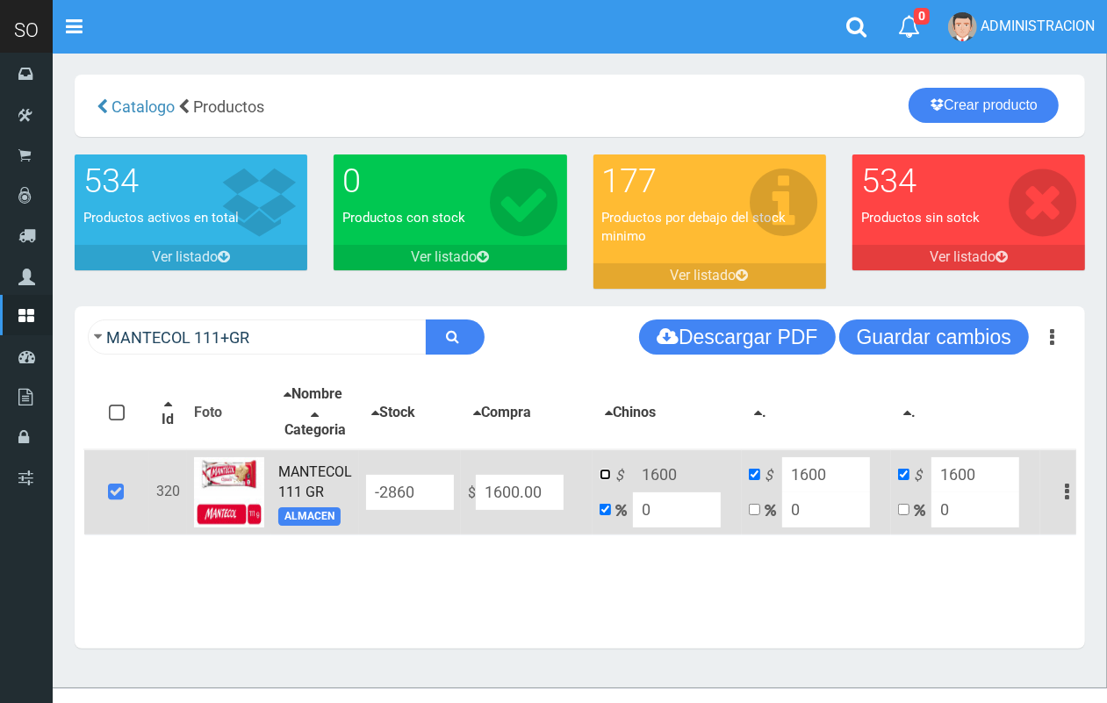
checkbox input "true"
checkbox input "false"
drag, startPoint x: 691, startPoint y: 466, endPoint x: 641, endPoint y: 466, distance: 50.0
click at [641, 466] on input "1600" at bounding box center [677, 474] width 88 height 35
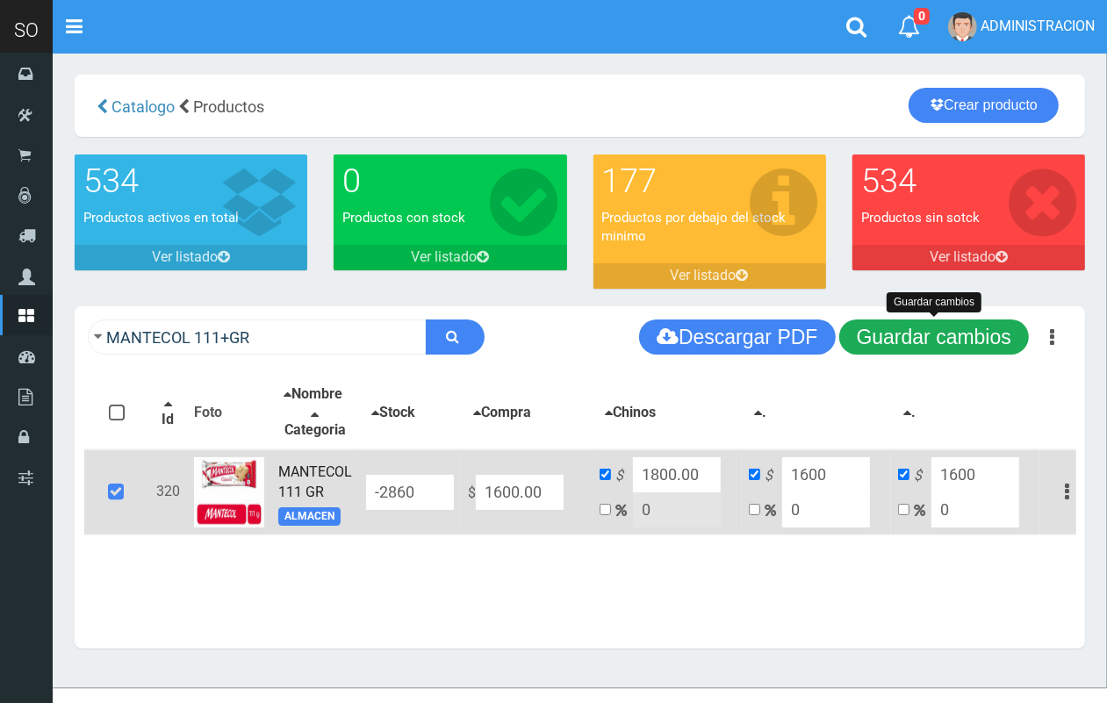
type input "1800.00"
drag, startPoint x: 962, startPoint y: 327, endPoint x: 949, endPoint y: 334, distance: 14.1
click at [961, 329] on button "Guardar cambios" at bounding box center [934, 336] width 190 height 35
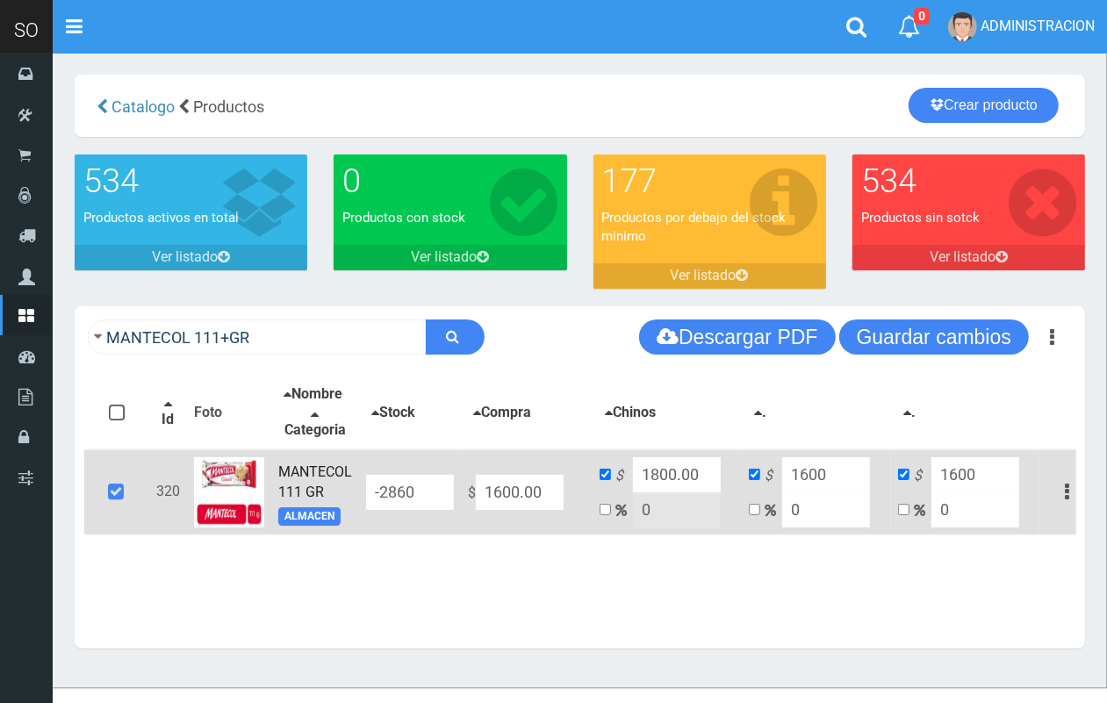
click at [296, 471] on link "MANTECOL 111 GR" at bounding box center [315, 481] width 74 height 37
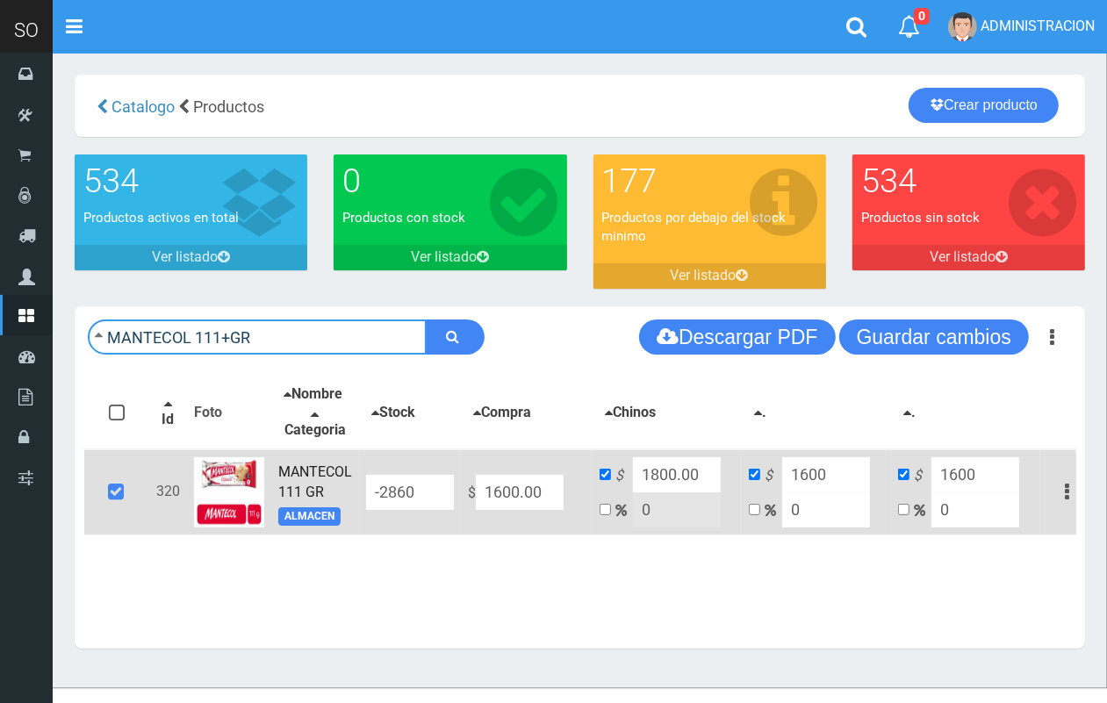
drag, startPoint x: 276, startPoint y: 336, endPoint x: 94, endPoint y: 329, distance: 182.7
click at [94, 329] on form "MANTECOL 111+GR" at bounding box center [286, 336] width 397 height 35
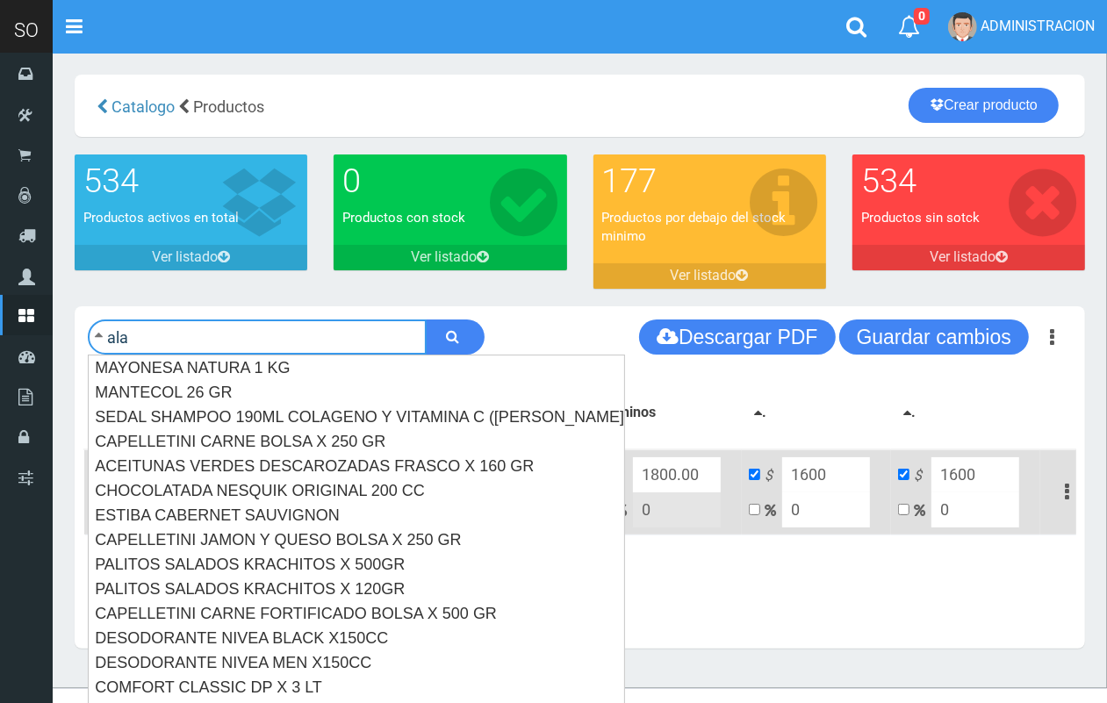
type input "ala"
click at [426, 319] on button "submit" at bounding box center [455, 336] width 59 height 35
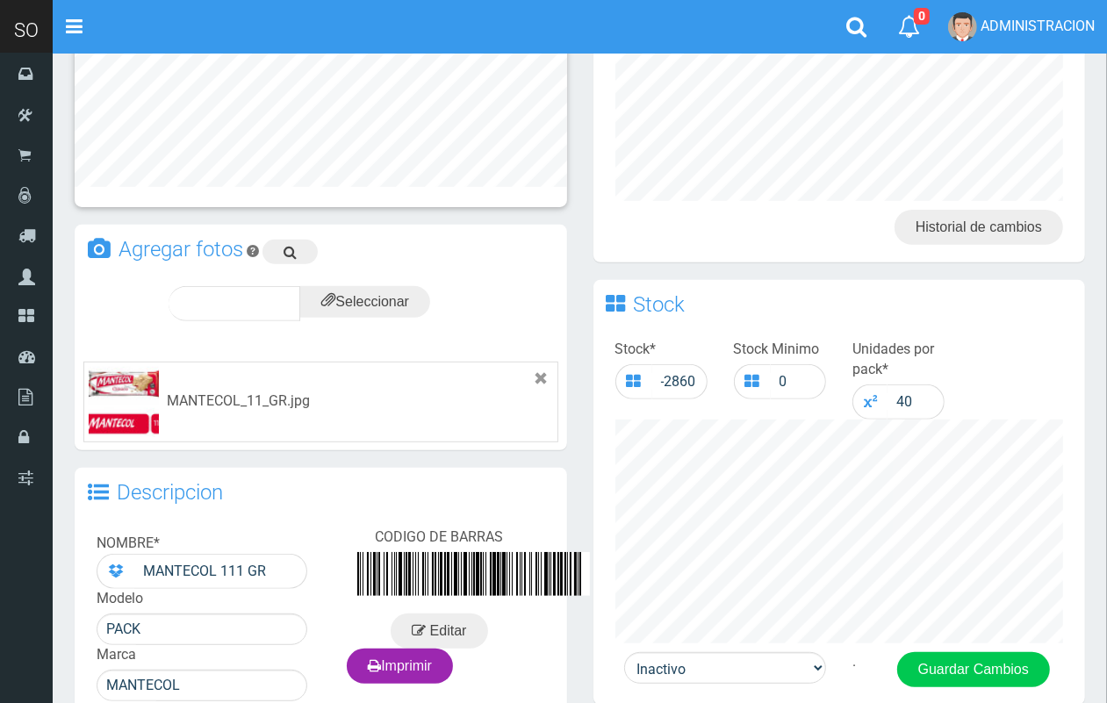
scroll to position [452, 0]
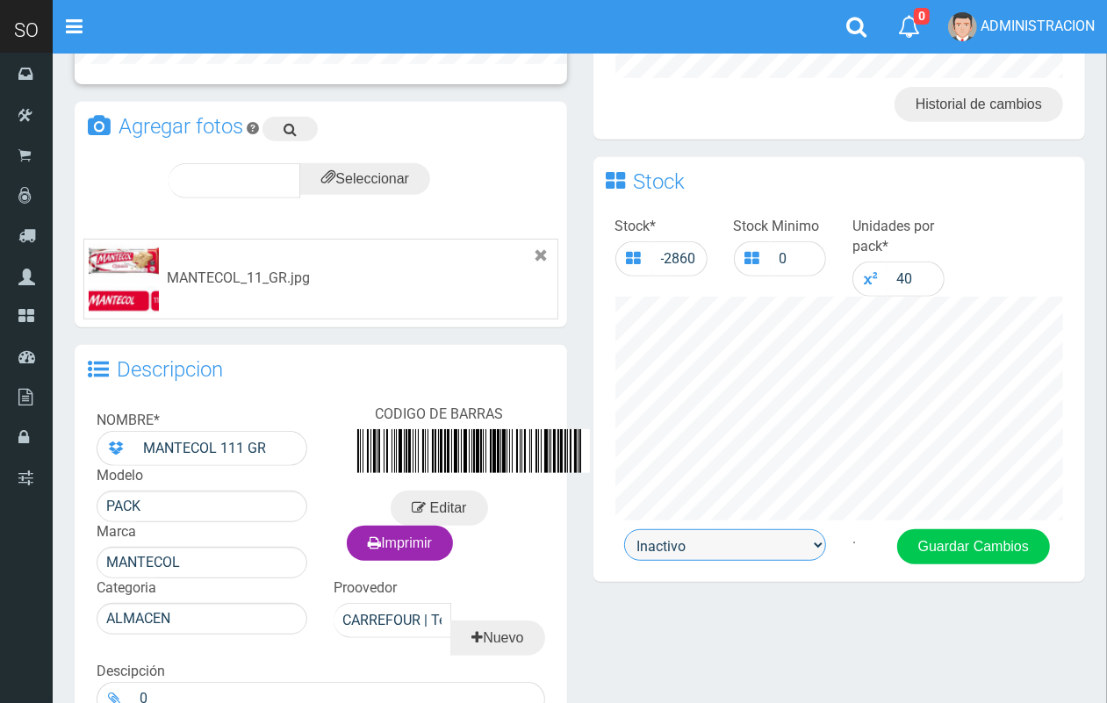
click at [795, 529] on select "Activo Inactivo" at bounding box center [725, 545] width 202 height 32
select select "1"
click at [624, 529] on select "Activo Inactivo" at bounding box center [725, 545] width 202 height 32
click at [972, 540] on button "Guardar Cambios" at bounding box center [973, 546] width 153 height 35
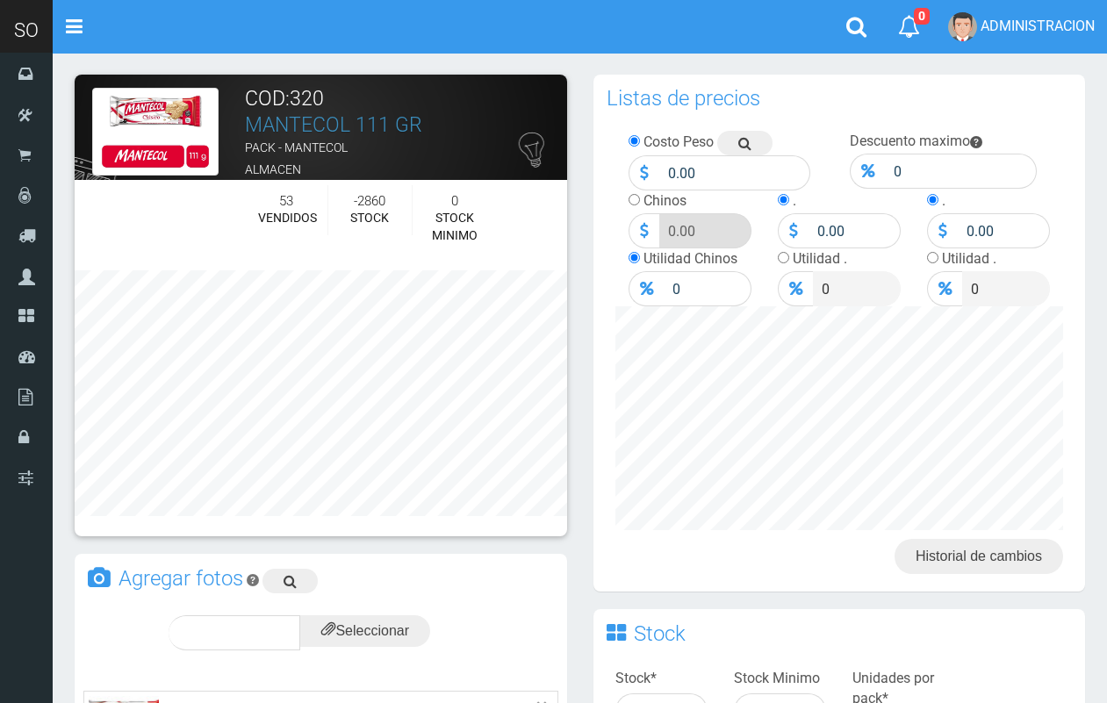
scroll to position [452, 0]
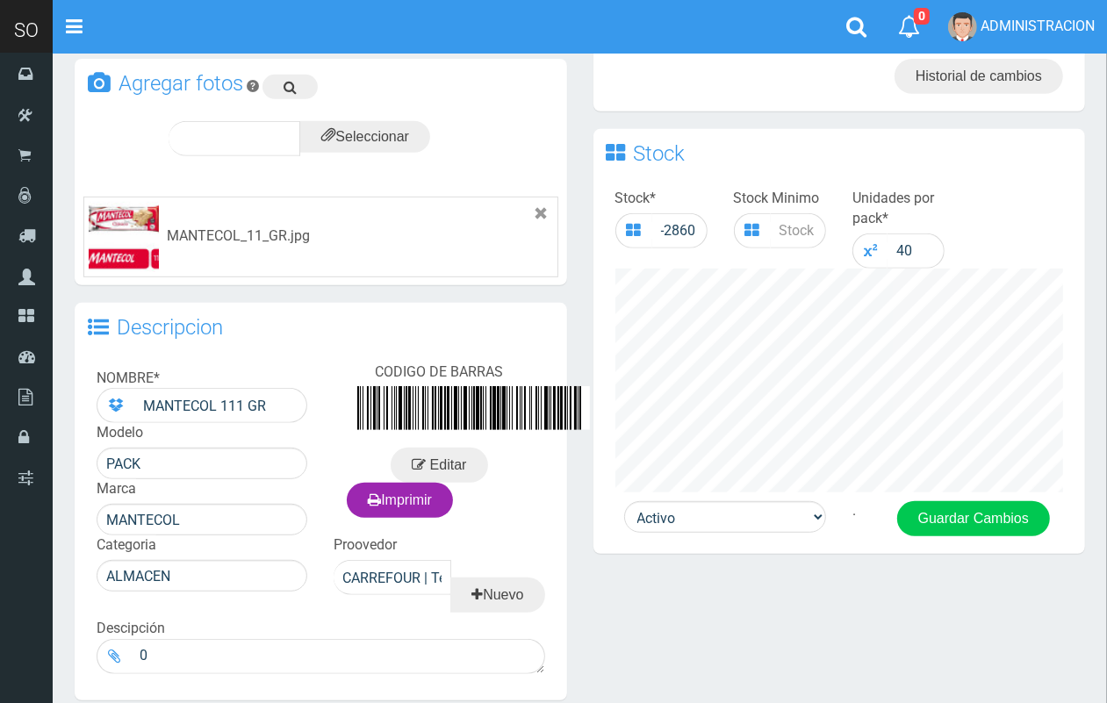
scroll to position [603, 0]
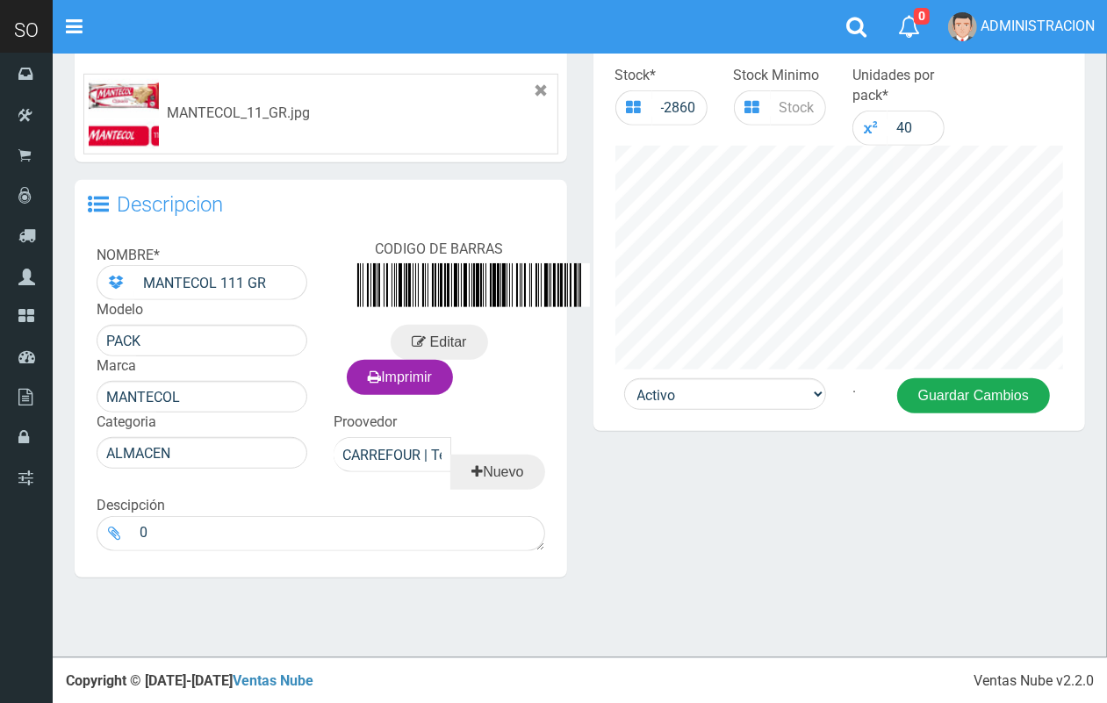
click at [978, 378] on button "Guardar Cambios" at bounding box center [973, 395] width 153 height 35
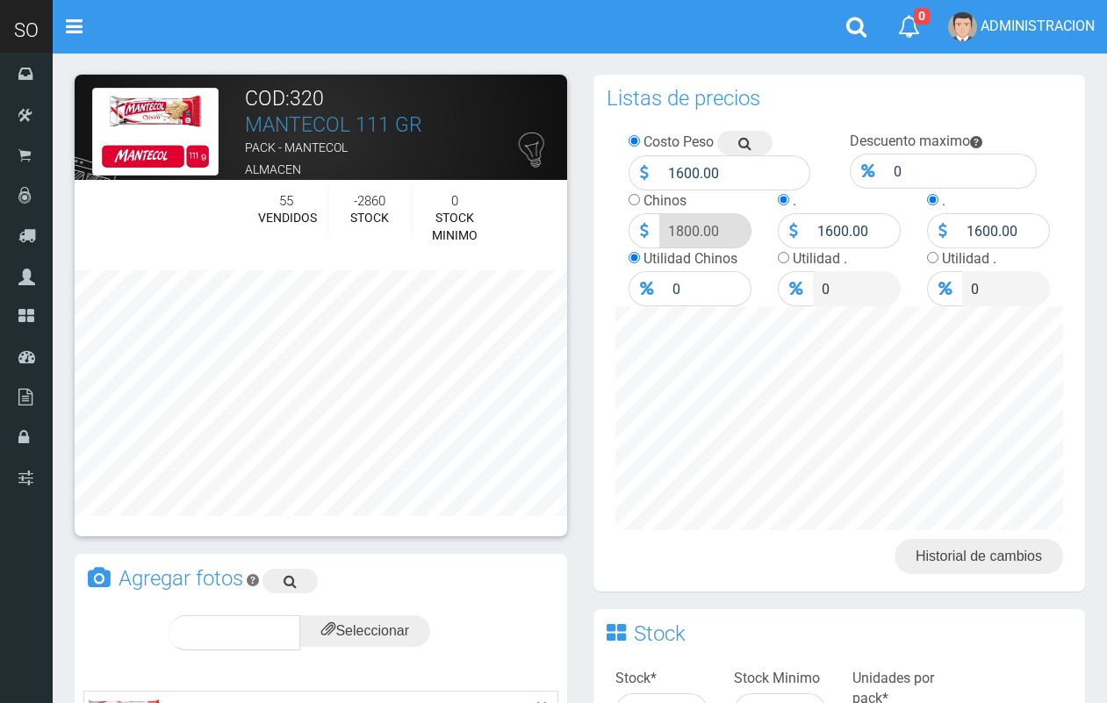
scroll to position [617, 0]
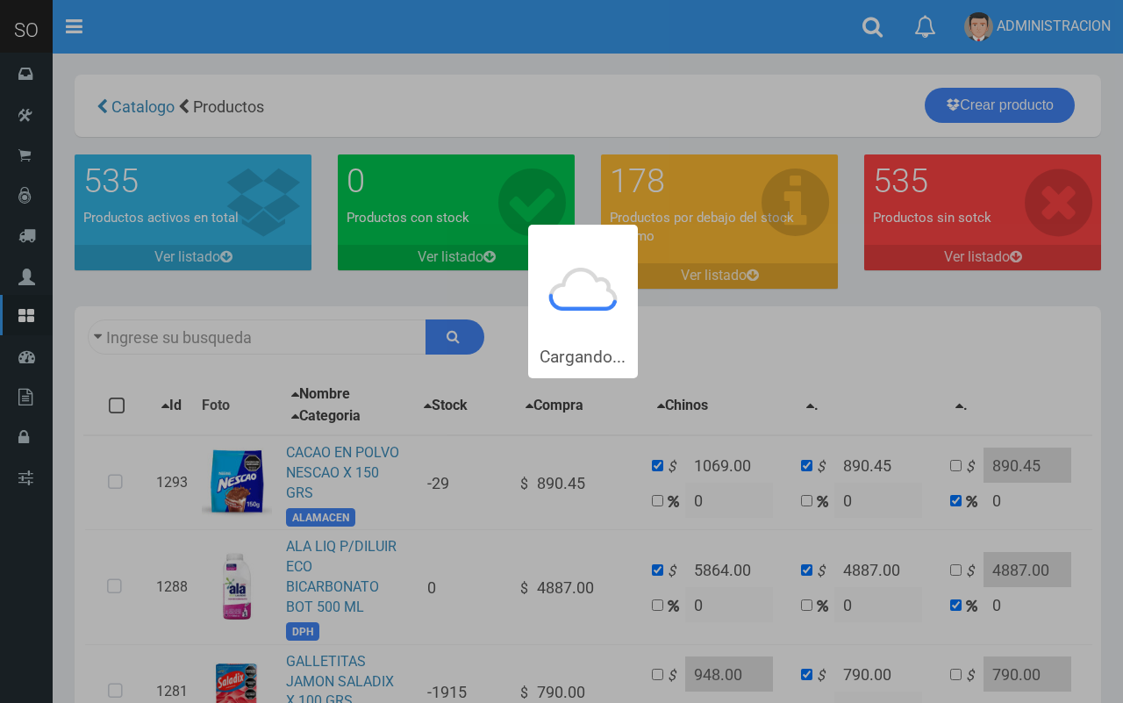
type input "ala"
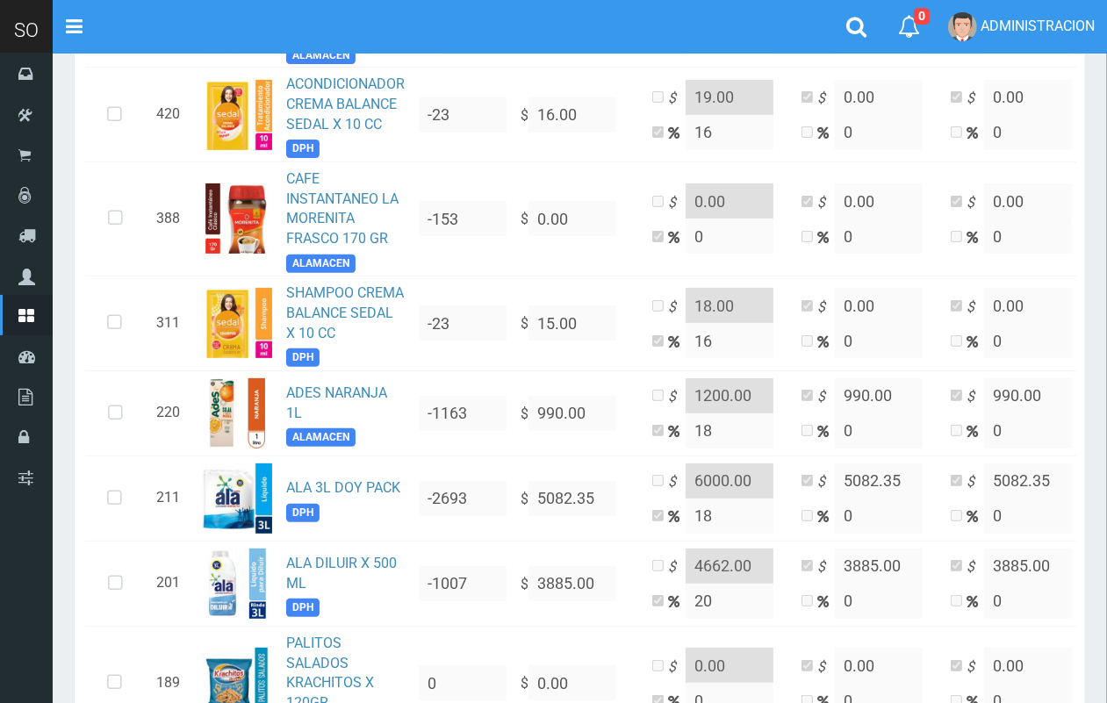
scroll to position [4923, 0]
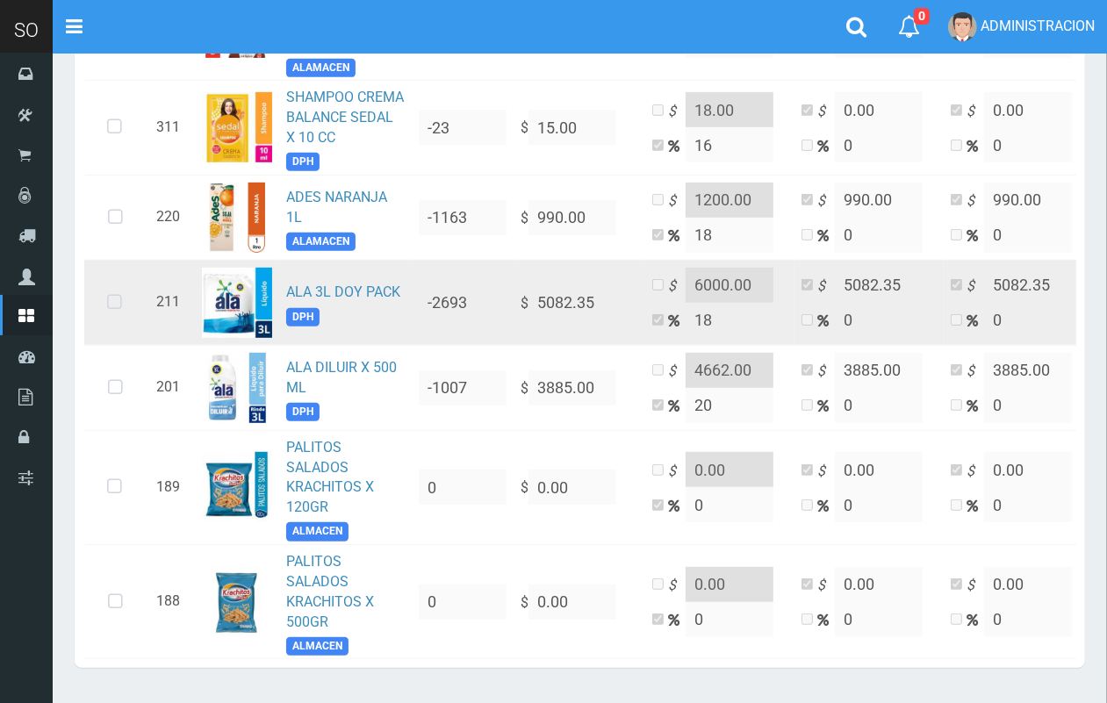
click at [110, 282] on icon at bounding box center [114, 303] width 47 height 58
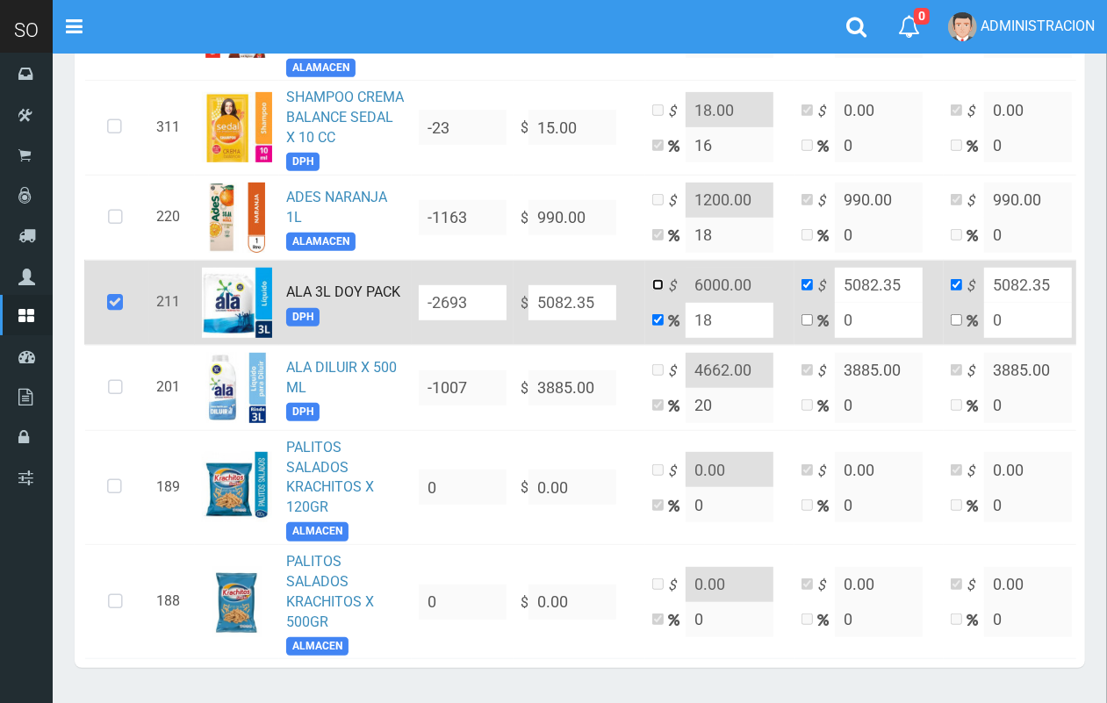
click at [663, 279] on input "checkbox" at bounding box center [657, 284] width 11 height 11
checkbox input "true"
checkbox input "false"
drag, startPoint x: 728, startPoint y: 254, endPoint x: 704, endPoint y: 250, distance: 25.0
click at [704, 268] on input "6000.00" at bounding box center [729, 285] width 88 height 35
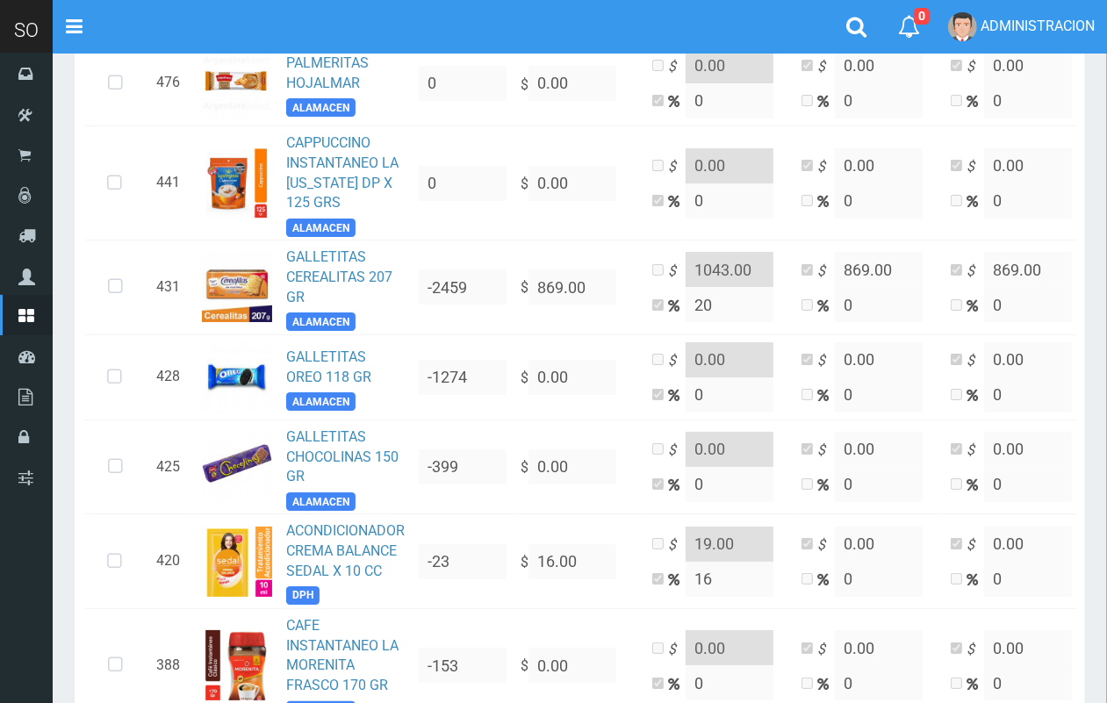
scroll to position [0, 0]
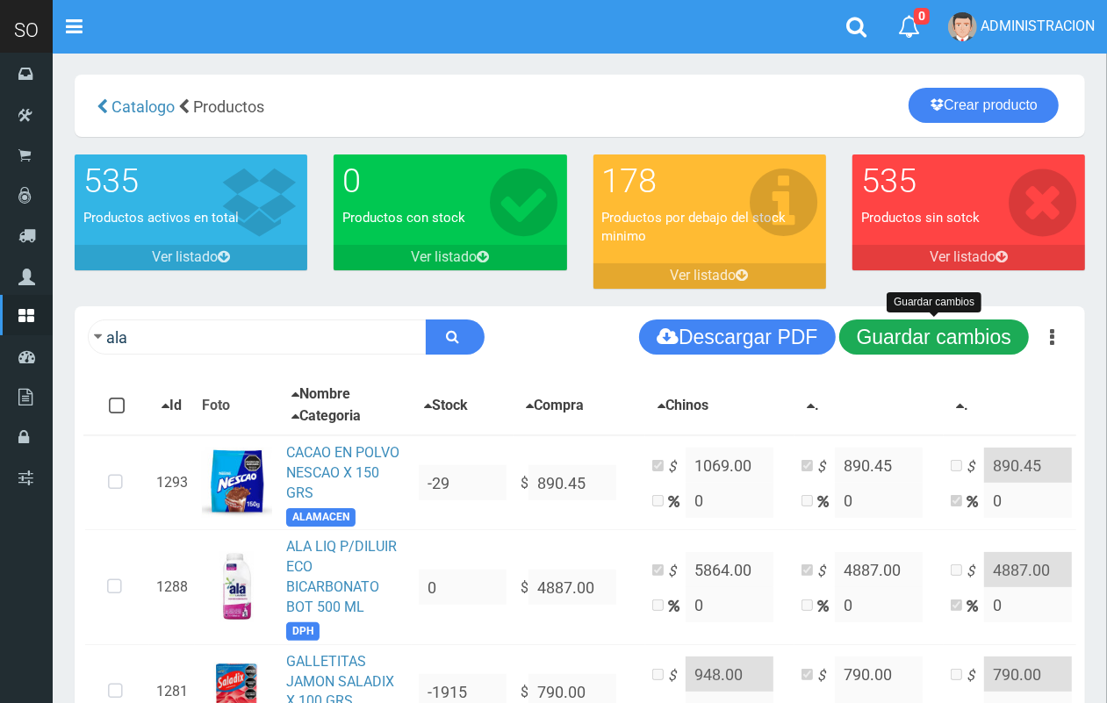
type input "6700.00"
click at [964, 340] on button "Guardar cambios" at bounding box center [934, 336] width 190 height 35
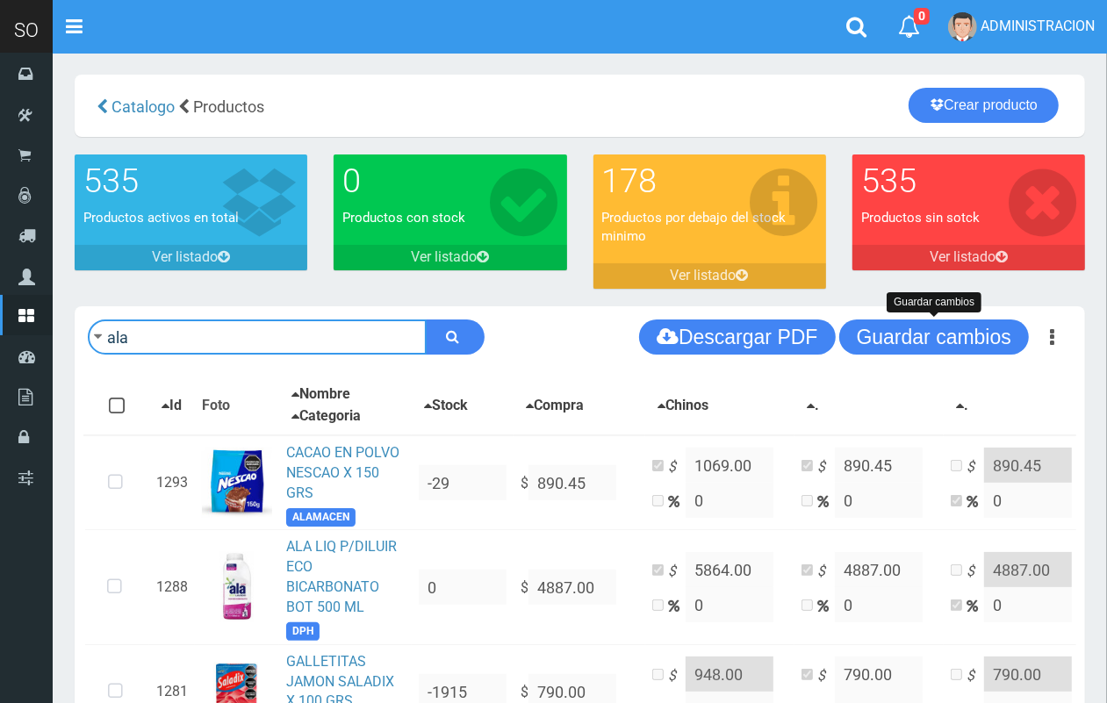
click at [250, 354] on input "ala" at bounding box center [257, 336] width 339 height 35
type input "aceite"
click at [426, 319] on button "submit" at bounding box center [455, 336] width 59 height 35
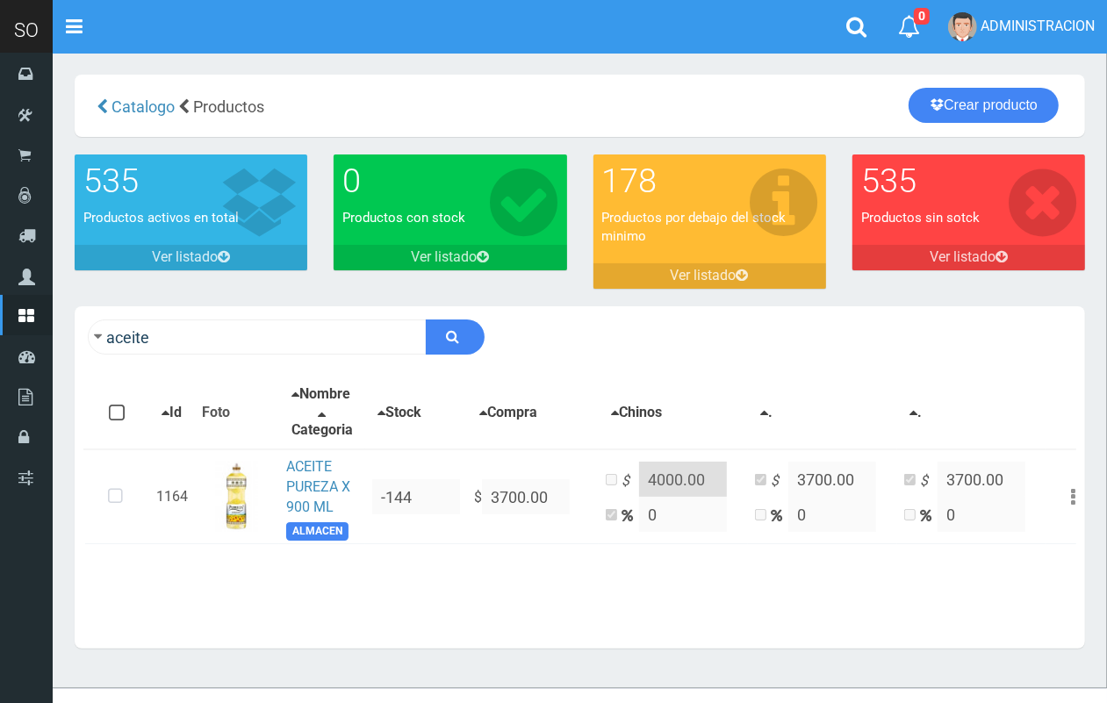
drag, startPoint x: 285, startPoint y: 356, endPoint x: 273, endPoint y: 343, distance: 18.0
click at [276, 349] on div "aceite Descargar PDF Guardar cambios" at bounding box center [580, 336] width 1010 height 61
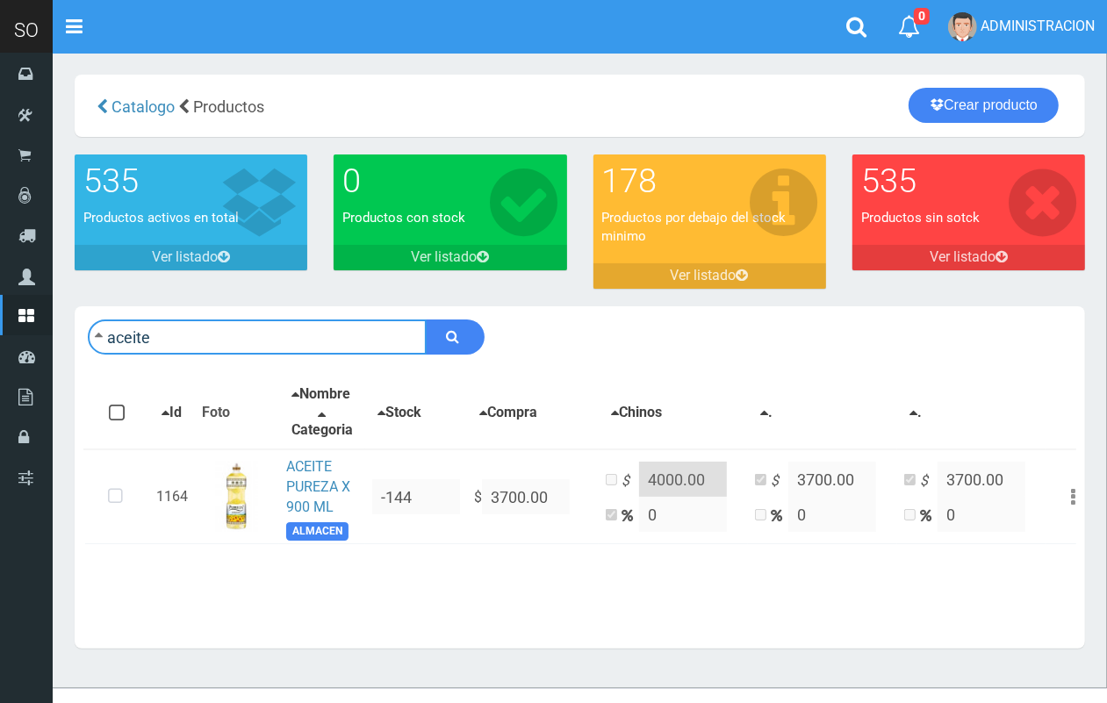
click at [273, 343] on input "aceite" at bounding box center [257, 336] width 339 height 35
type input "c"
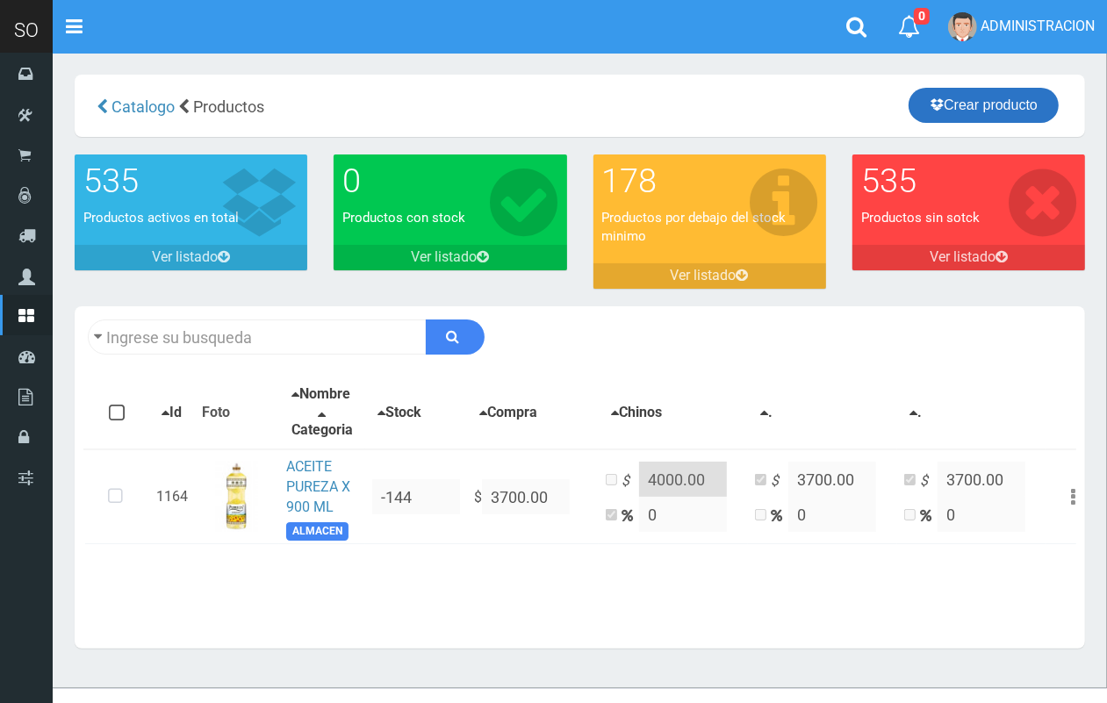
click at [930, 111] on icon at bounding box center [936, 104] width 14 height 25
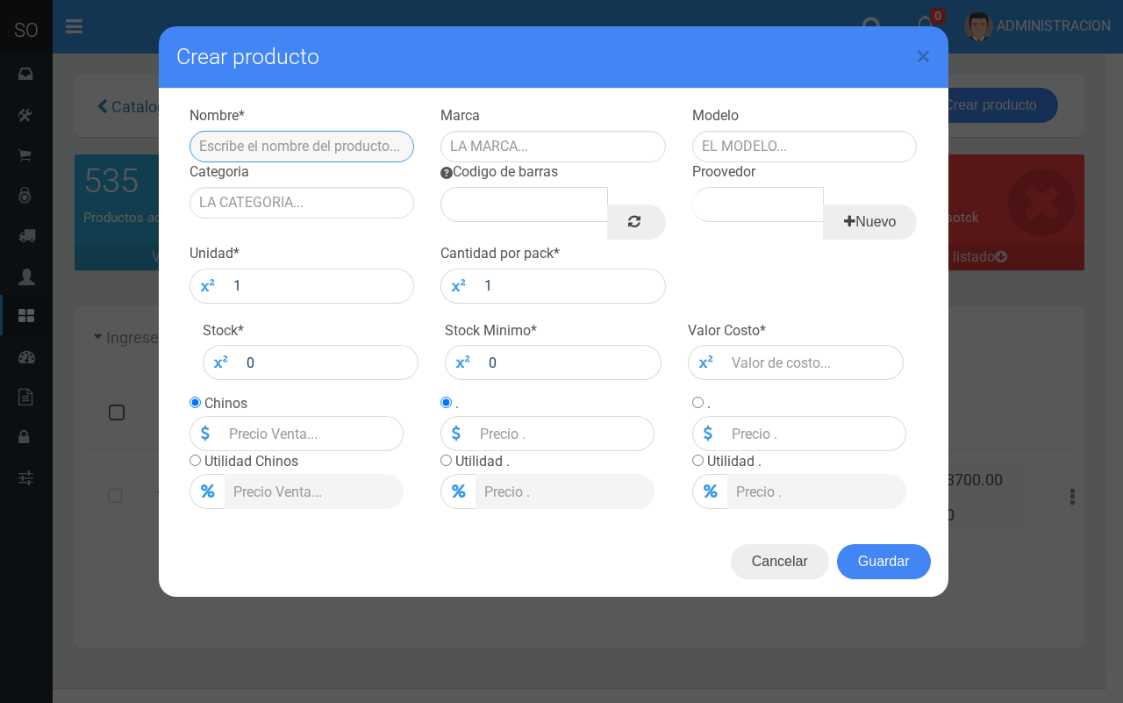
click at [283, 152] on input "text" at bounding box center [303, 147] width 226 height 32
type input "ACEITE CAÑUELAS 1.5 L"
click at [545, 132] on input "text" at bounding box center [554, 147] width 226 height 32
type input "CAÑUELA"
click at [318, 146] on input "ACEITE CAÑUELAS 1.5 L" at bounding box center [303, 147] width 226 height 32
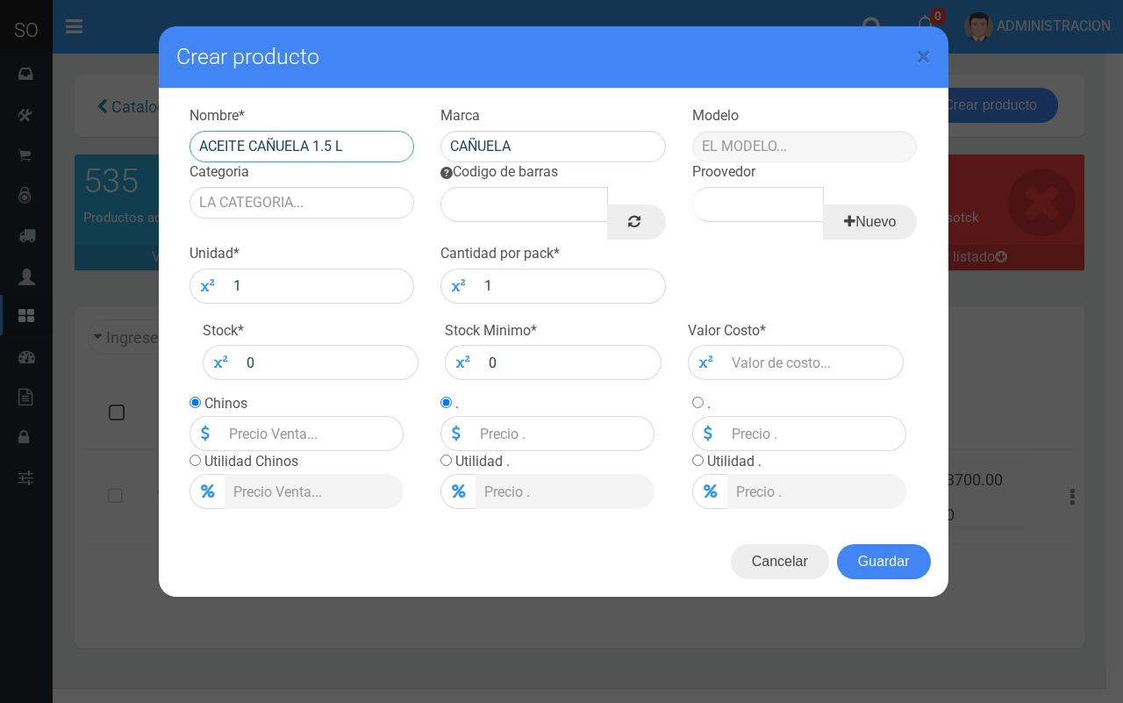
type input "ACEITE CAÑUELA 1.5 L"
click at [883, 147] on input "text" at bounding box center [805, 147] width 226 height 32
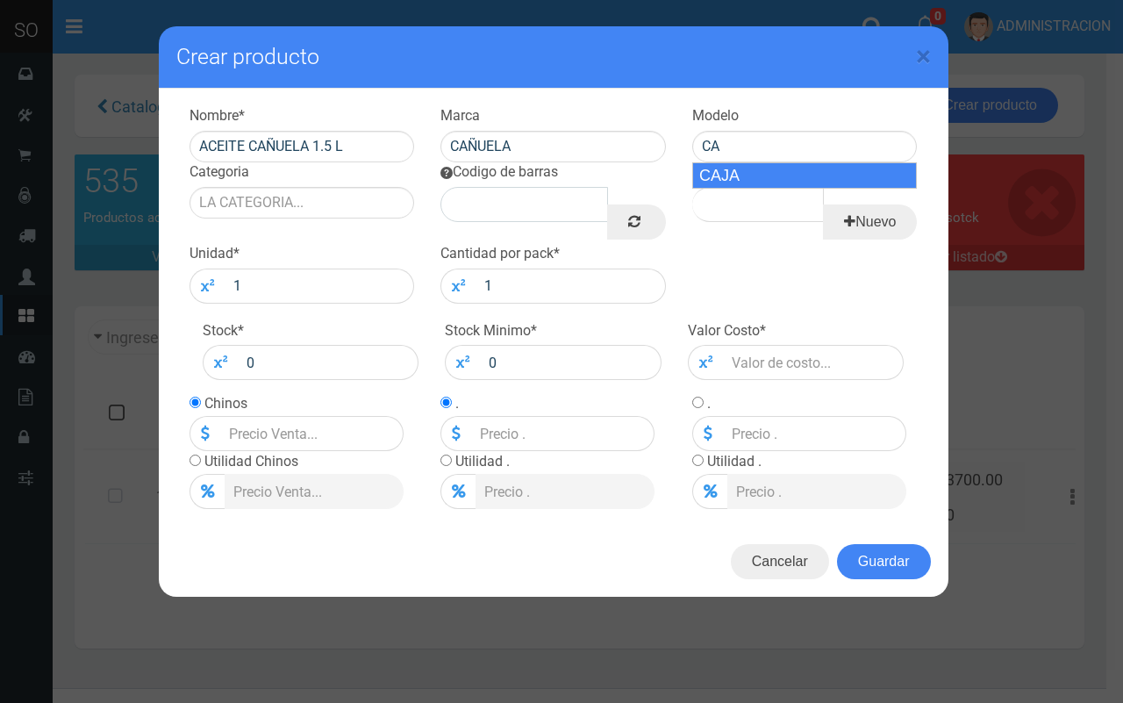
click at [841, 191] on div "Nuevo" at bounding box center [870, 213] width 93 height 53
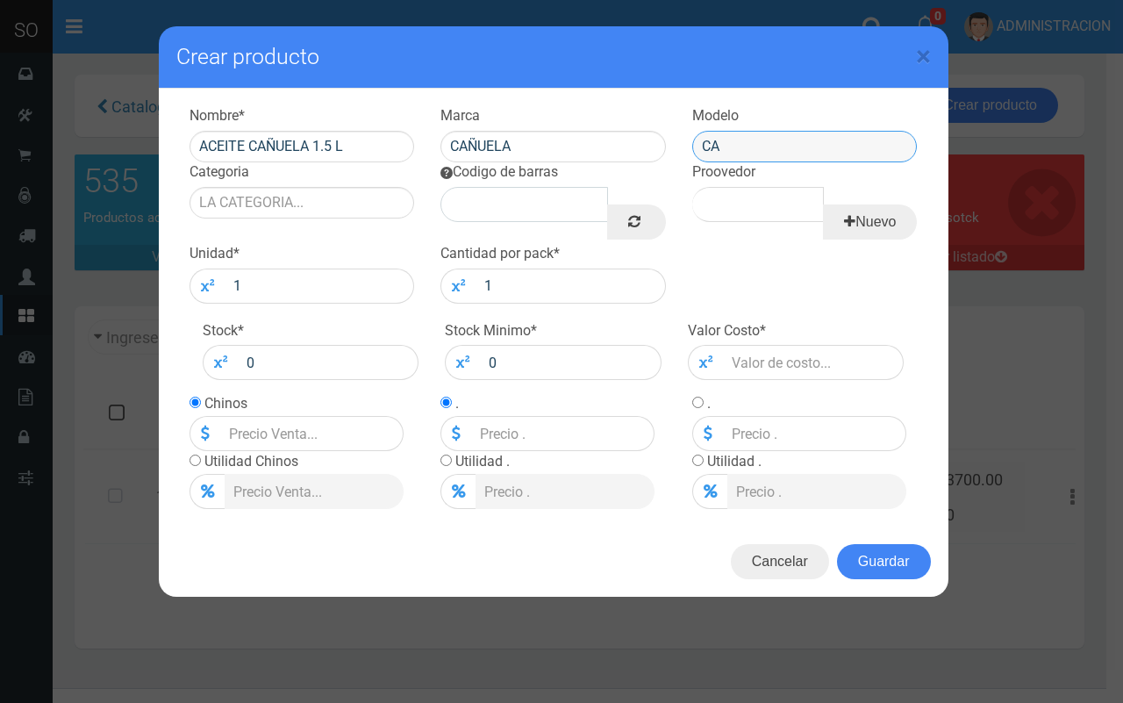
click at [783, 150] on input "CA" at bounding box center [805, 147] width 226 height 32
click at [786, 168] on div "CAJA" at bounding box center [805, 175] width 226 height 26
type input "CAJA"
click at [330, 195] on input "Categoria" at bounding box center [303, 203] width 226 height 32
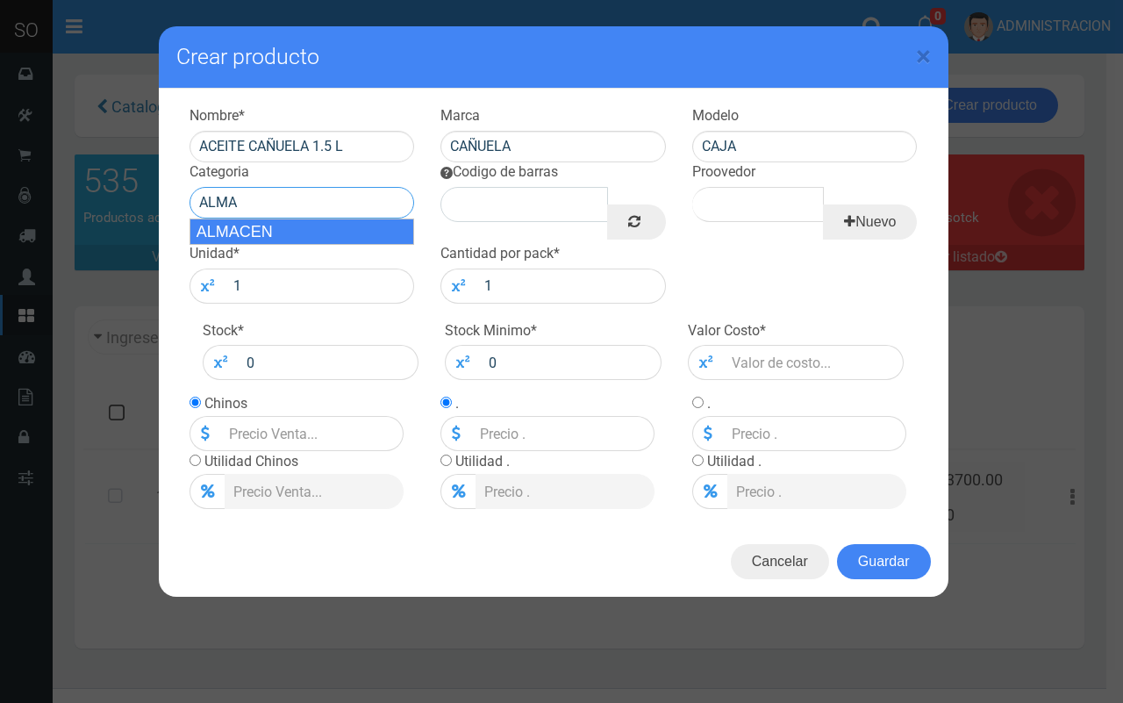
drag, startPoint x: 364, startPoint y: 228, endPoint x: 378, endPoint y: 226, distance: 14.1
click at [365, 229] on div "ALMACEN" at bounding box center [303, 232] width 226 height 26
type input "ALMACEN"
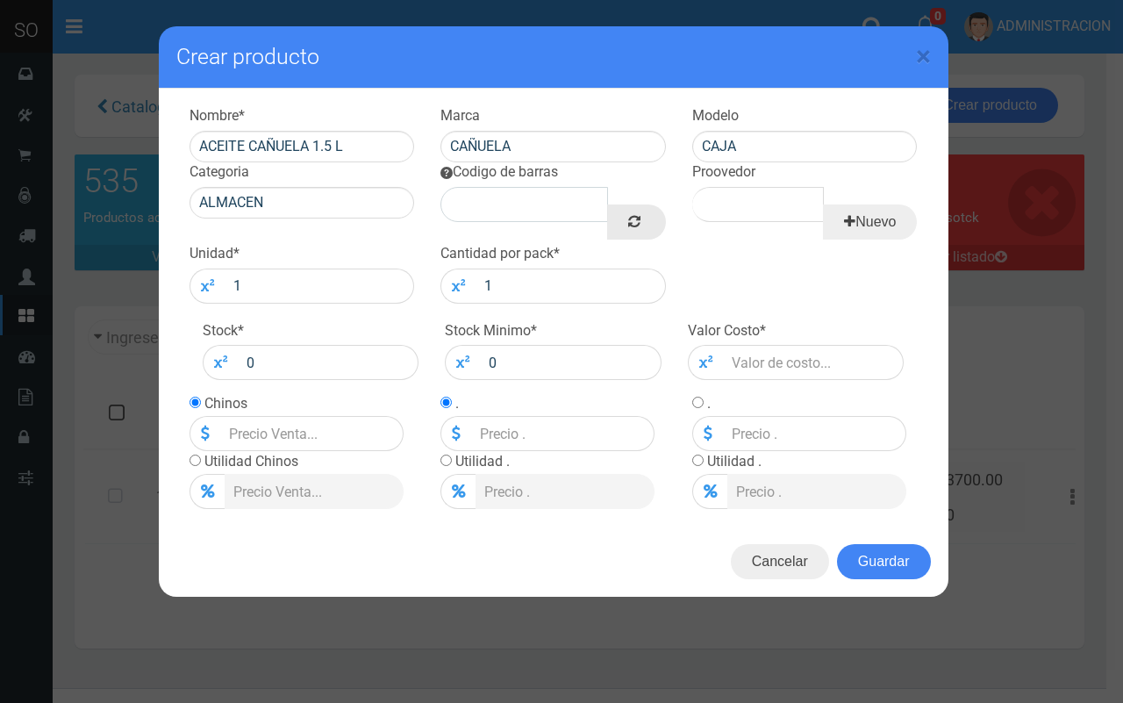
click at [646, 224] on link at bounding box center [636, 221] width 58 height 35
click at [742, 198] on input "Proovedor" at bounding box center [758, 204] width 132 height 35
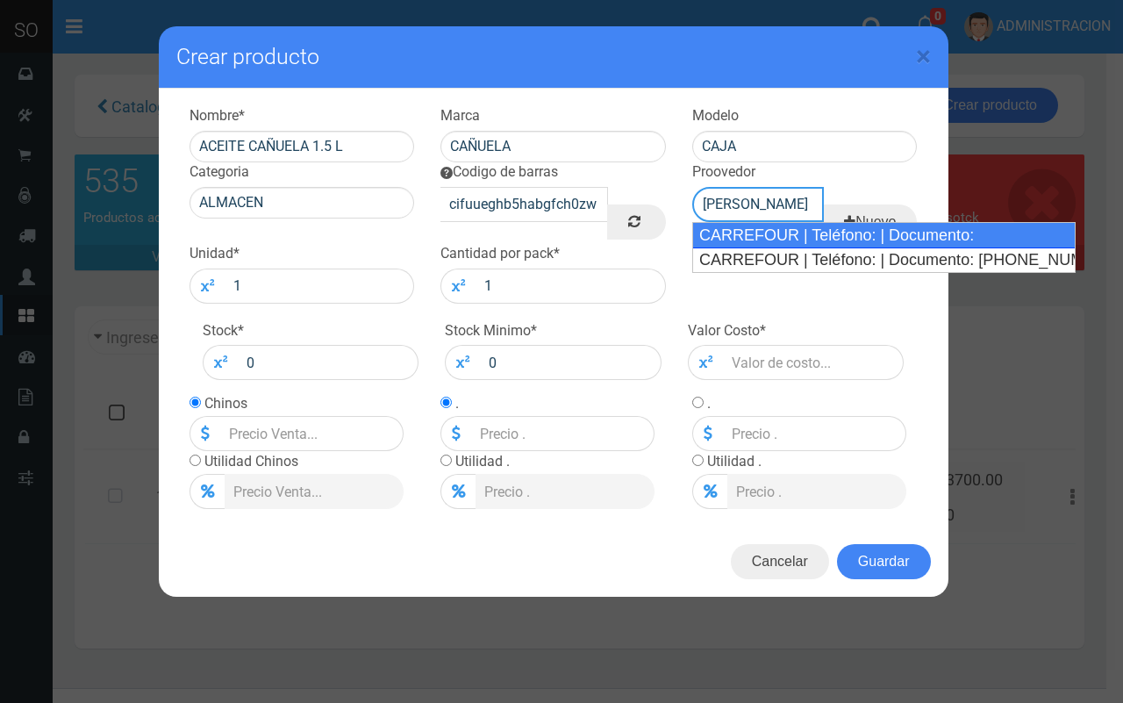
click at [751, 229] on div "CARREFOUR | Teléfono: | Documento:" at bounding box center [883, 235] width 383 height 26
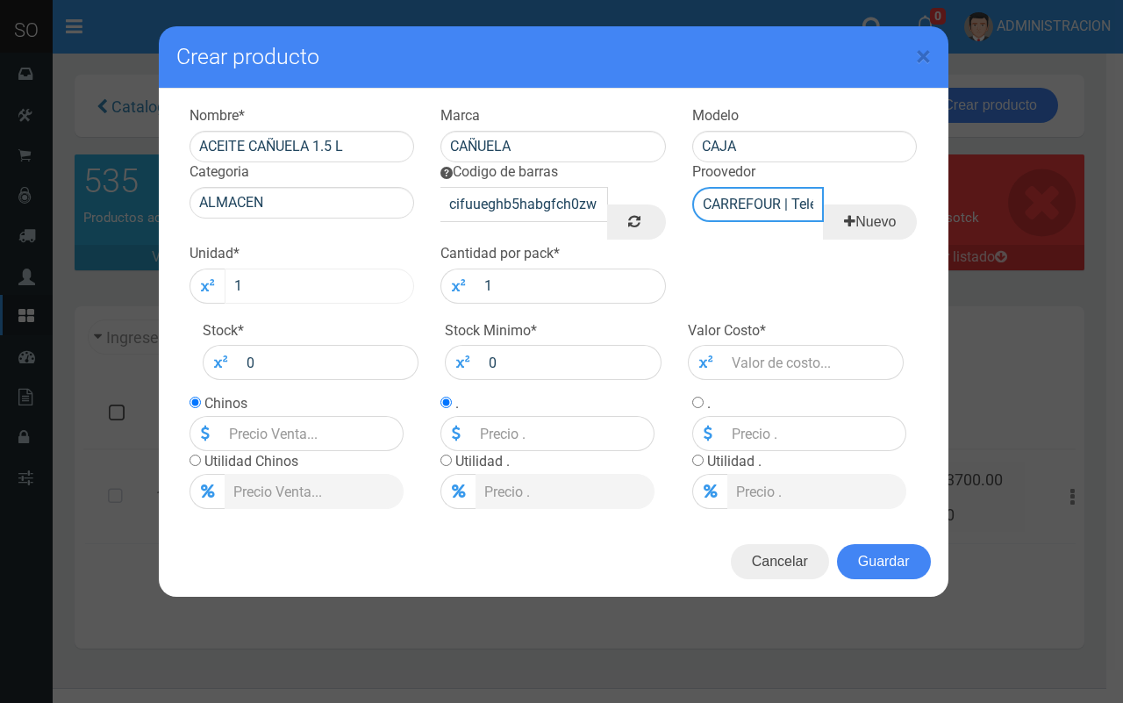
type input "CARREFOUR | Teléfono: | Documento:"
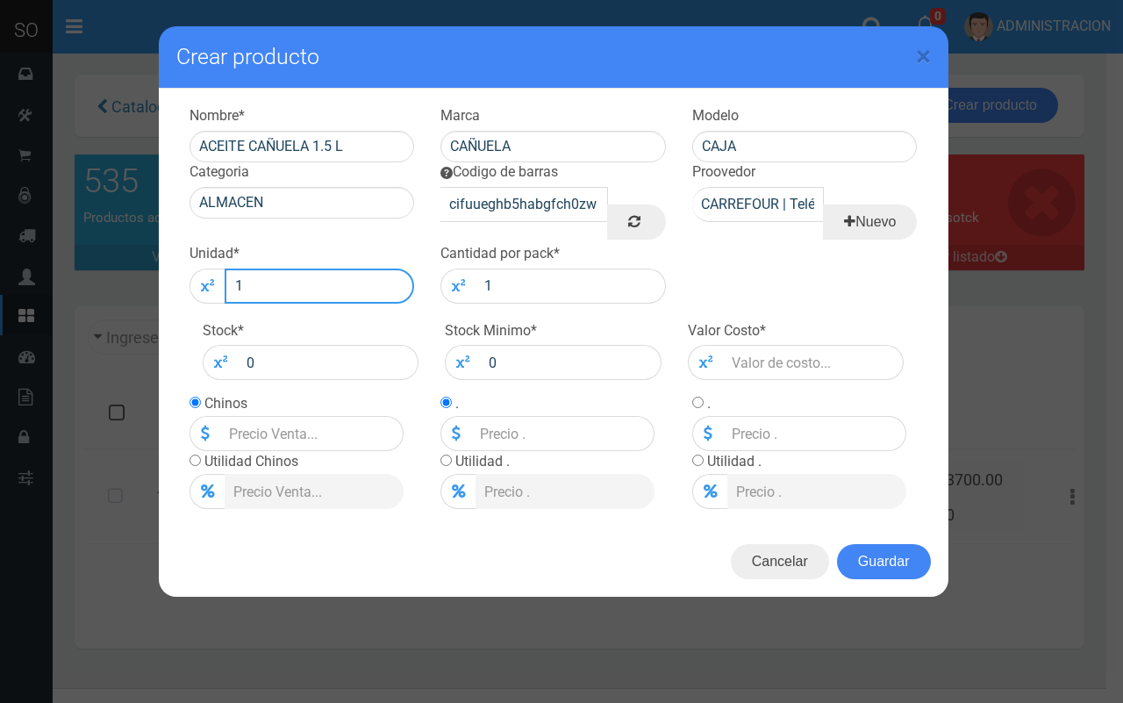
click at [317, 292] on input "1" at bounding box center [320, 286] width 190 height 35
type input "12"
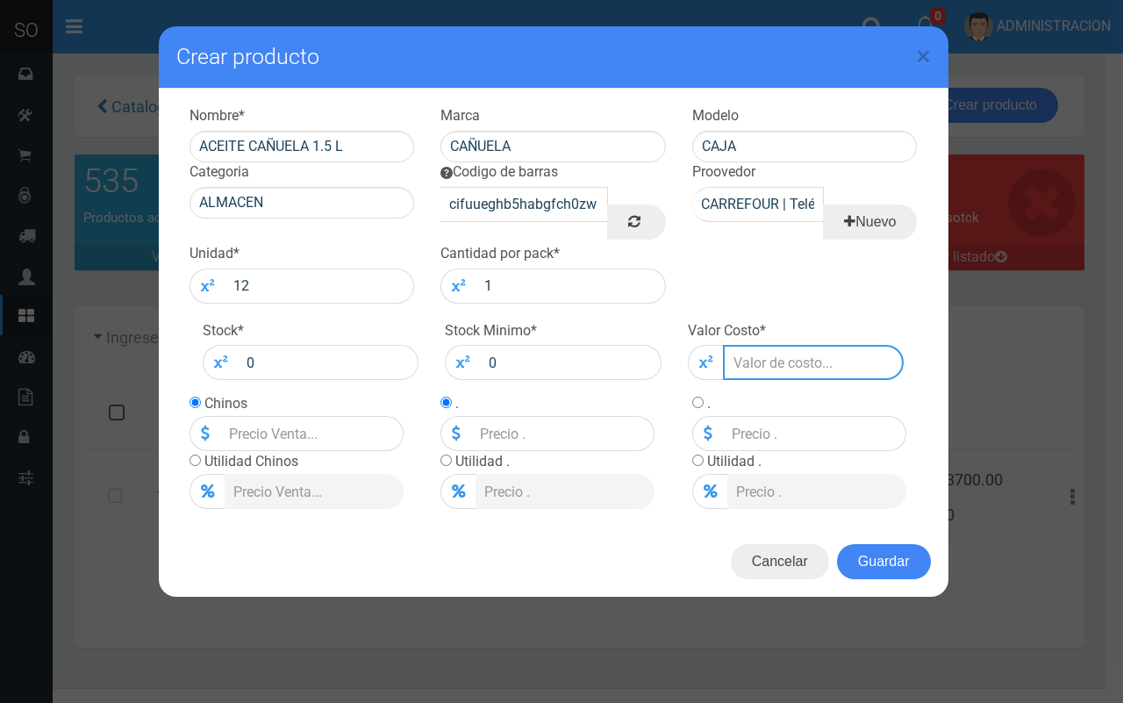
click at [763, 365] on input "number" at bounding box center [814, 362] width 182 height 35
type input "3"
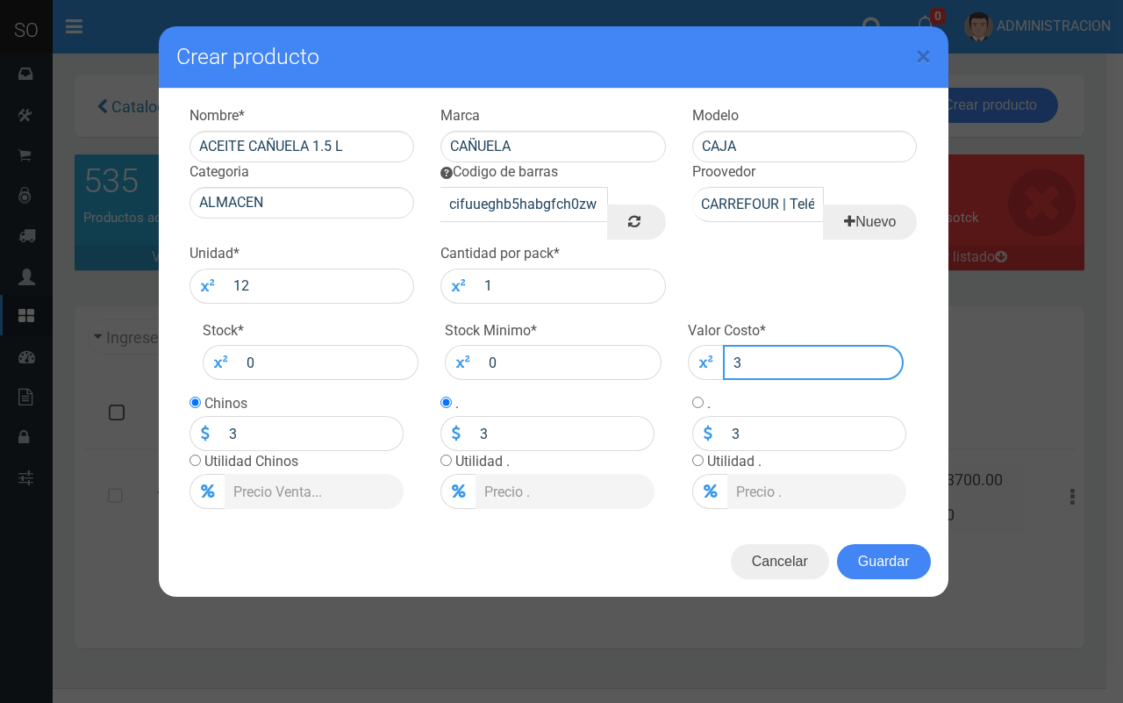
type input "35"
type input "350"
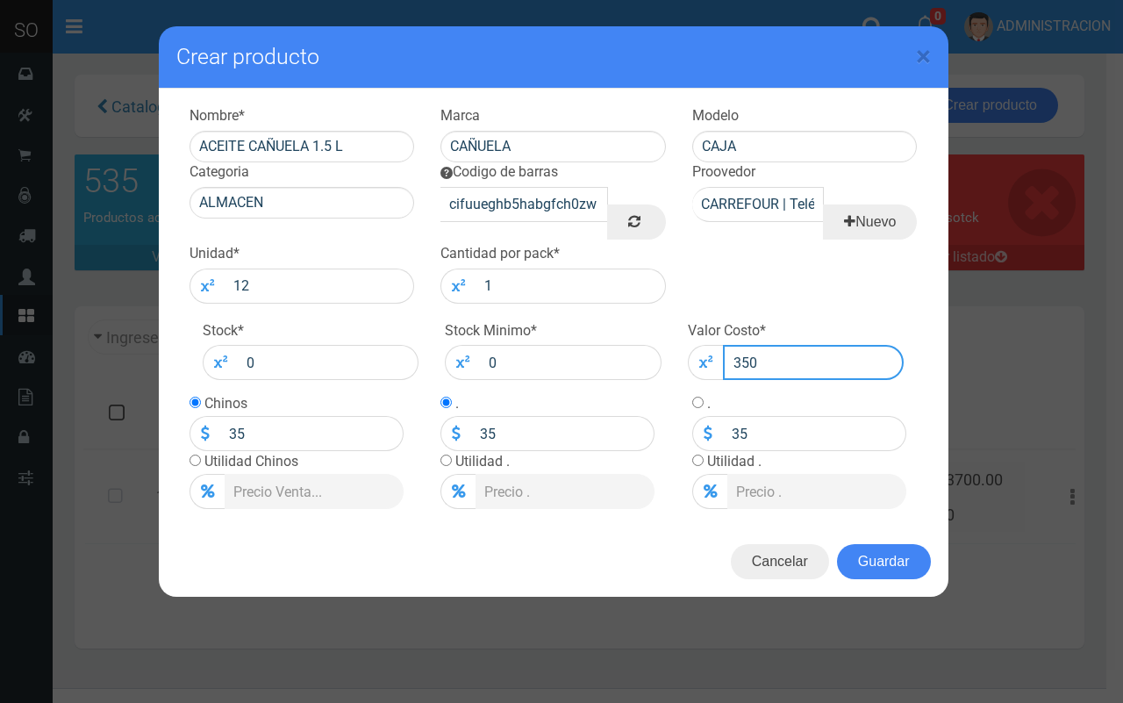
type input "350"
type input "3500"
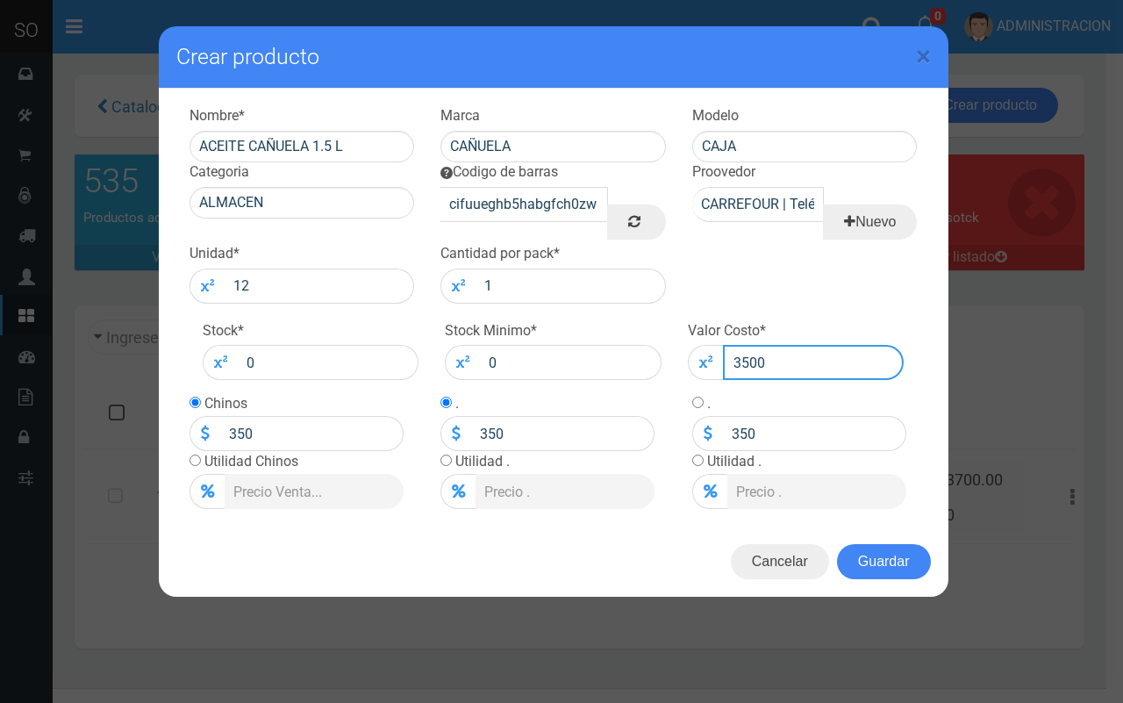
type input "3500"
type input "3500.0"
type input "3500"
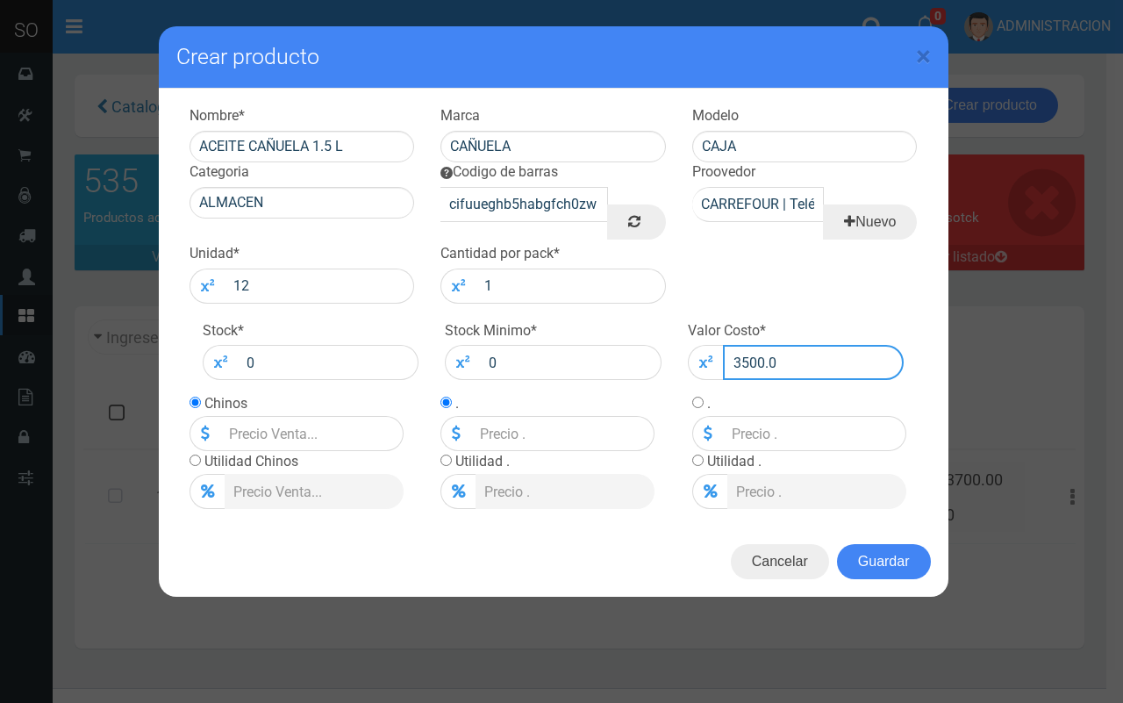
type input "3500"
type input "3500.00"
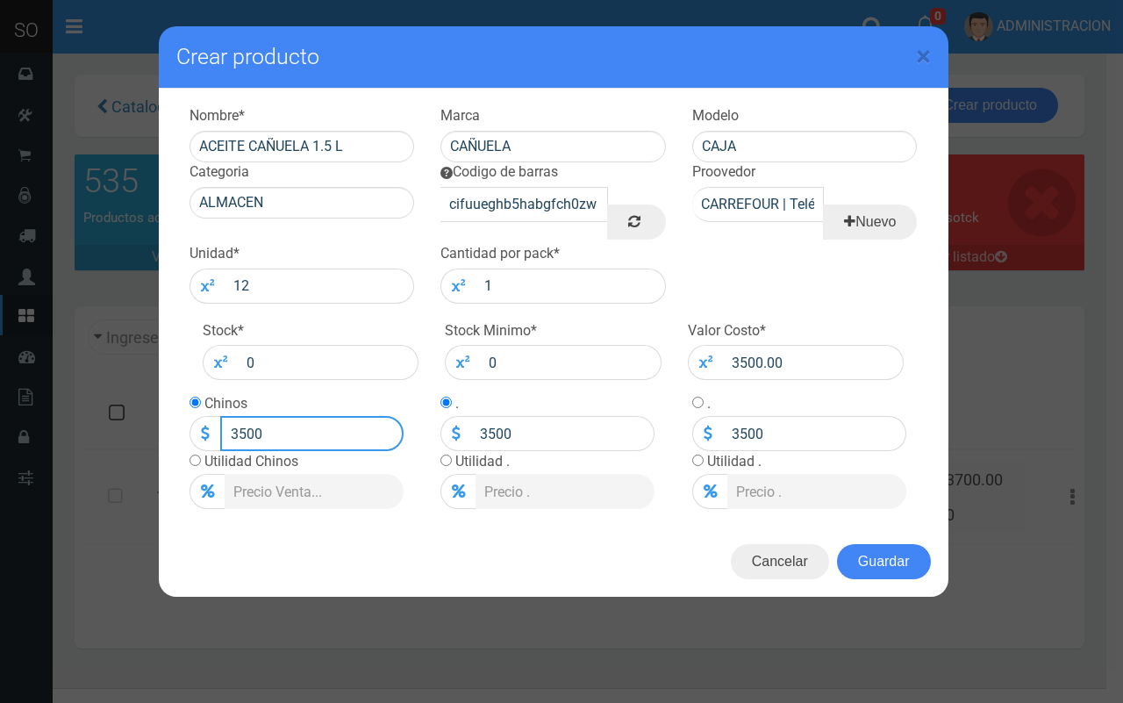
drag, startPoint x: 299, startPoint y: 432, endPoint x: 206, endPoint y: 426, distance: 93.2
click at [206, 426] on div "3500" at bounding box center [297, 433] width 214 height 35
type input "3700"
type input "3700.00"
click at [885, 555] on button "Guardar" at bounding box center [884, 561] width 94 height 35
